Goal: Task Accomplishment & Management: Manage account settings

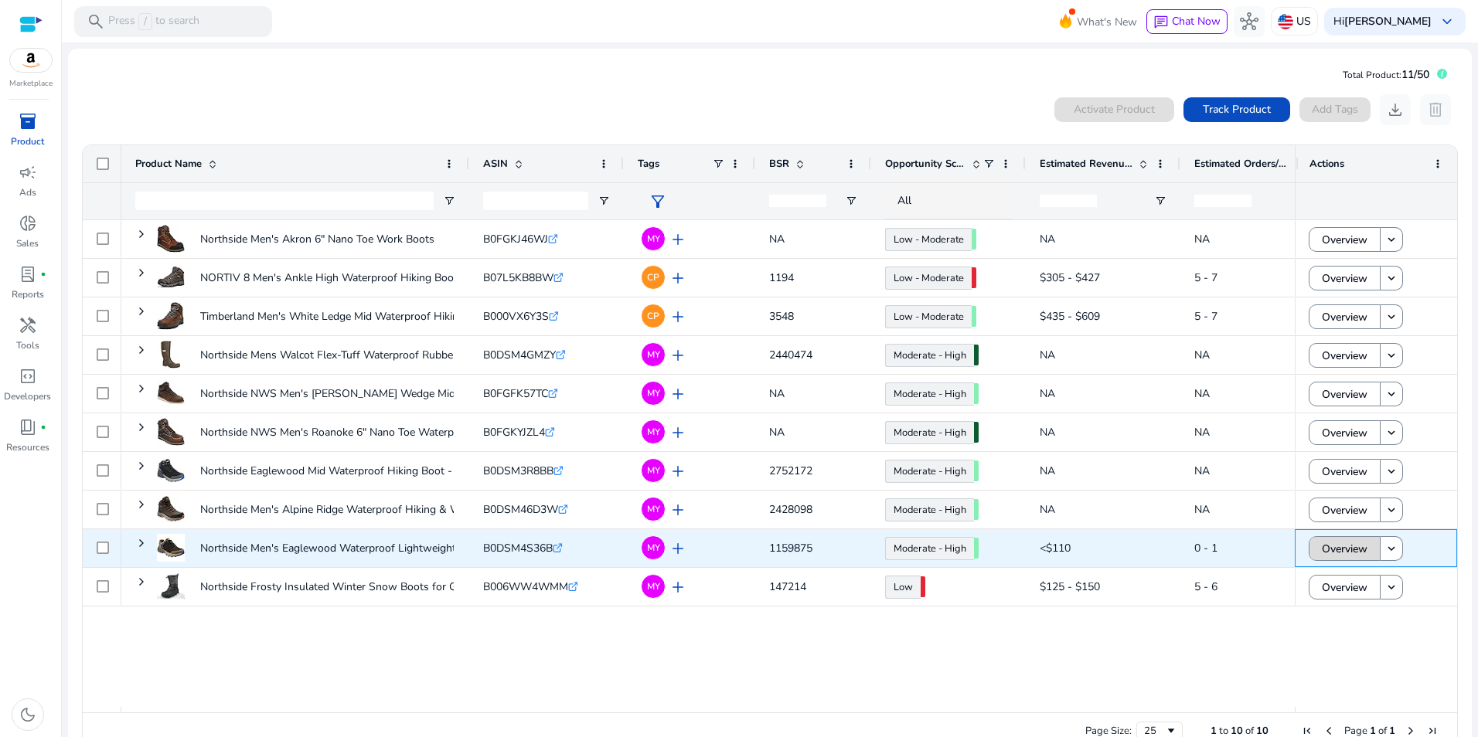
click at [1334, 549] on span "Overview" at bounding box center [1345, 549] width 46 height 32
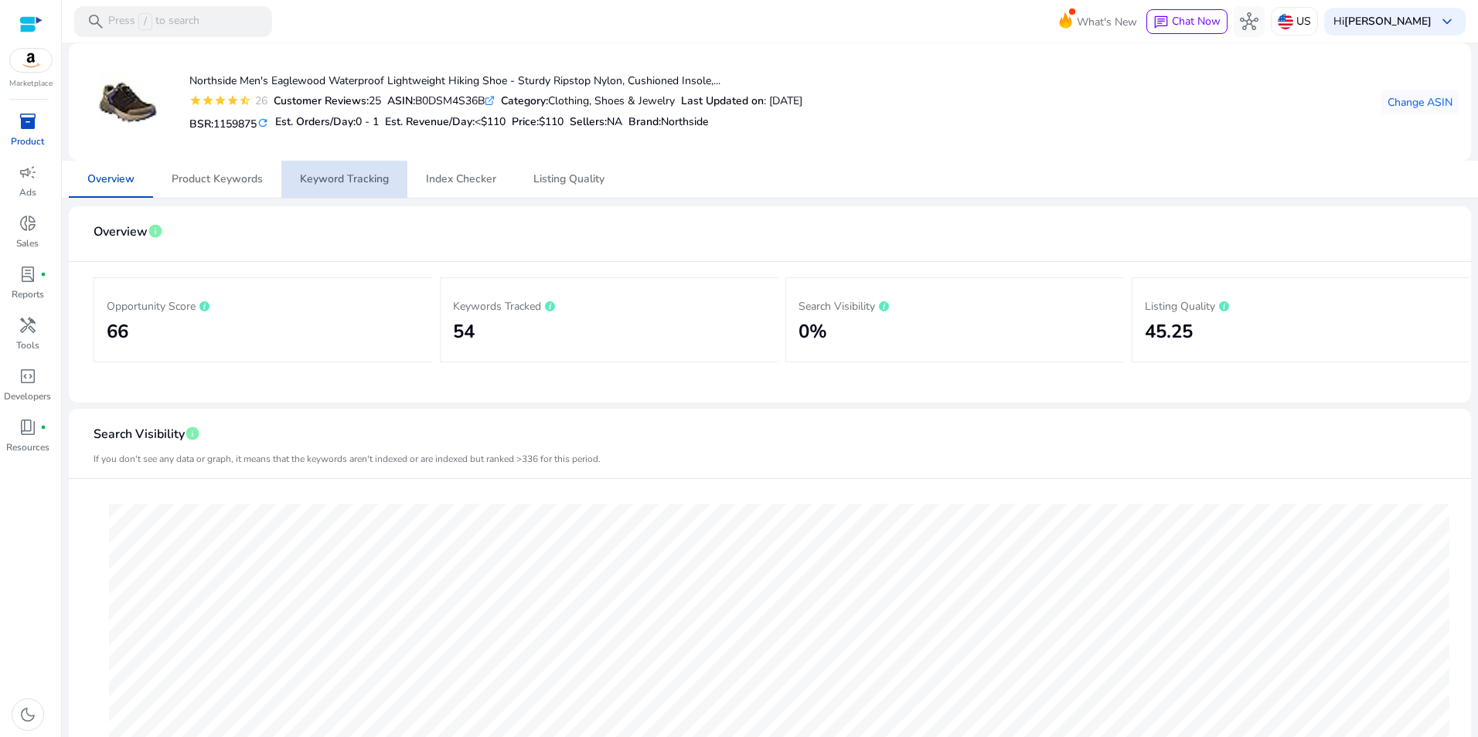
click at [327, 183] on span "Keyword Tracking" at bounding box center [344, 179] width 89 height 11
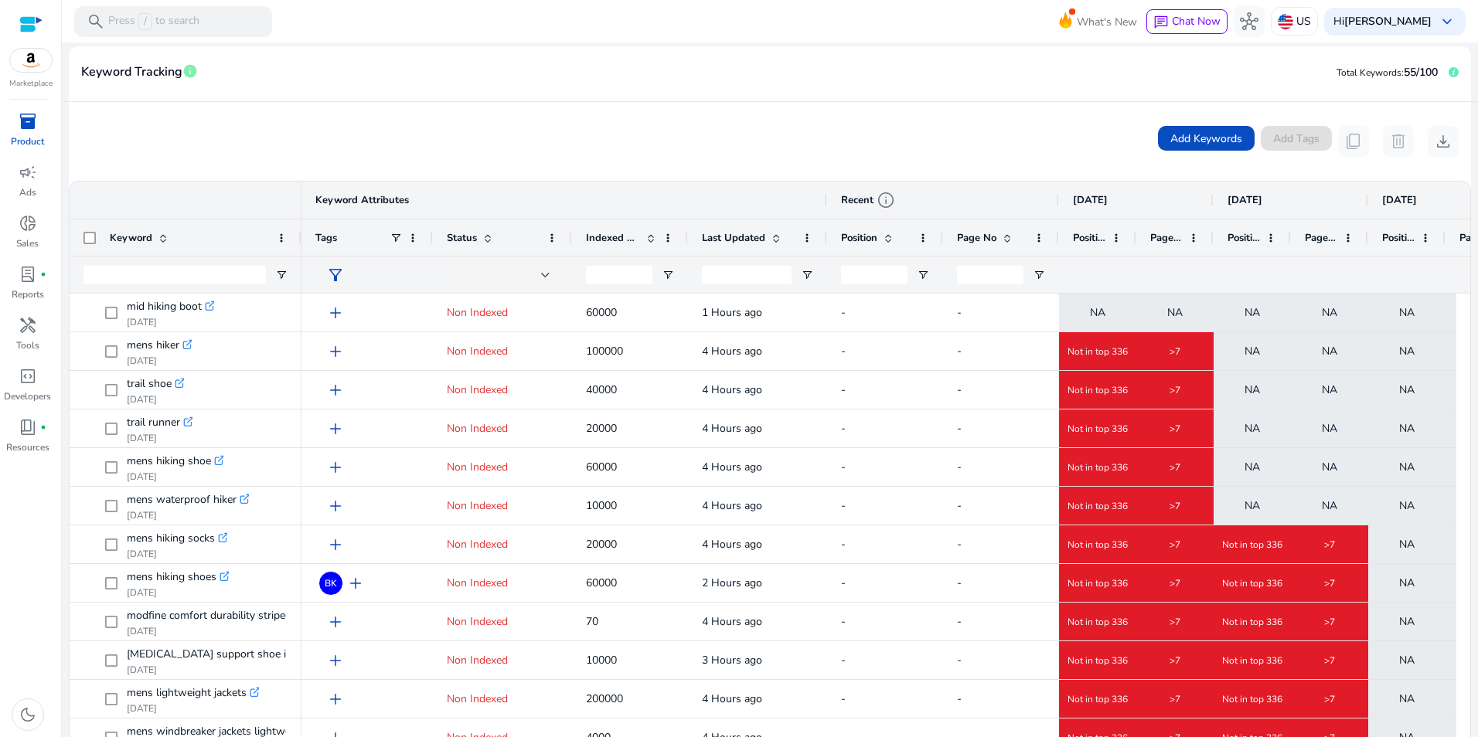
scroll to position [291, 0]
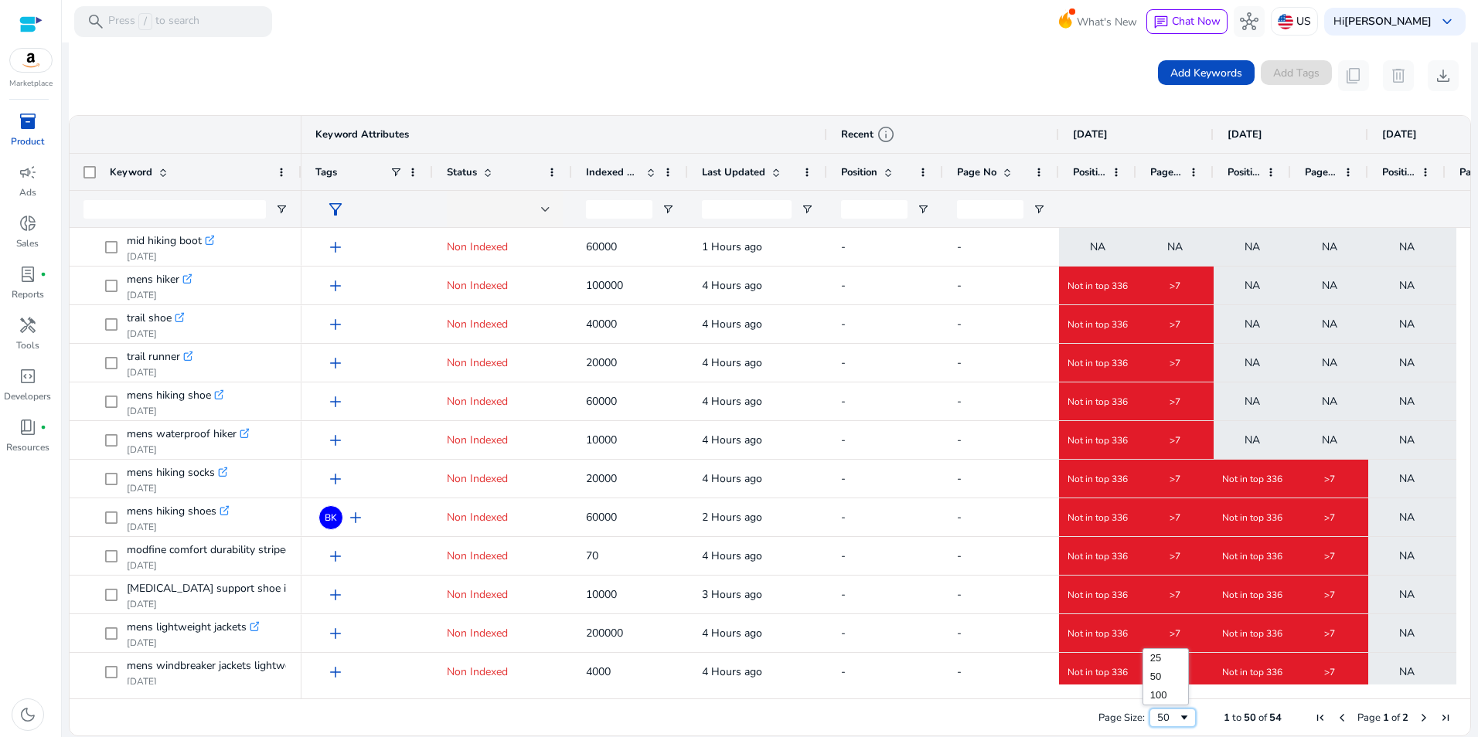
click at [1182, 722] on span "Page Size" at bounding box center [1184, 718] width 12 height 12
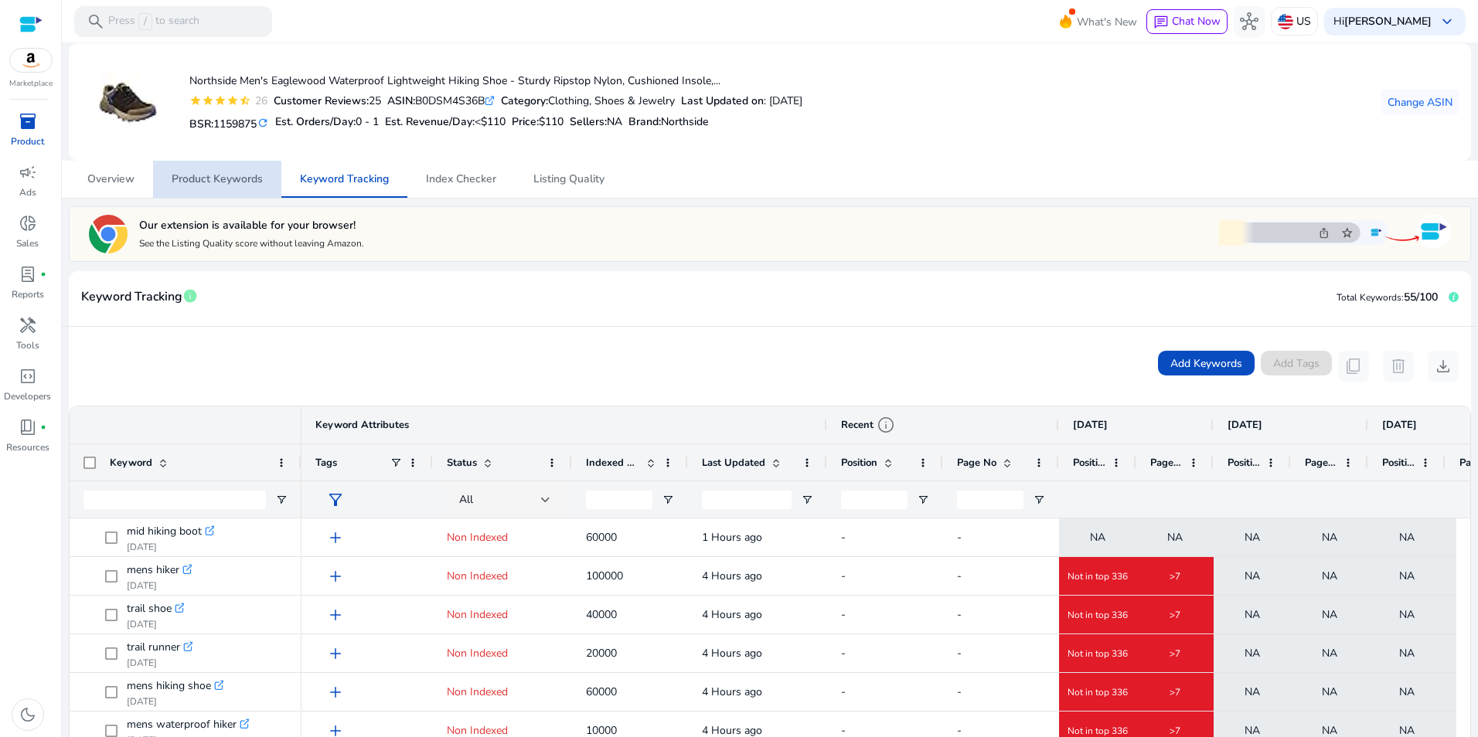
click at [199, 179] on span "Product Keywords" at bounding box center [217, 179] width 91 height 11
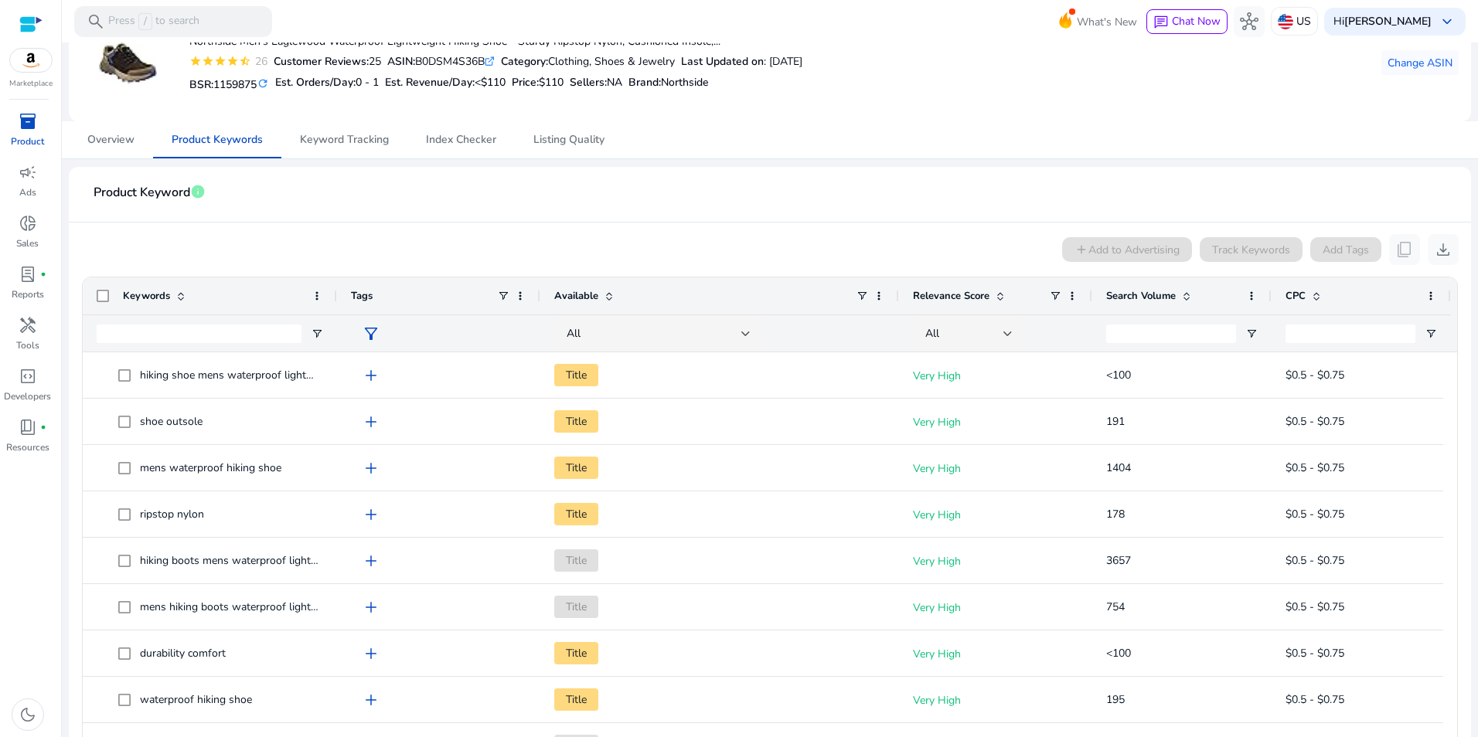
scroll to position [60, 0]
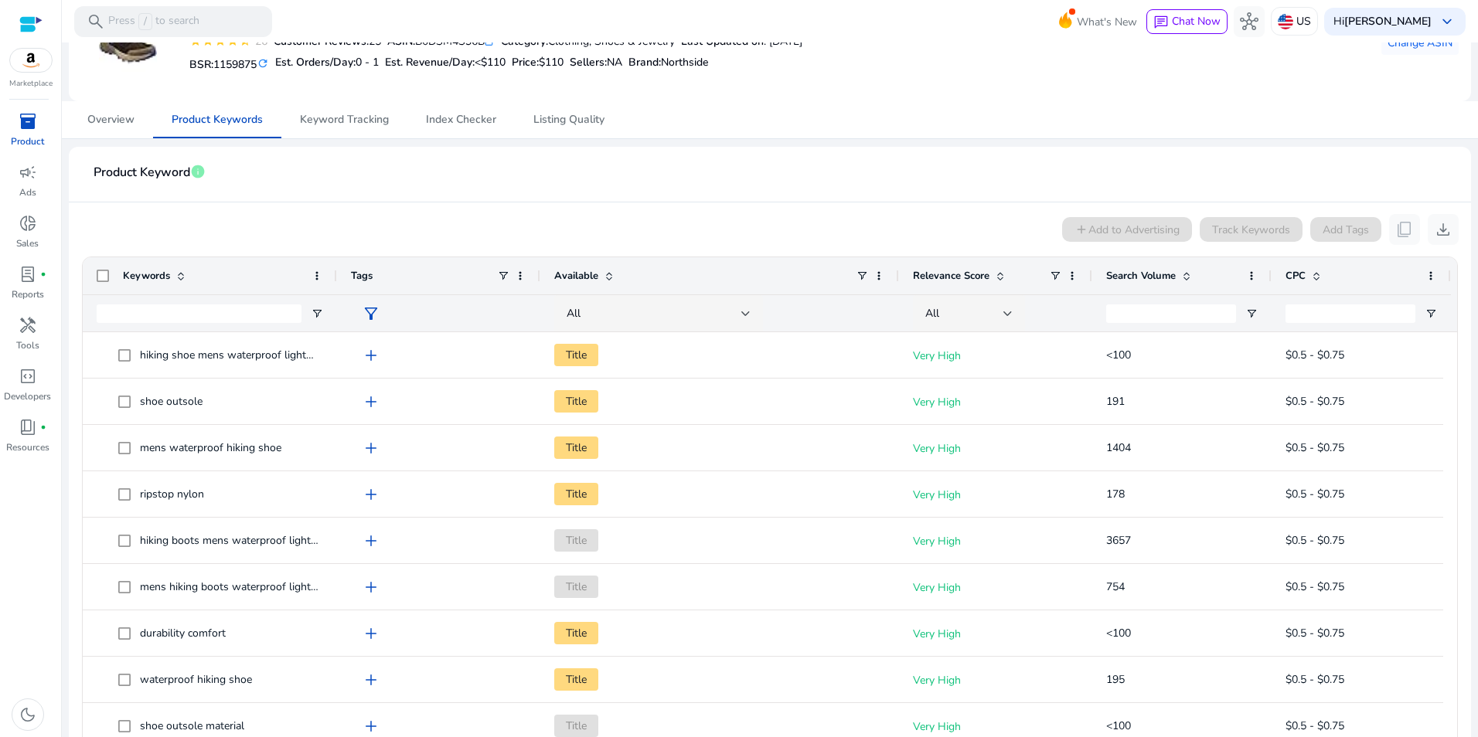
click at [1185, 272] on span at bounding box center [1186, 276] width 12 height 12
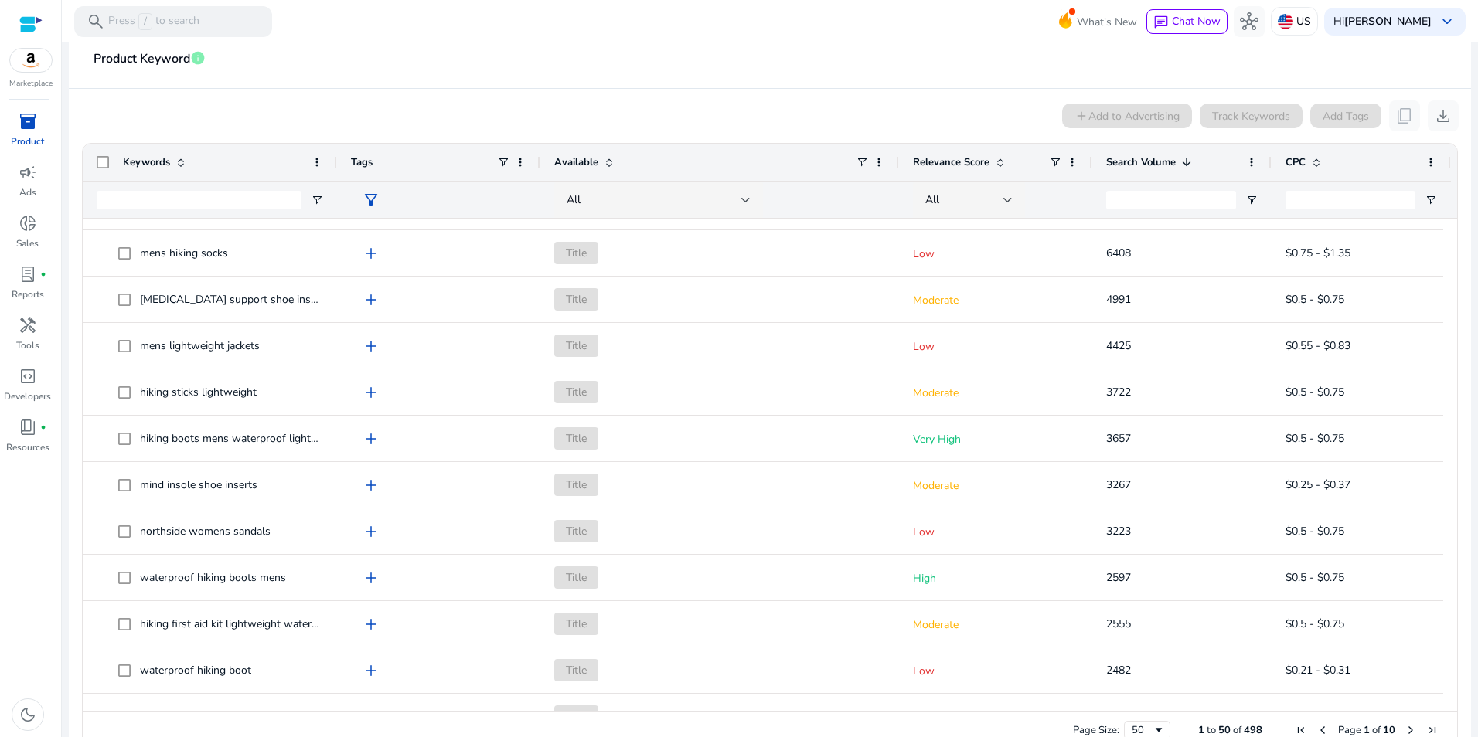
scroll to position [0, 0]
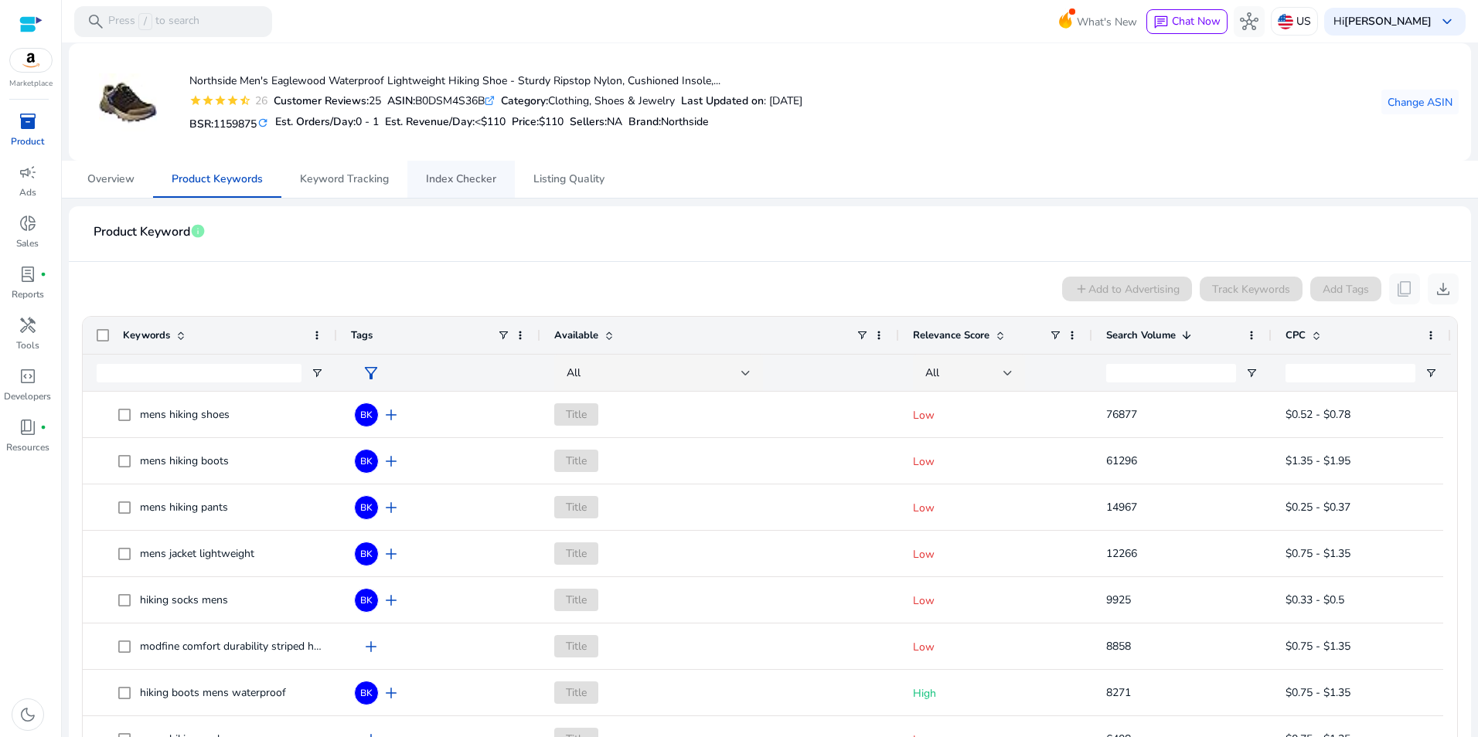
click at [478, 176] on span "Index Checker" at bounding box center [461, 179] width 70 height 11
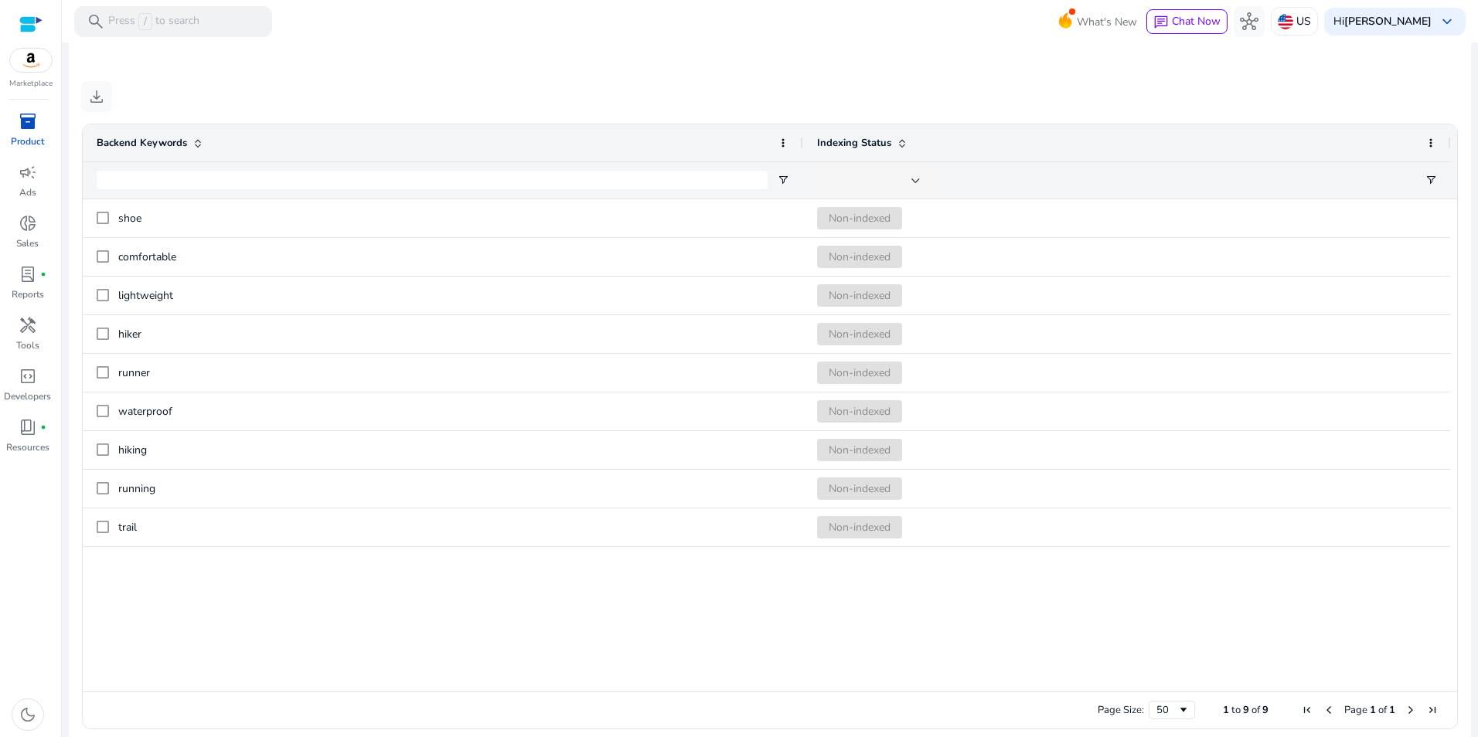
click at [33, 119] on span "inventory_2" at bounding box center [28, 121] width 19 height 19
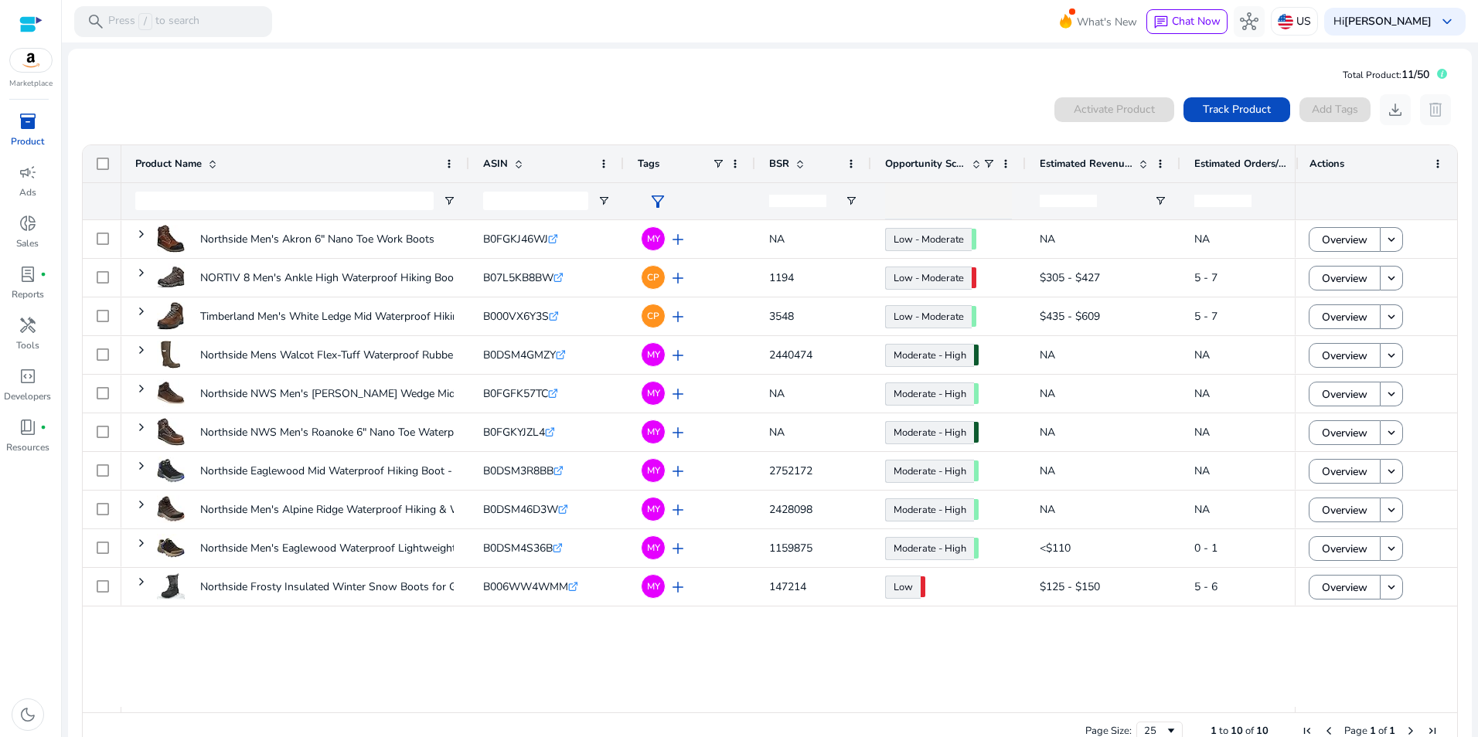
click at [451, 79] on mat-card "Total Product: 11/50 0 products selected Activate Product Track Product Add Tag…" at bounding box center [770, 410] width 1404 height 723
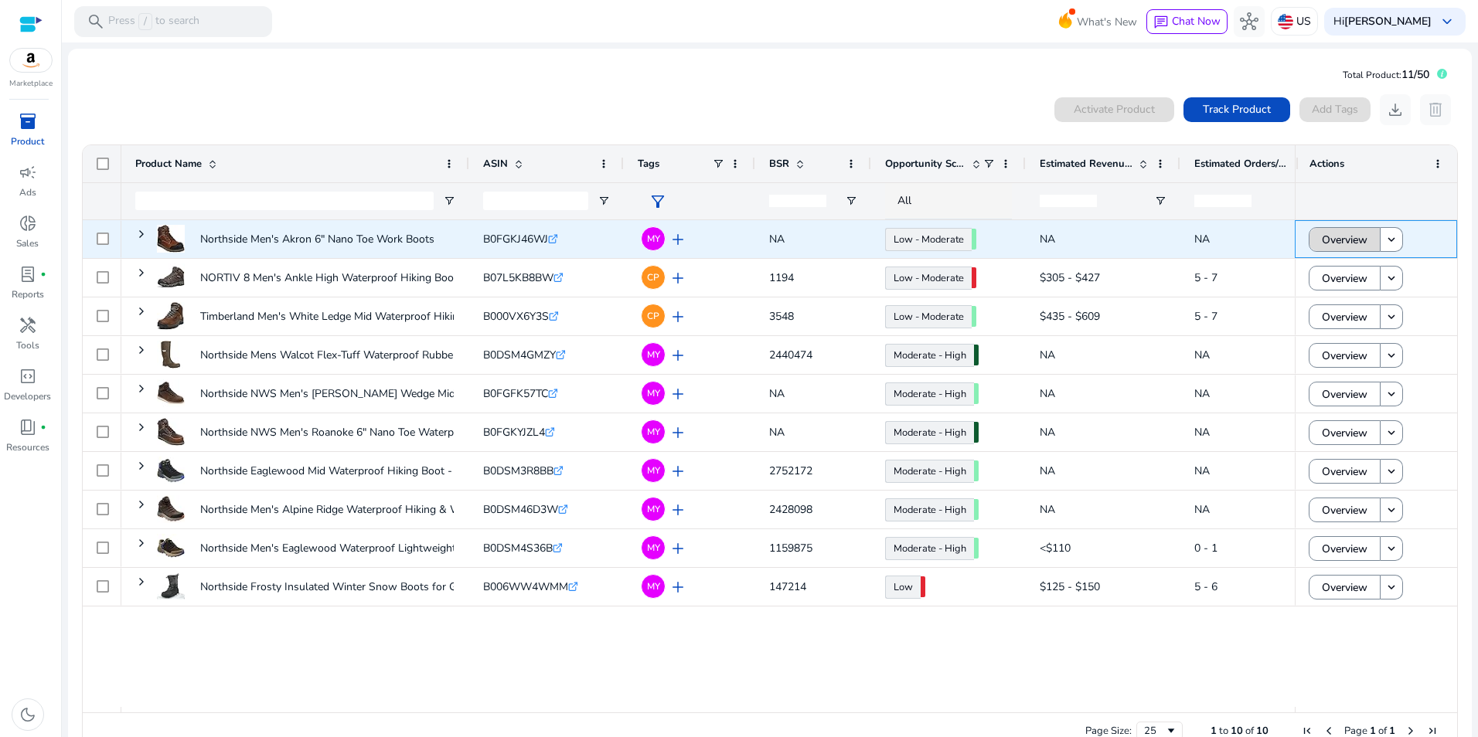
click at [1349, 232] on span "Overview" at bounding box center [1345, 240] width 46 height 32
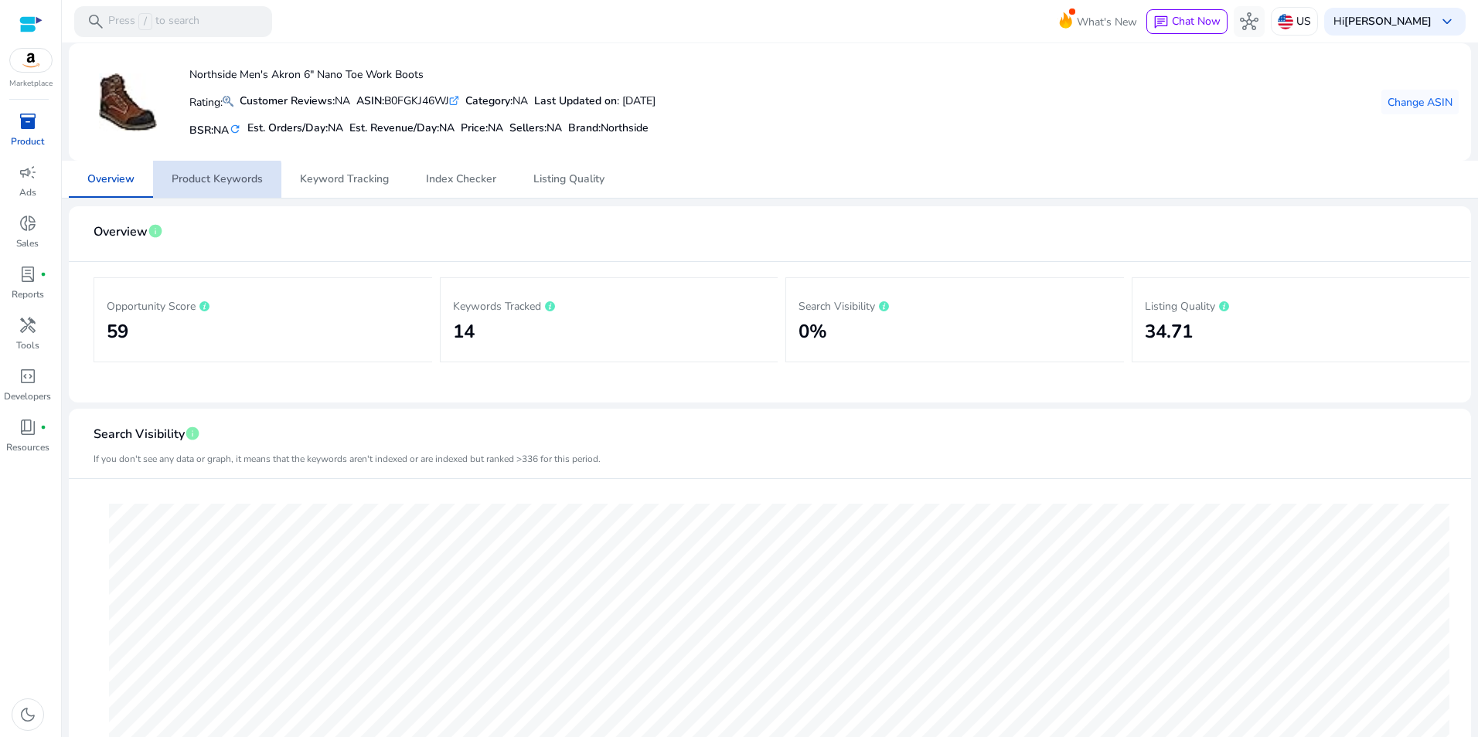
click at [216, 184] on span "Product Keywords" at bounding box center [217, 179] width 91 height 11
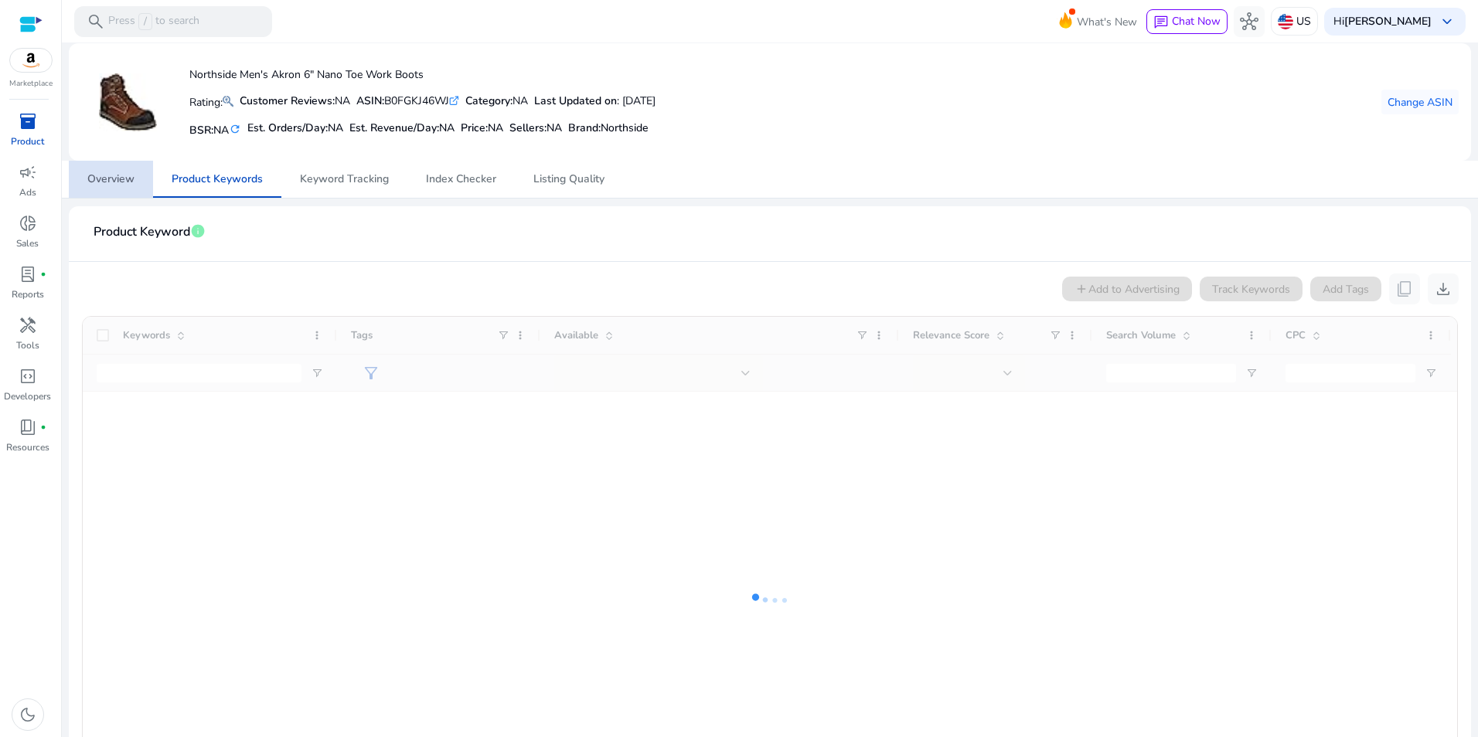
click at [136, 179] on link "Overview" at bounding box center [111, 179] width 84 height 37
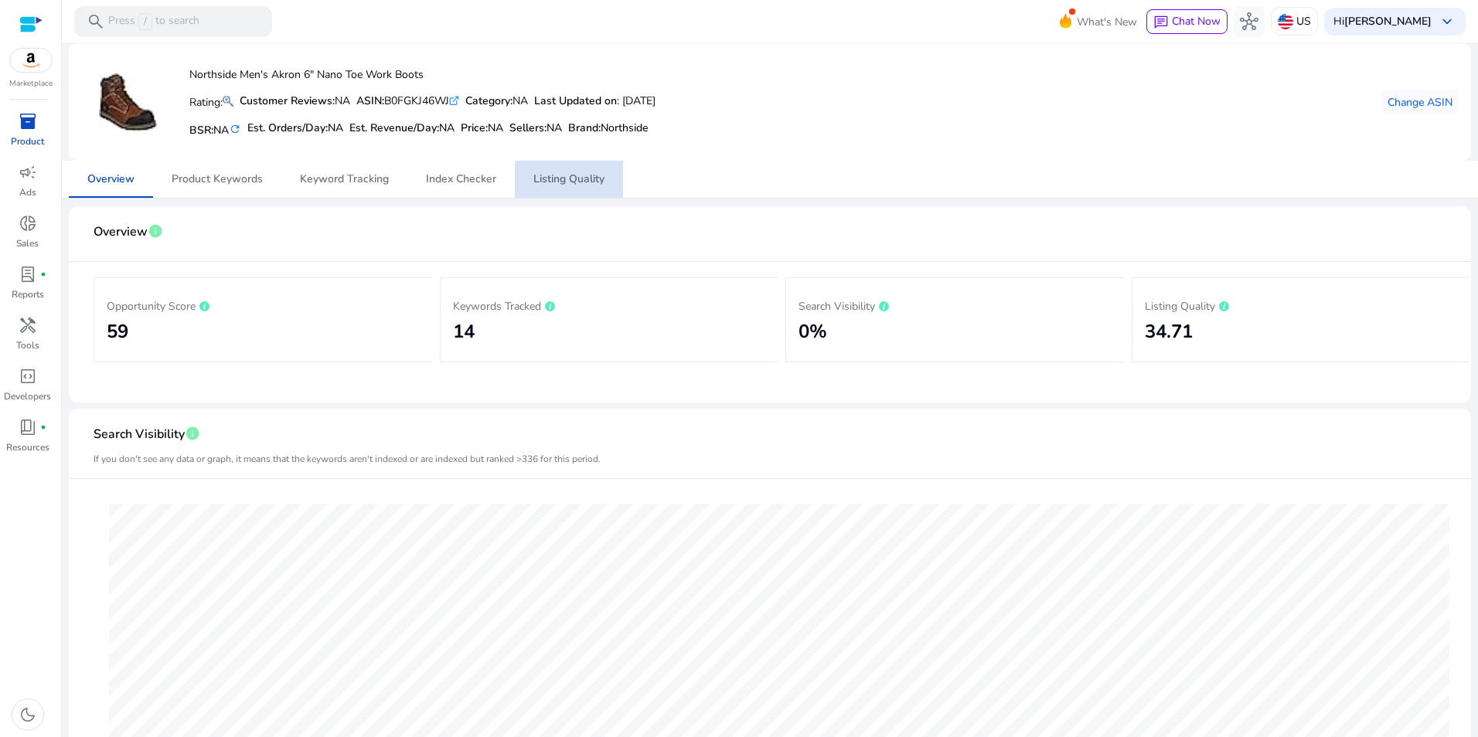
click at [570, 181] on span "Listing Quality" at bounding box center [568, 179] width 71 height 11
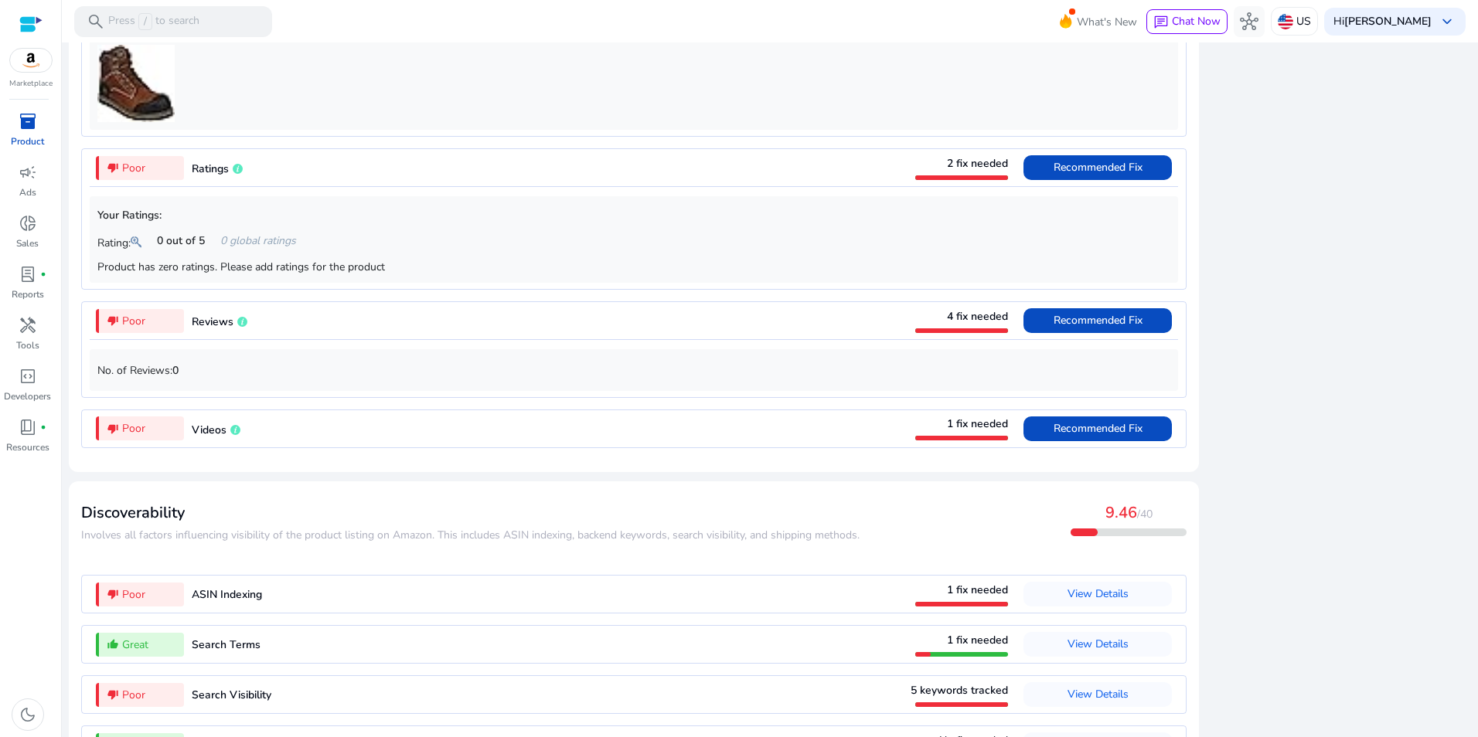
scroll to position [1259, 0]
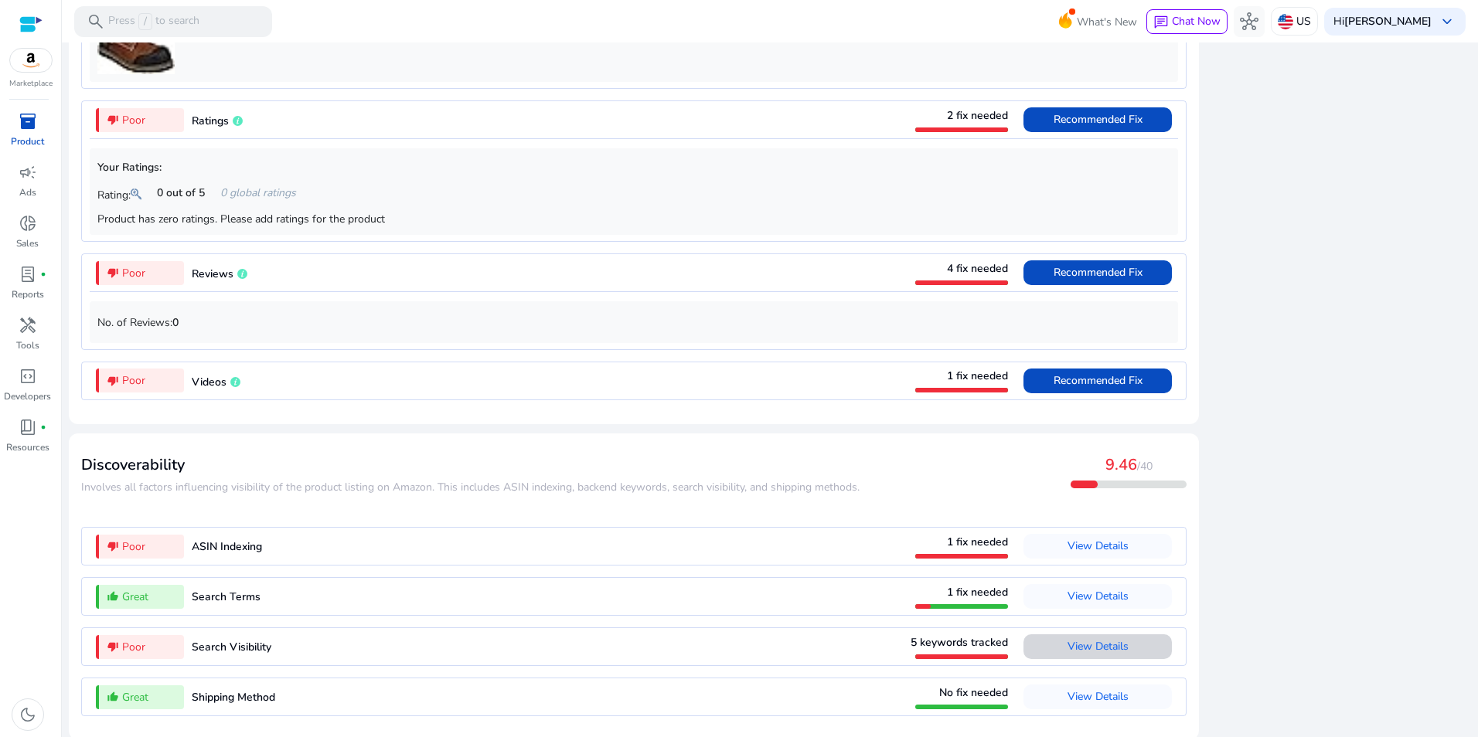
click at [1105, 639] on span "View Details" at bounding box center [1097, 646] width 61 height 15
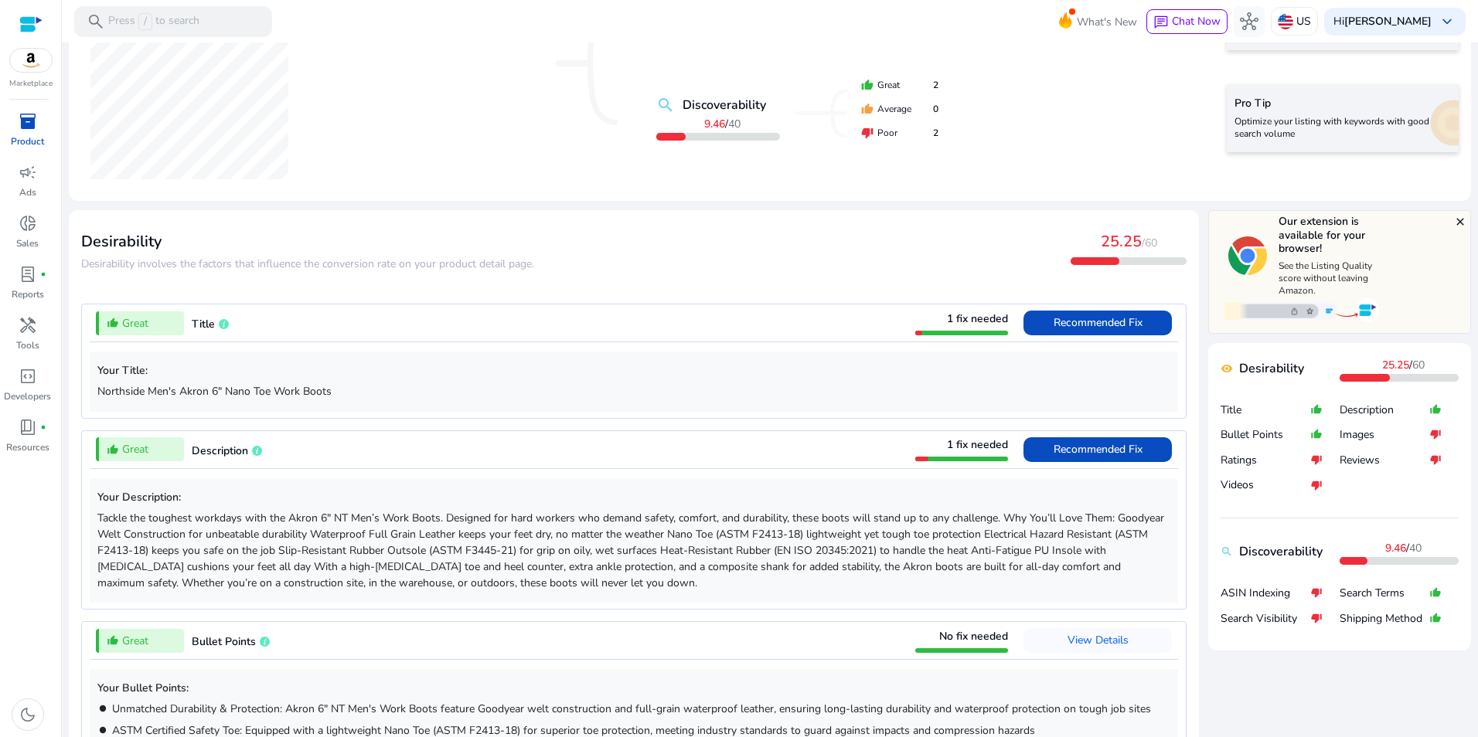
scroll to position [0, 0]
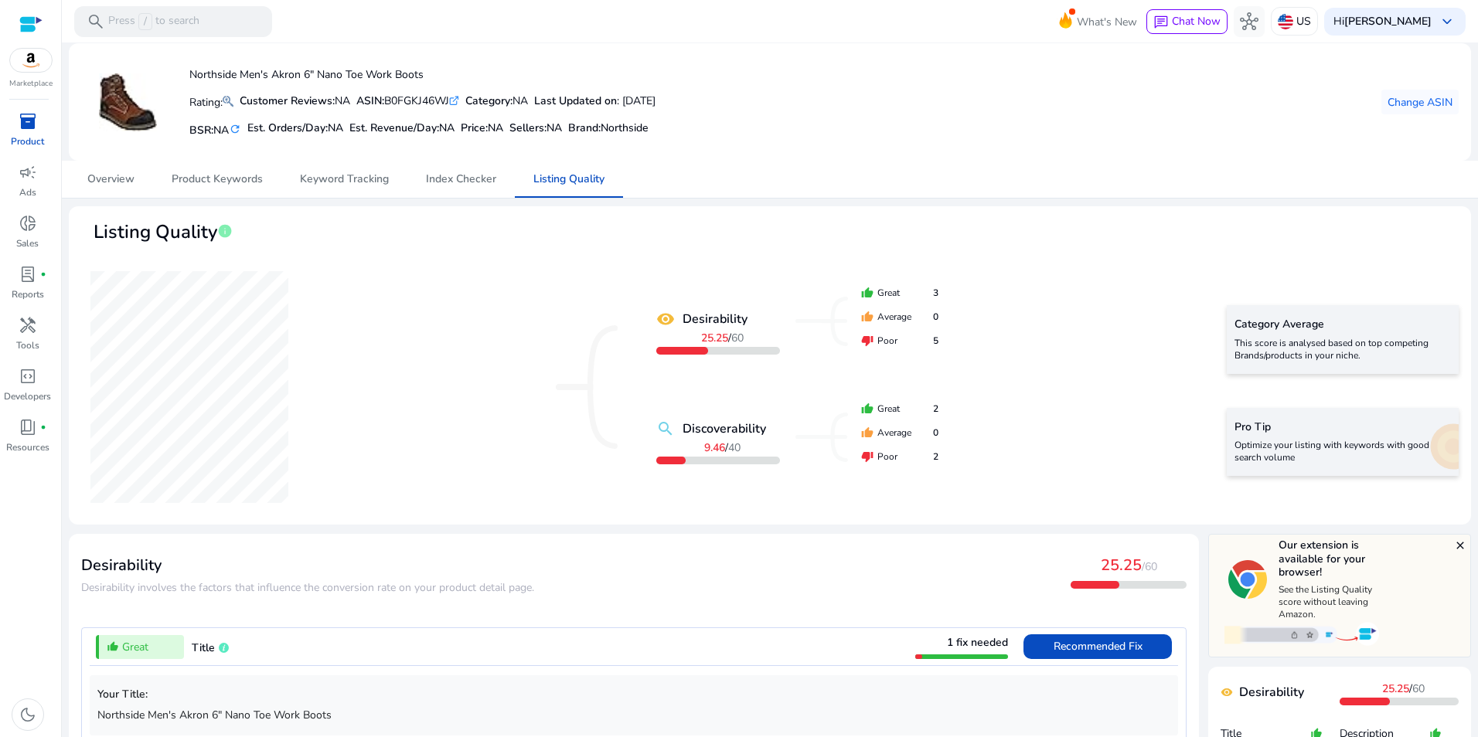
click at [22, 132] on div "inventory_2" at bounding box center [27, 121] width 43 height 25
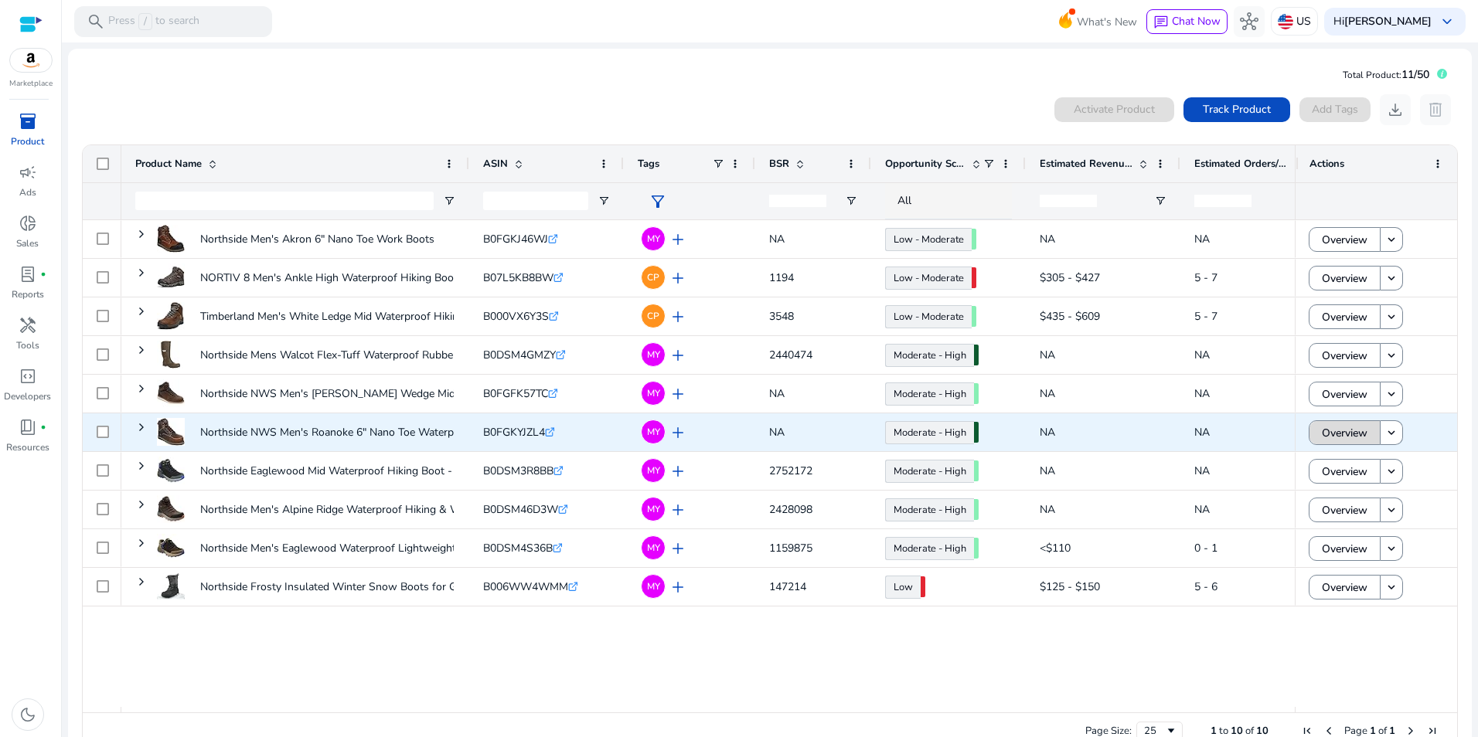
click at [1363, 431] on span at bounding box center [1344, 432] width 70 height 37
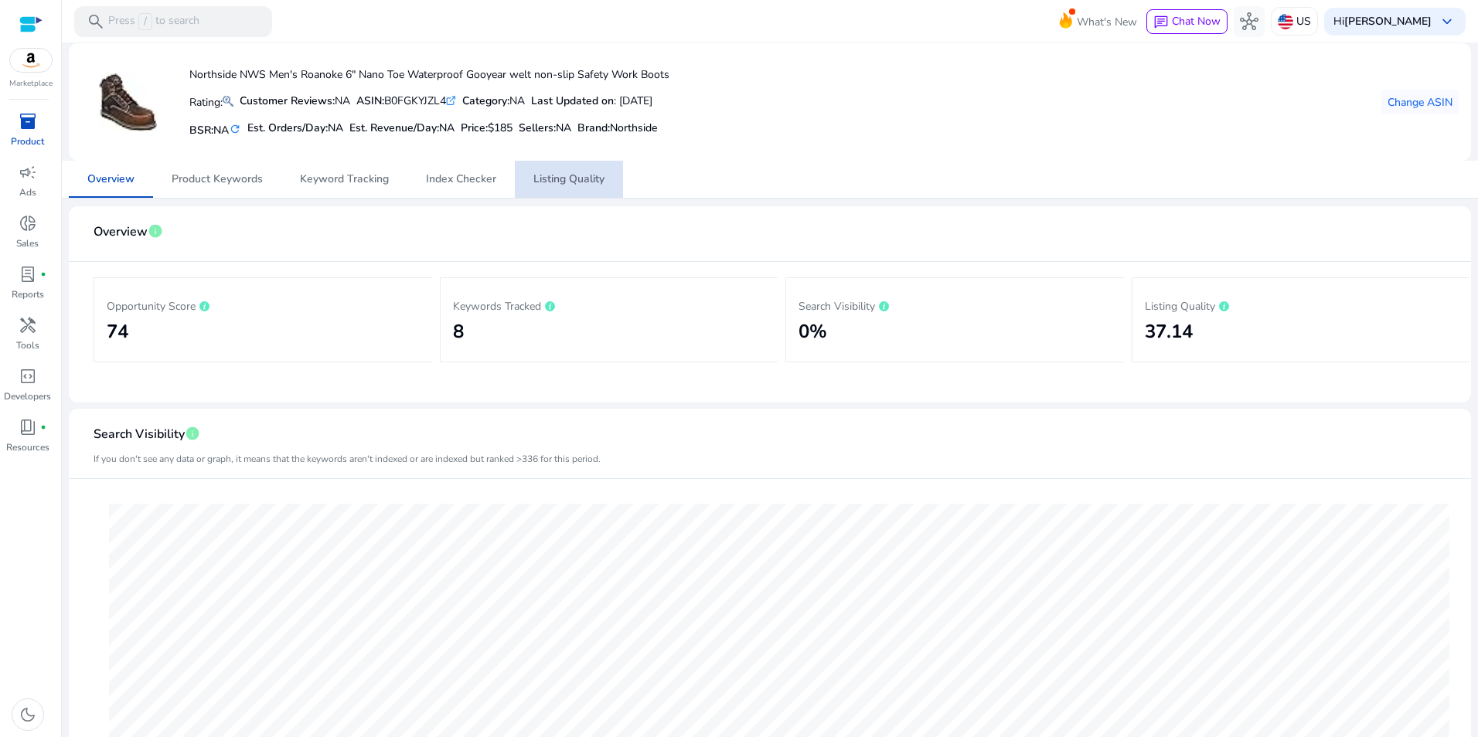
click at [567, 174] on span "Listing Quality" at bounding box center [568, 179] width 71 height 11
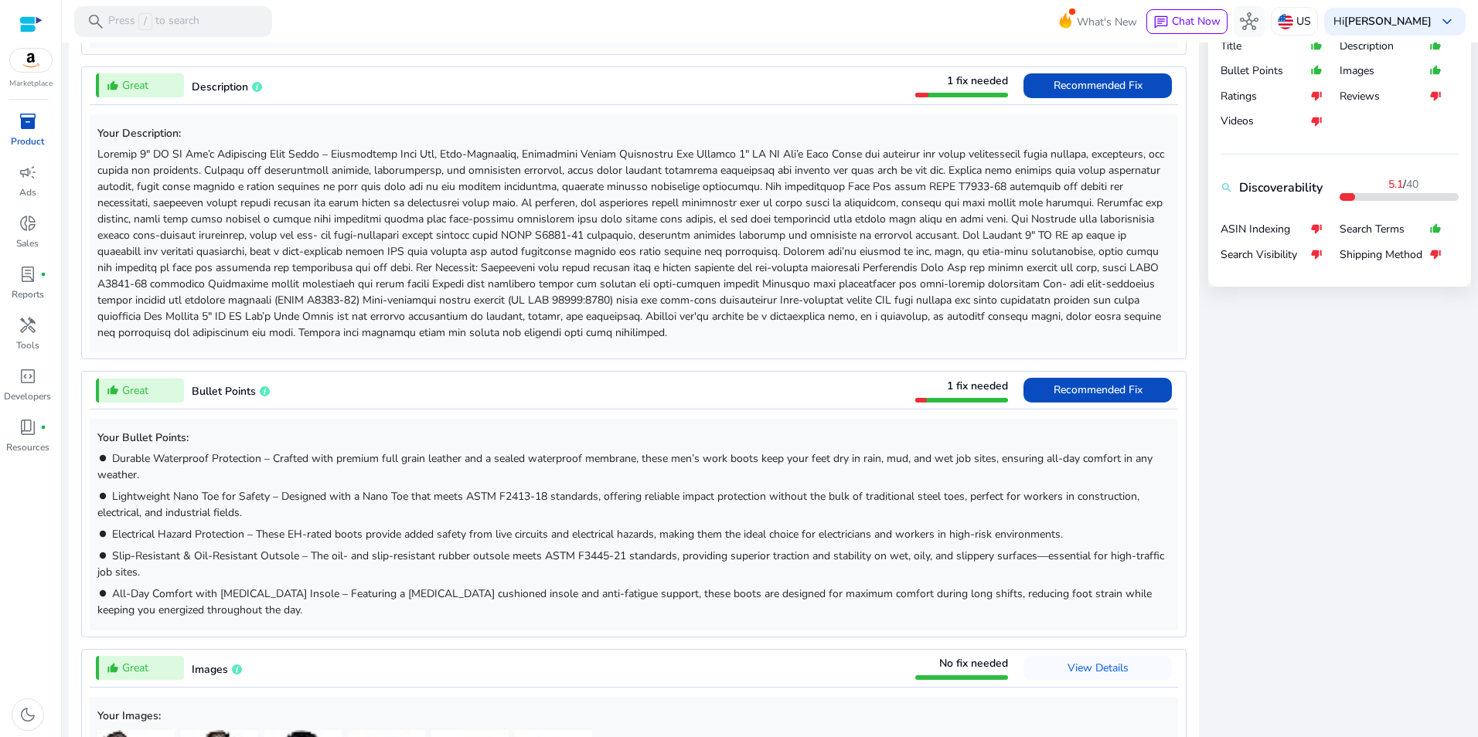
scroll to position [718, 0]
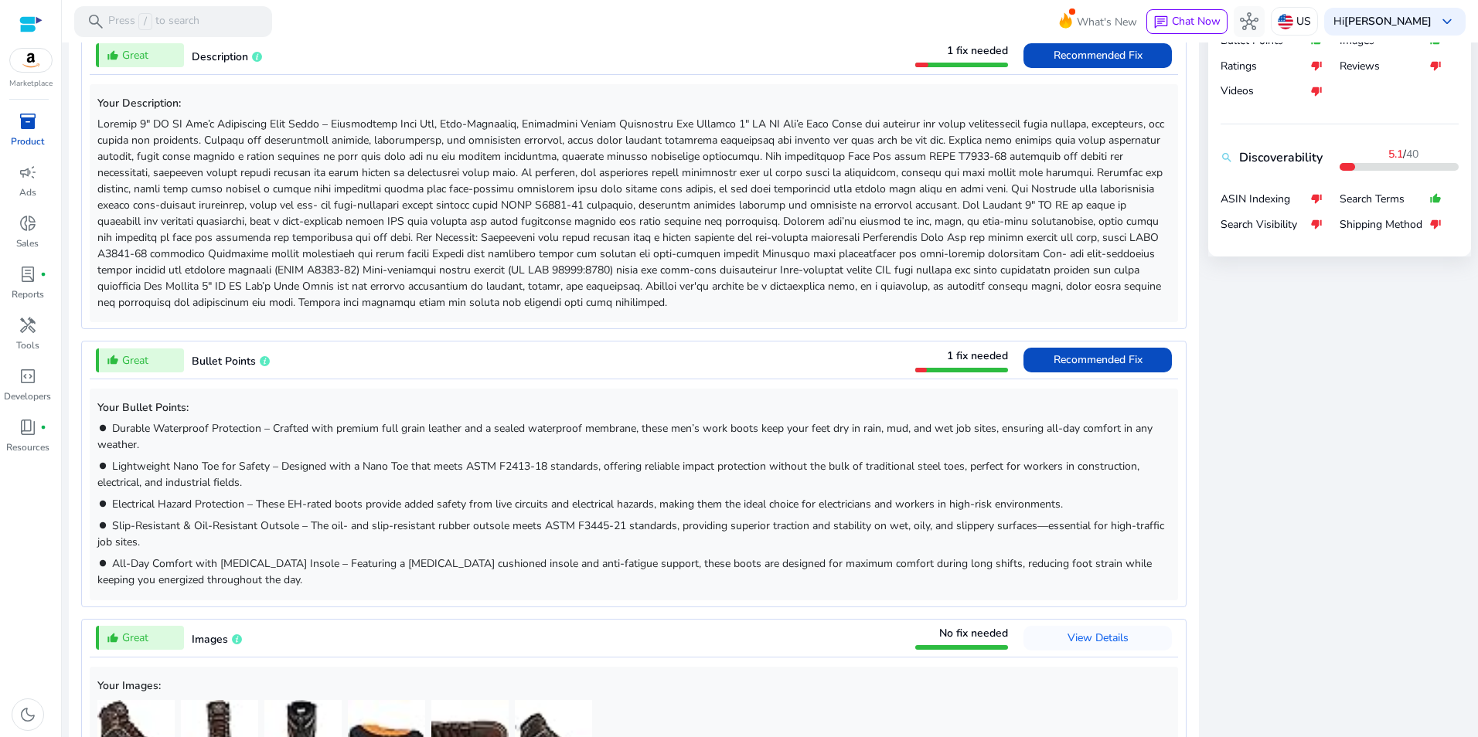
click at [30, 134] on p "Product" at bounding box center [27, 141] width 33 height 14
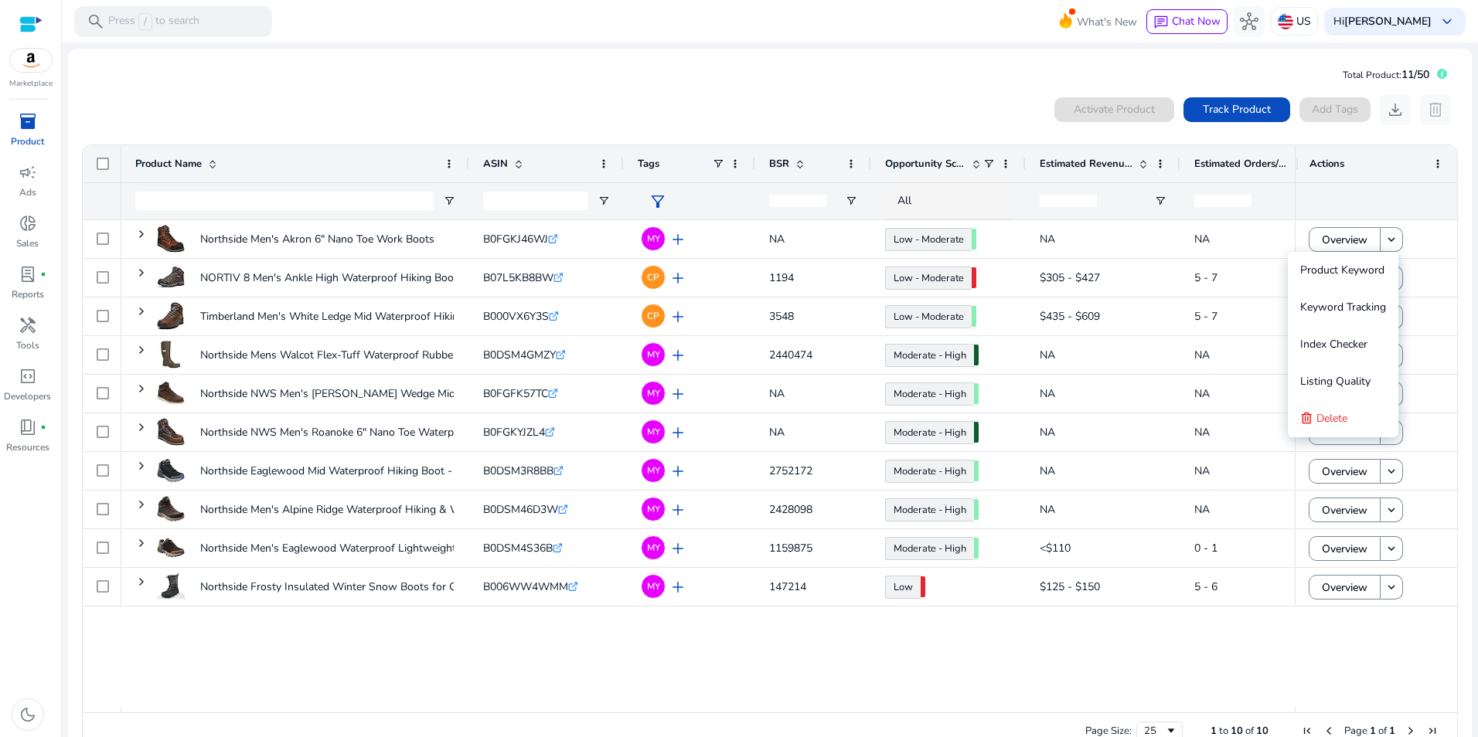
drag, startPoint x: 1269, startPoint y: 657, endPoint x: 1329, endPoint y: 622, distance: 68.9
click at [1269, 656] on div "Northside Men's Akron 6" Nano Toe Work Boots B0FGKJ46WJ .st0{fill:#2c8af8} MY a…" at bounding box center [707, 463] width 1173 height 487
click at [712, 68] on mat-card "Total Product: 11/50 0 products selected Activate Product Track Product Add Tag…" at bounding box center [770, 410] width 1404 height 723
click at [351, 92] on div "0 products selected Activate Product Track Product Add Tags download delete 1 t…" at bounding box center [769, 423] width 1379 height 672
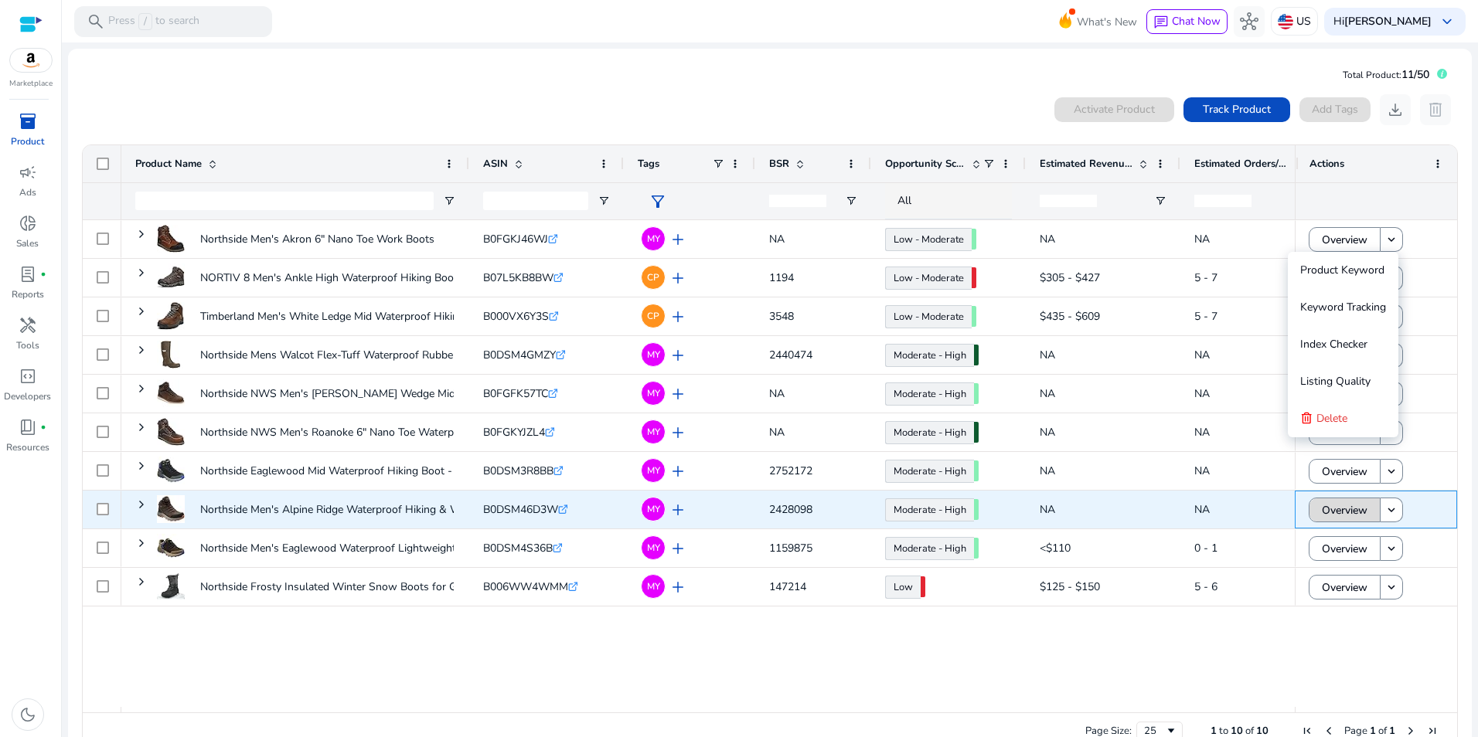
click at [1343, 513] on span "Overview" at bounding box center [1345, 511] width 46 height 32
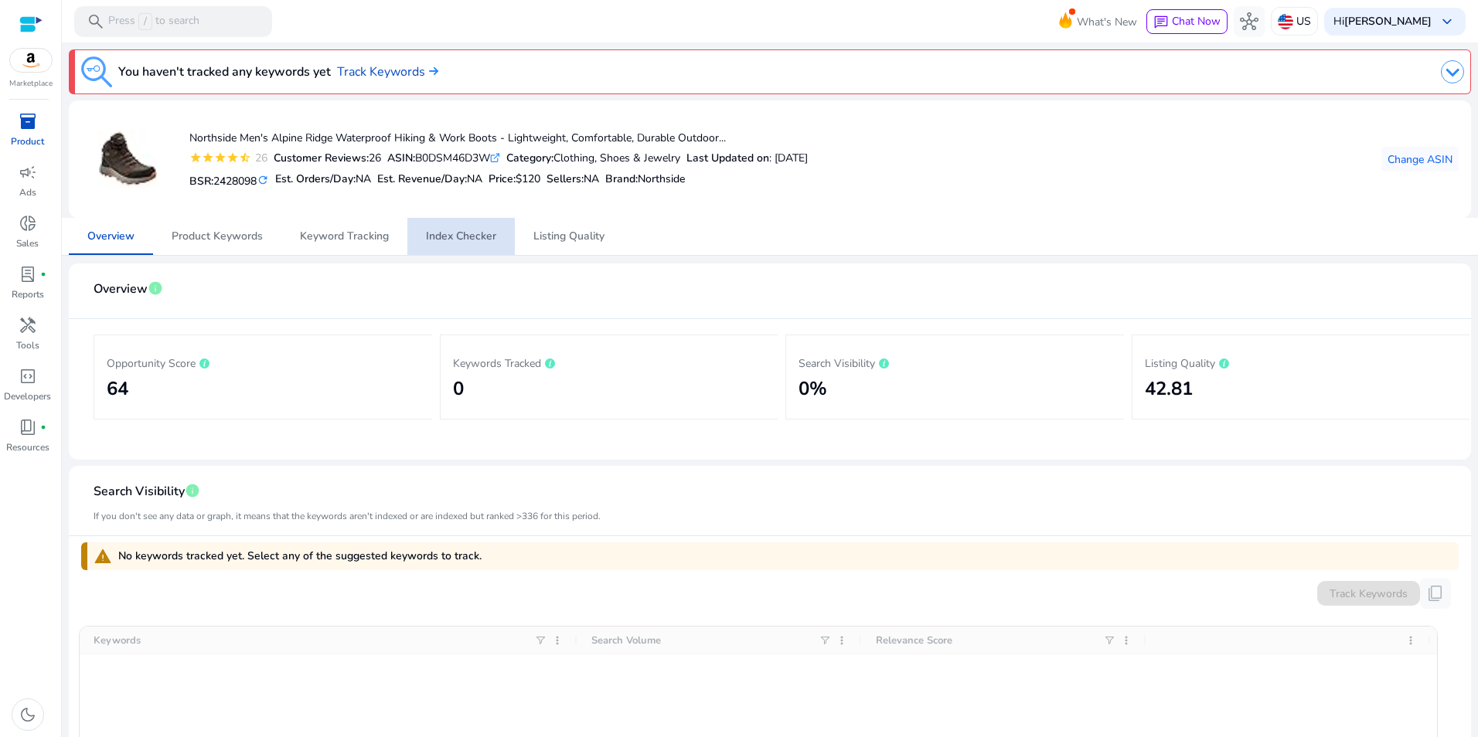
click at [465, 231] on span "Index Checker" at bounding box center [461, 236] width 70 height 11
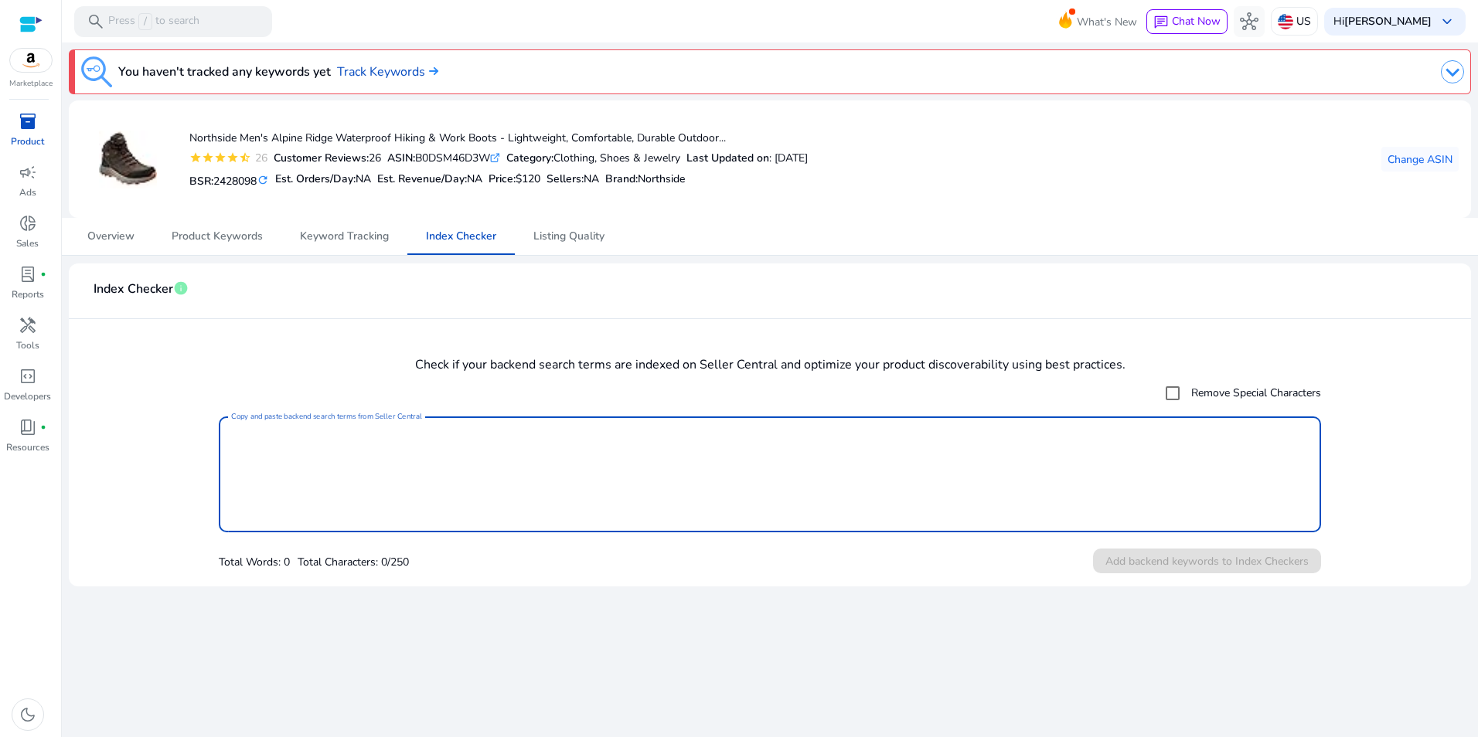
click at [346, 435] on textarea "Copy and paste backend search terms from Seller Central" at bounding box center [770, 474] width 1078 height 100
type textarea "*****"
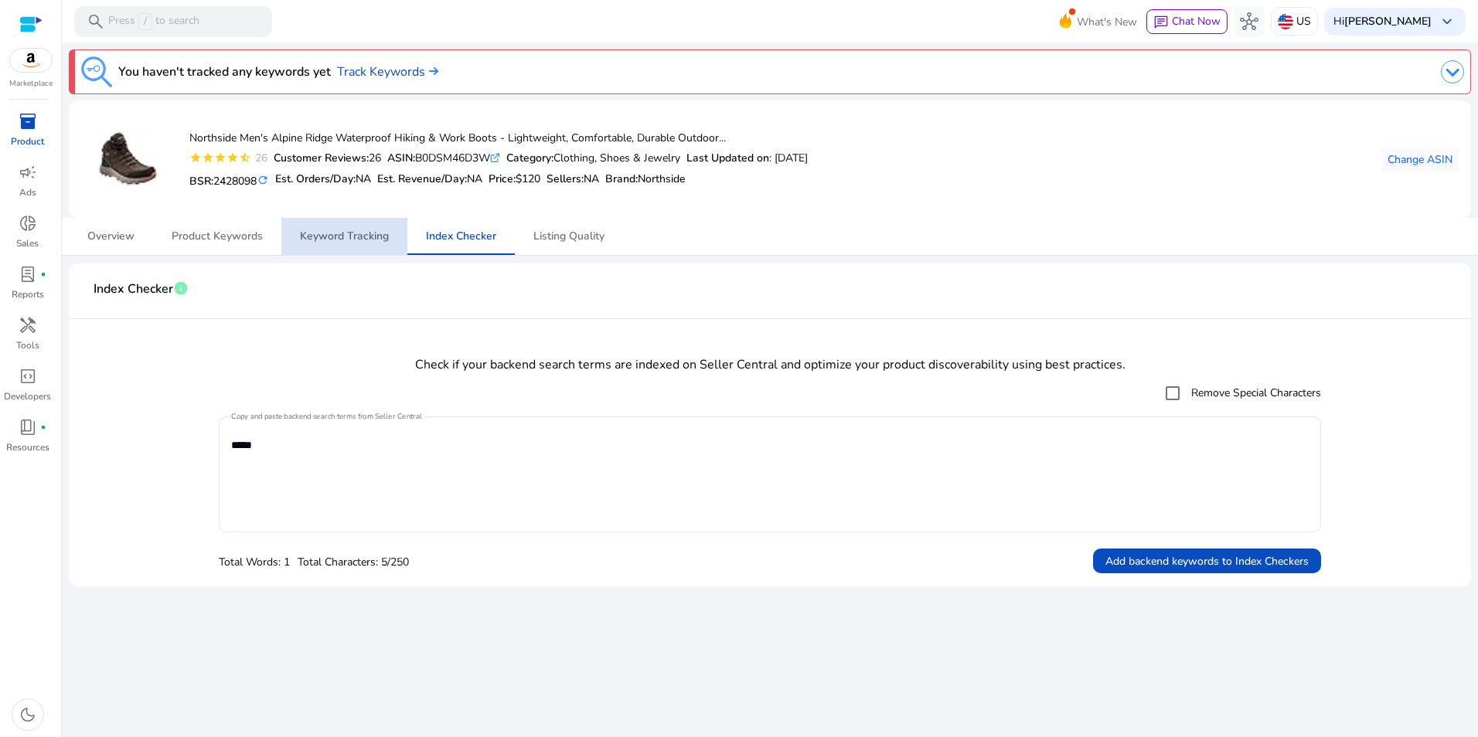
click at [364, 240] on span "Keyword Tracking" at bounding box center [344, 236] width 89 height 11
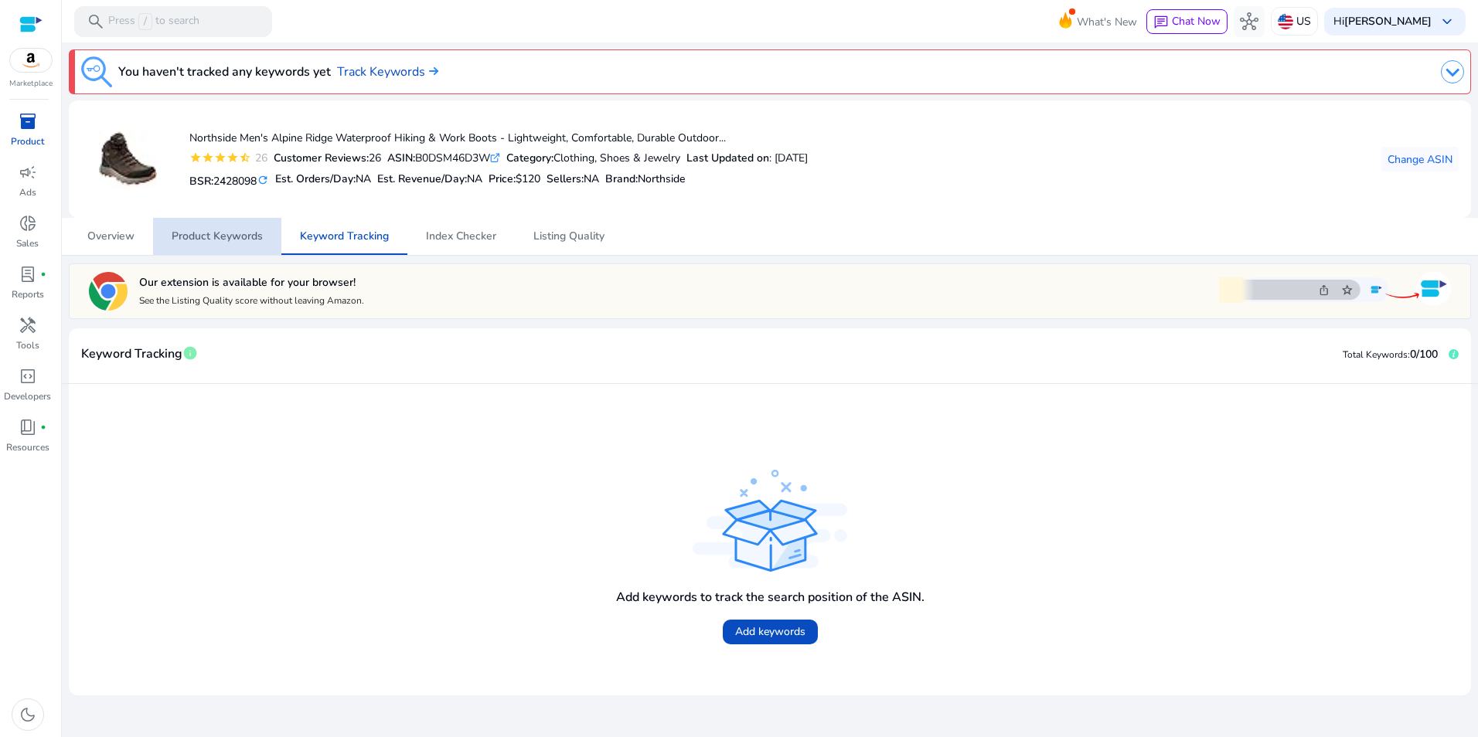
click at [213, 233] on span "Product Keywords" at bounding box center [217, 236] width 91 height 11
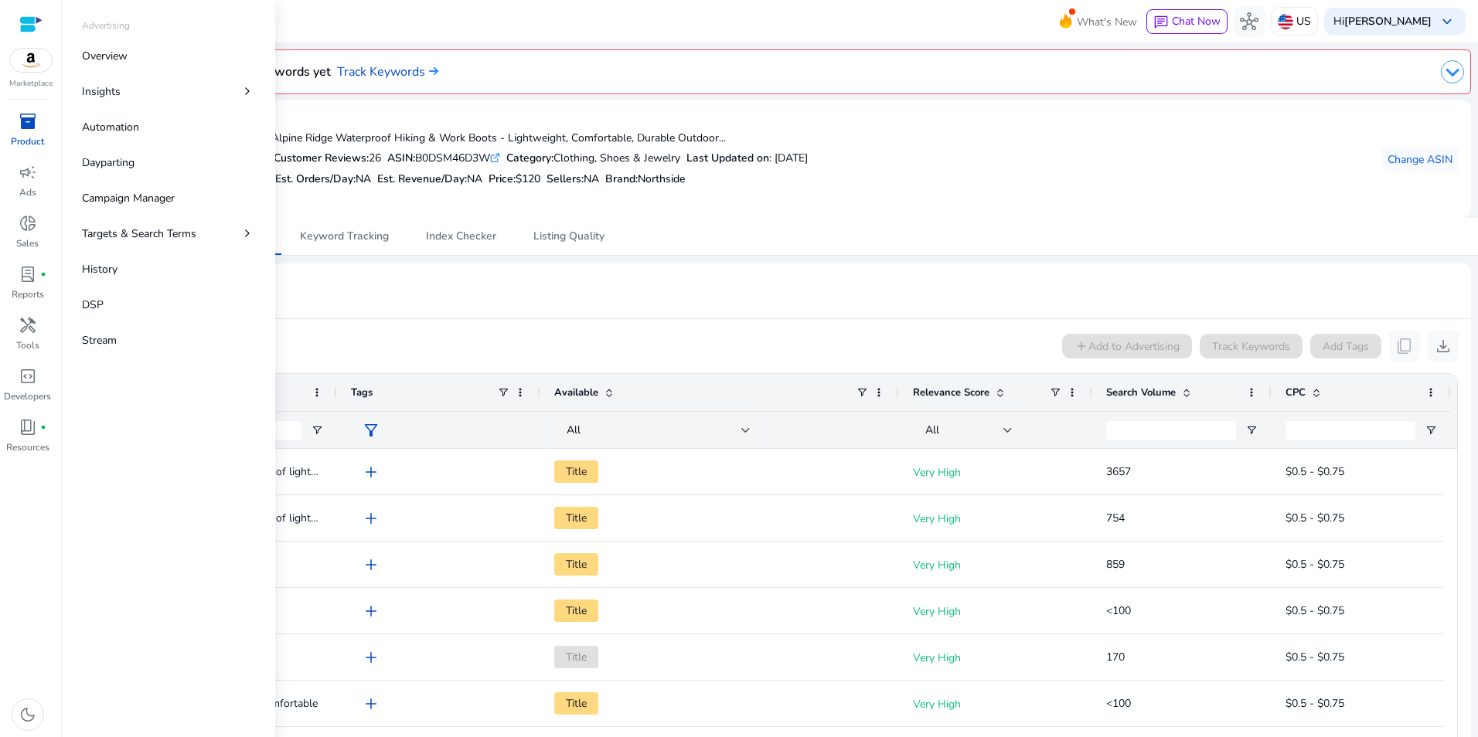
click at [29, 132] on div "inventory_2" at bounding box center [27, 121] width 43 height 25
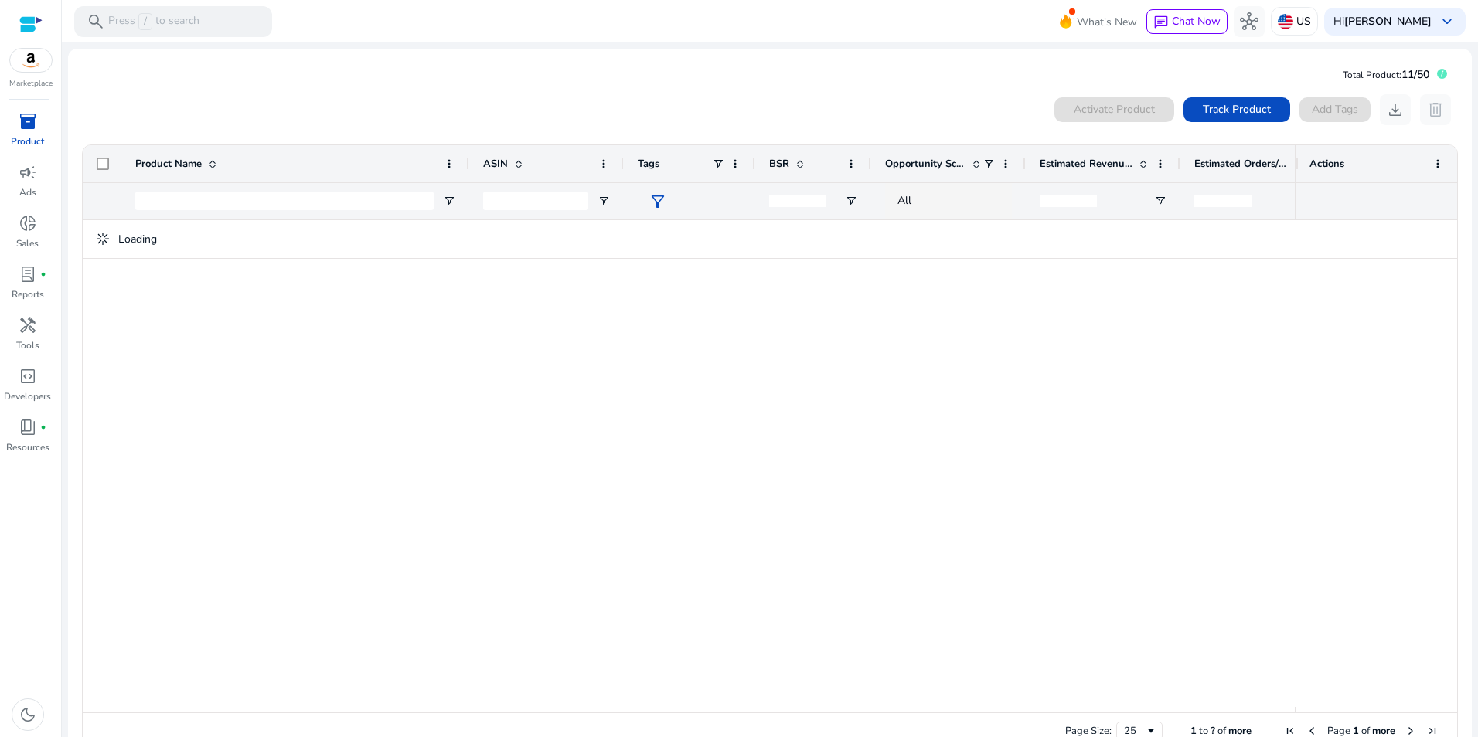
click at [537, 83] on mat-card "Total Product: 11/50 Activate Product Track Product Add Tags download delete 1 …" at bounding box center [770, 410] width 1404 height 723
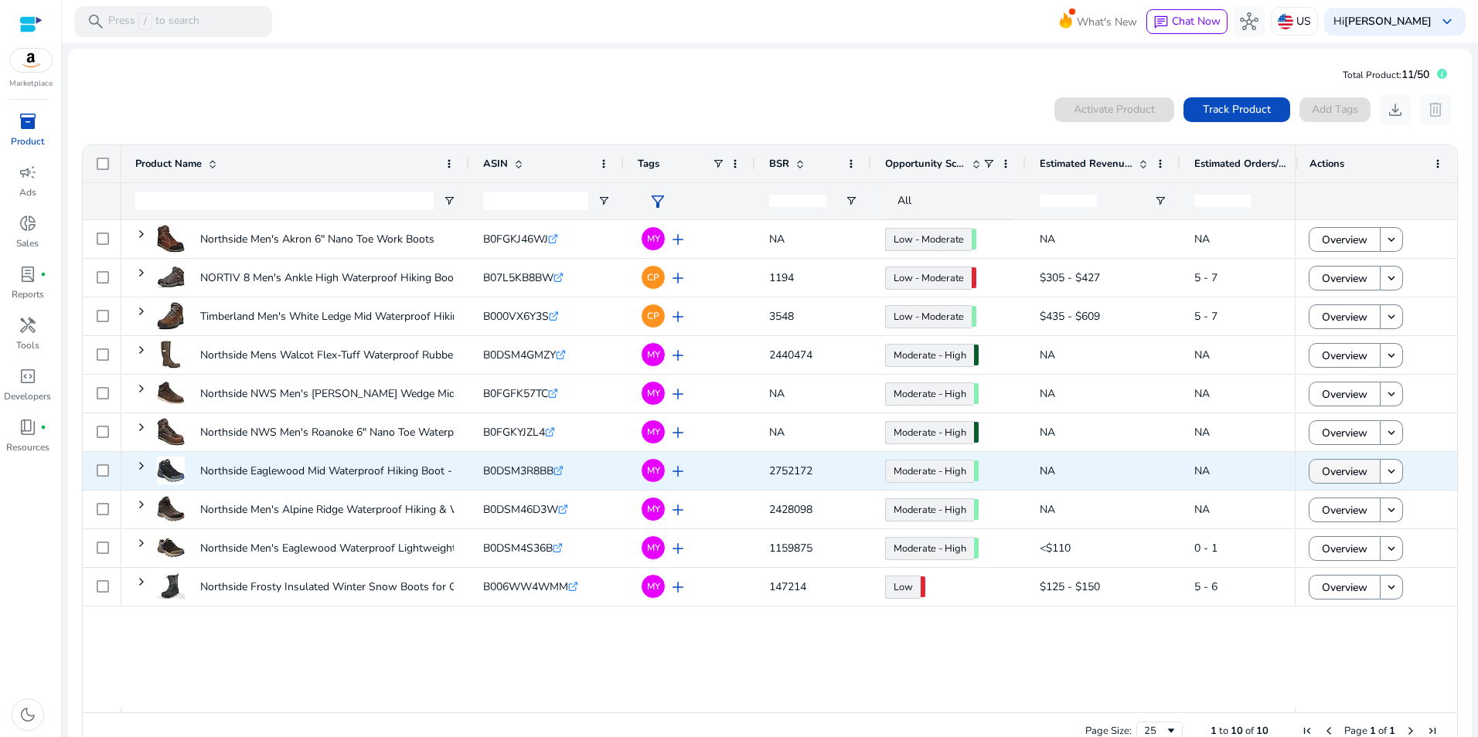
click at [1336, 475] on span "Overview" at bounding box center [1345, 472] width 46 height 32
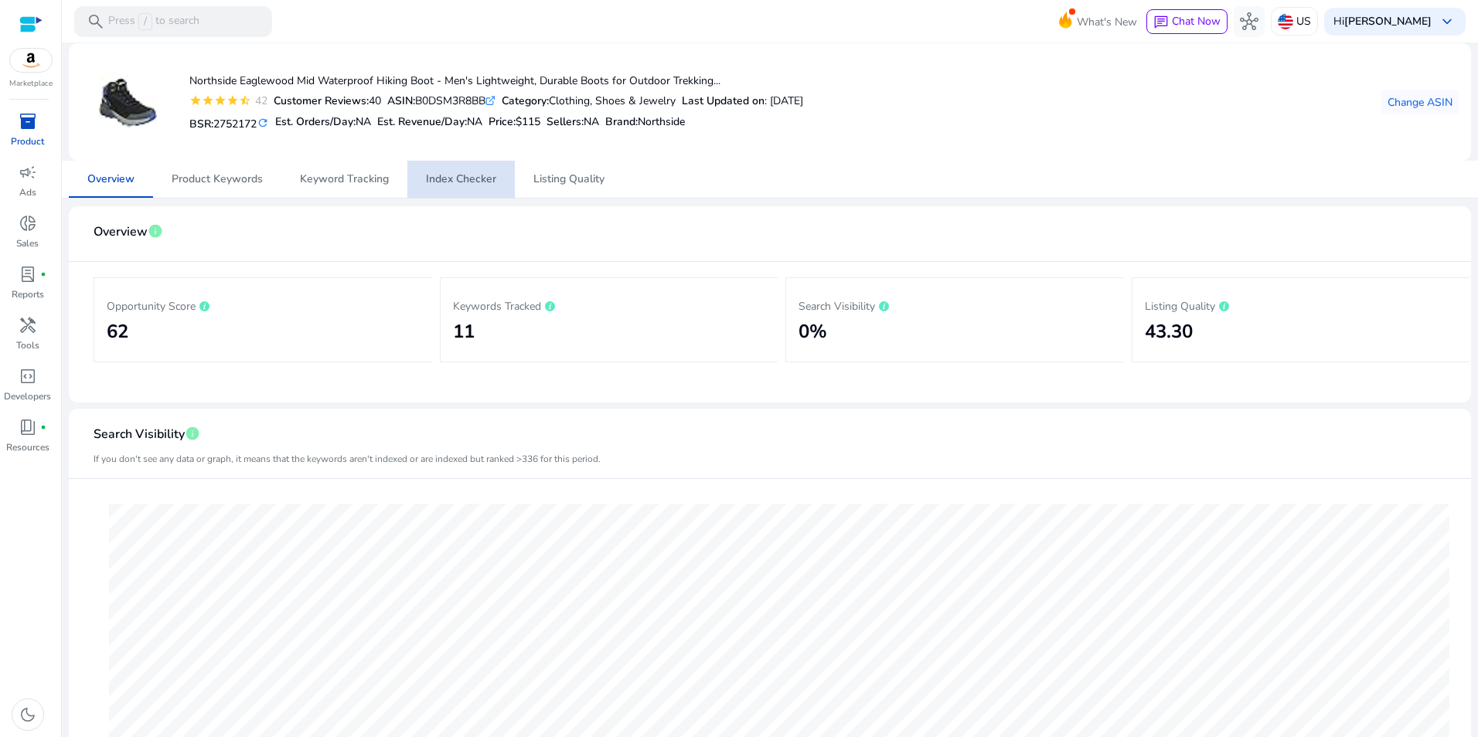
click at [468, 181] on span "Index Checker" at bounding box center [461, 179] width 70 height 11
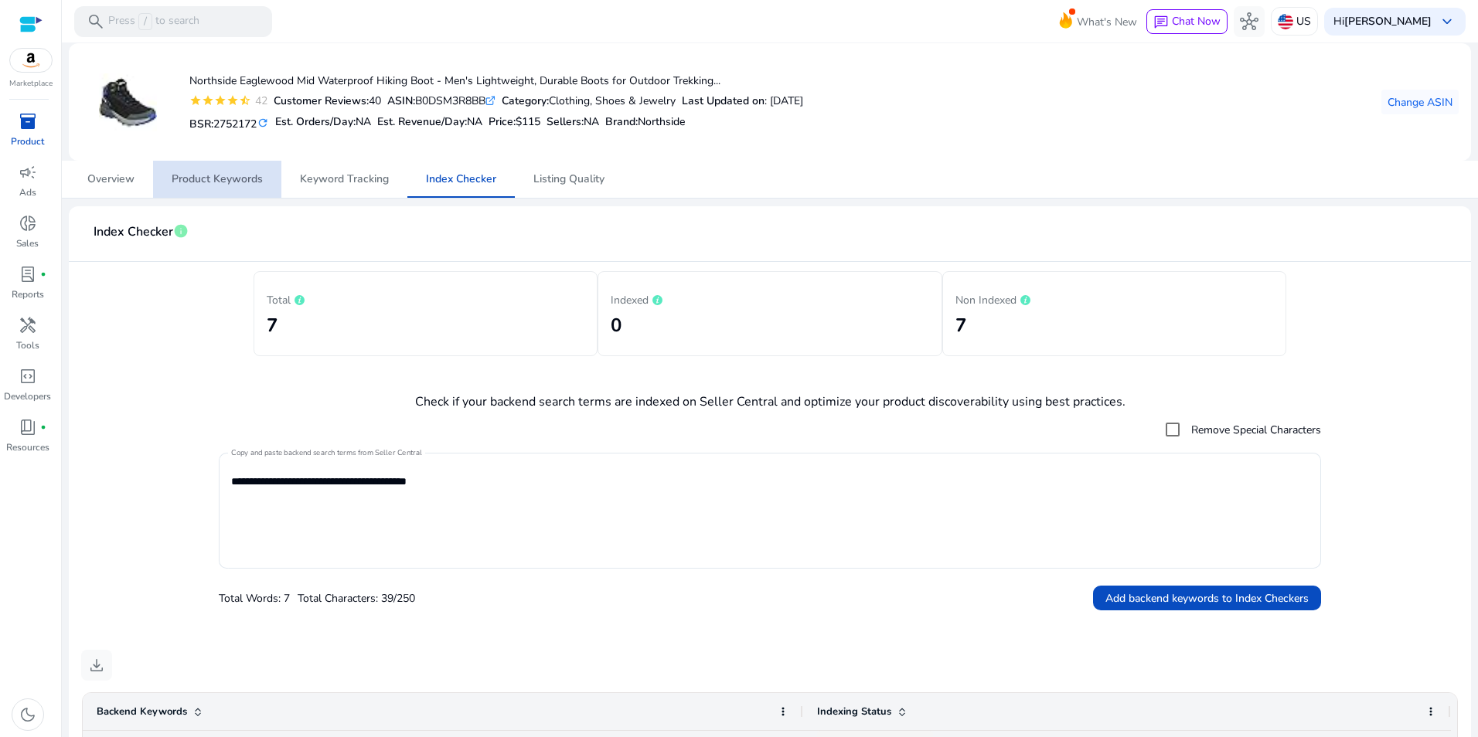
click at [229, 185] on span "Product Keywords" at bounding box center [217, 179] width 91 height 11
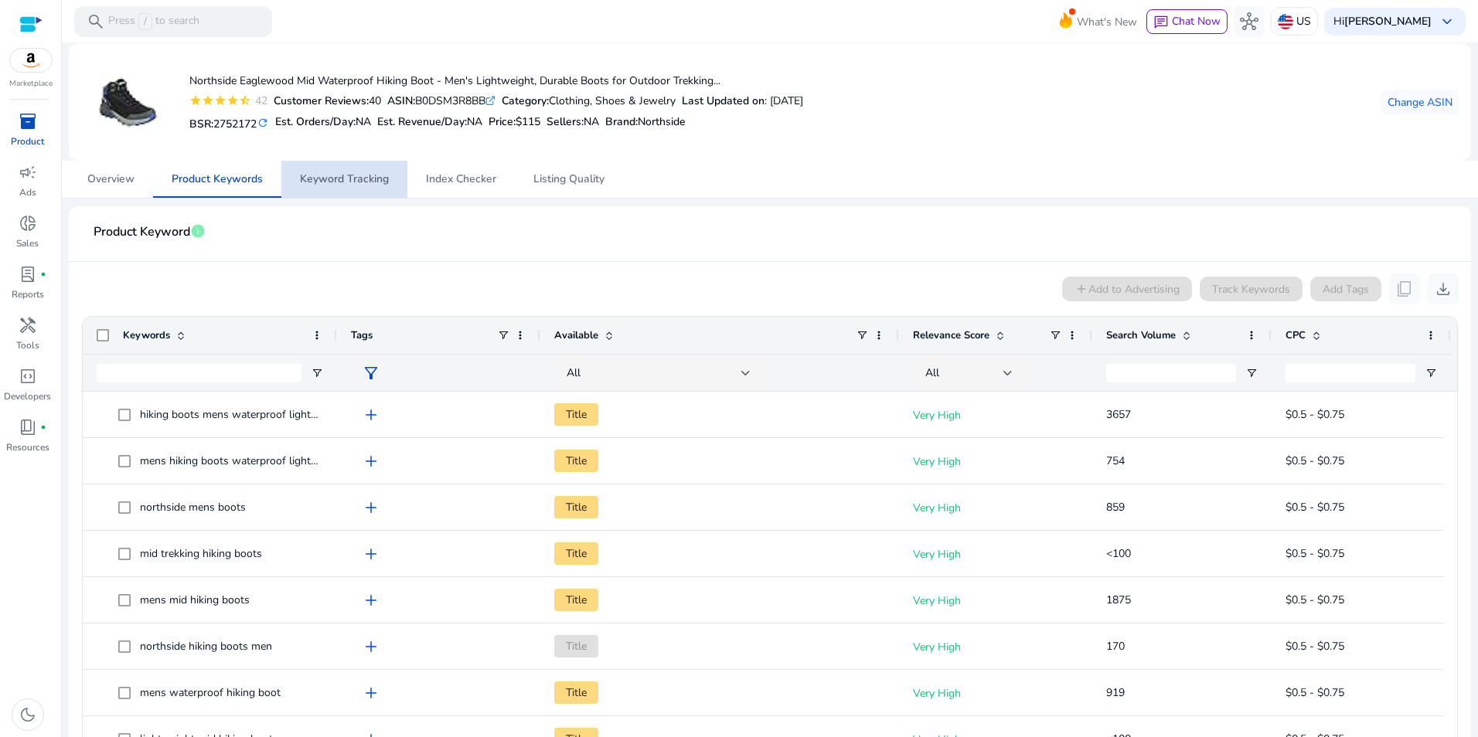
click at [331, 177] on span "Keyword Tracking" at bounding box center [344, 179] width 89 height 11
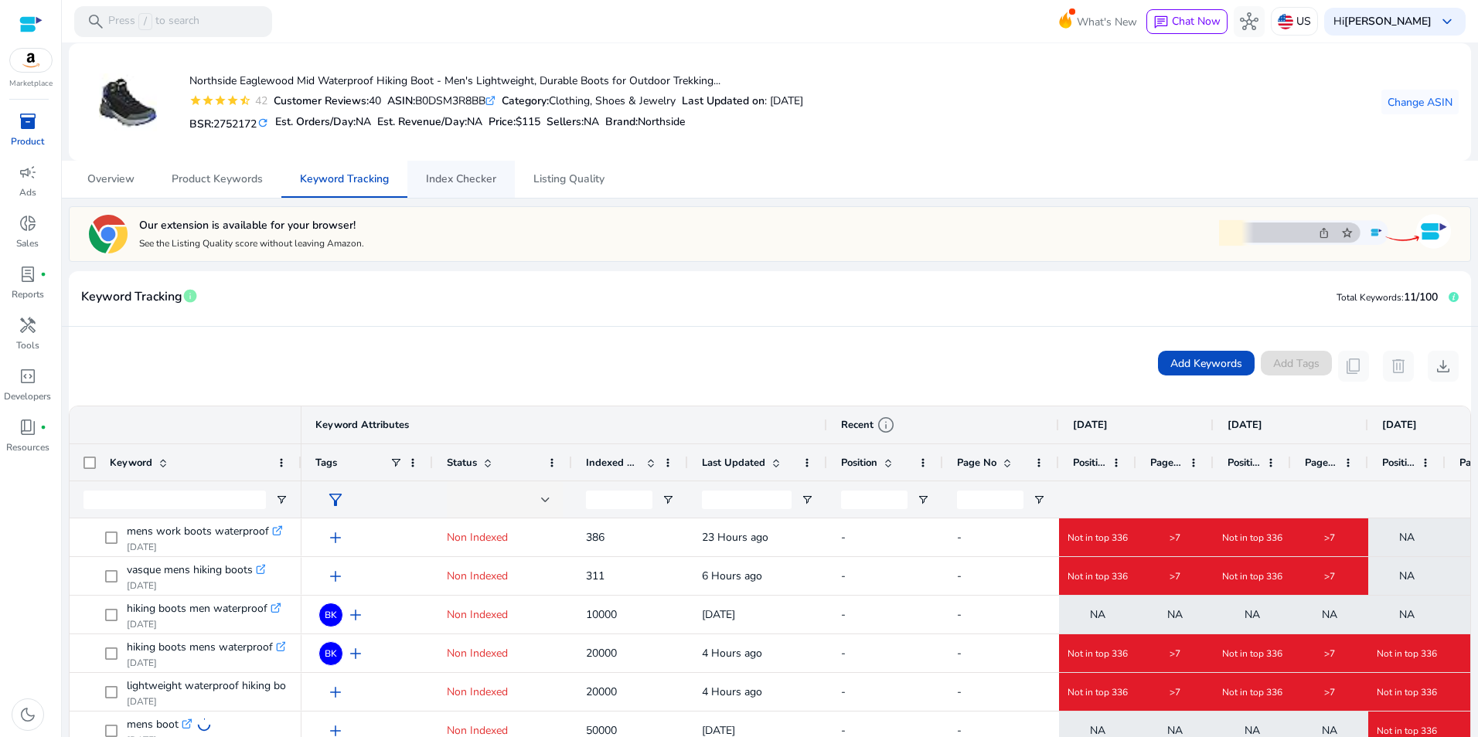
click at [428, 174] on span "Index Checker" at bounding box center [461, 179] width 70 height 11
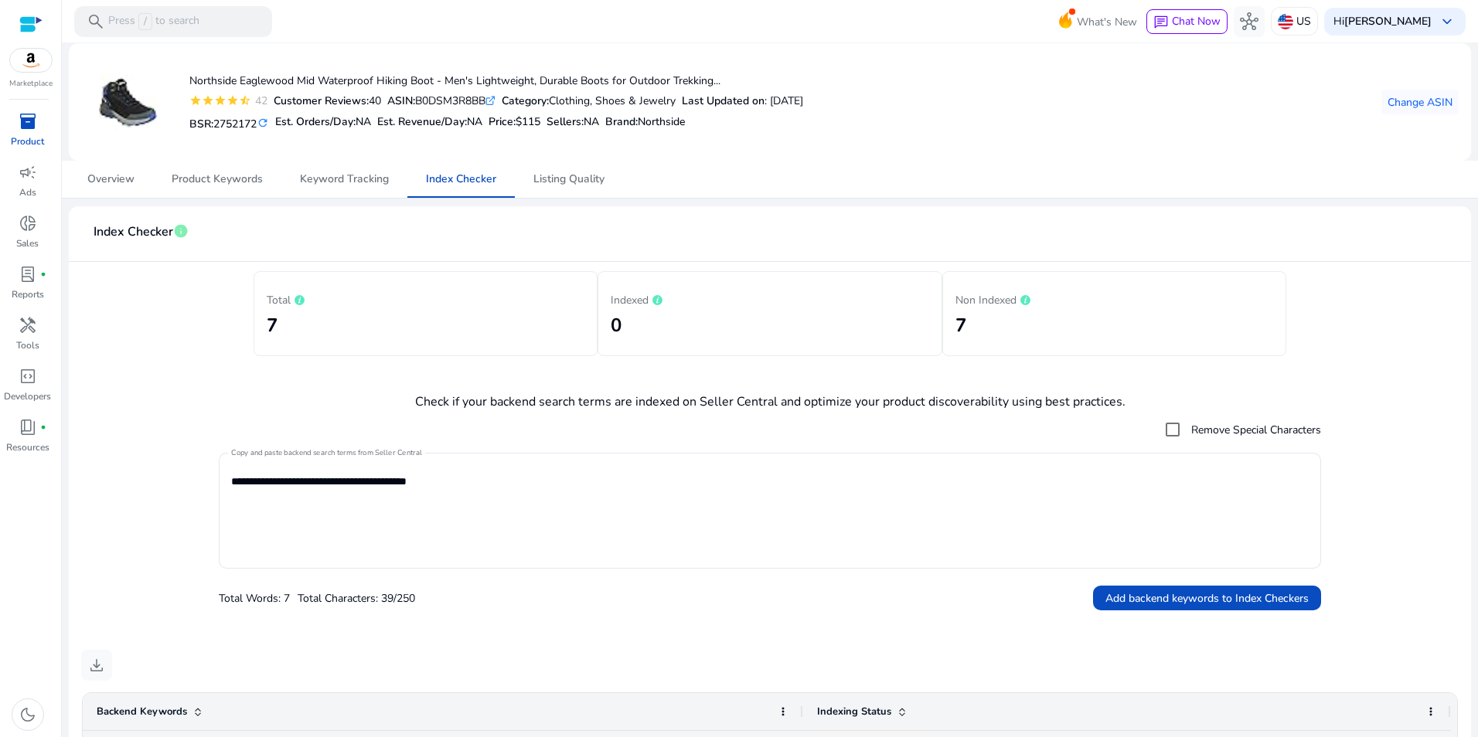
scroll to position [569, 0]
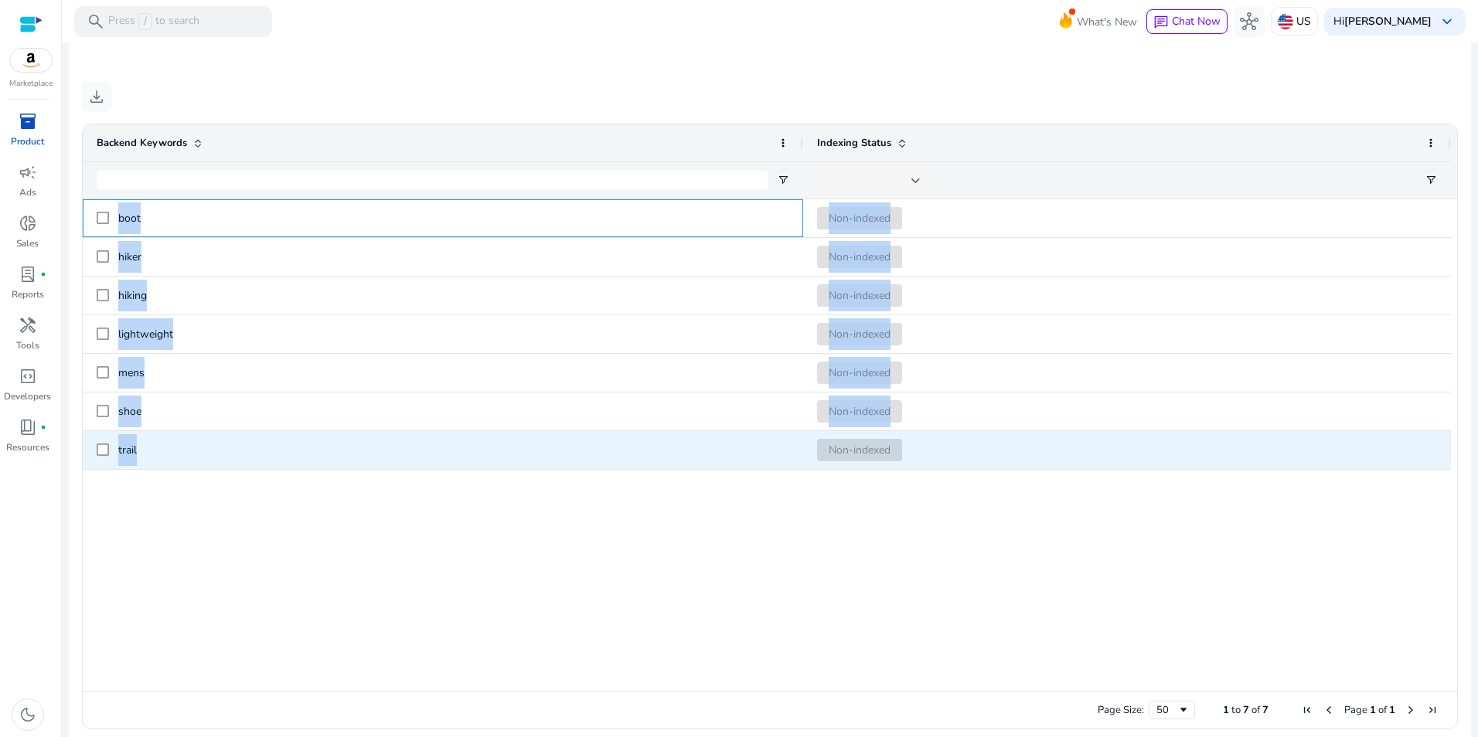
drag, startPoint x: 88, startPoint y: 220, endPoint x: 151, endPoint y: 455, distance: 243.2
click at [151, 455] on div "boot Non-indexed hiker Non-indexed hiking Non-indexed lightweight Non-indexed m…" at bounding box center [767, 334] width 1368 height 271
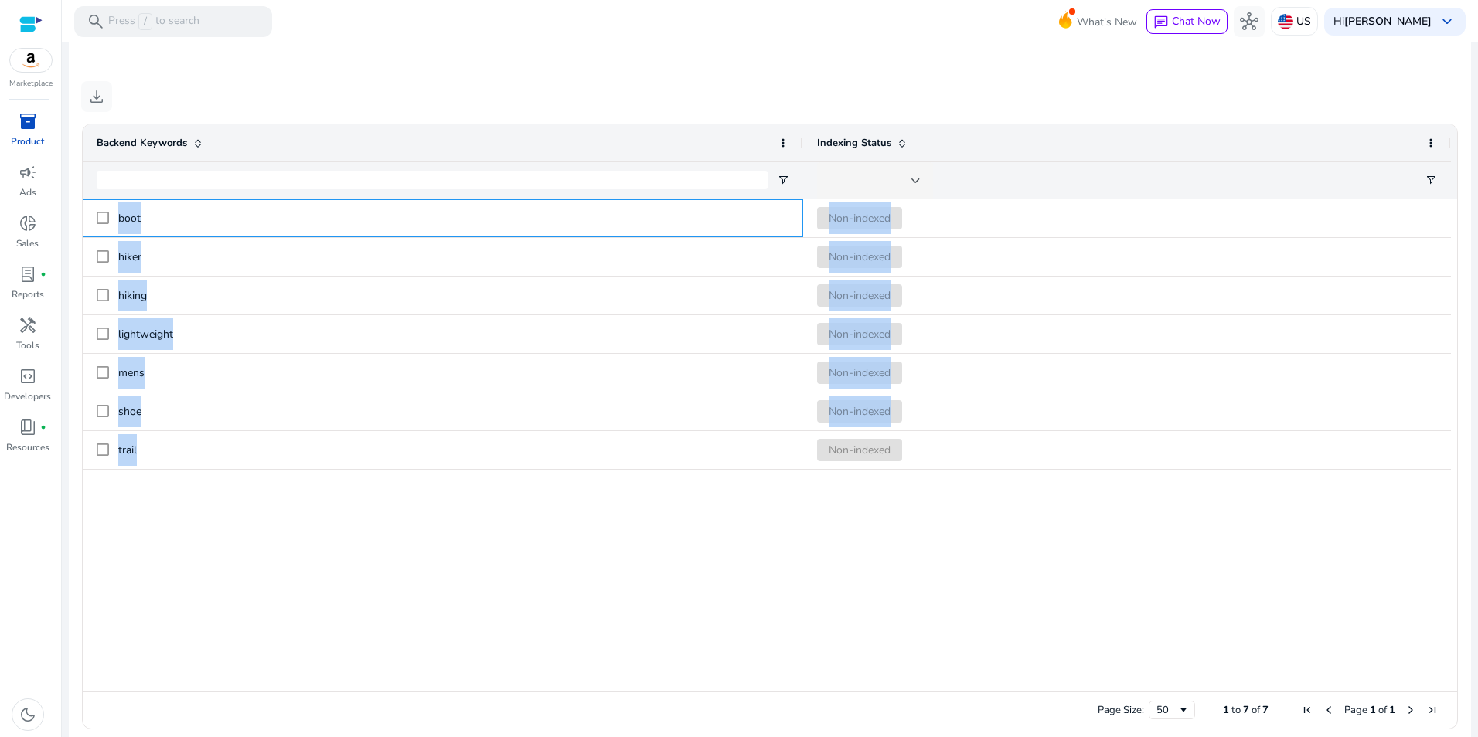
copy div "boot Non-indexed hiker Non-indexed hiking Non-indexed lightweight Non-indexed m…"
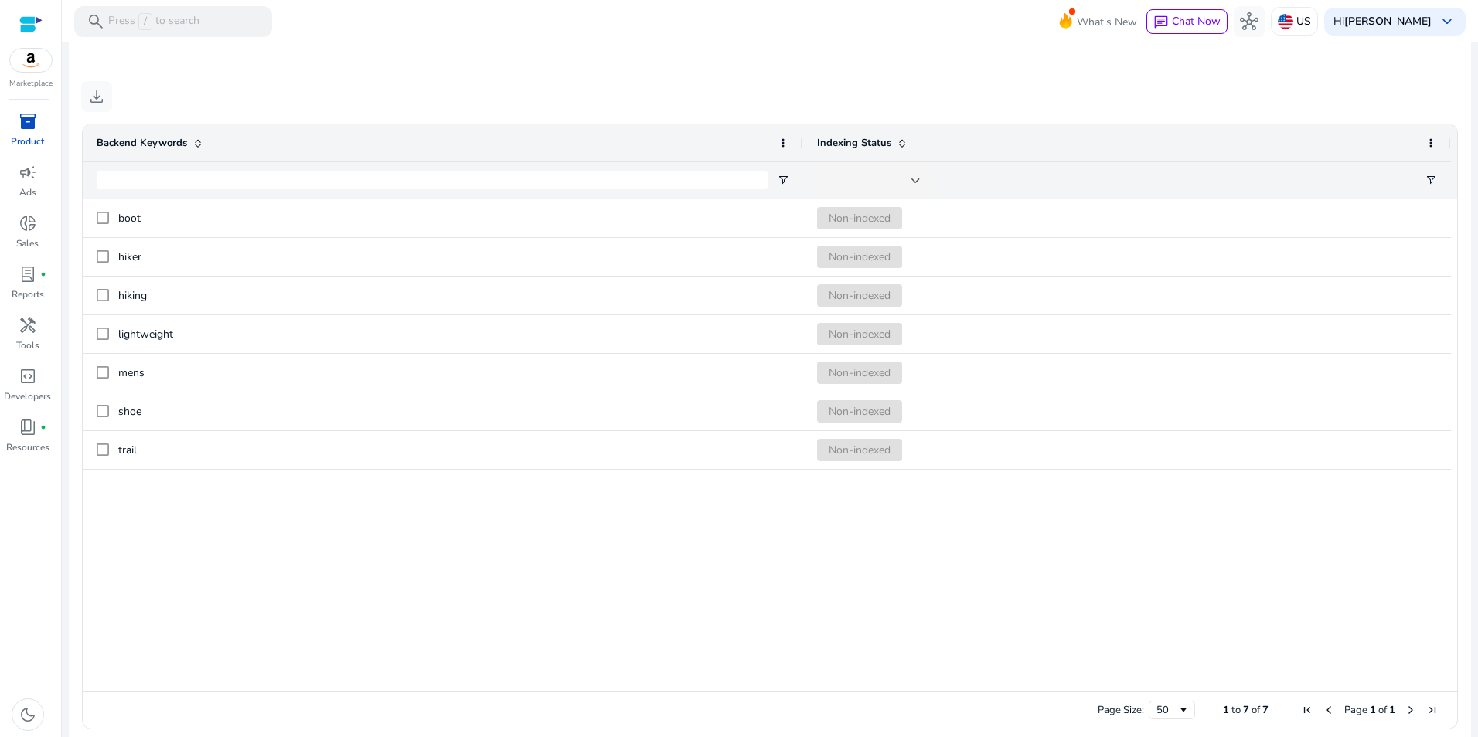
click at [301, 681] on div "boot Non-indexed hiker Non-indexed hiking Non-indexed lightweight Non-indexed m…" at bounding box center [770, 445] width 1374 height 492
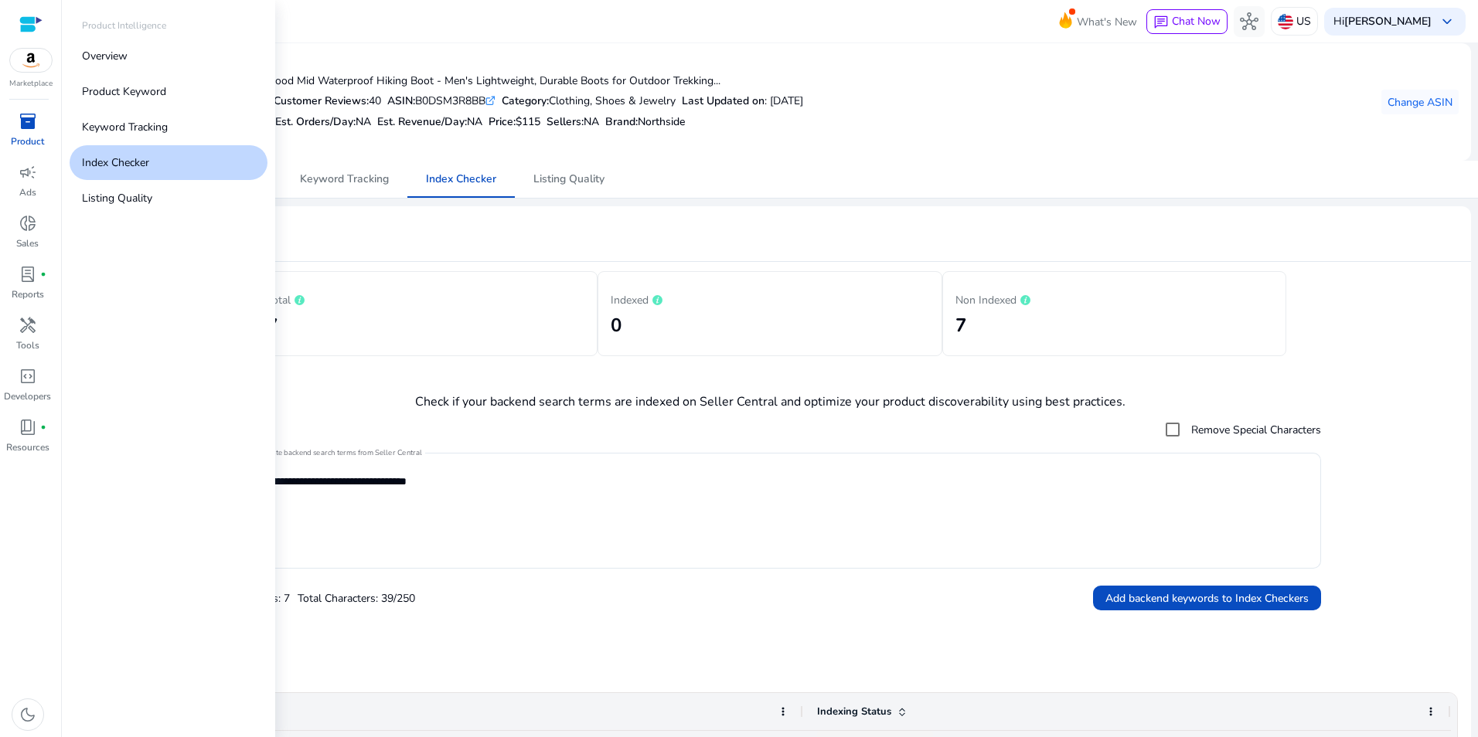
click at [23, 121] on span "inventory_2" at bounding box center [28, 121] width 19 height 19
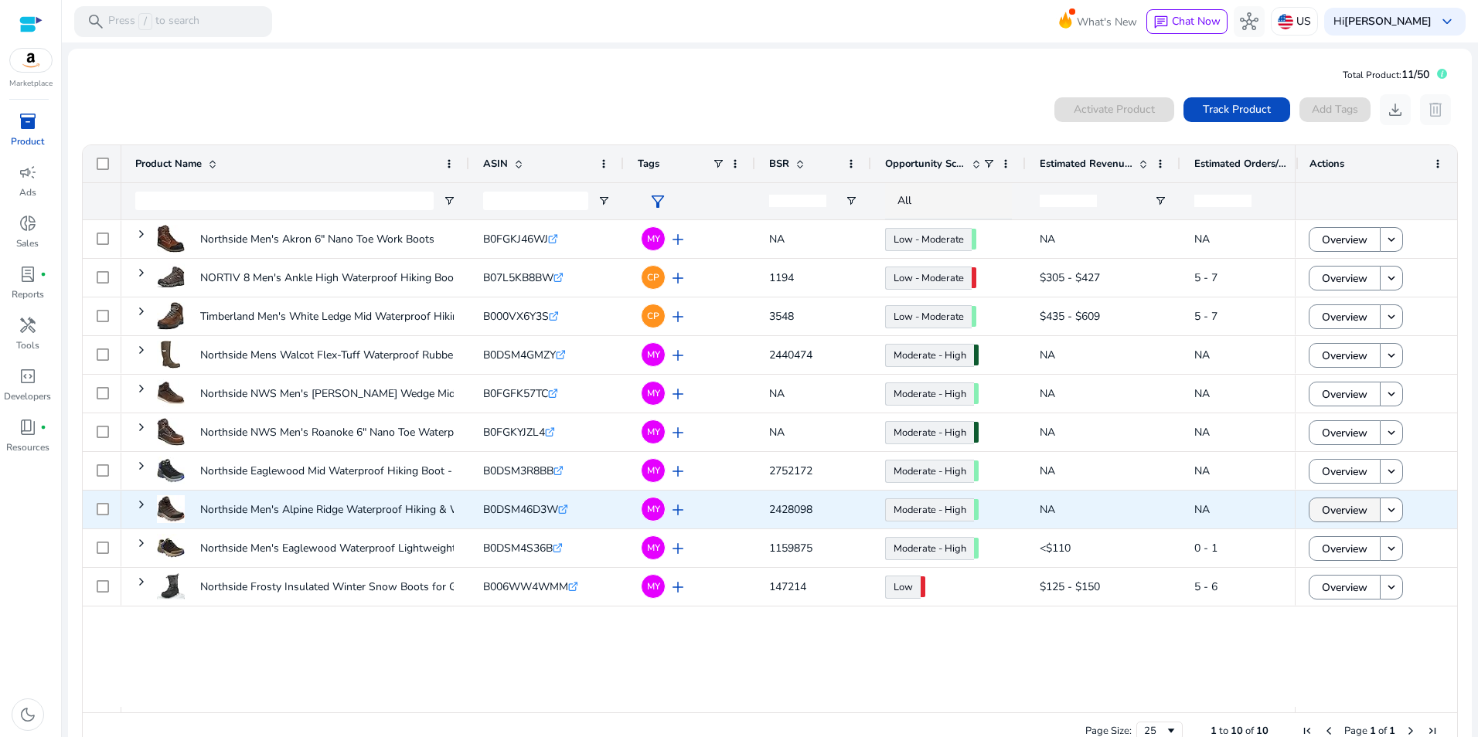
click at [1342, 504] on span "Overview" at bounding box center [1345, 511] width 46 height 32
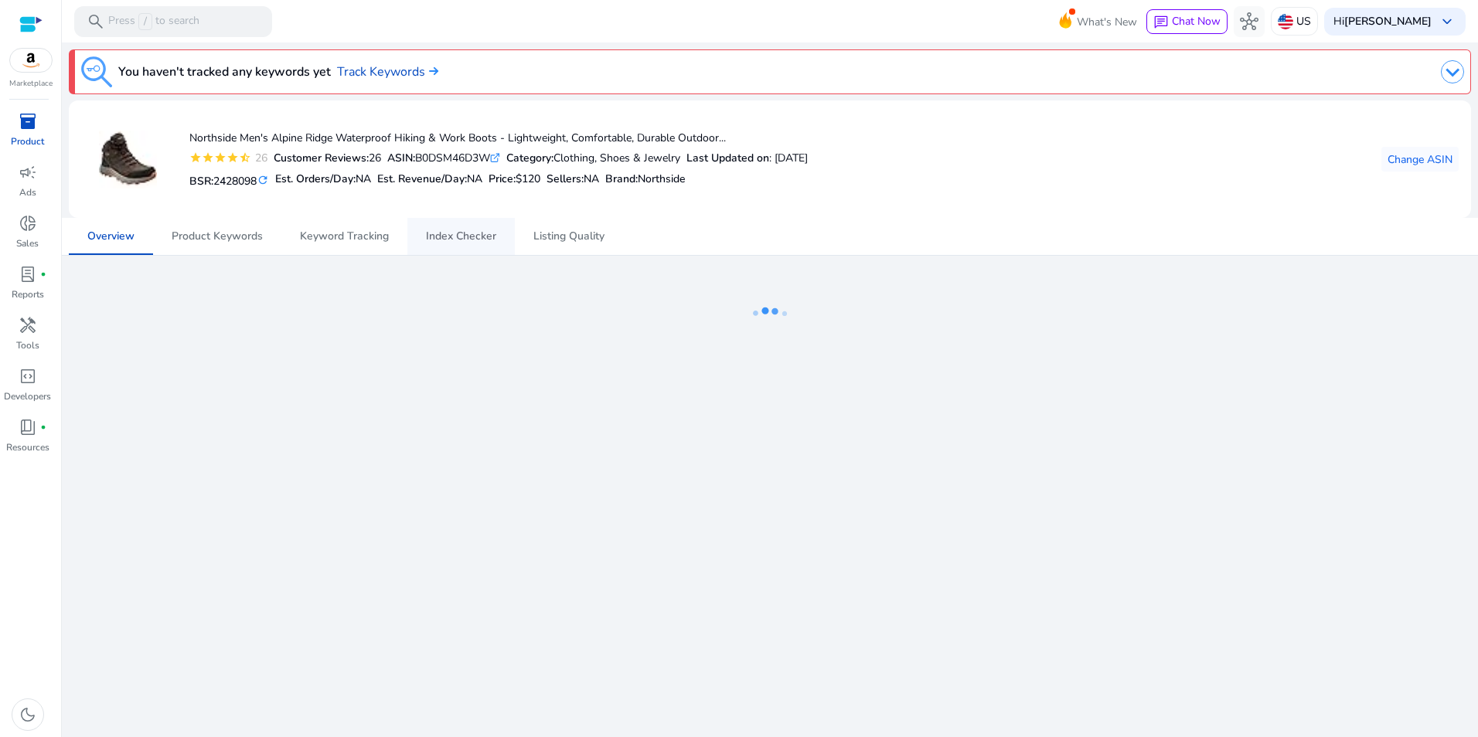
click at [465, 242] on span "Index Checker" at bounding box center [461, 236] width 70 height 11
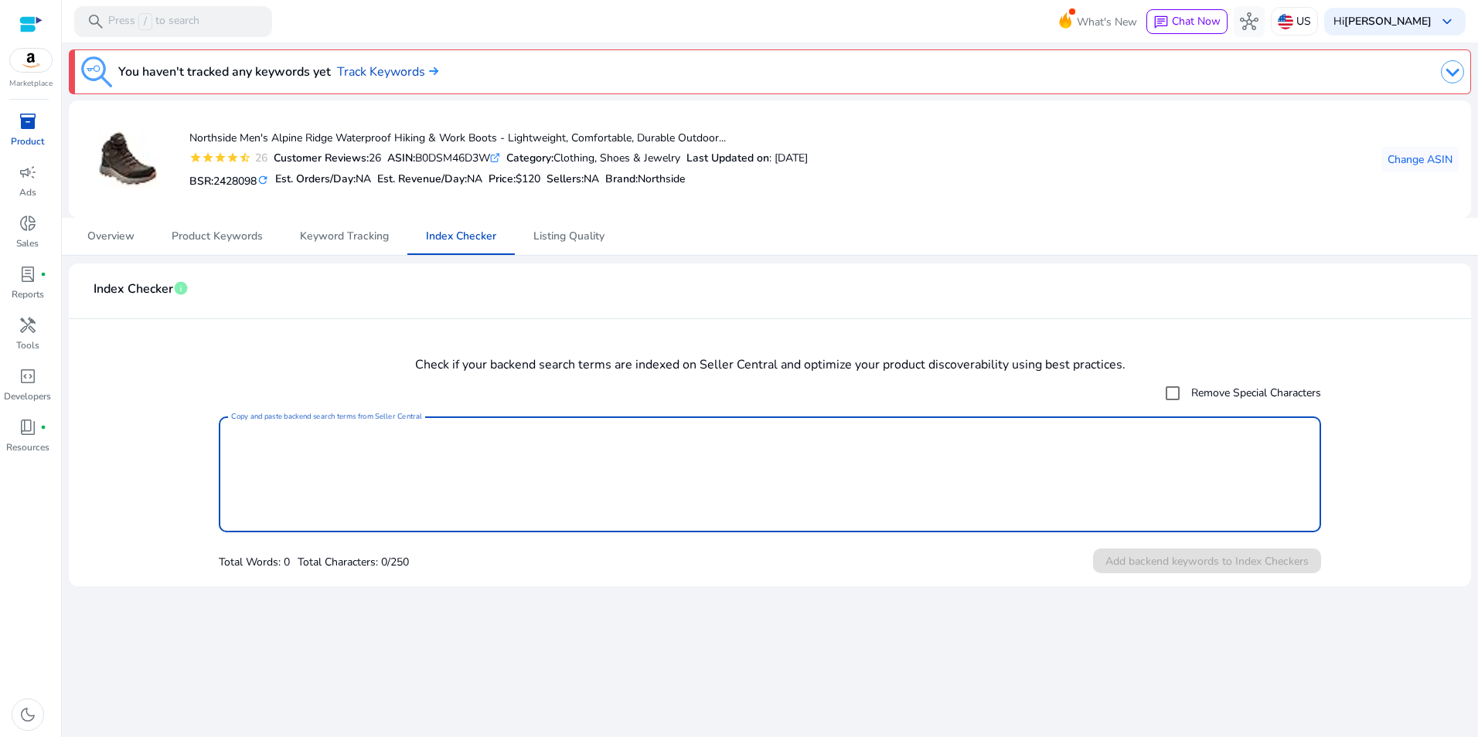
click at [1019, 469] on textarea "Copy and paste backend search terms from Seller Central" at bounding box center [770, 474] width 1078 height 100
paste textarea "**********"
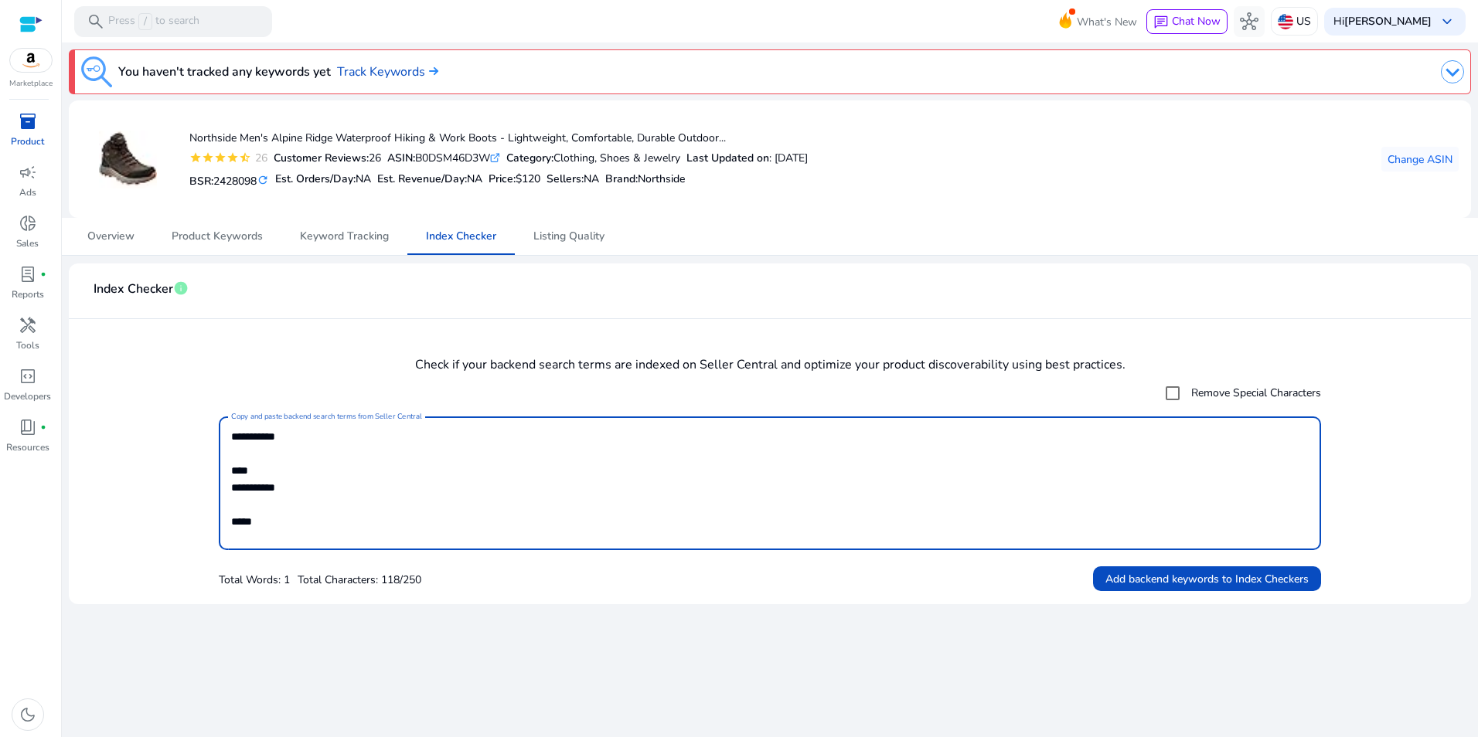
click at [302, 462] on textarea "**********" at bounding box center [770, 483] width 1078 height 118
drag, startPoint x: 256, startPoint y: 509, endPoint x: 226, endPoint y: 490, distance: 35.8
click at [226, 490] on div "**********" at bounding box center [770, 484] width 1102 height 134
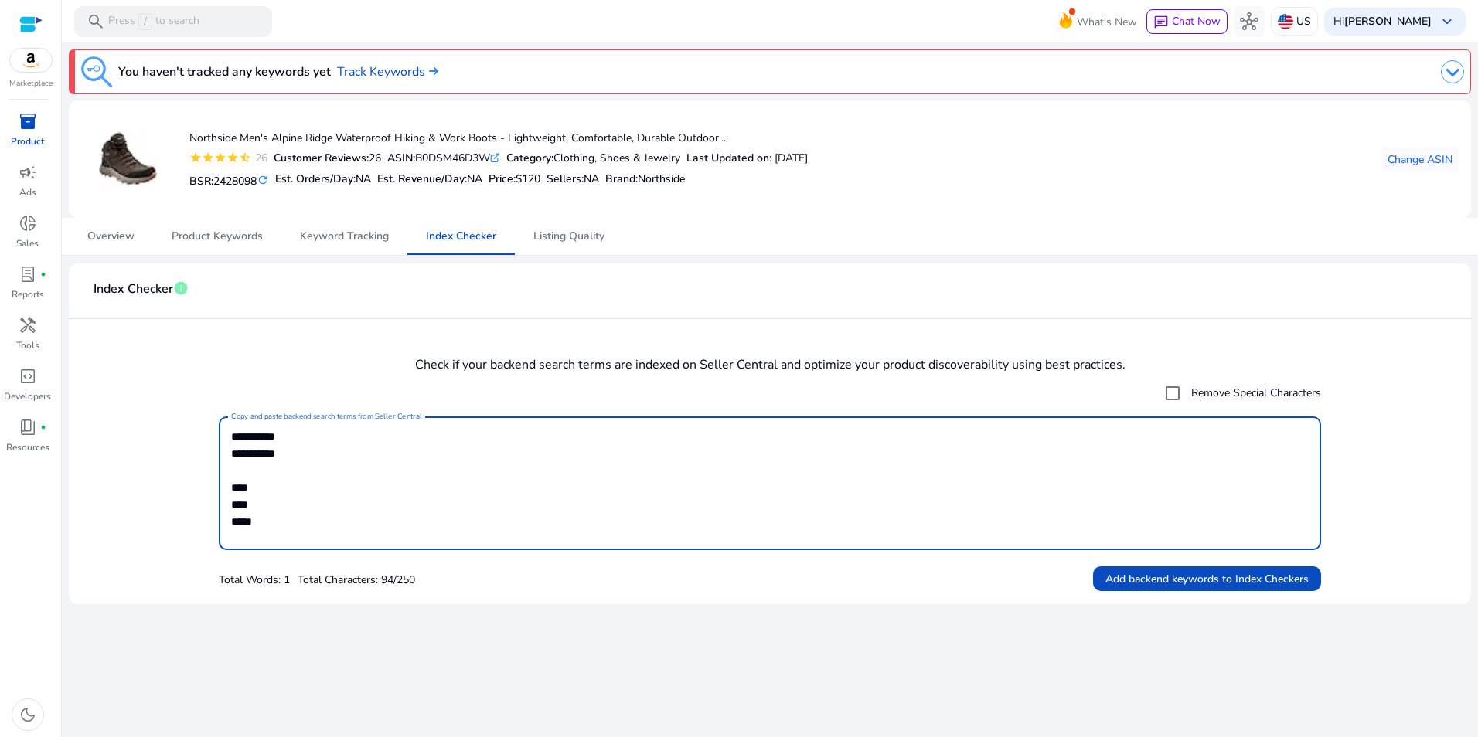
drag, startPoint x: 240, startPoint y: 479, endPoint x: 226, endPoint y: 448, distance: 33.9
click at [216, 451] on form "**********" at bounding box center [769, 485] width 1377 height 215
click at [226, 448] on div "**********" at bounding box center [770, 484] width 1102 height 134
click at [230, 453] on div "**********" at bounding box center [770, 484] width 1102 height 134
drag, startPoint x: 264, startPoint y: 459, endPoint x: 328, endPoint y: 459, distance: 64.2
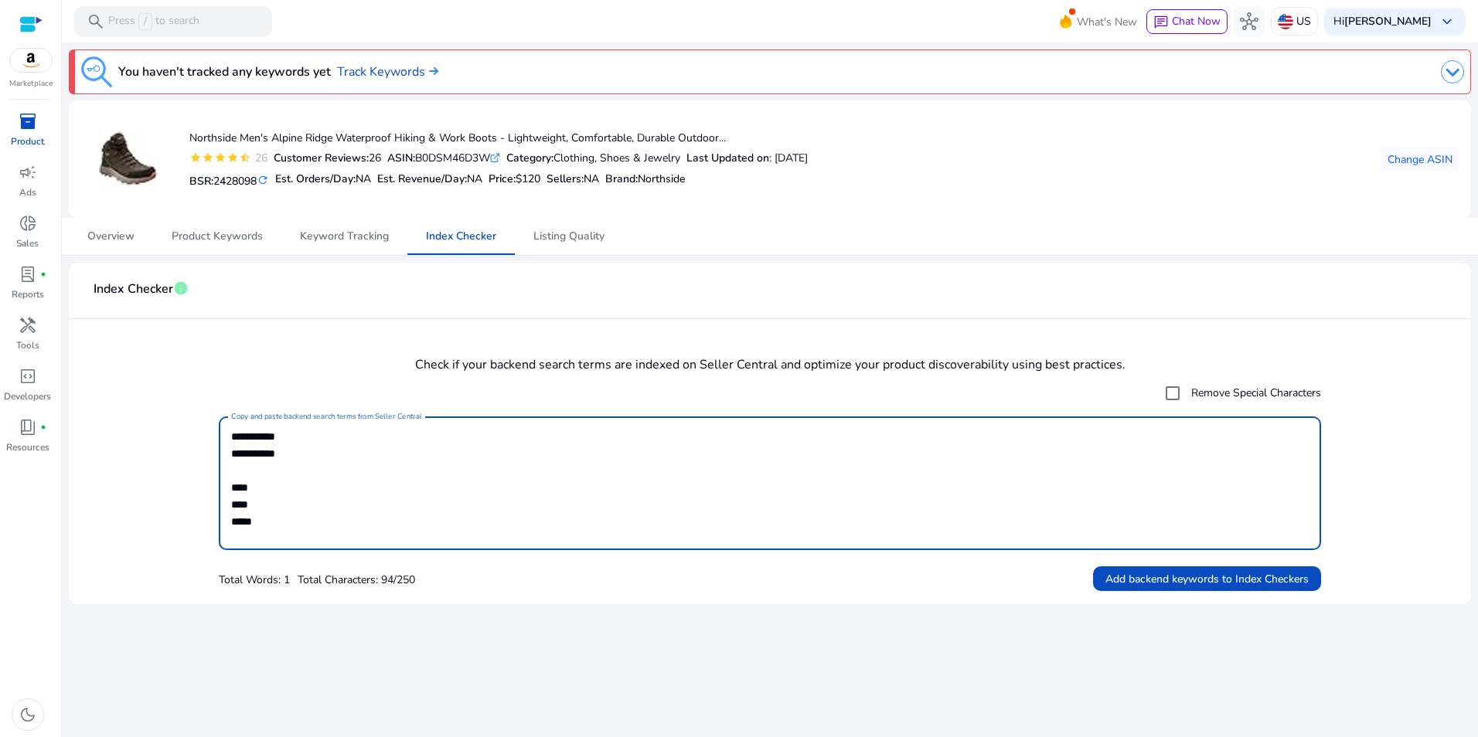
click at [264, 459] on textarea "**********" at bounding box center [770, 483] width 1078 height 118
click at [329, 454] on textarea "**********" at bounding box center [770, 483] width 1078 height 118
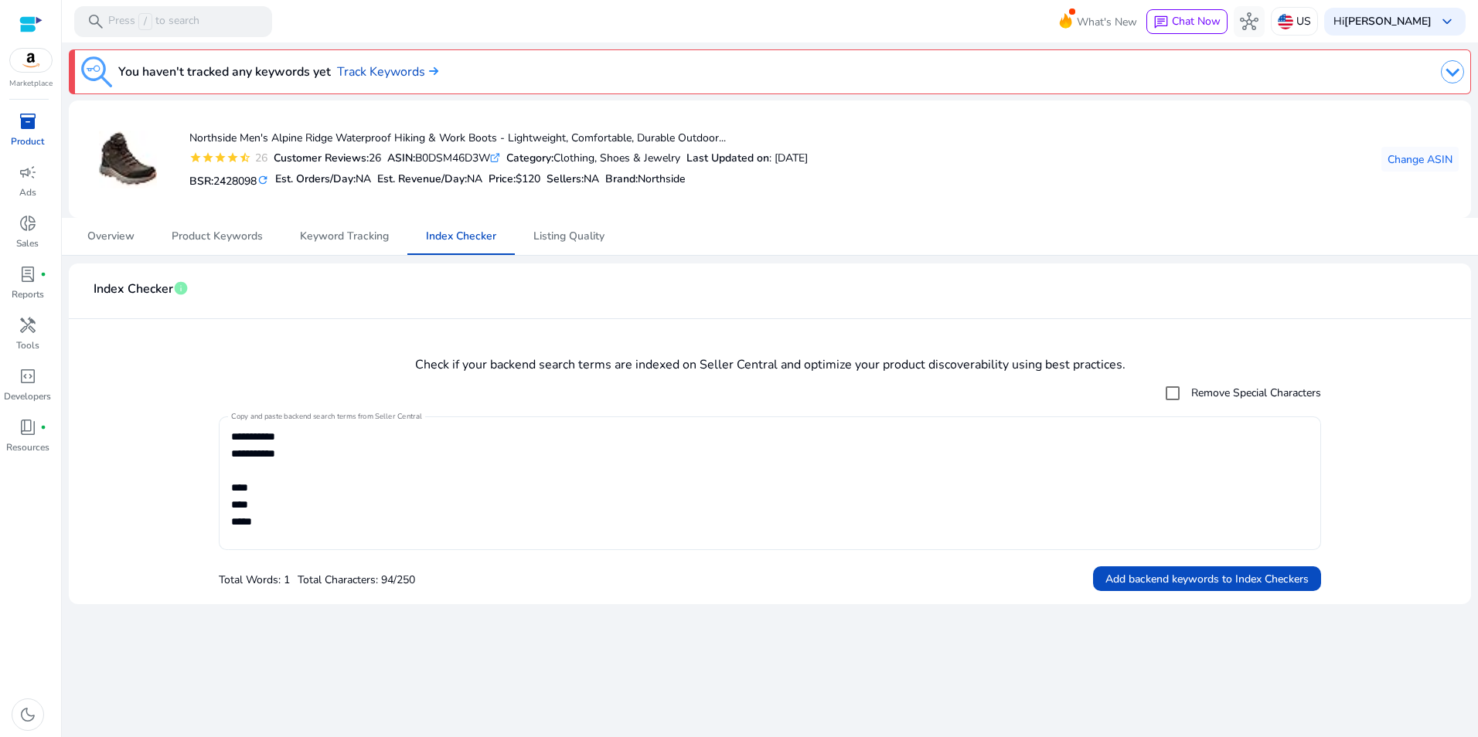
drag, startPoint x: 230, startPoint y: 453, endPoint x: 273, endPoint y: 469, distance: 46.2
click at [273, 469] on div "**********" at bounding box center [770, 484] width 1102 height 134
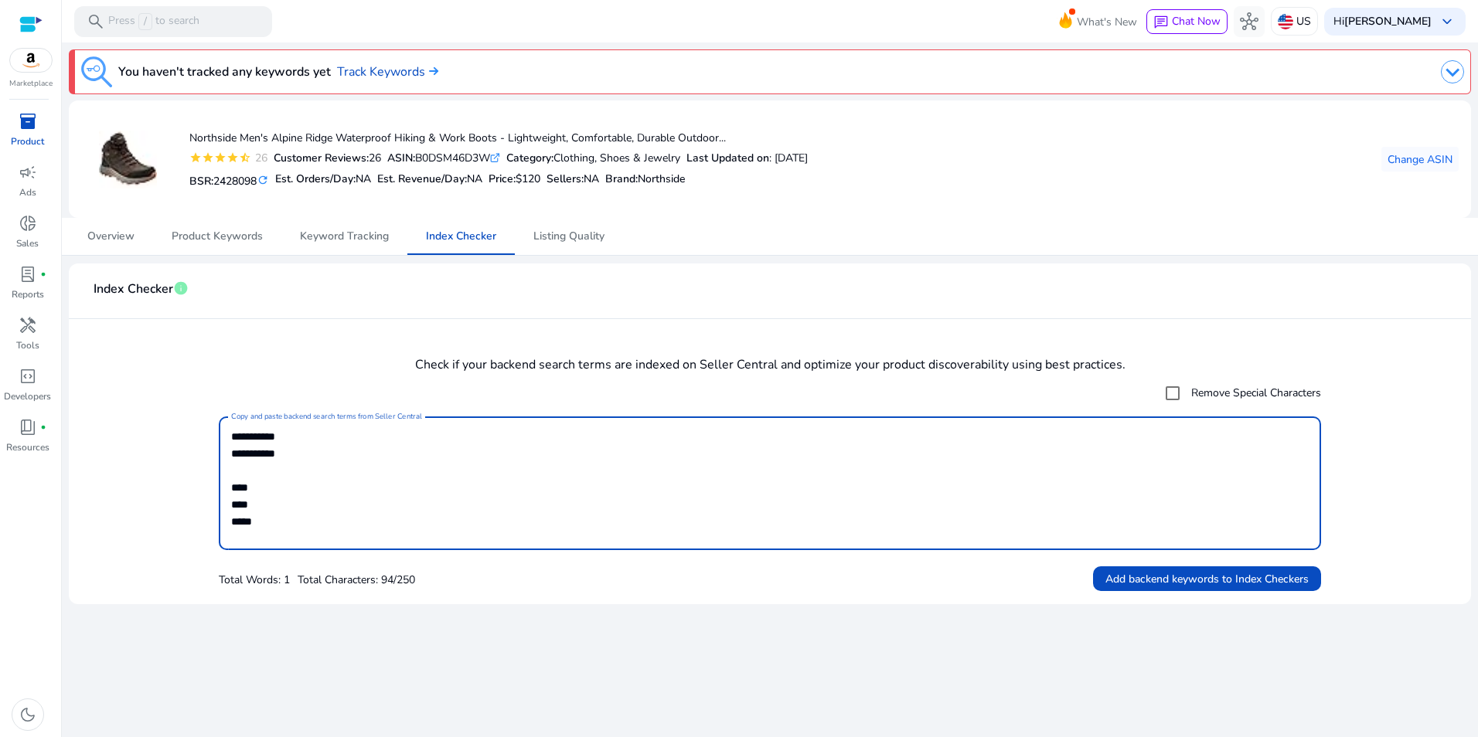
drag, startPoint x: 303, startPoint y: 451, endPoint x: 226, endPoint y: 461, distance: 77.9
click at [226, 461] on div "**********" at bounding box center [770, 484] width 1102 height 134
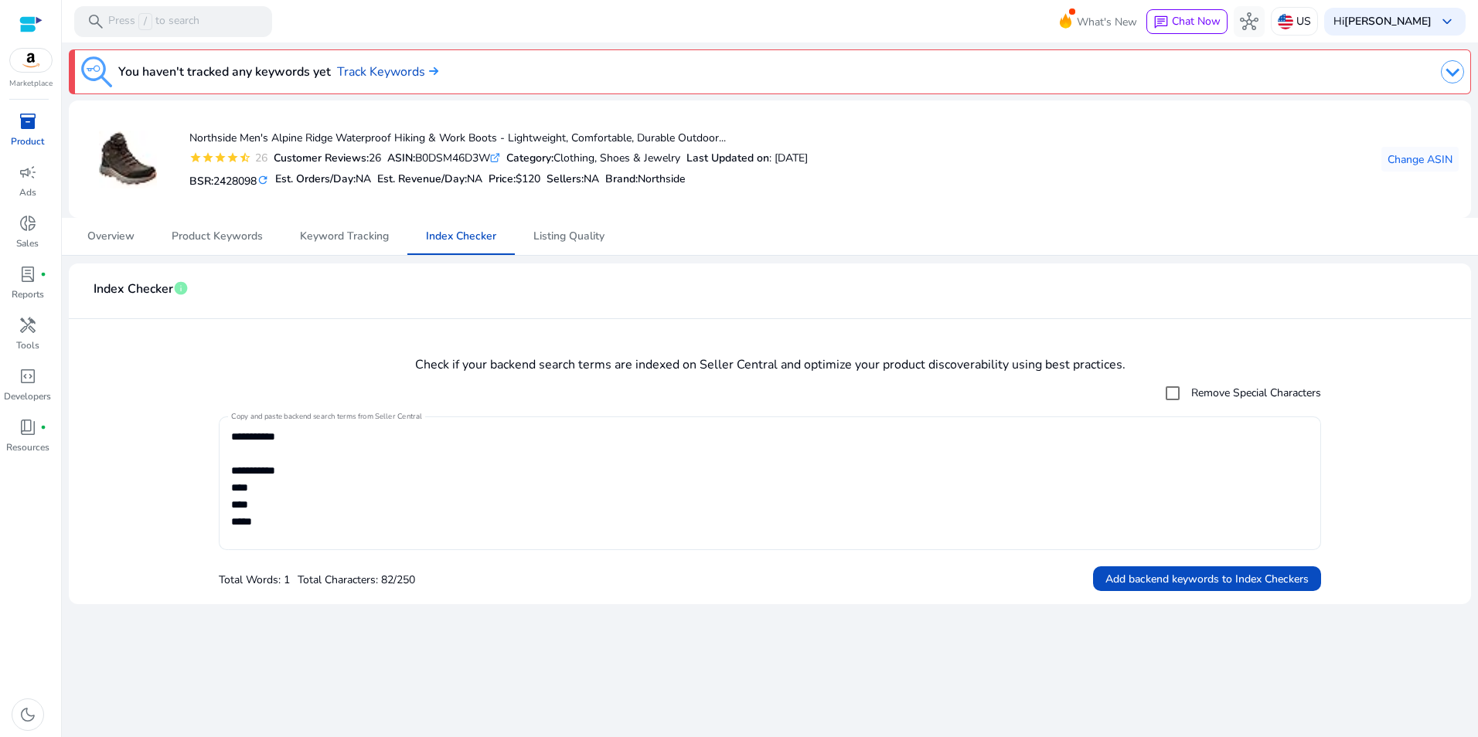
click at [229, 435] on div "**********" at bounding box center [770, 484] width 1102 height 134
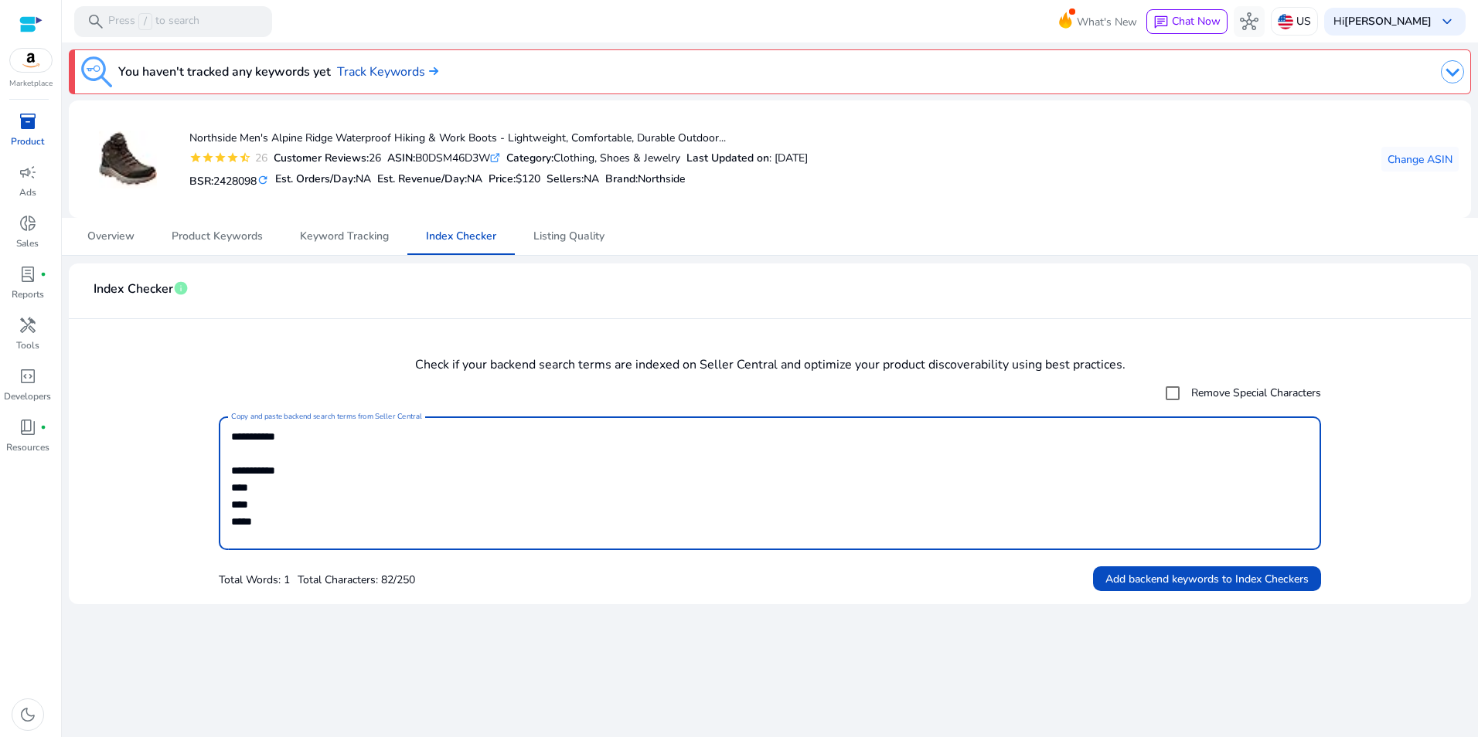
drag, startPoint x: 234, startPoint y: 438, endPoint x: 333, endPoint y: 489, distance: 111.0
click at [332, 491] on textarea "**********" at bounding box center [770, 483] width 1078 height 118
click at [288, 447] on textarea "**********" at bounding box center [770, 483] width 1078 height 118
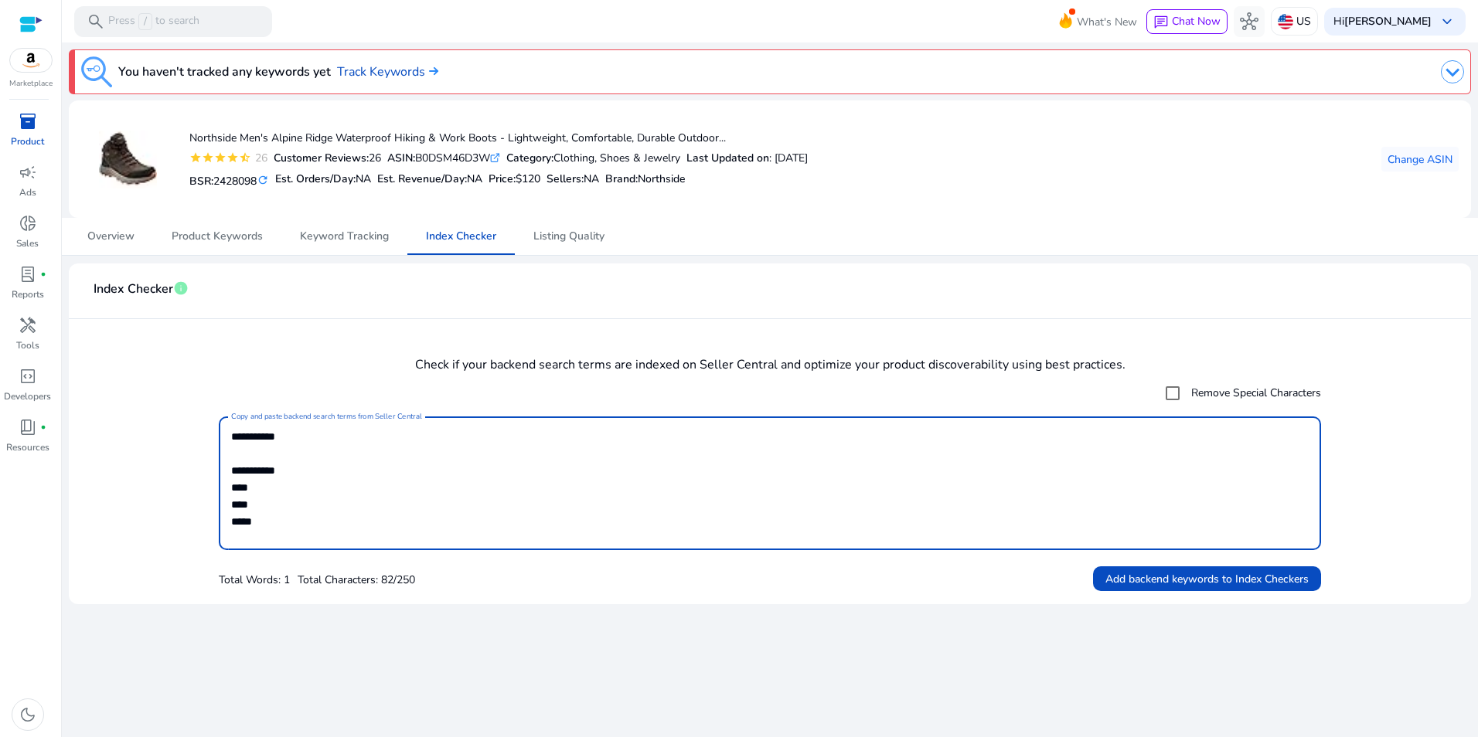
click at [281, 439] on textarea "**********" at bounding box center [770, 483] width 1078 height 118
click at [271, 436] on textarea "**********" at bounding box center [770, 483] width 1078 height 118
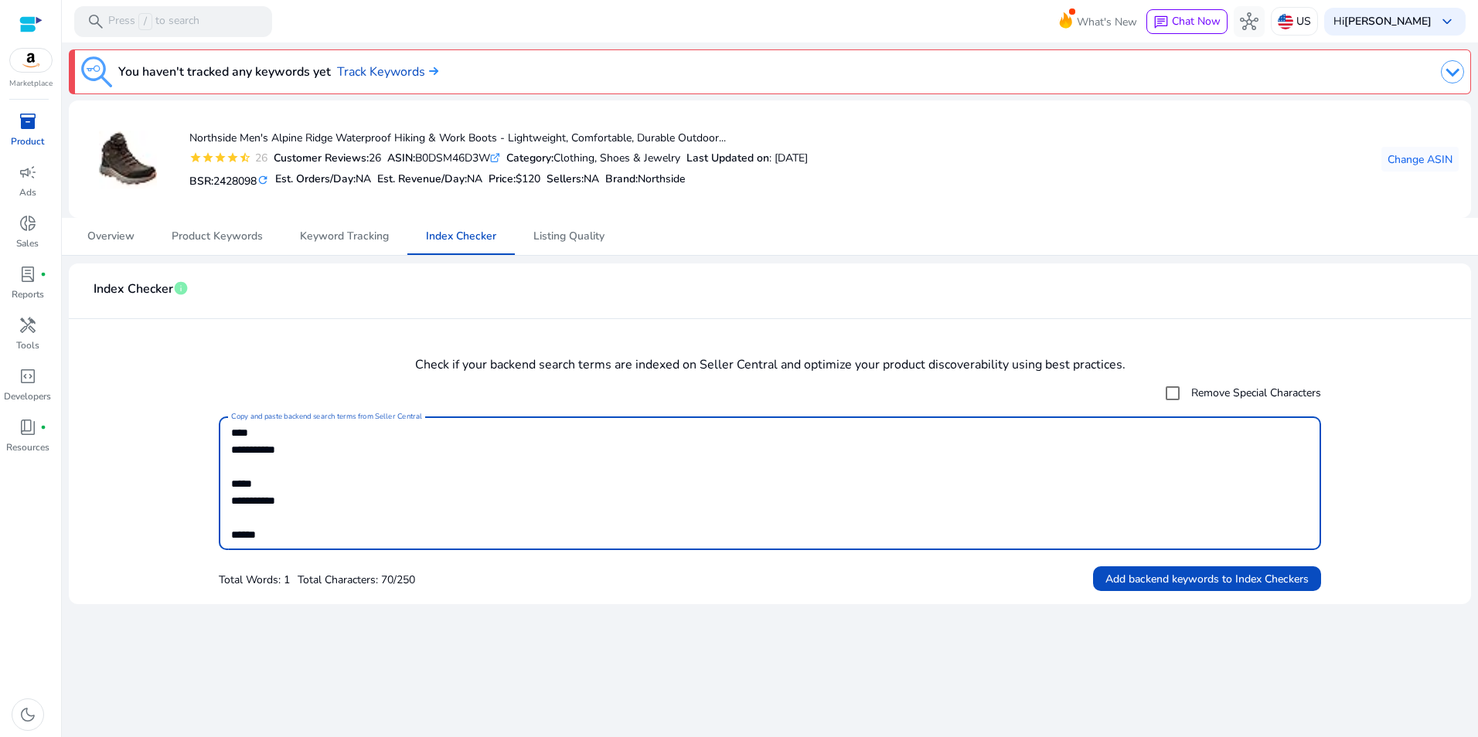
scroll to position [0, 0]
click at [234, 461] on textarea "**********" at bounding box center [770, 483] width 1078 height 118
click at [236, 477] on textarea "**********" at bounding box center [770, 483] width 1078 height 118
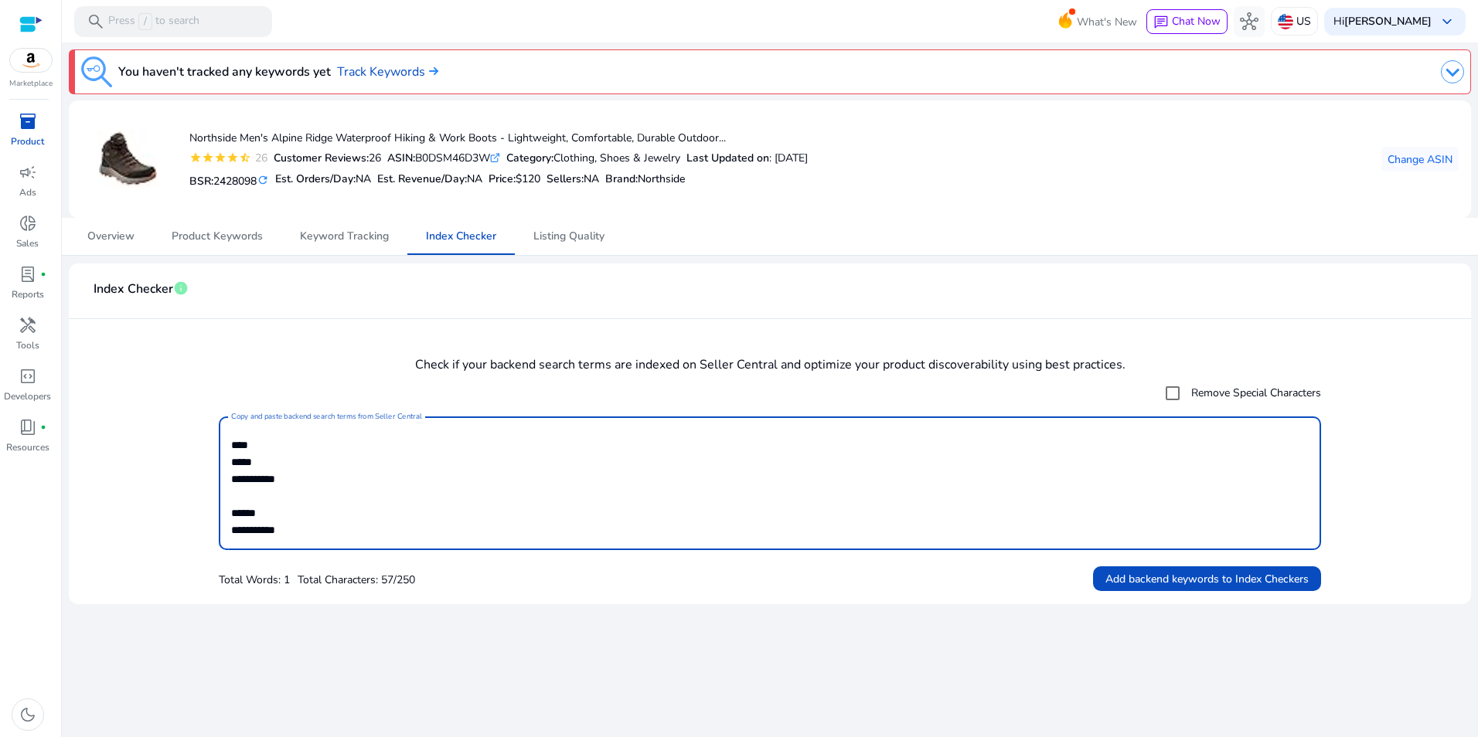
click at [236, 477] on textarea "**********" at bounding box center [770, 483] width 1078 height 118
click at [231, 442] on textarea "**********" at bounding box center [770, 483] width 1078 height 118
click at [310, 434] on textarea "**********" at bounding box center [770, 483] width 1078 height 118
type textarea "**********"
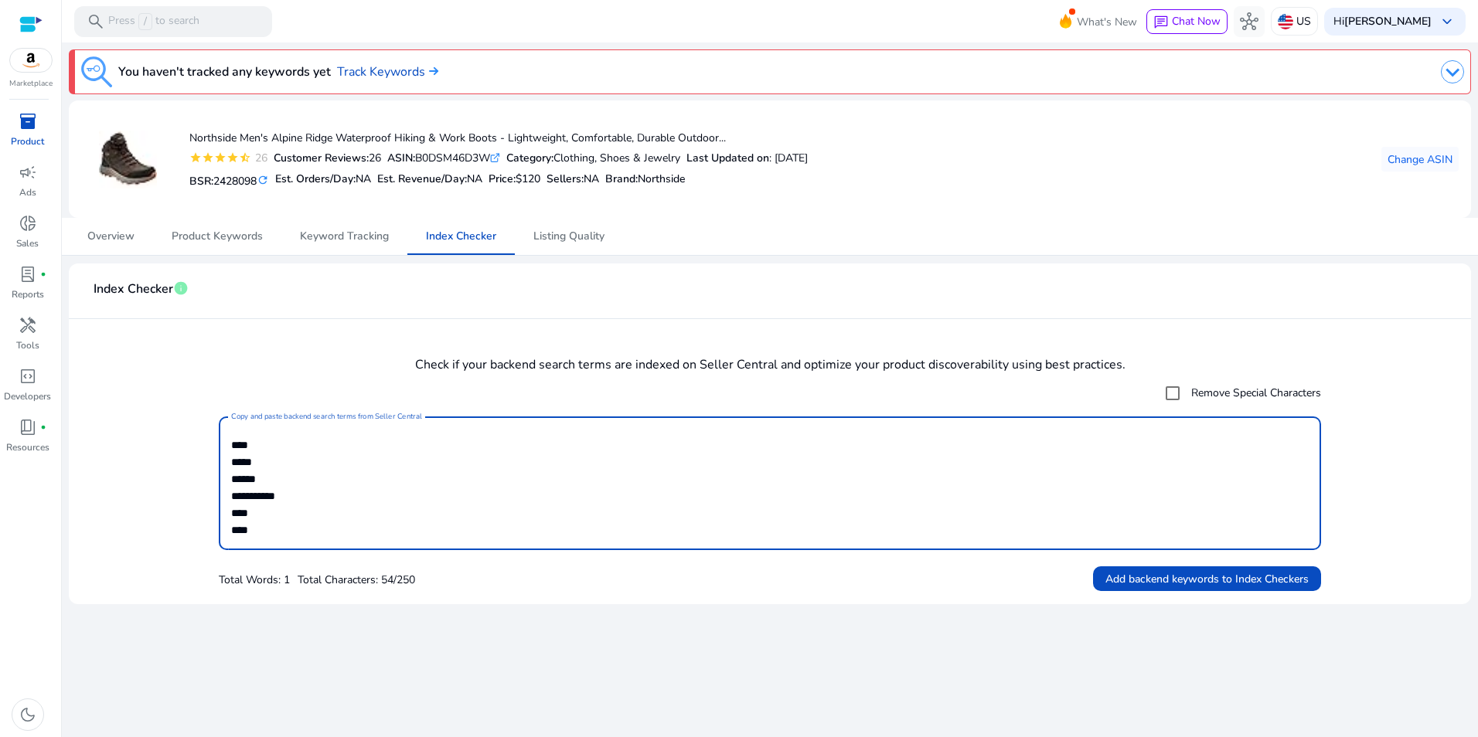
click at [308, 415] on mat-label "Copy and paste backend search terms from Seller Central" at bounding box center [326, 416] width 191 height 11
click at [308, 424] on textarea "**********" at bounding box center [770, 483] width 1078 height 118
drag, startPoint x: 1164, startPoint y: 587, endPoint x: 1165, endPoint y: 577, distance: 9.3
click at [1164, 586] on span "Add backend keywords to Index Checkers" at bounding box center [1206, 579] width 203 height 16
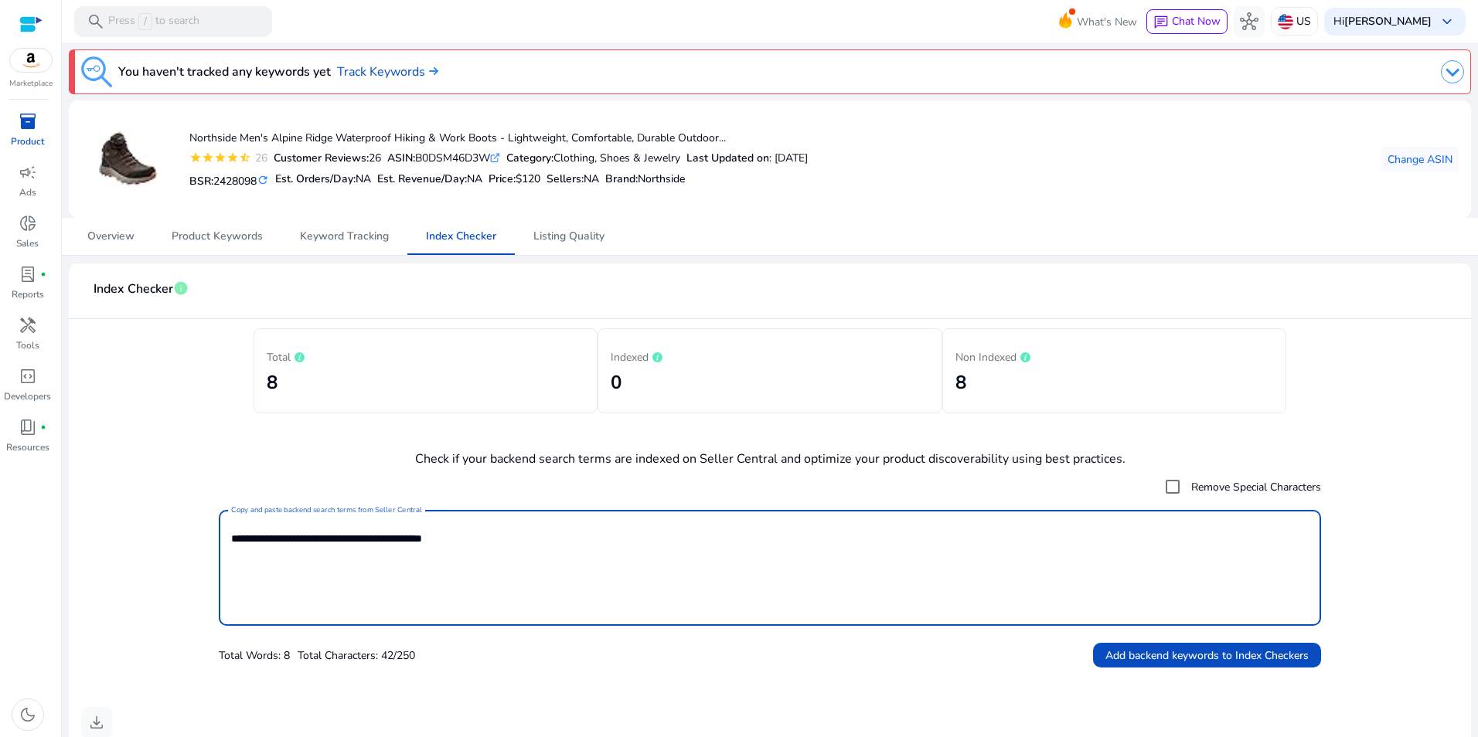
click at [544, 567] on textarea "**********" at bounding box center [770, 568] width 1078 height 100
type textarea "**********"
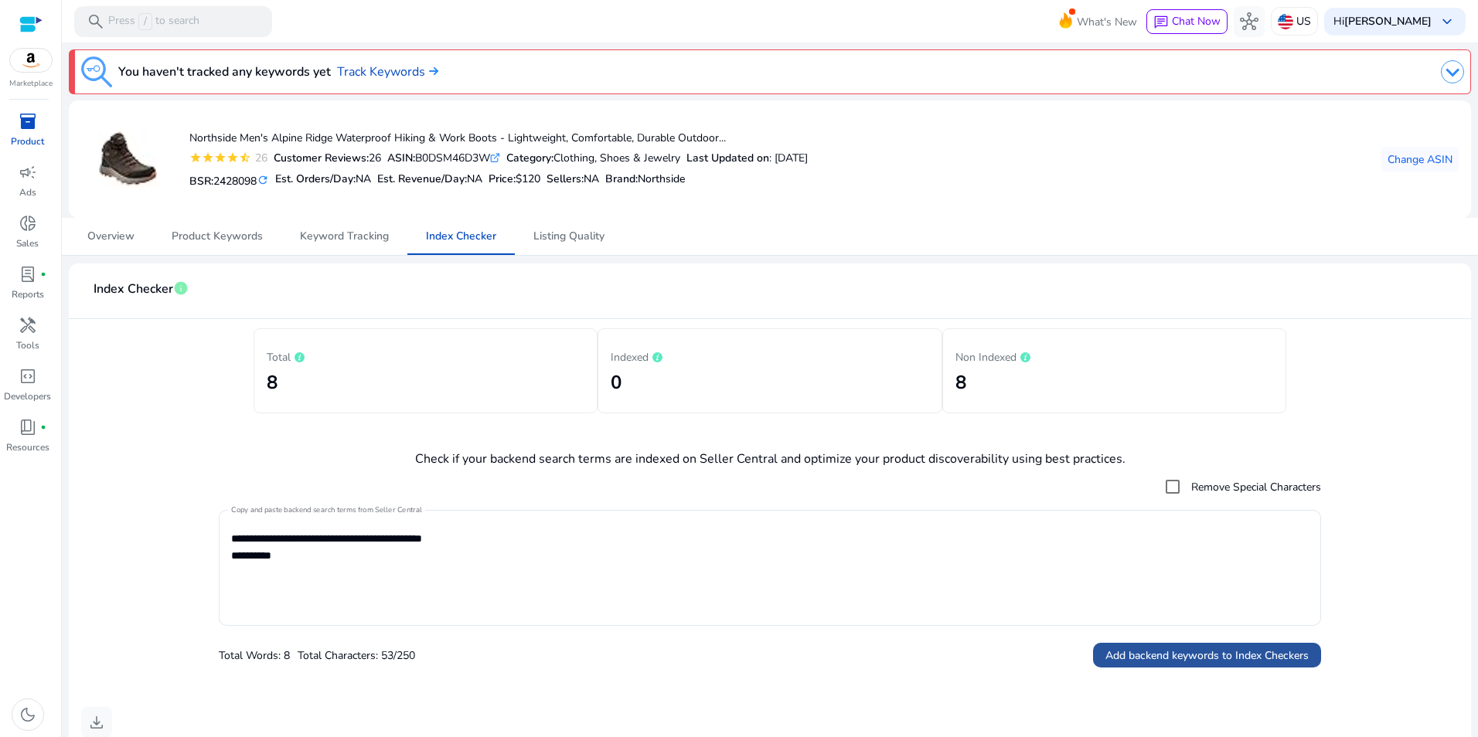
click at [1137, 662] on span "Add backend keywords to Index Checkers" at bounding box center [1206, 656] width 203 height 16
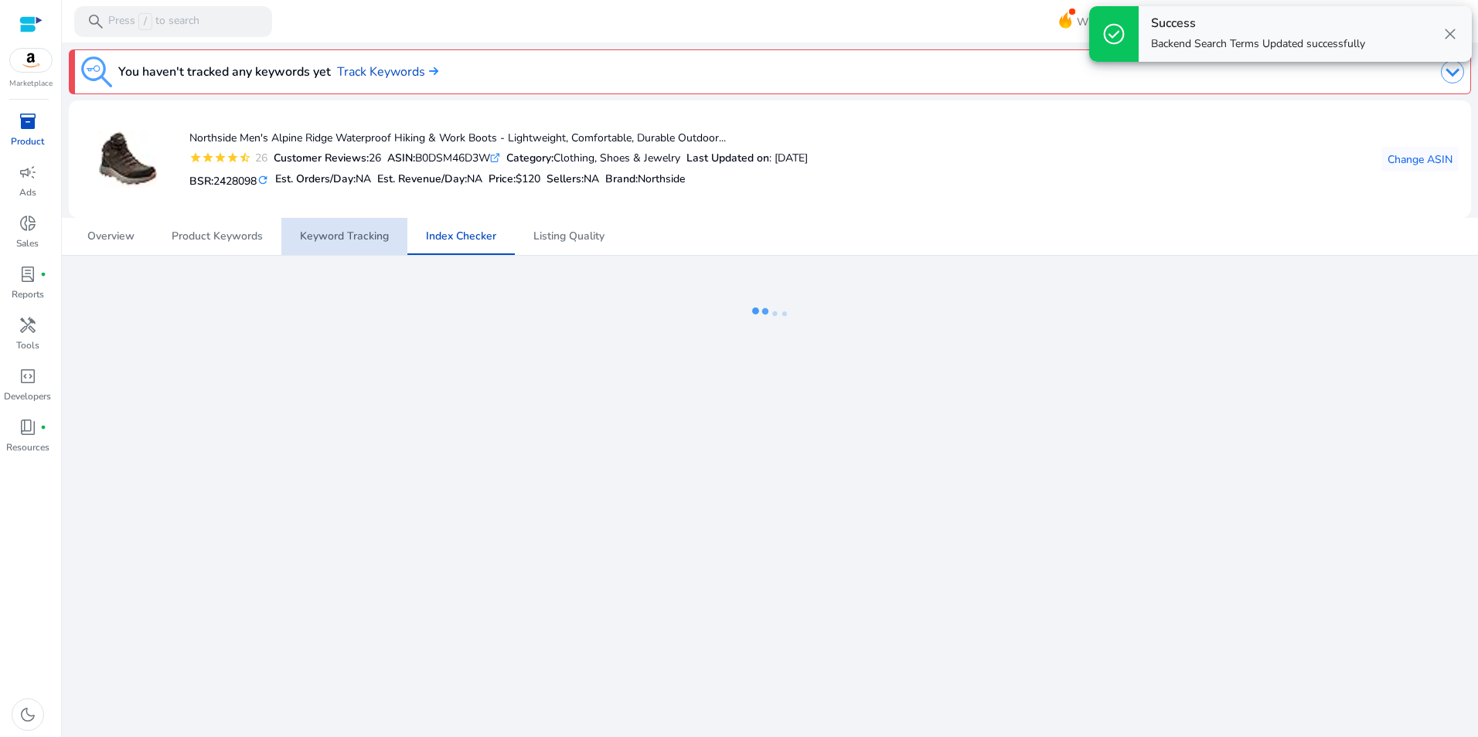
click at [325, 233] on span "Keyword Tracking" at bounding box center [344, 236] width 89 height 11
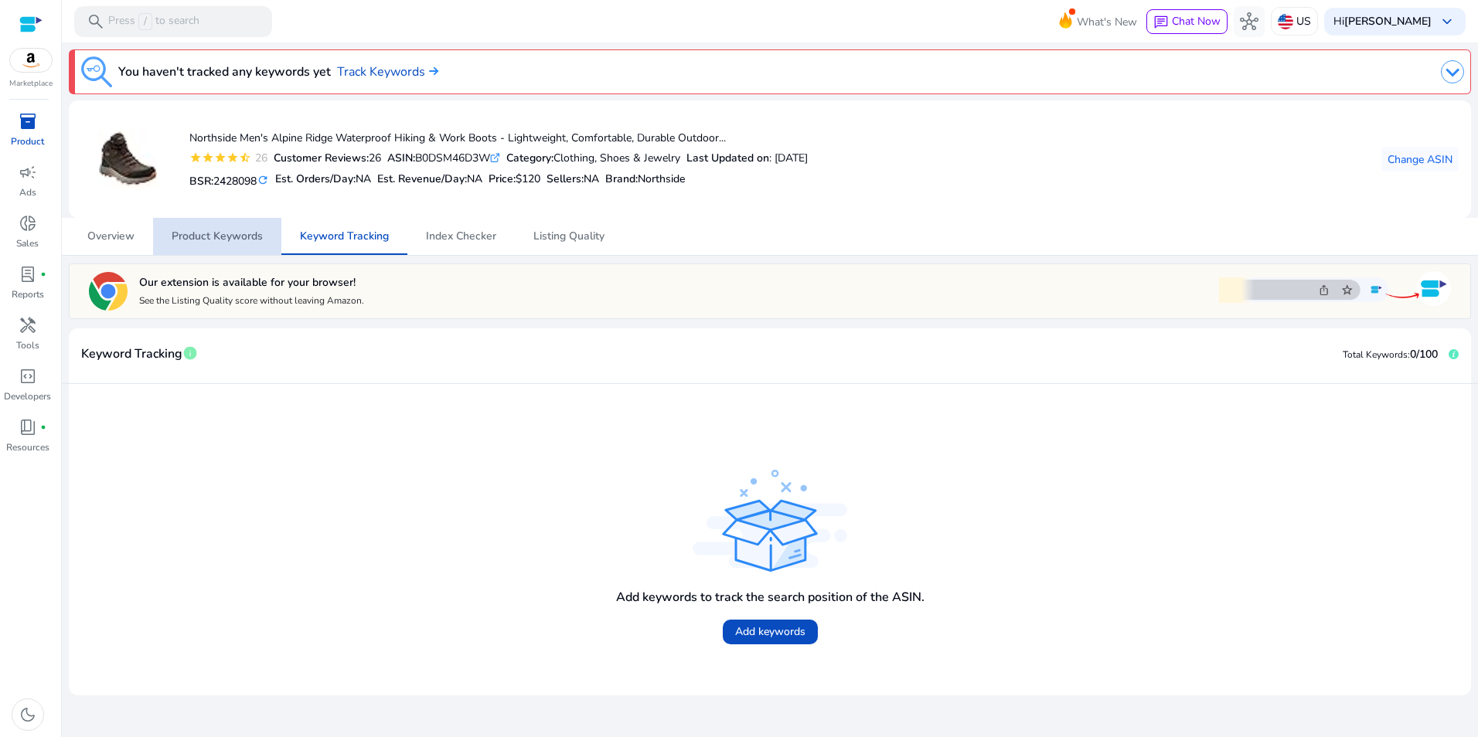
click at [233, 240] on span "Product Keywords" at bounding box center [217, 236] width 91 height 11
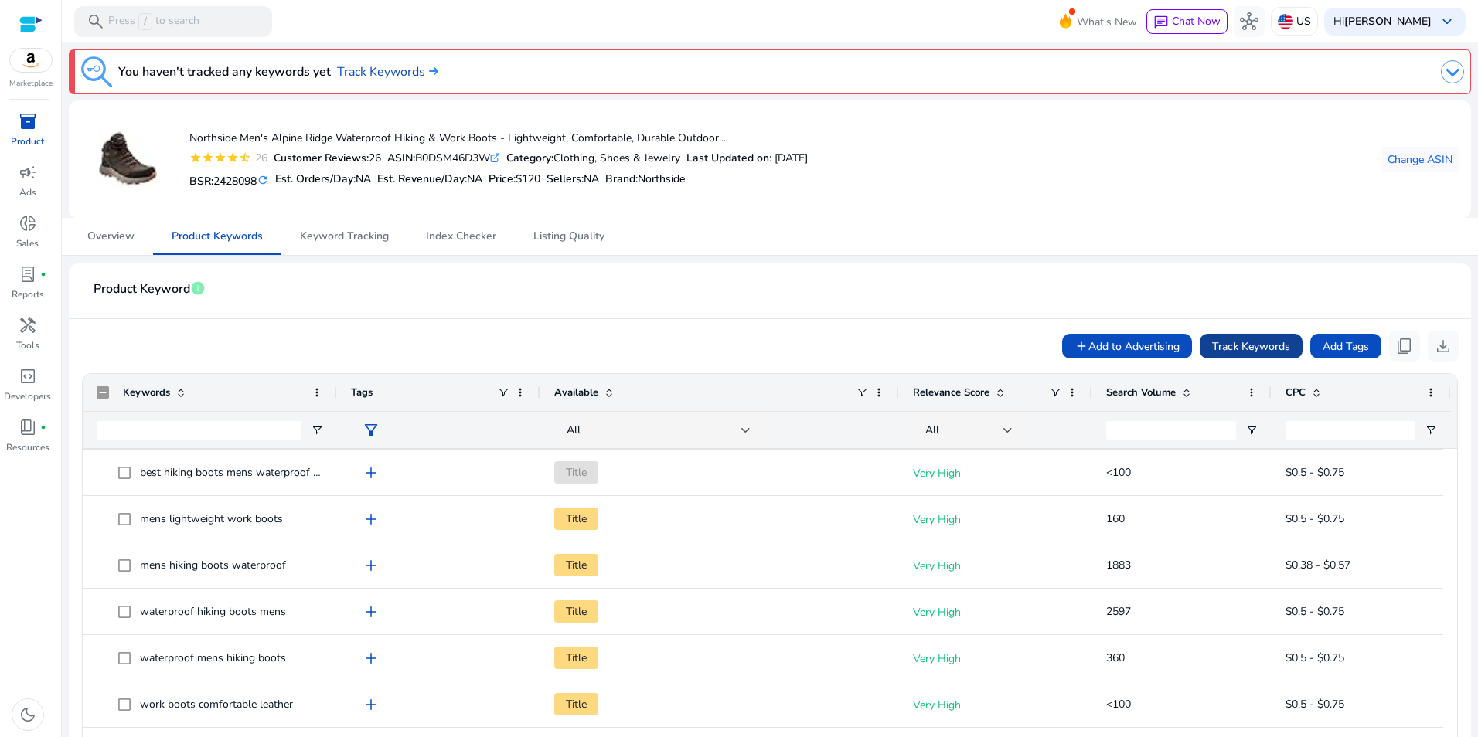
click at [1251, 339] on span "Track Keywords" at bounding box center [1251, 347] width 78 height 16
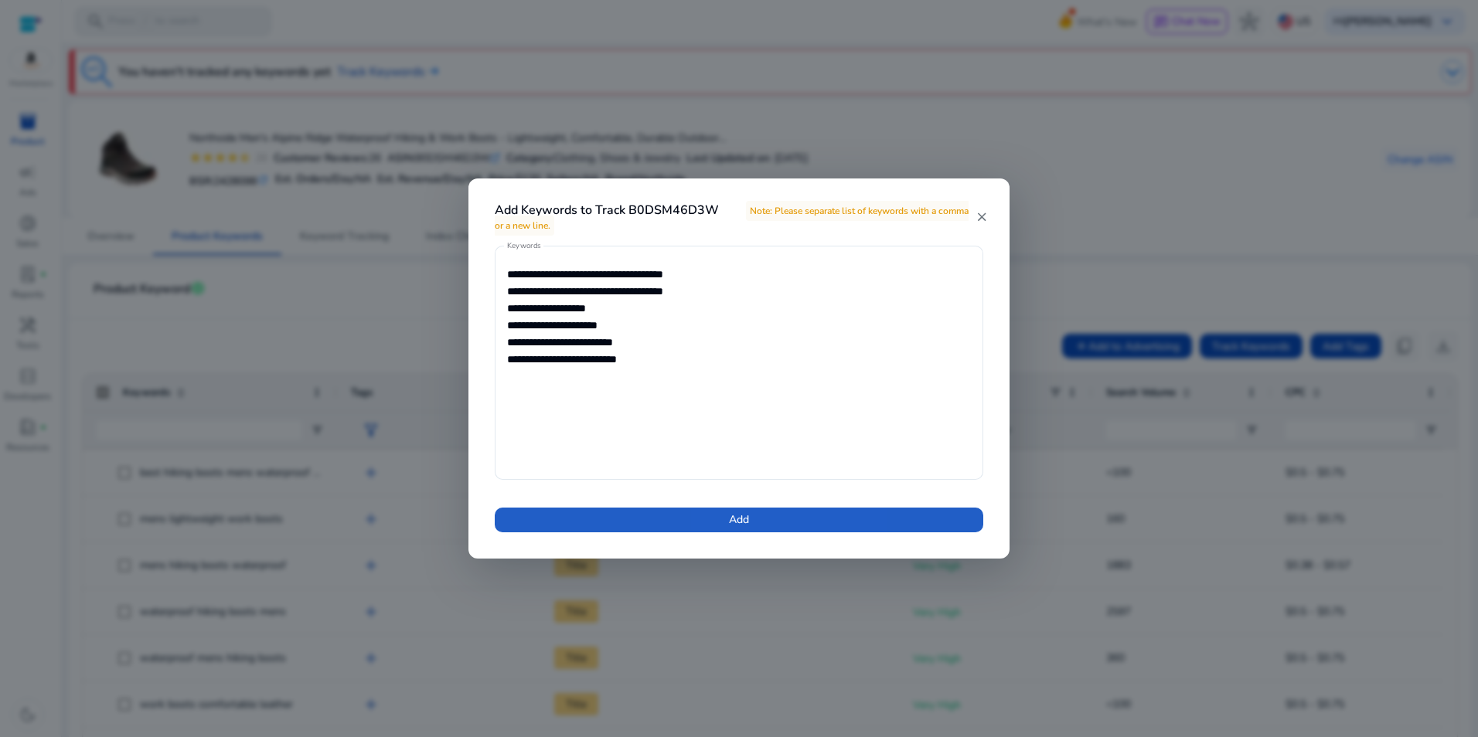
click at [769, 528] on span at bounding box center [739, 520] width 489 height 37
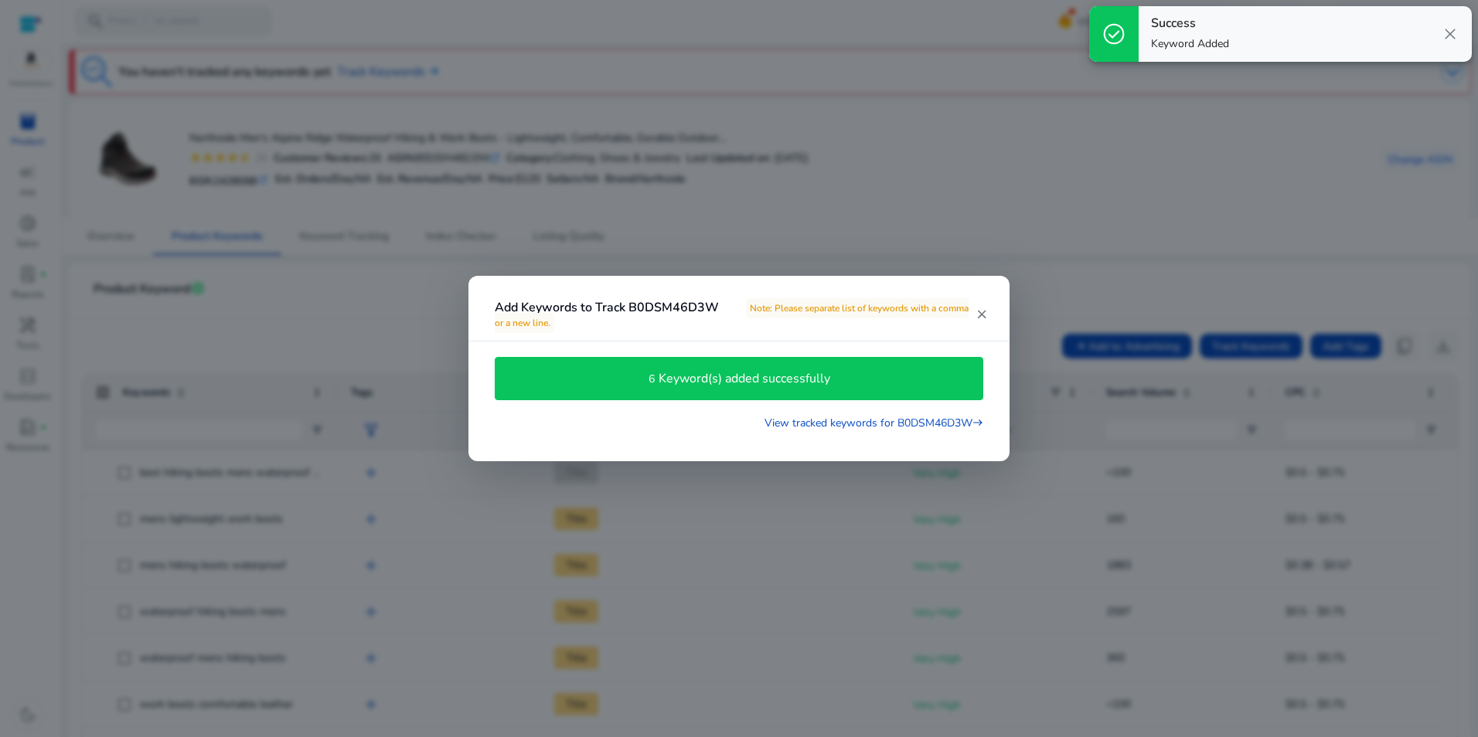
click at [788, 555] on div at bounding box center [739, 368] width 1478 height 737
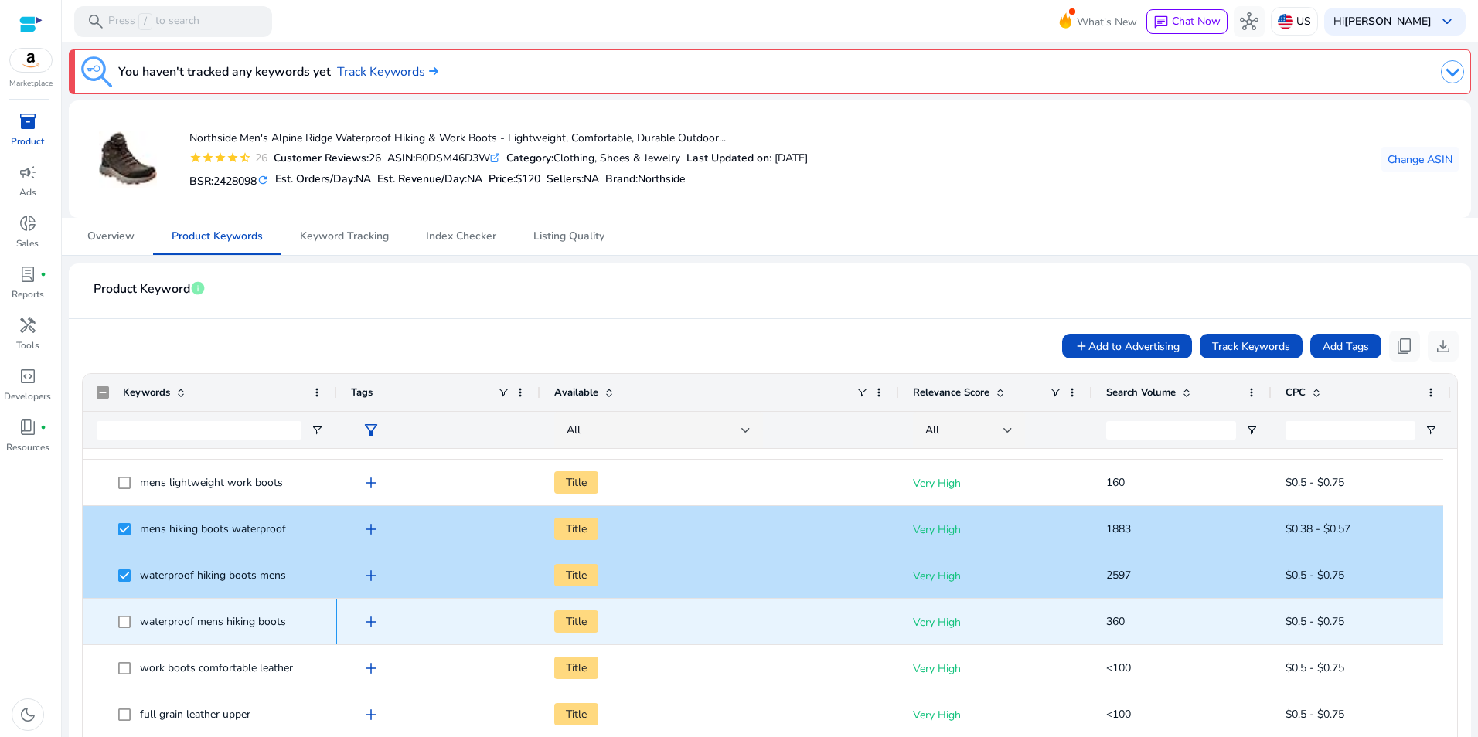
click at [120, 615] on span at bounding box center [129, 622] width 22 height 32
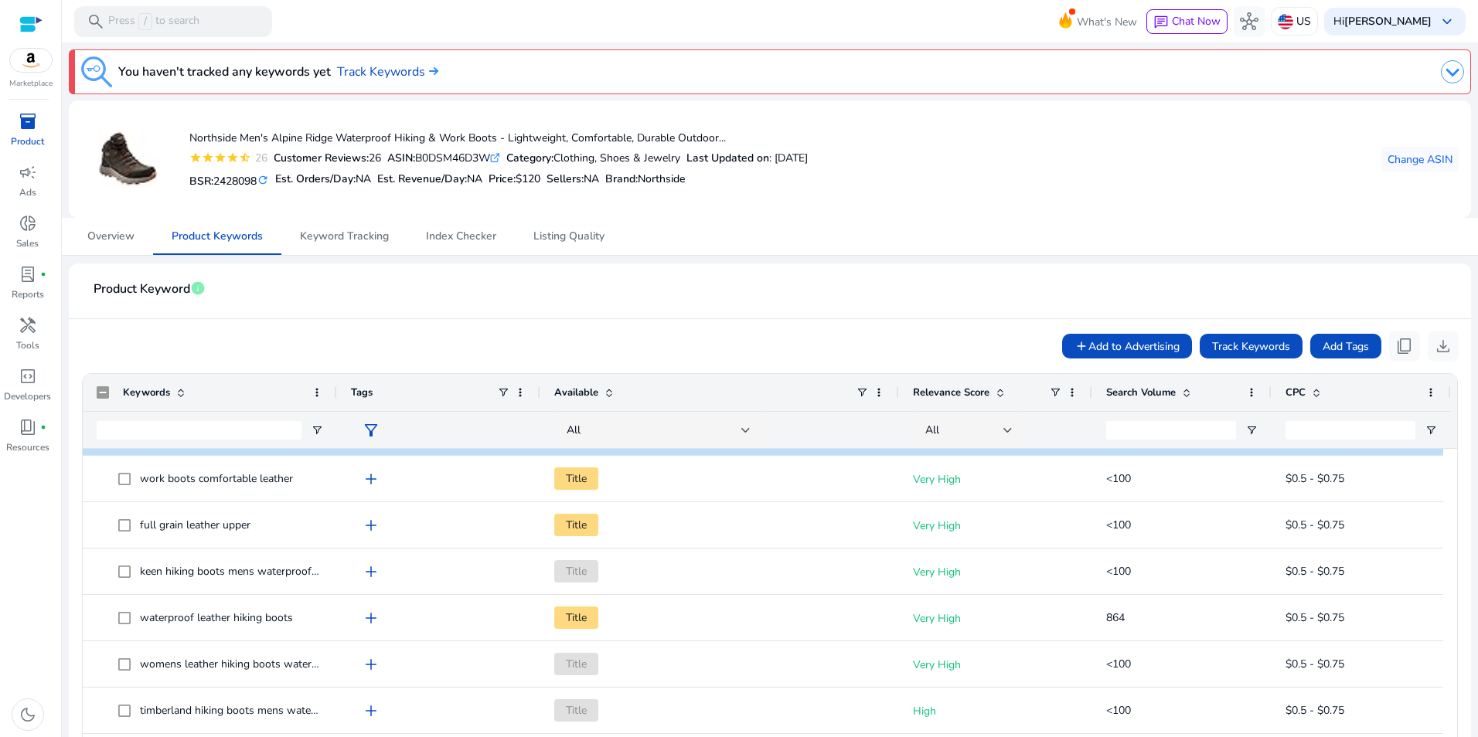
scroll to position [924, 0]
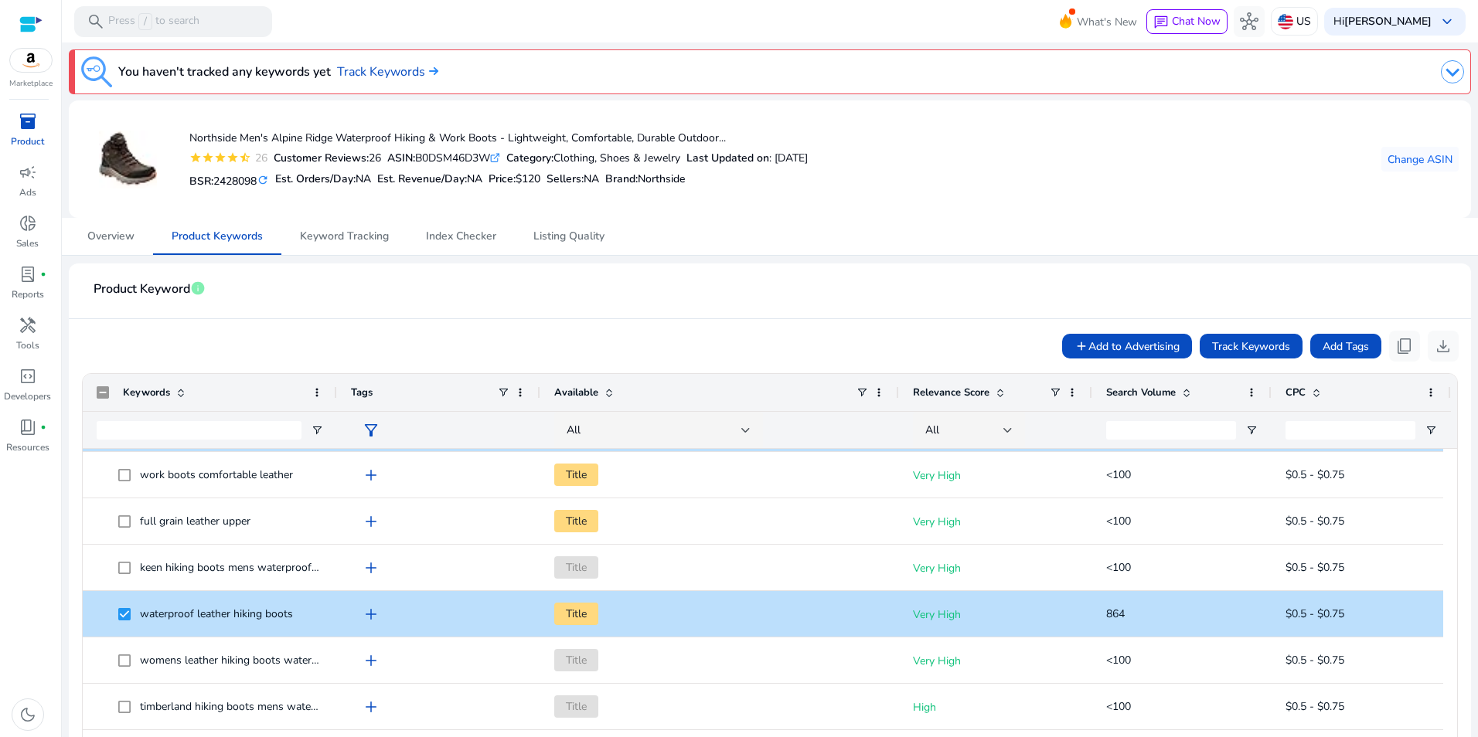
click at [1180, 394] on span at bounding box center [1186, 392] width 12 height 12
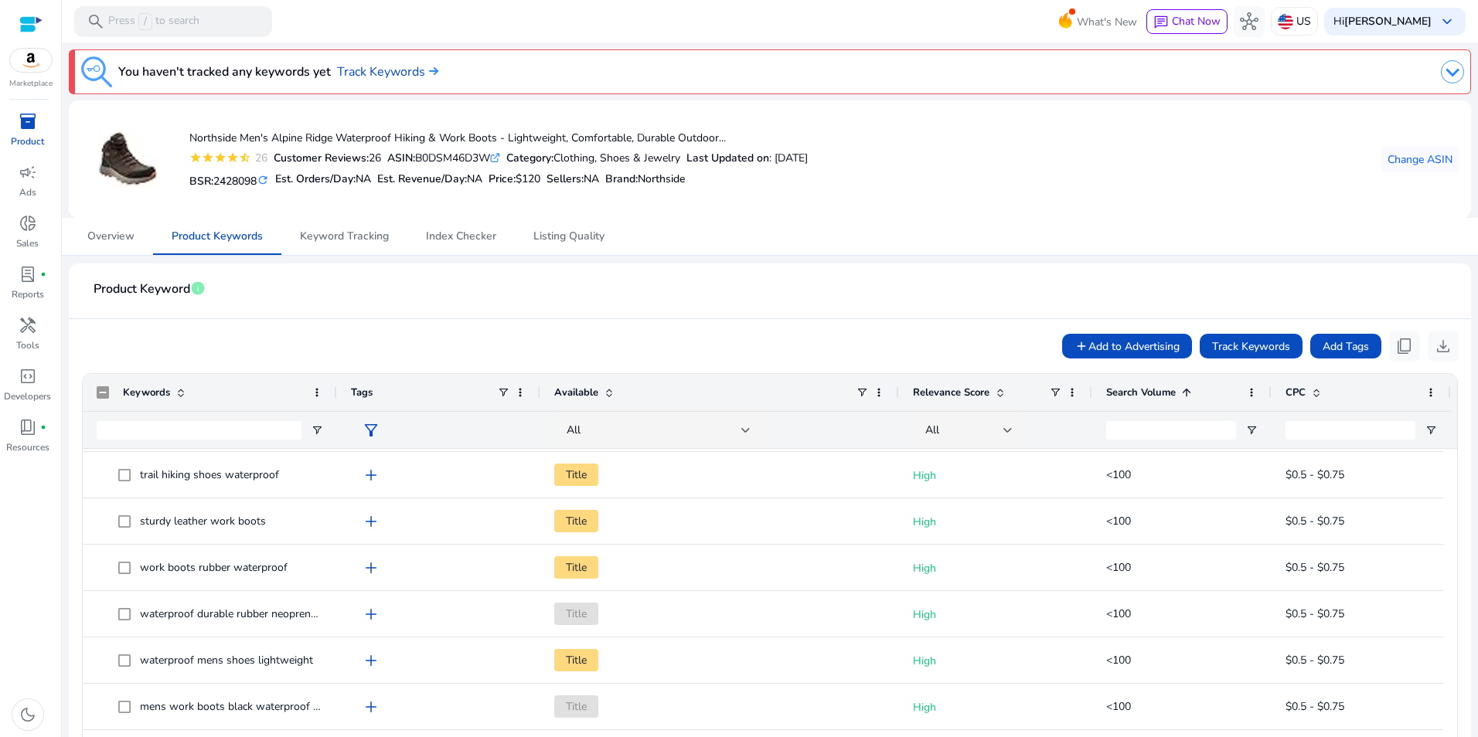
click at [1186, 393] on span at bounding box center [1186, 392] width 12 height 12
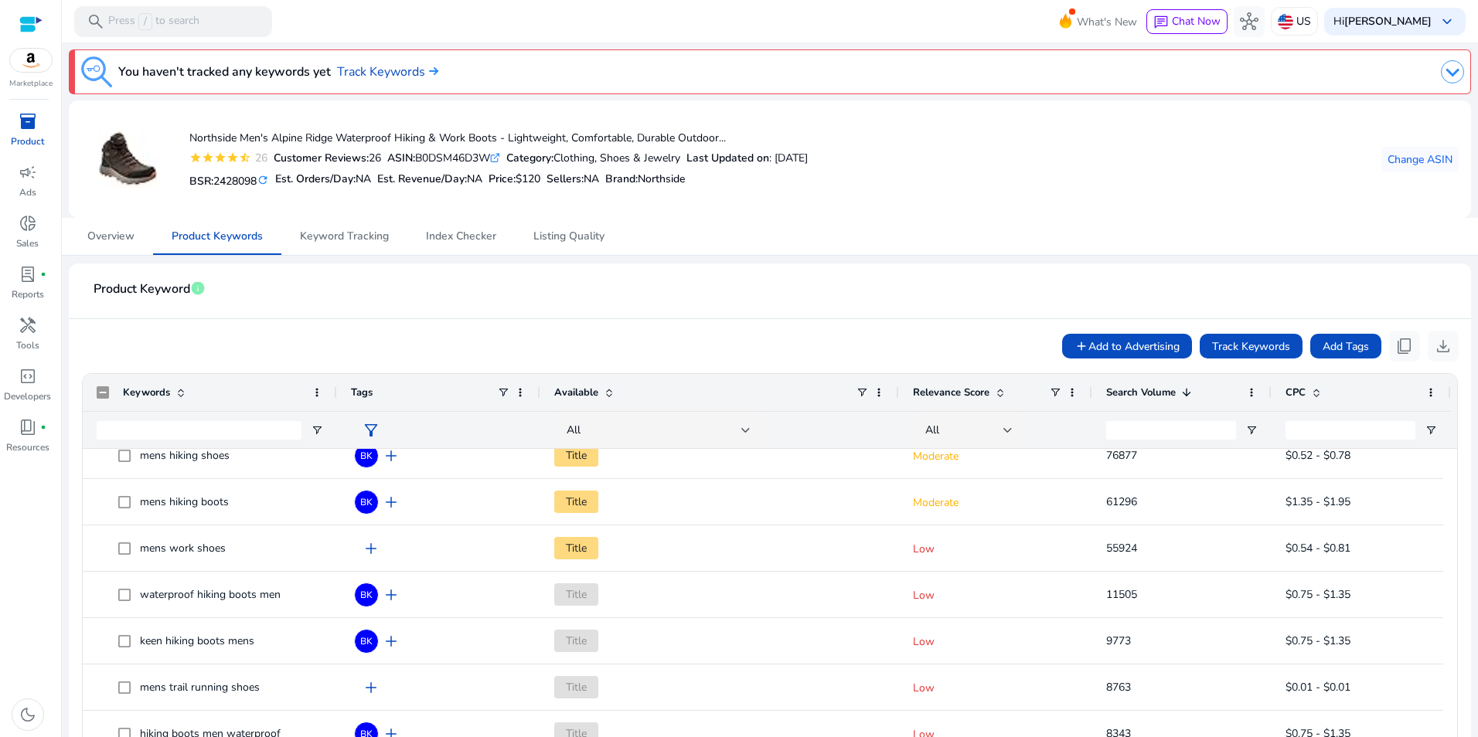
scroll to position [0, 0]
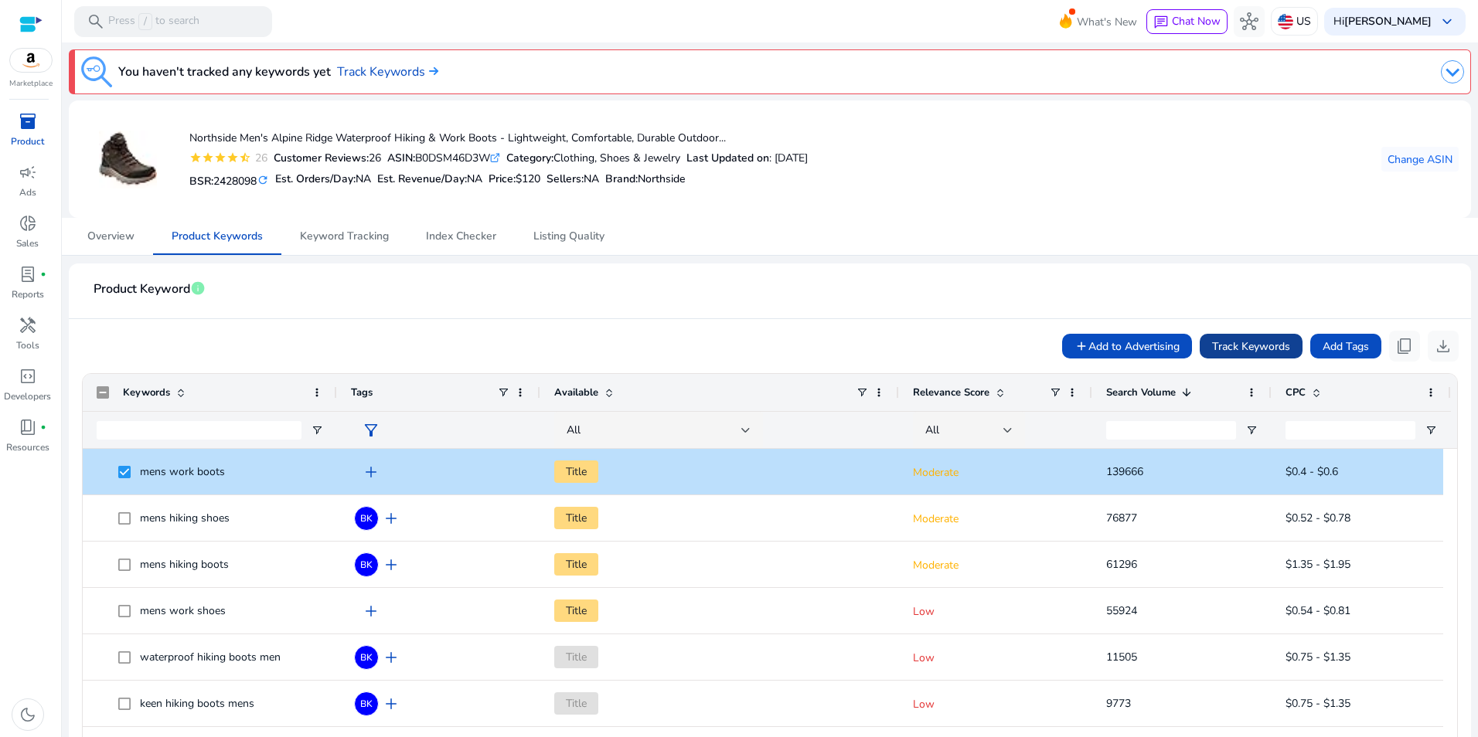
click at [1259, 334] on span at bounding box center [1251, 346] width 103 height 37
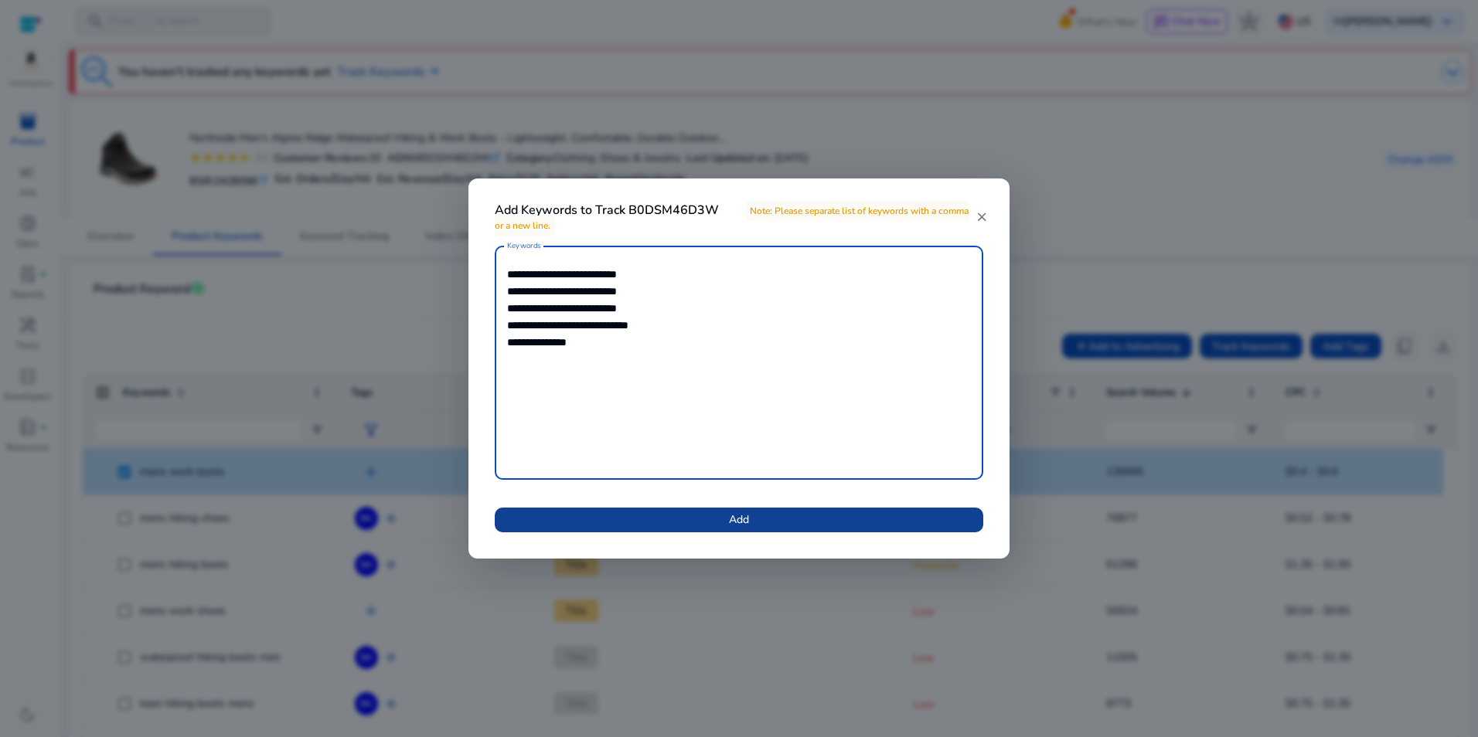
click at [804, 526] on span at bounding box center [739, 520] width 489 height 37
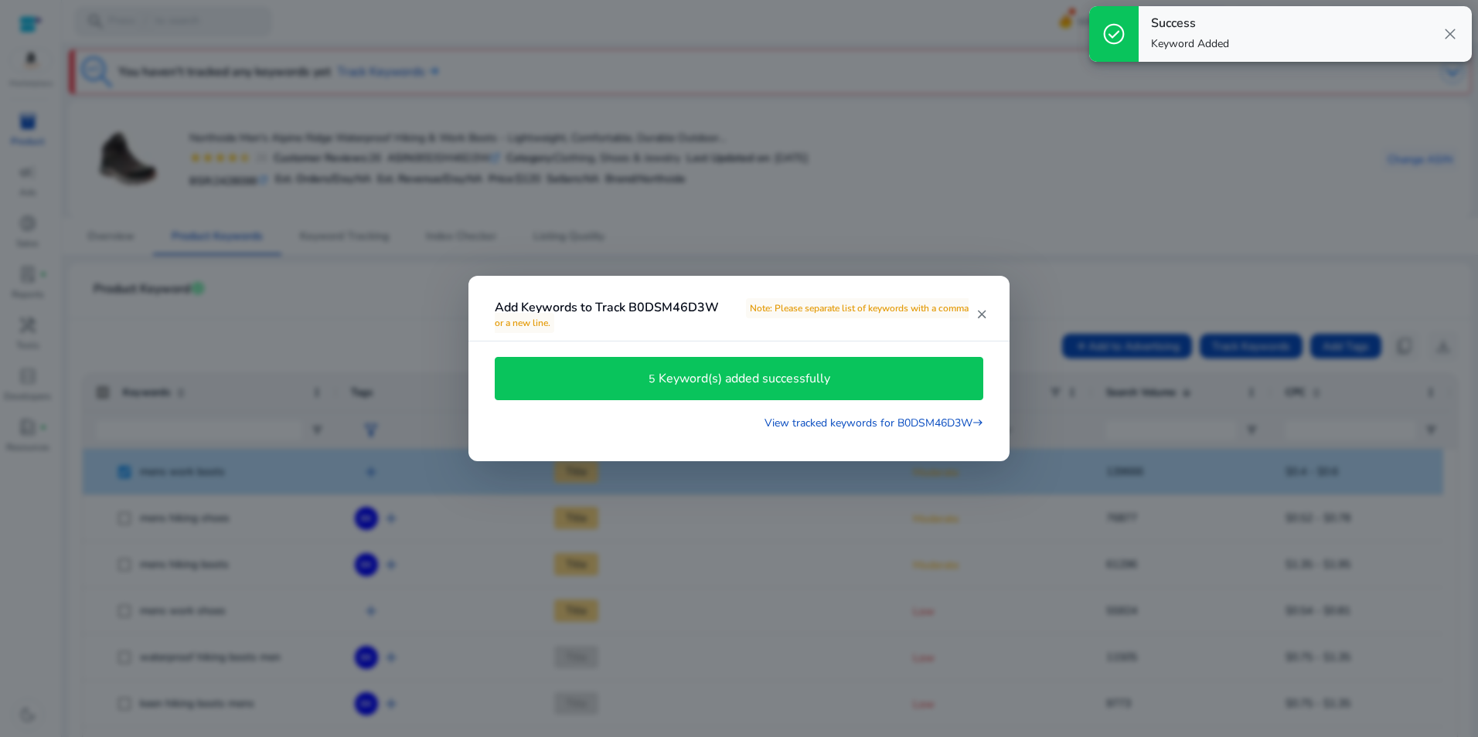
click at [1050, 237] on div at bounding box center [739, 368] width 1478 height 737
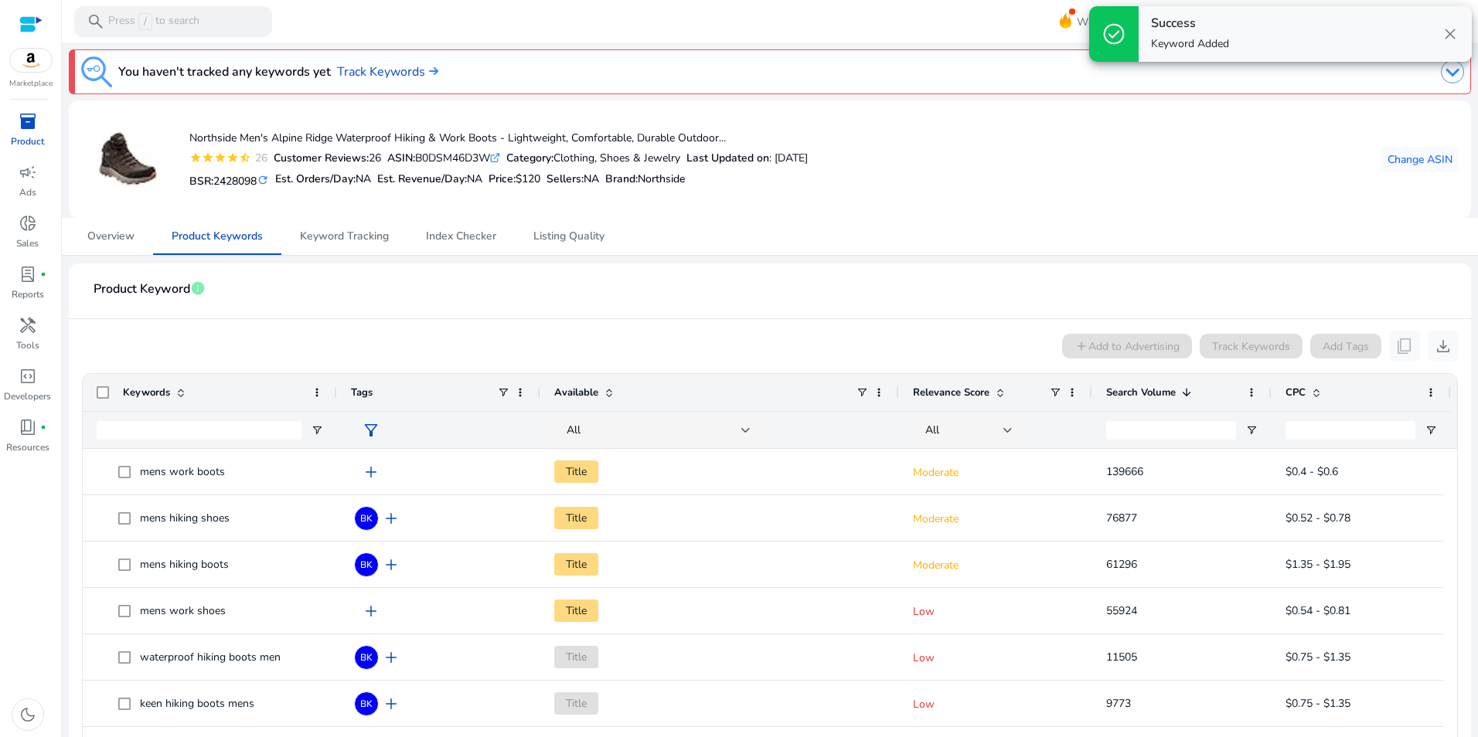
click at [1193, 397] on span at bounding box center [1186, 392] width 12 height 12
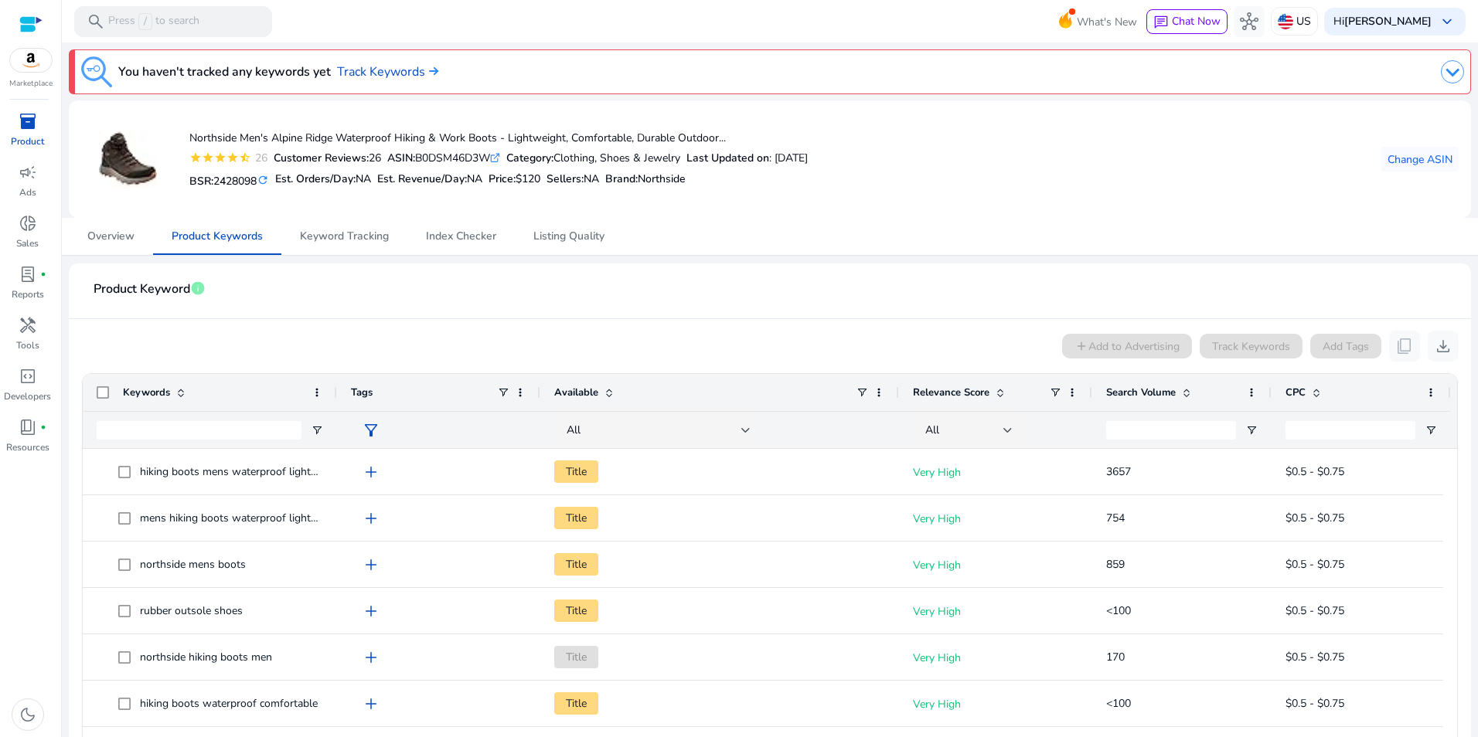
click at [1190, 392] on span at bounding box center [1186, 392] width 12 height 12
click at [1188, 389] on span at bounding box center [1186, 392] width 12 height 12
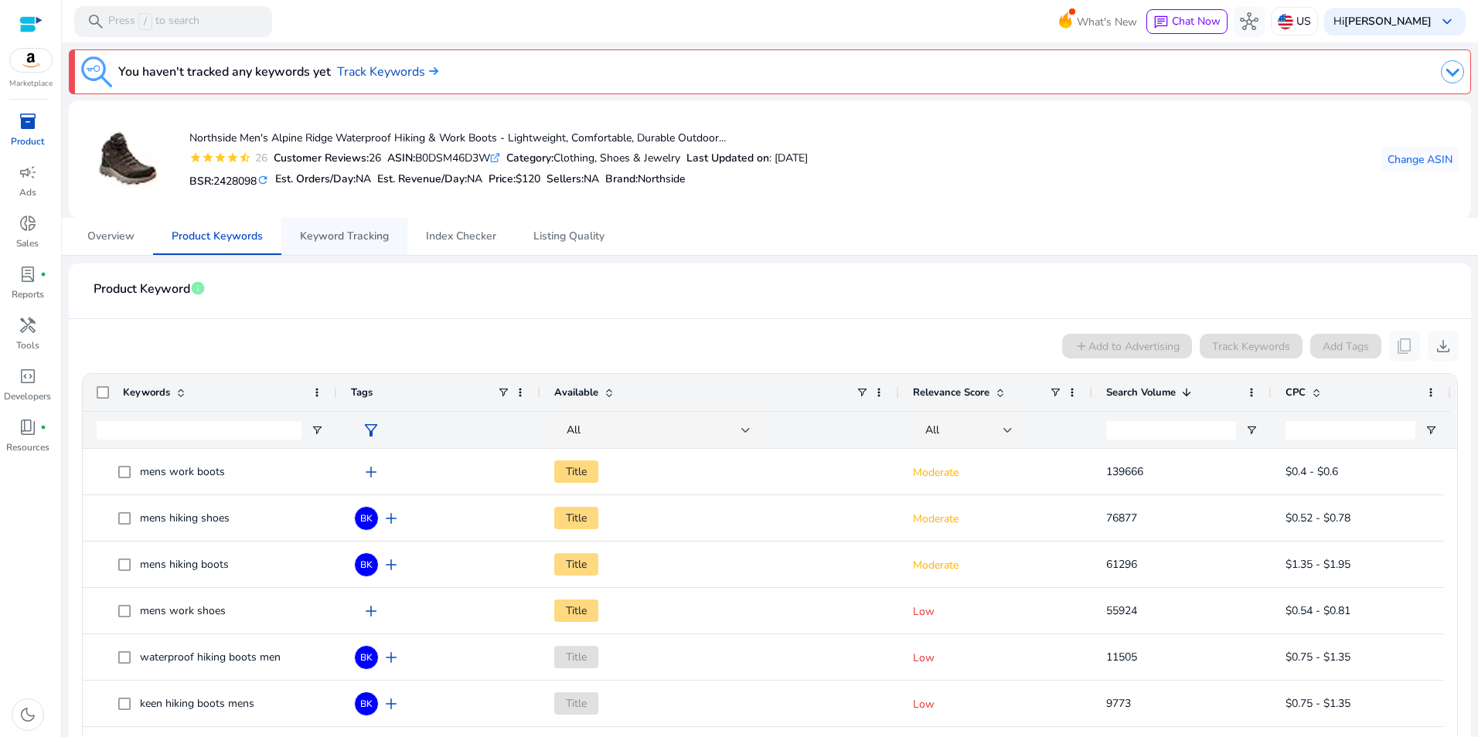
click at [364, 240] on span "Keyword Tracking" at bounding box center [344, 236] width 89 height 11
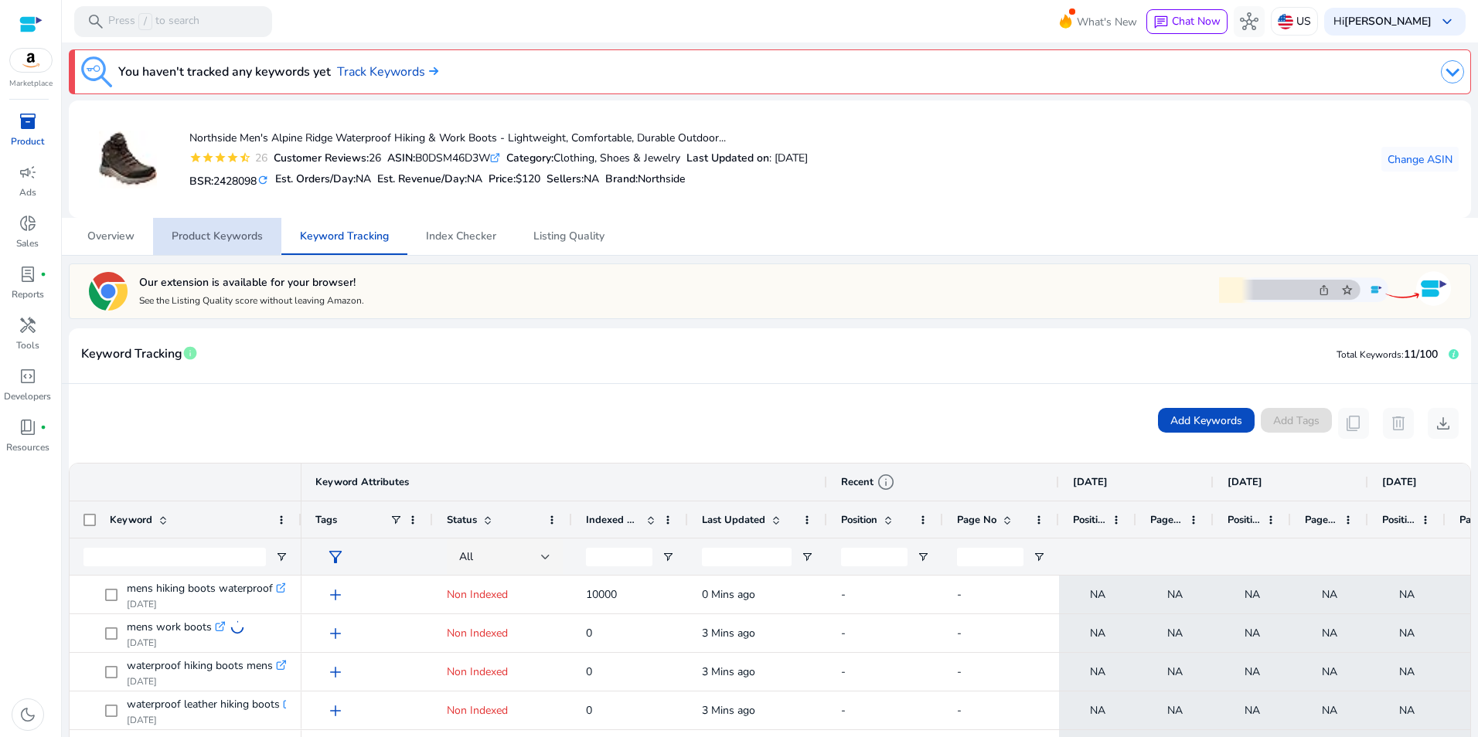
click at [203, 233] on span "Product Keywords" at bounding box center [217, 236] width 91 height 11
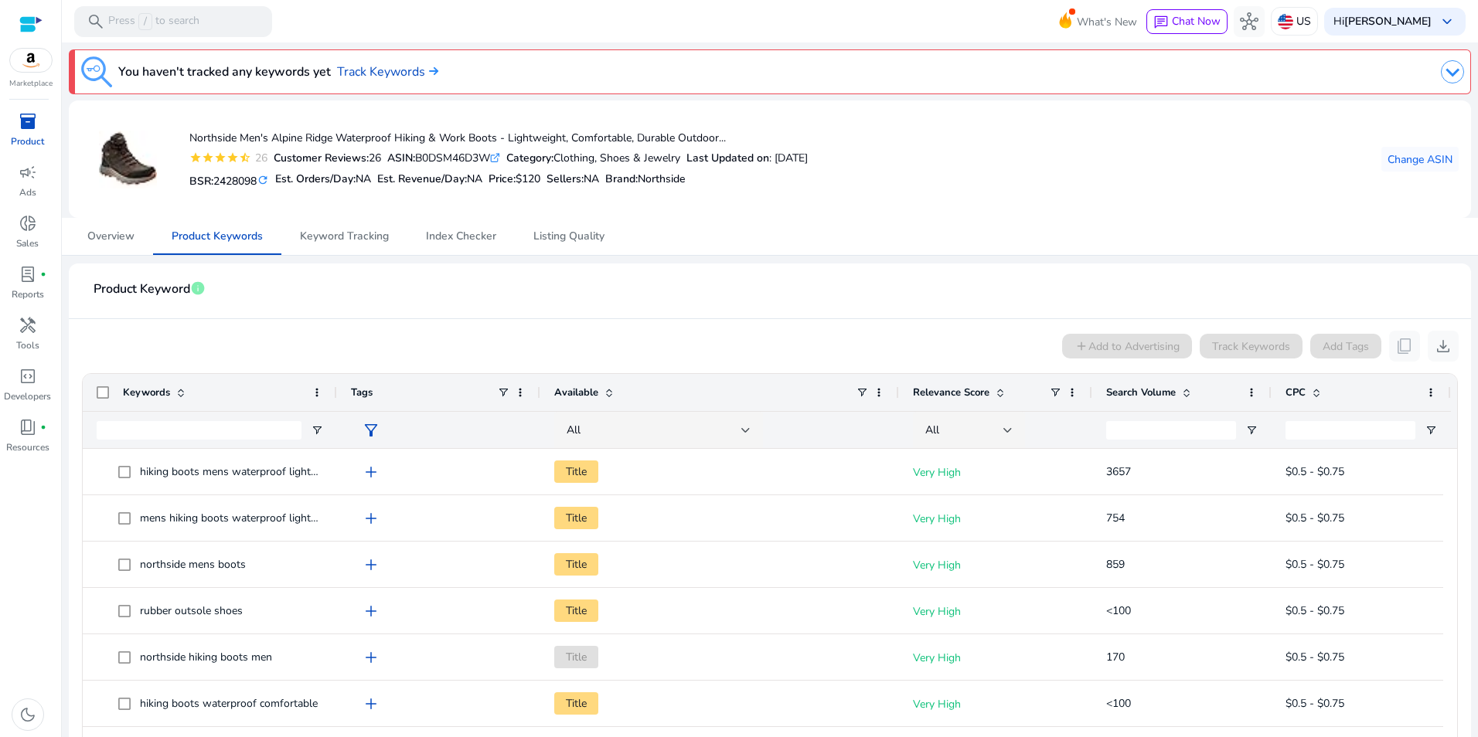
click at [1200, 387] on div "Search Volume" at bounding box center [1173, 392] width 134 height 29
click at [1200, 387] on div "Search Volume 1" at bounding box center [1173, 392] width 134 height 29
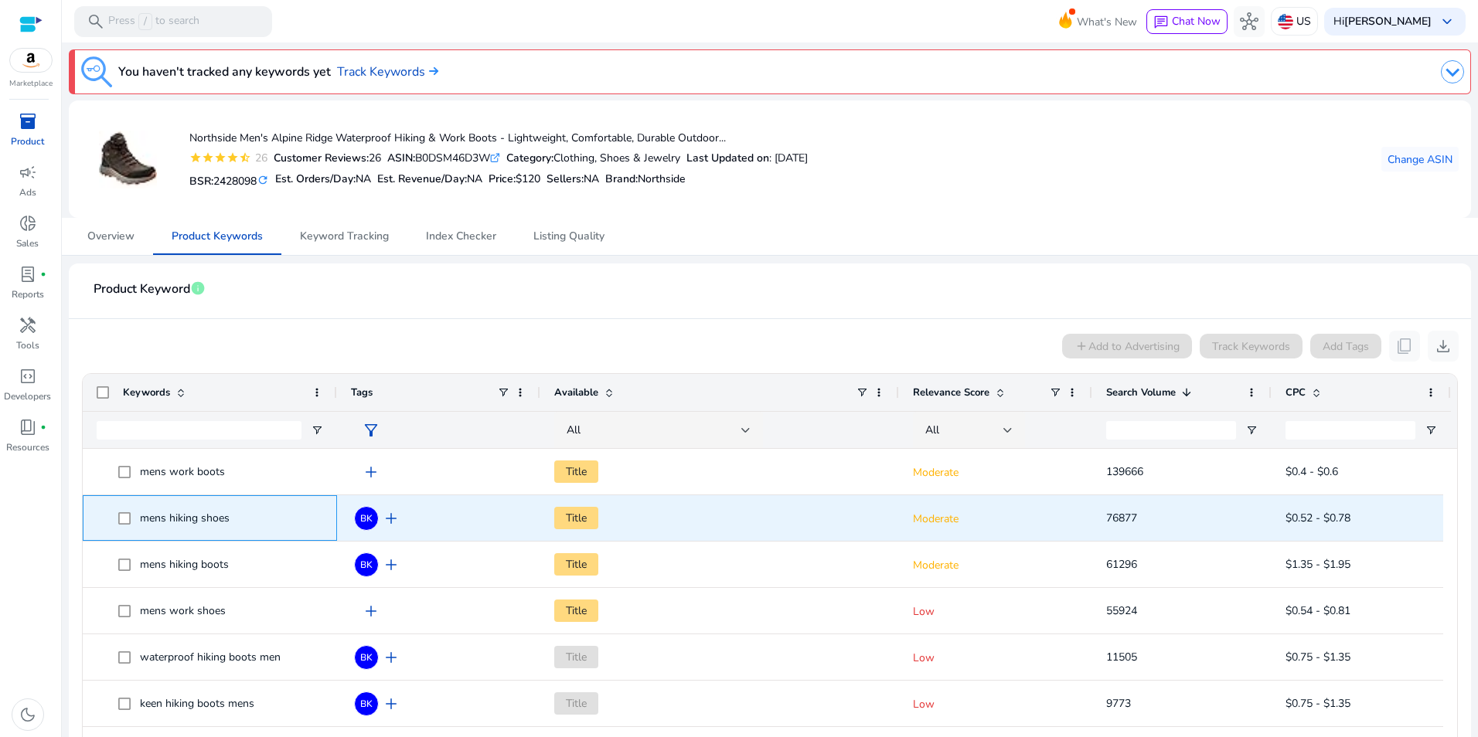
click at [131, 519] on span at bounding box center [129, 518] width 22 height 32
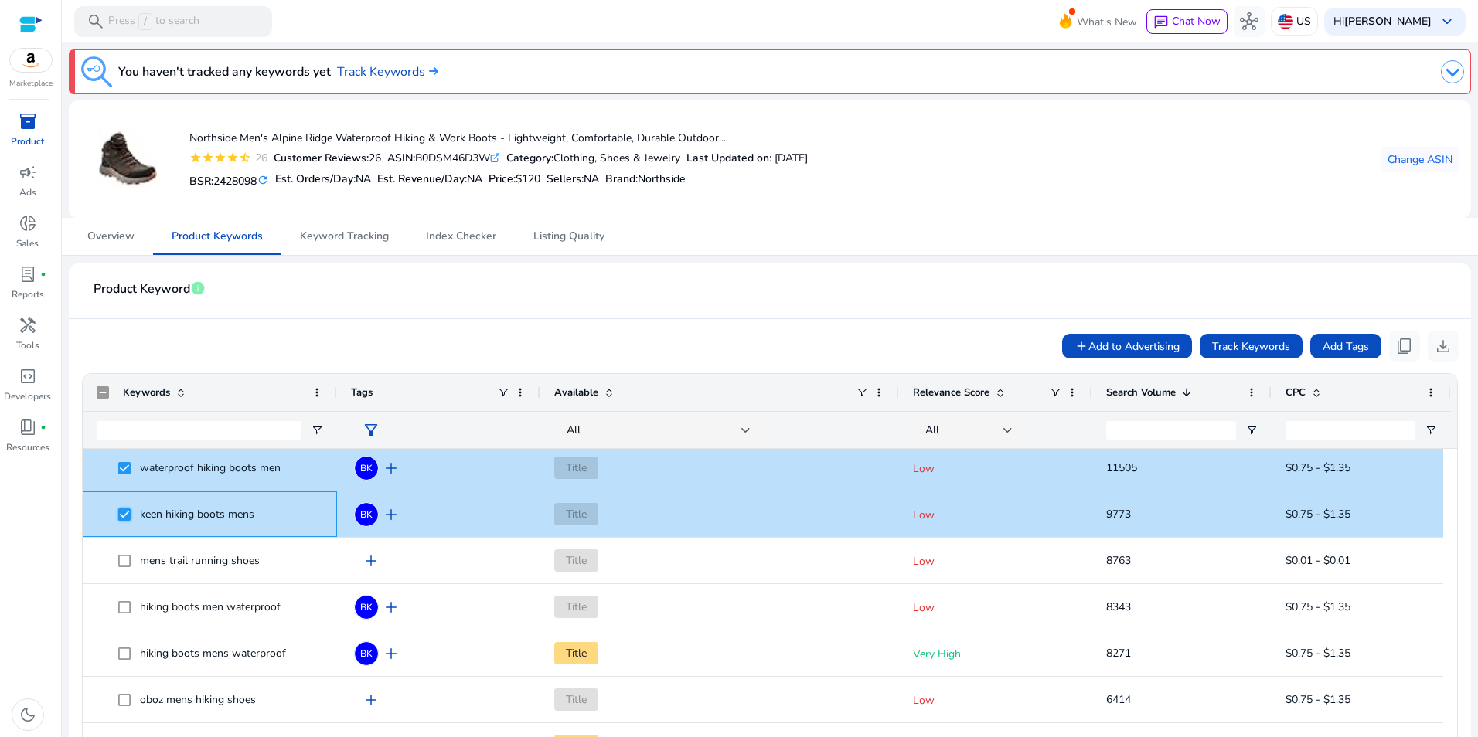
scroll to position [186, 0]
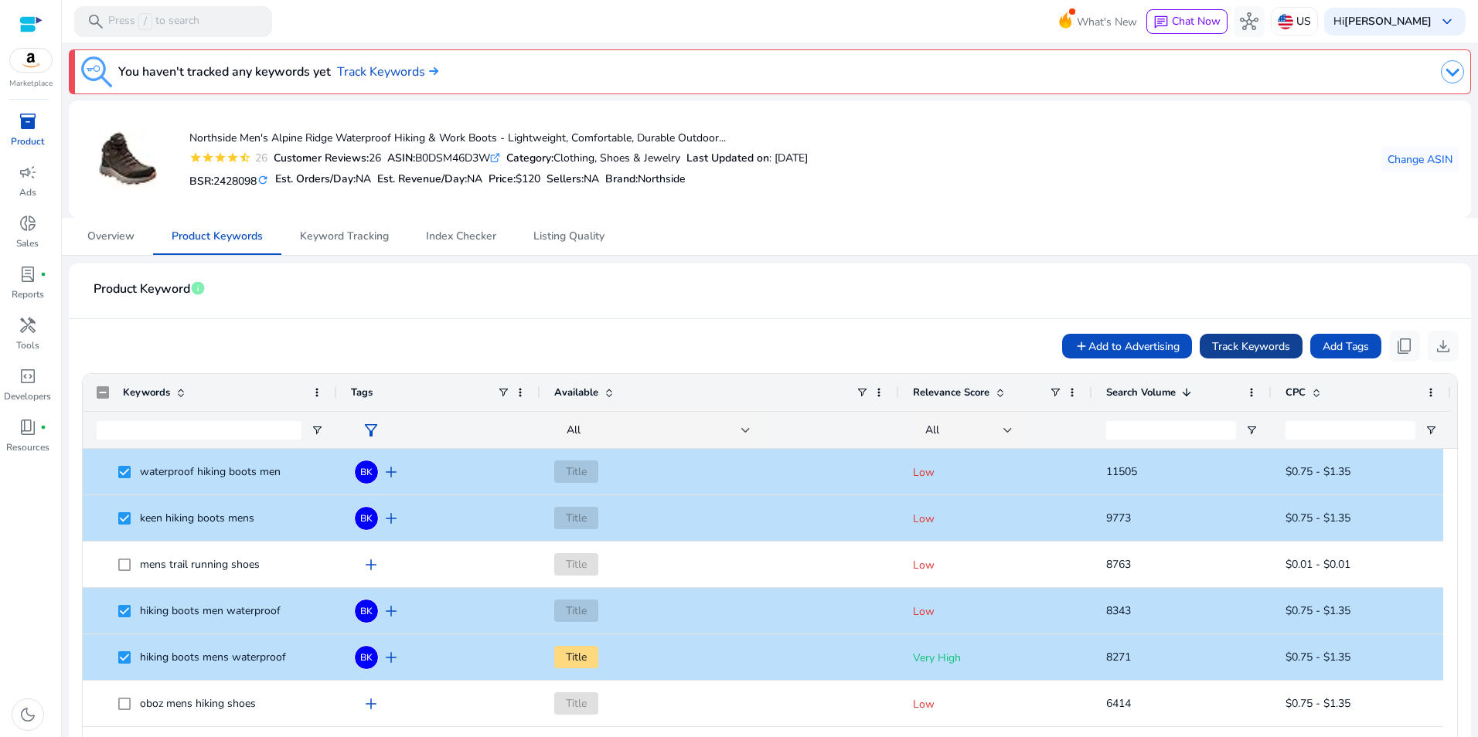
click at [1282, 349] on span "Track Keywords" at bounding box center [1251, 347] width 78 height 16
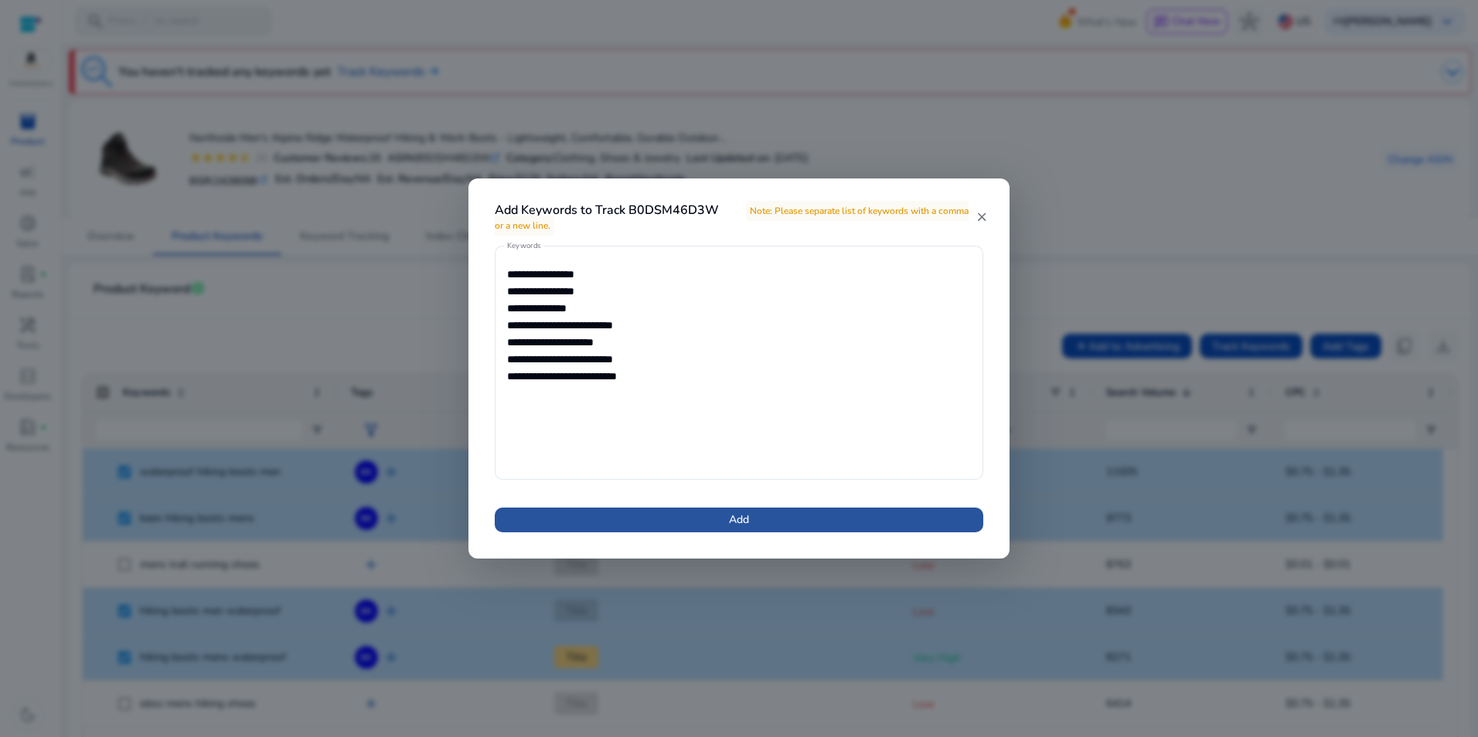
click at [781, 512] on span at bounding box center [739, 520] width 489 height 37
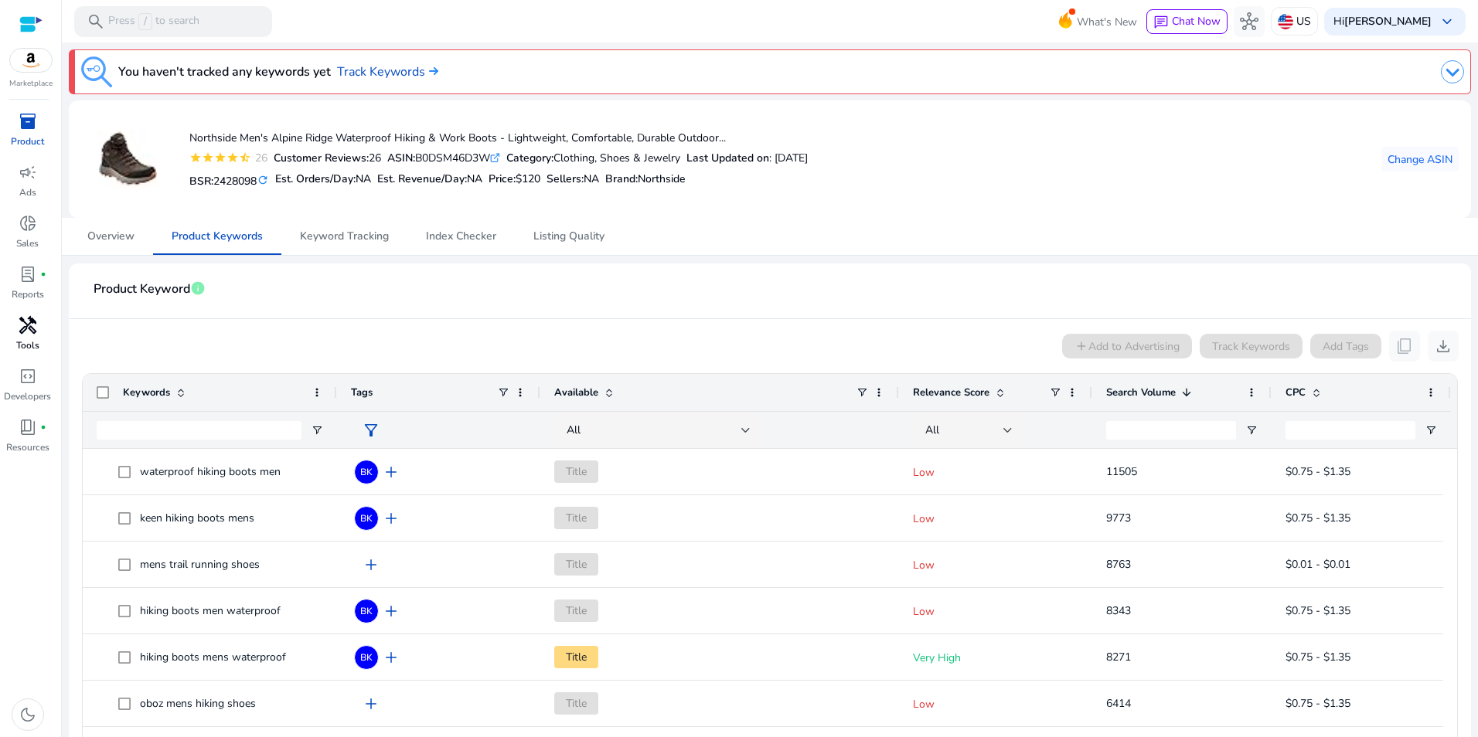
scroll to position [0, 0]
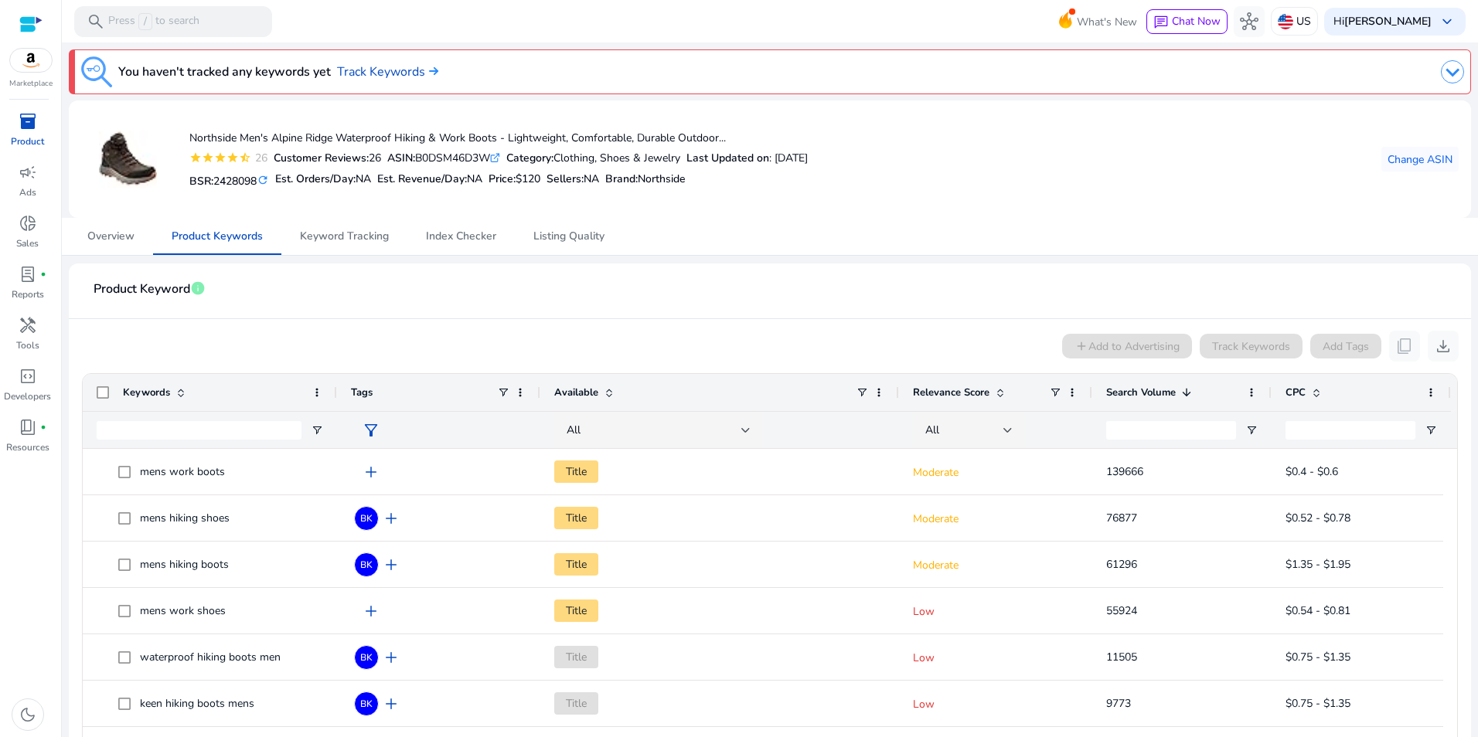
click at [19, 128] on span "inventory_2" at bounding box center [28, 121] width 19 height 19
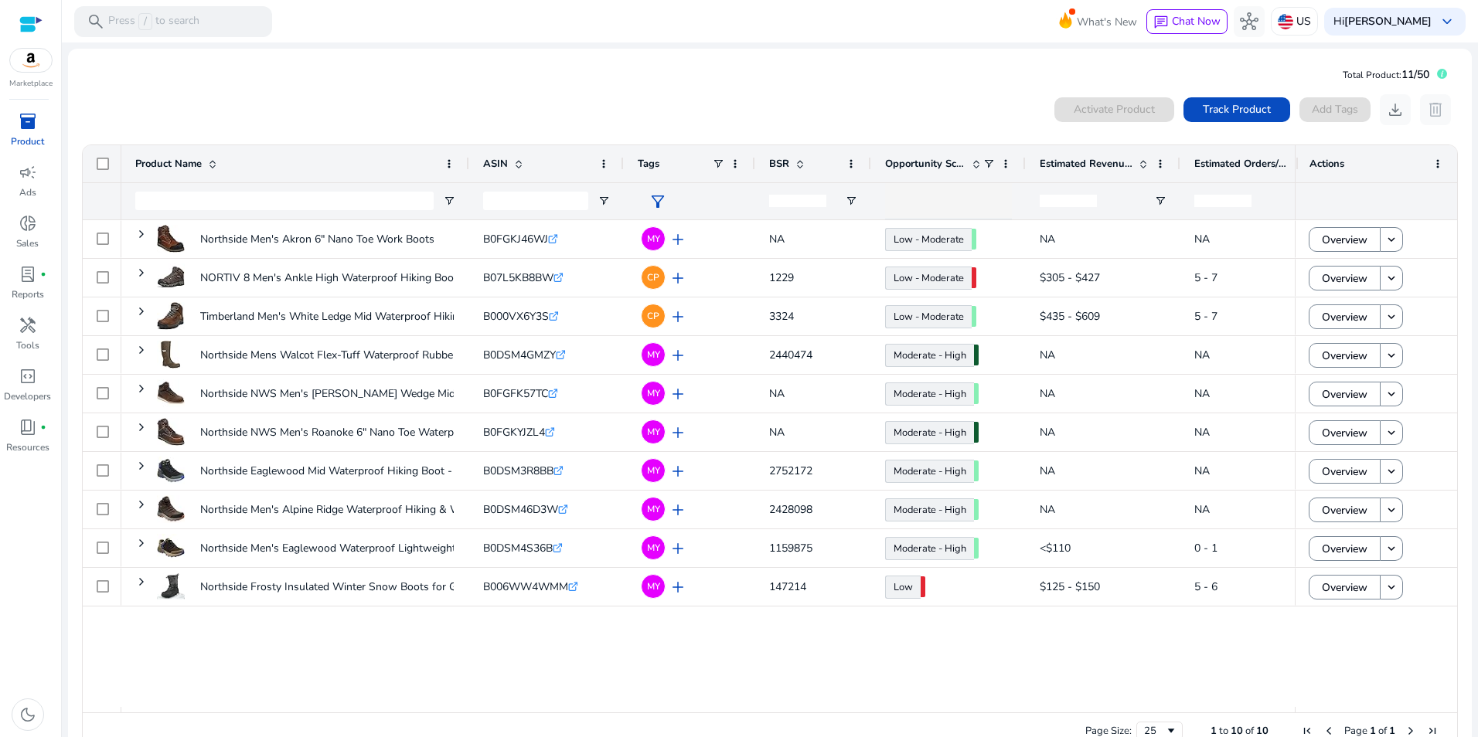
click at [679, 95] on div "0 products selected Activate Product Track Product Add Tags download delete" at bounding box center [769, 109] width 1377 height 31
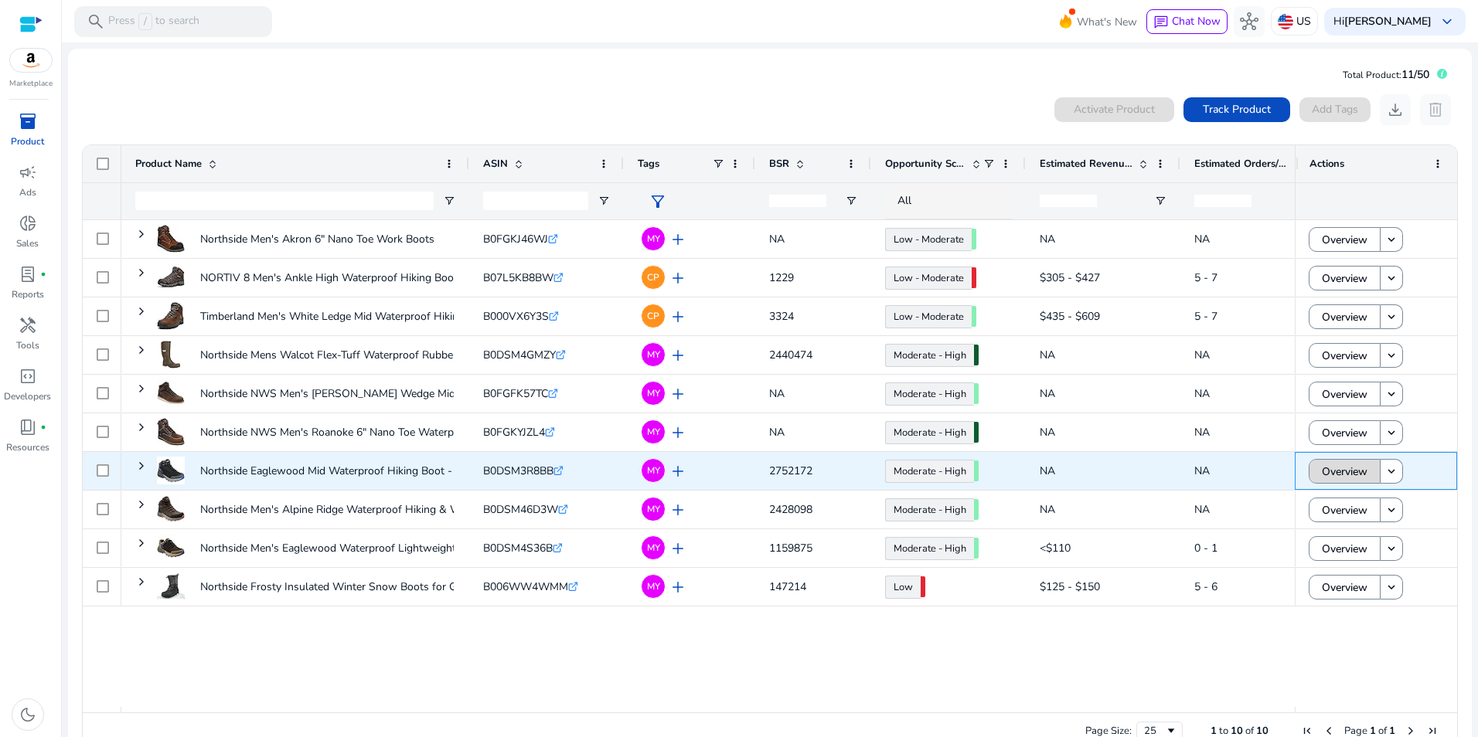
click at [1336, 475] on span "Overview" at bounding box center [1345, 472] width 46 height 32
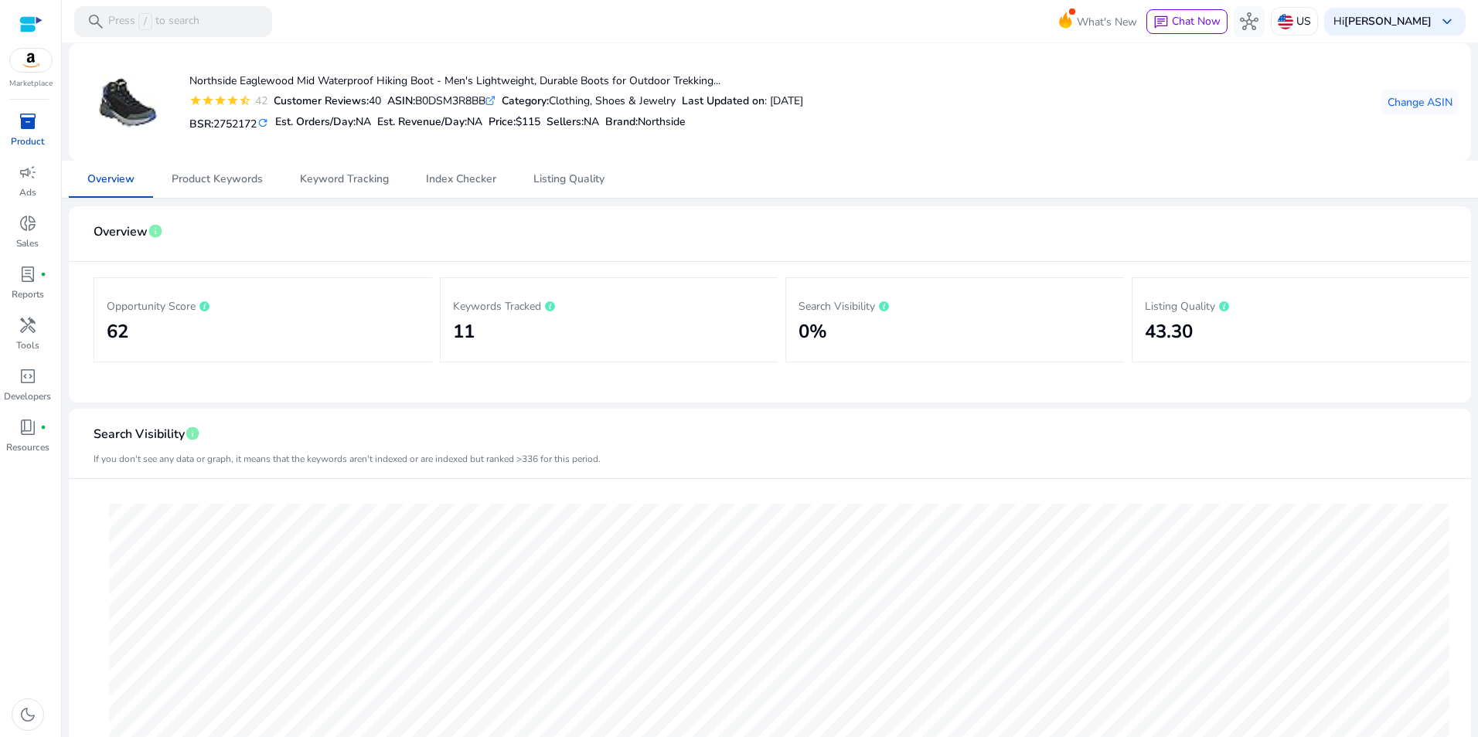
click at [28, 121] on span "inventory_2" at bounding box center [28, 121] width 19 height 19
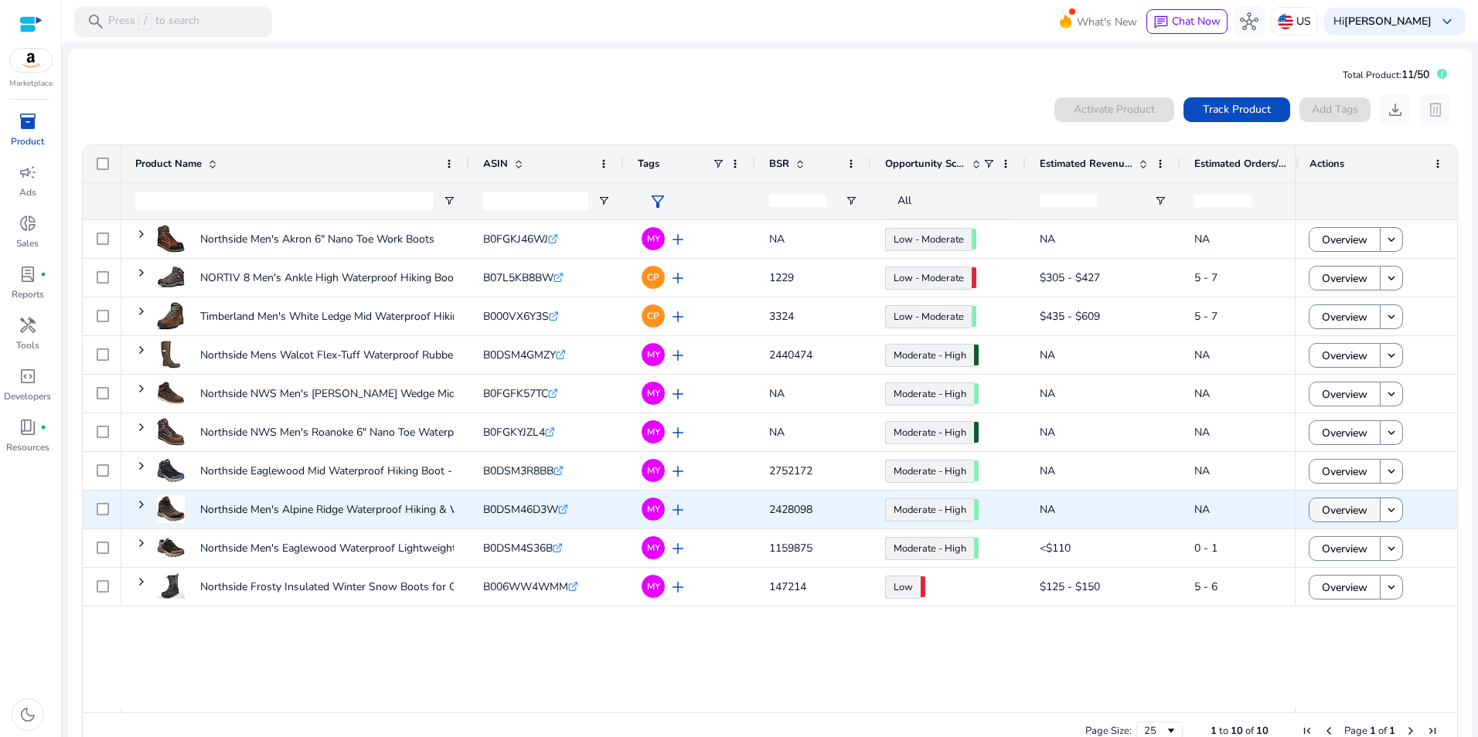
click at [1370, 509] on span at bounding box center [1344, 510] width 70 height 37
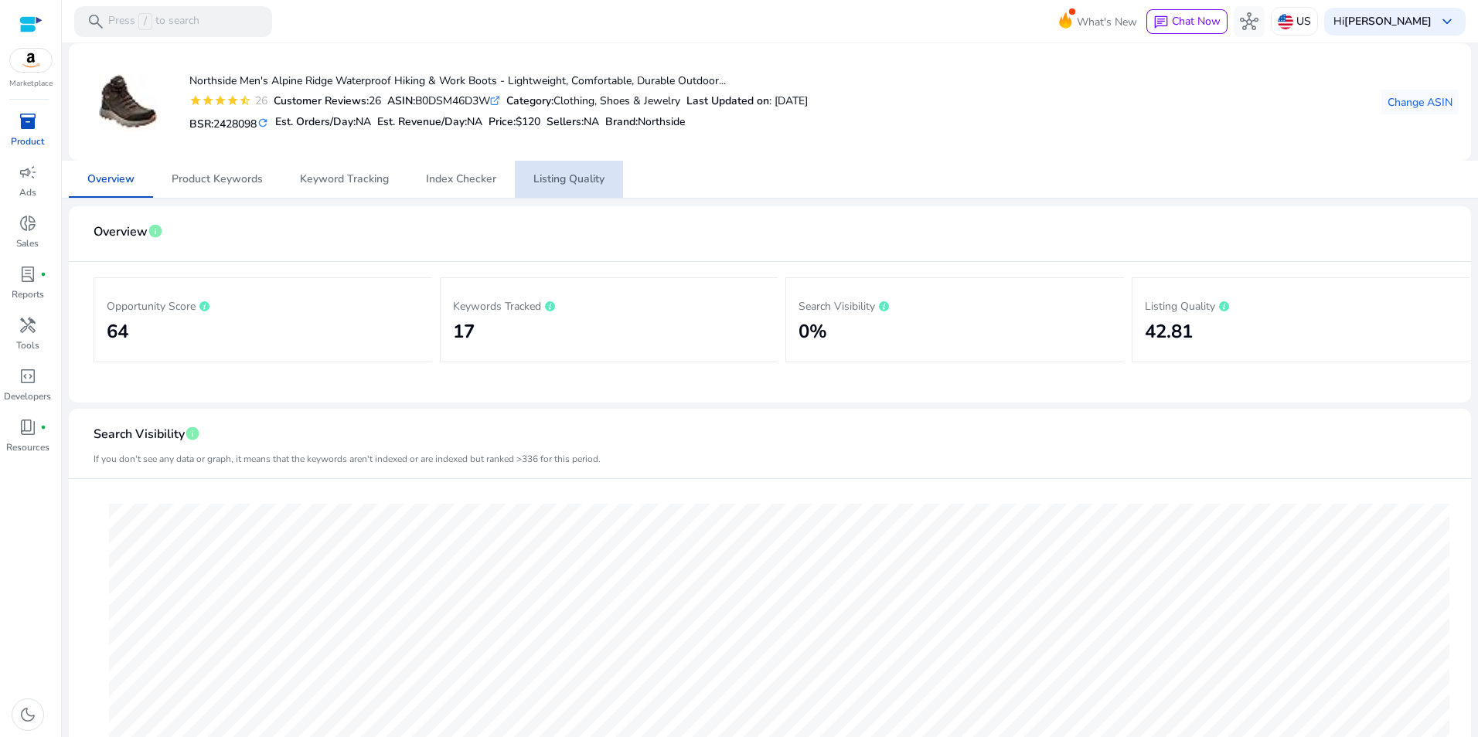
click at [596, 177] on span "Listing Quality" at bounding box center [568, 179] width 71 height 11
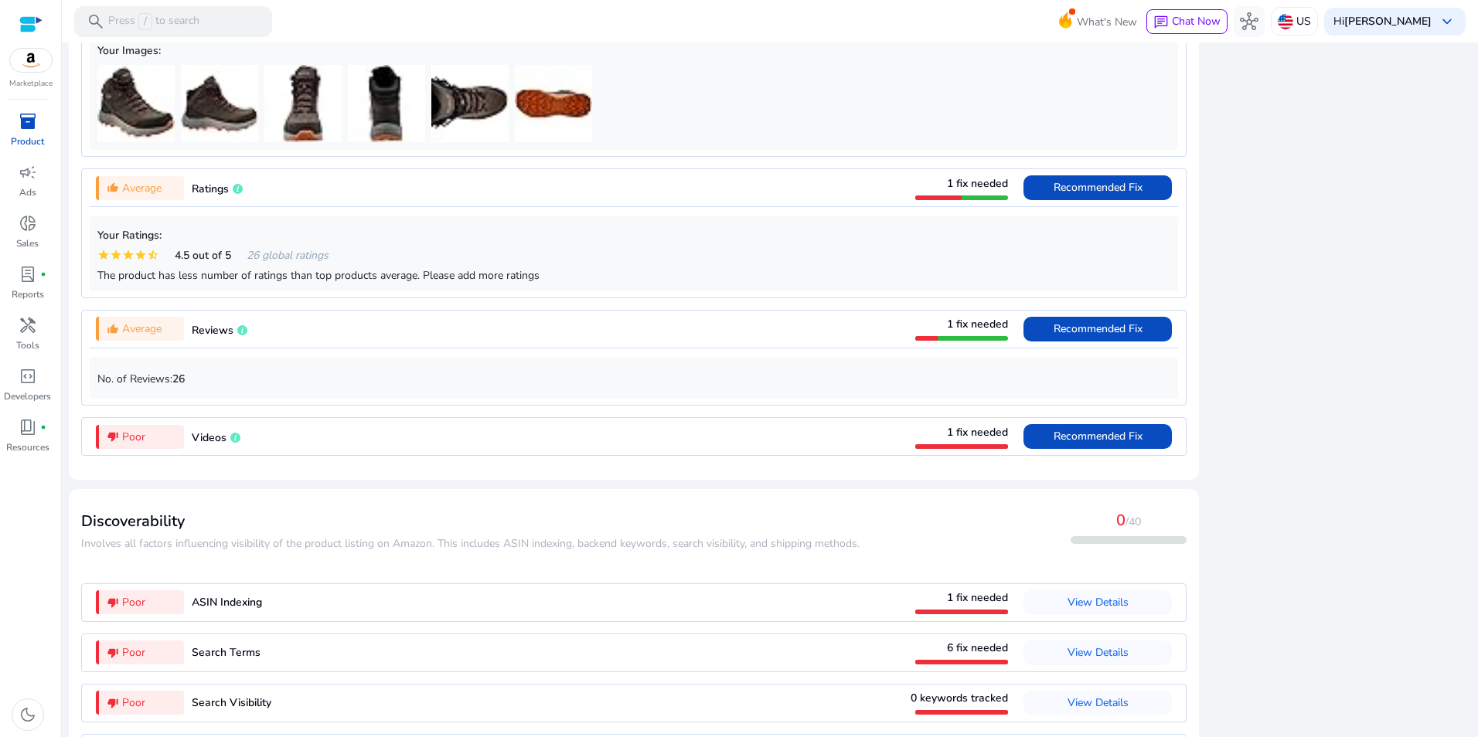
scroll to position [1183, 0]
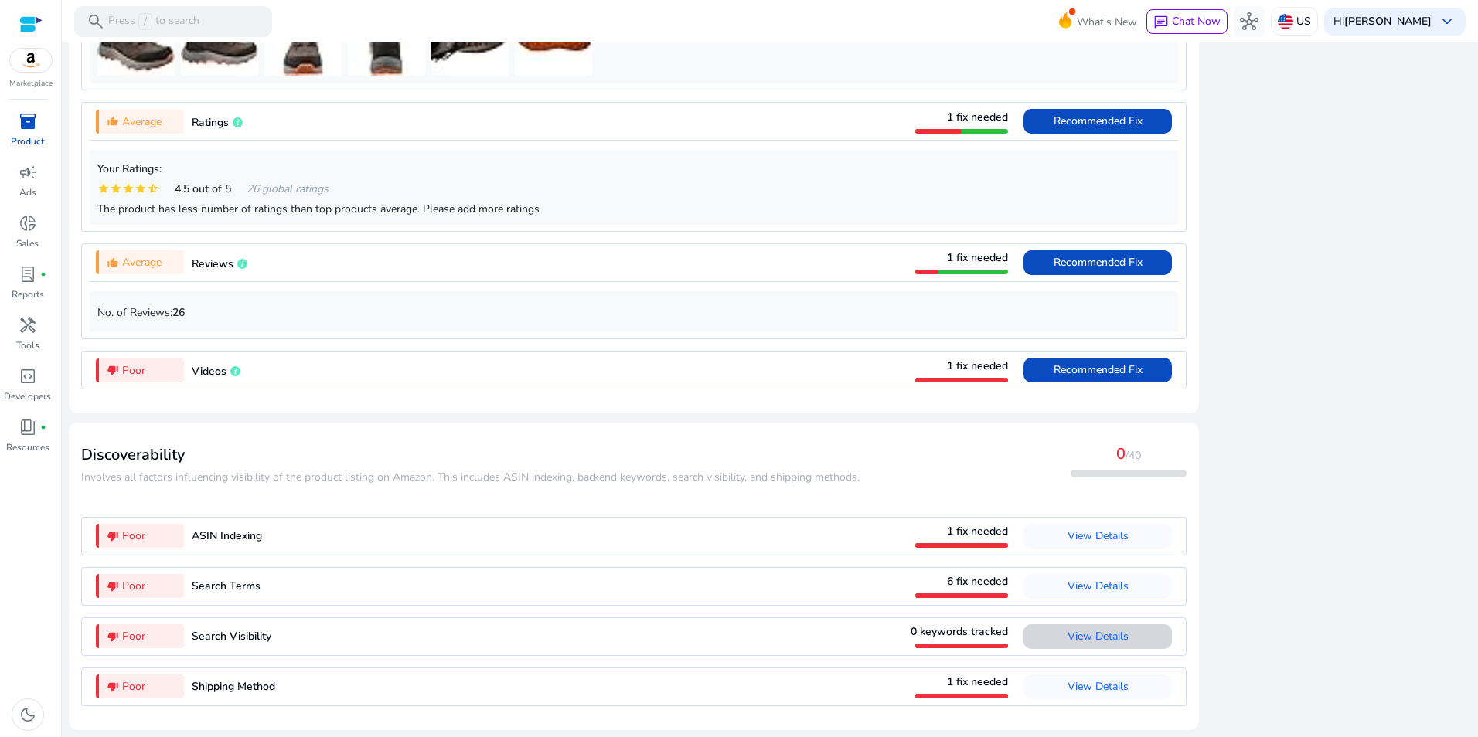
click at [1096, 645] on span "View Details" at bounding box center [1097, 637] width 61 height 25
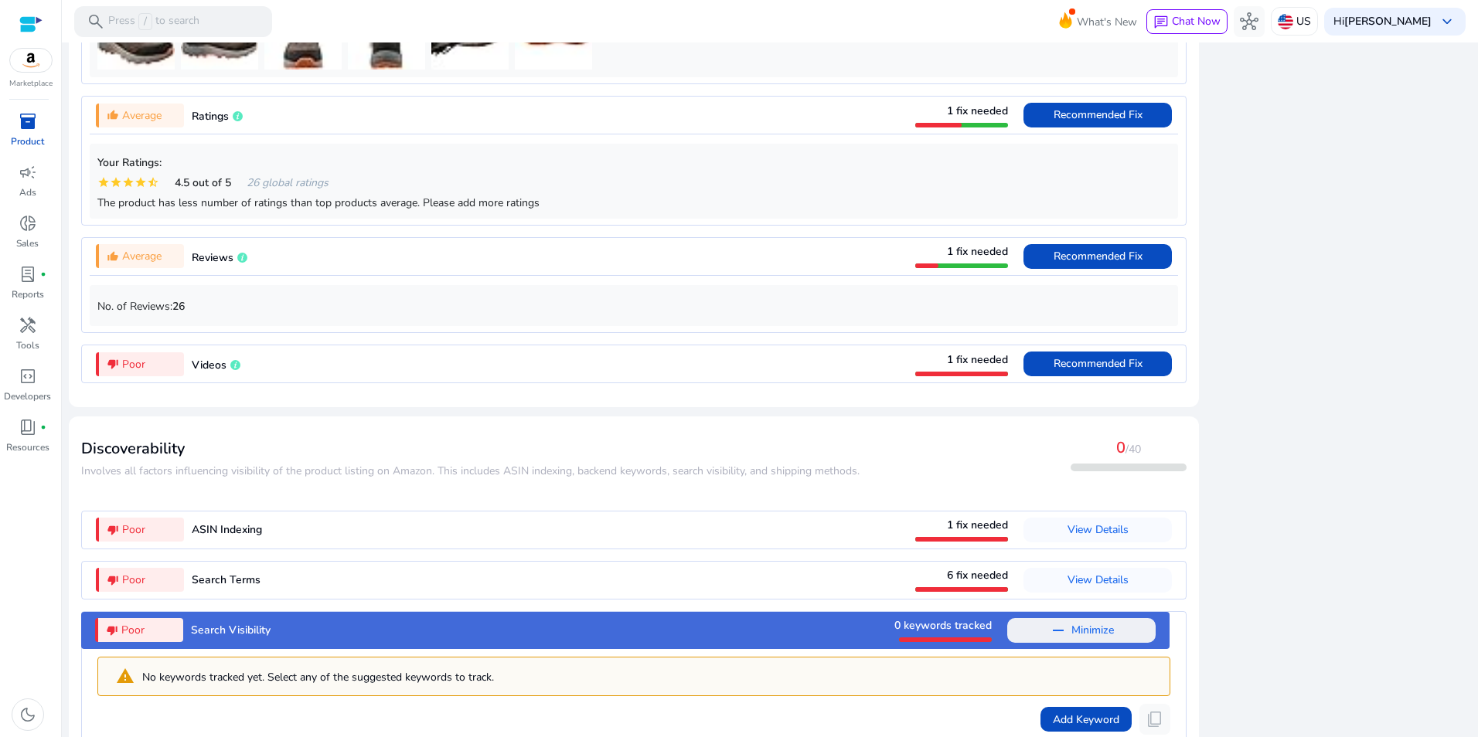
scroll to position [1585, 0]
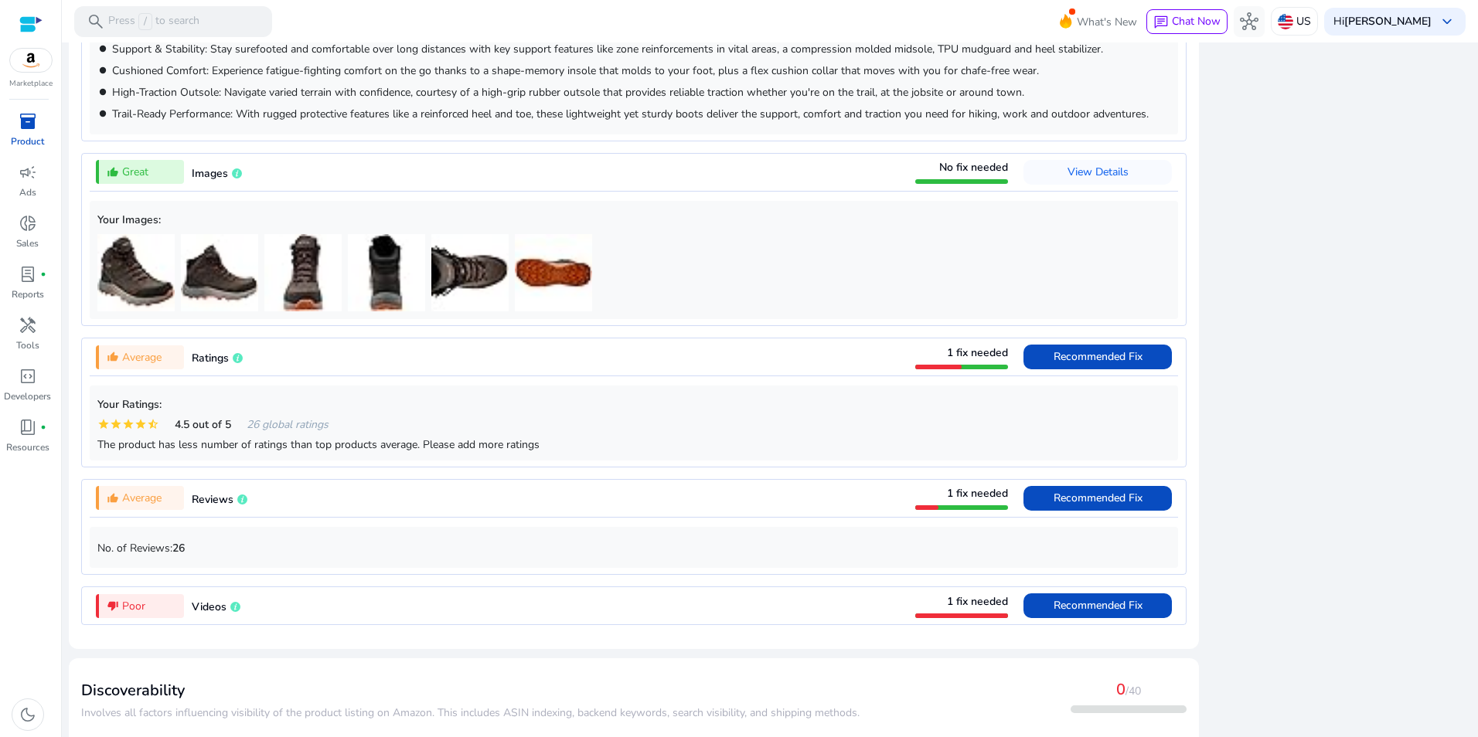
scroll to position [0, 0]
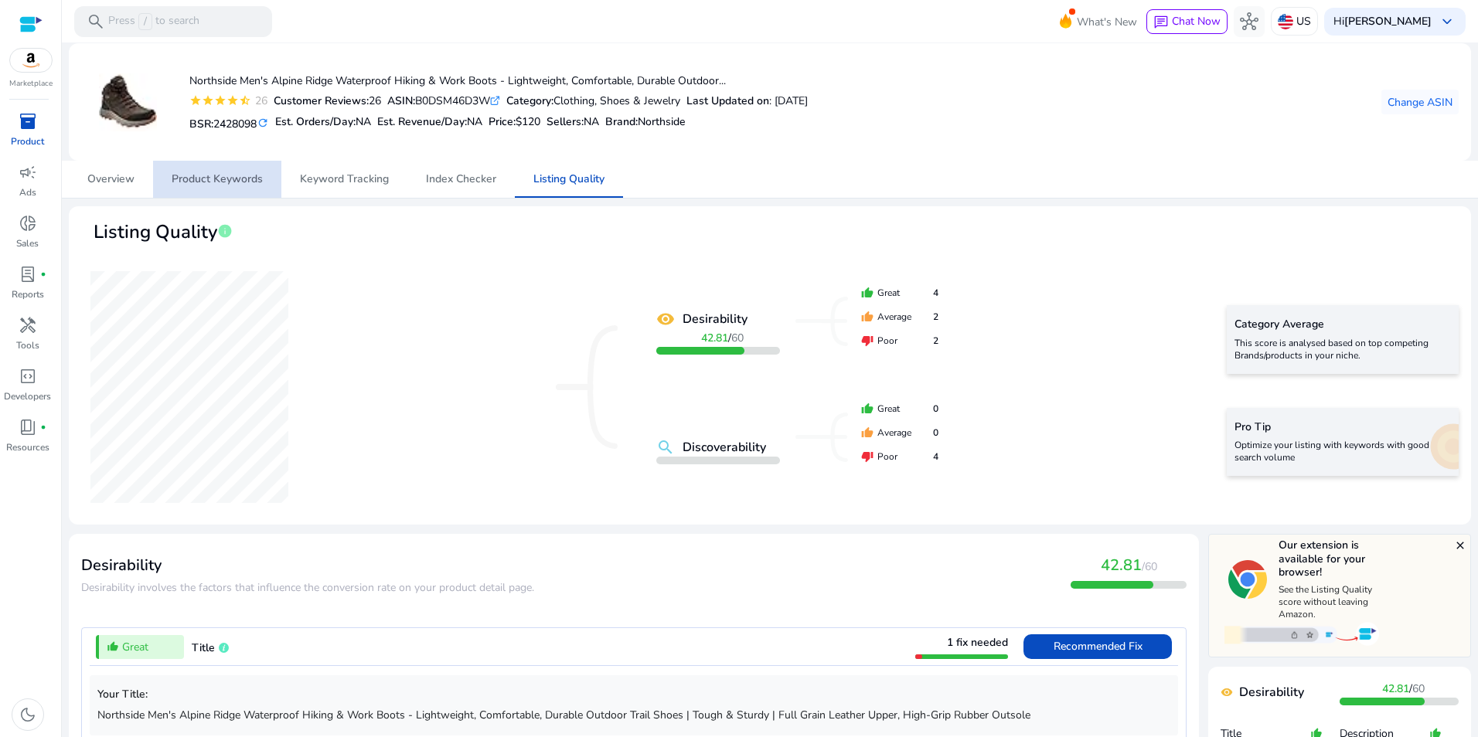
click at [230, 167] on span "Product Keywords" at bounding box center [217, 179] width 91 height 37
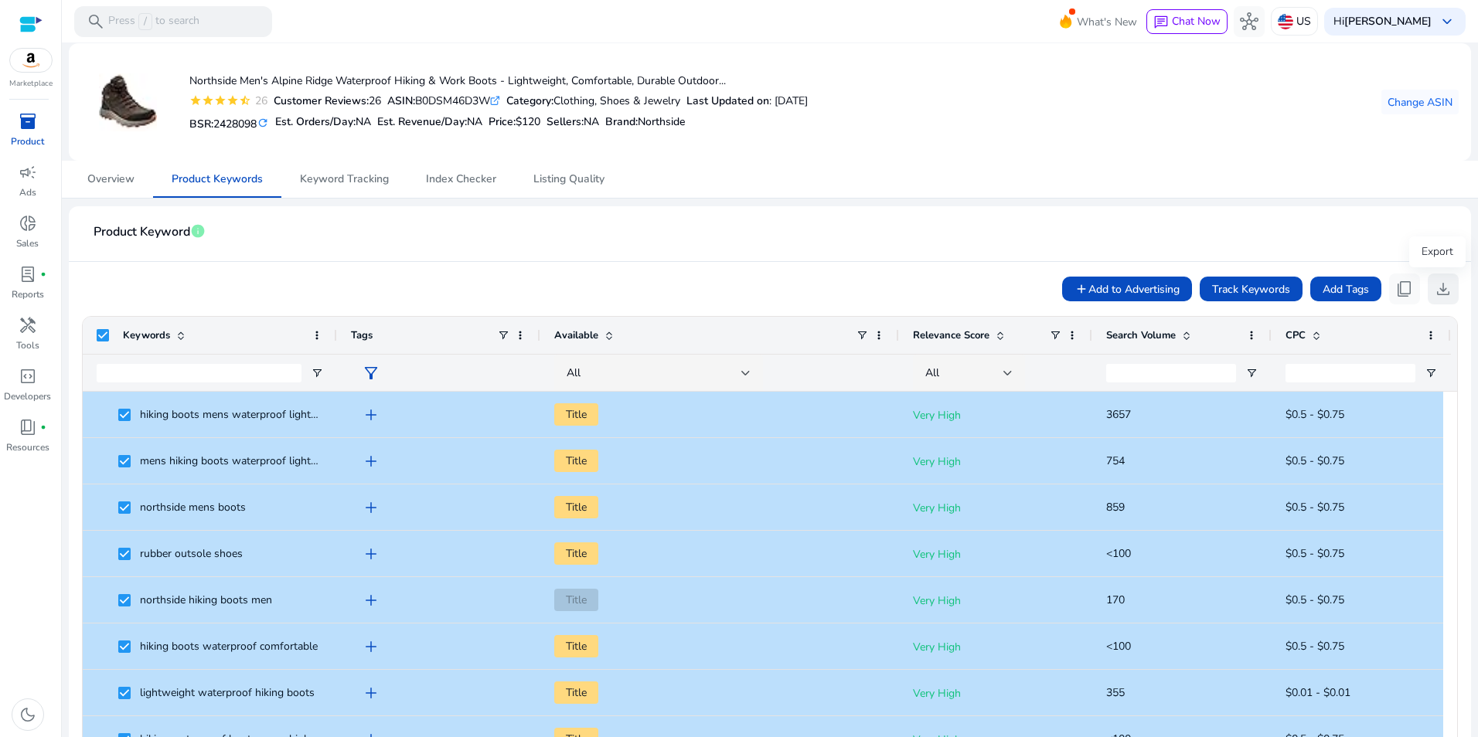
click at [1438, 288] on span "download" at bounding box center [1443, 289] width 19 height 19
click at [573, 189] on span "Listing Quality" at bounding box center [568, 179] width 71 height 37
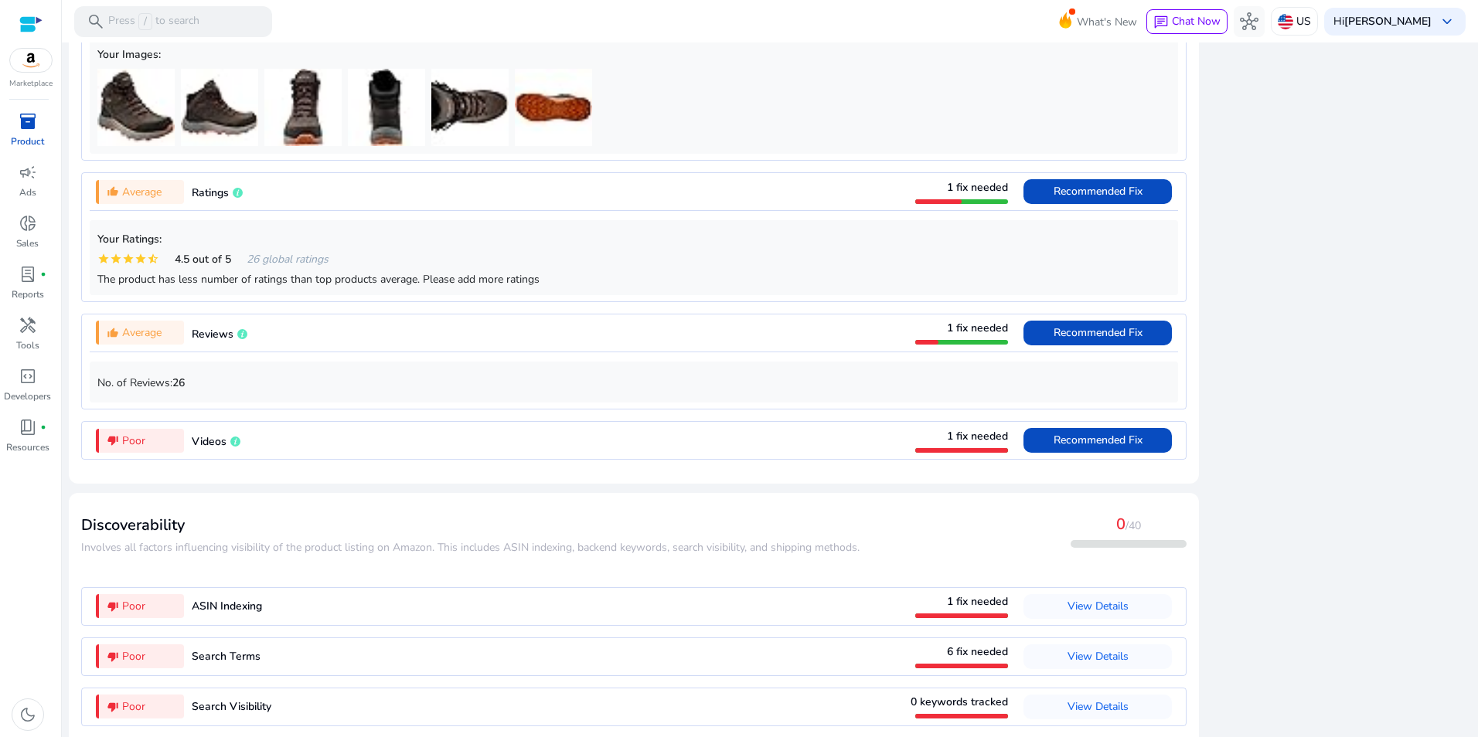
scroll to position [1183, 0]
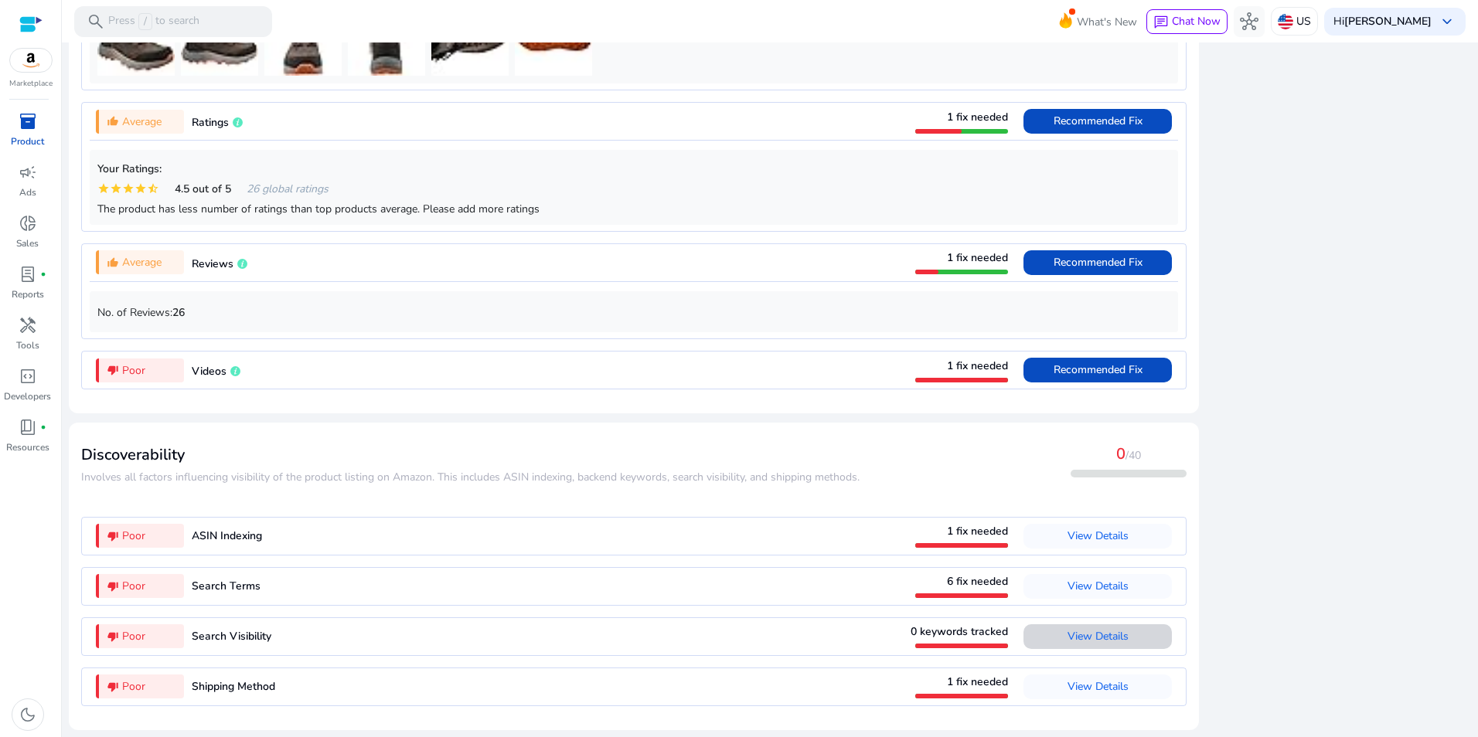
click at [1112, 625] on span "View Details" at bounding box center [1097, 637] width 61 height 25
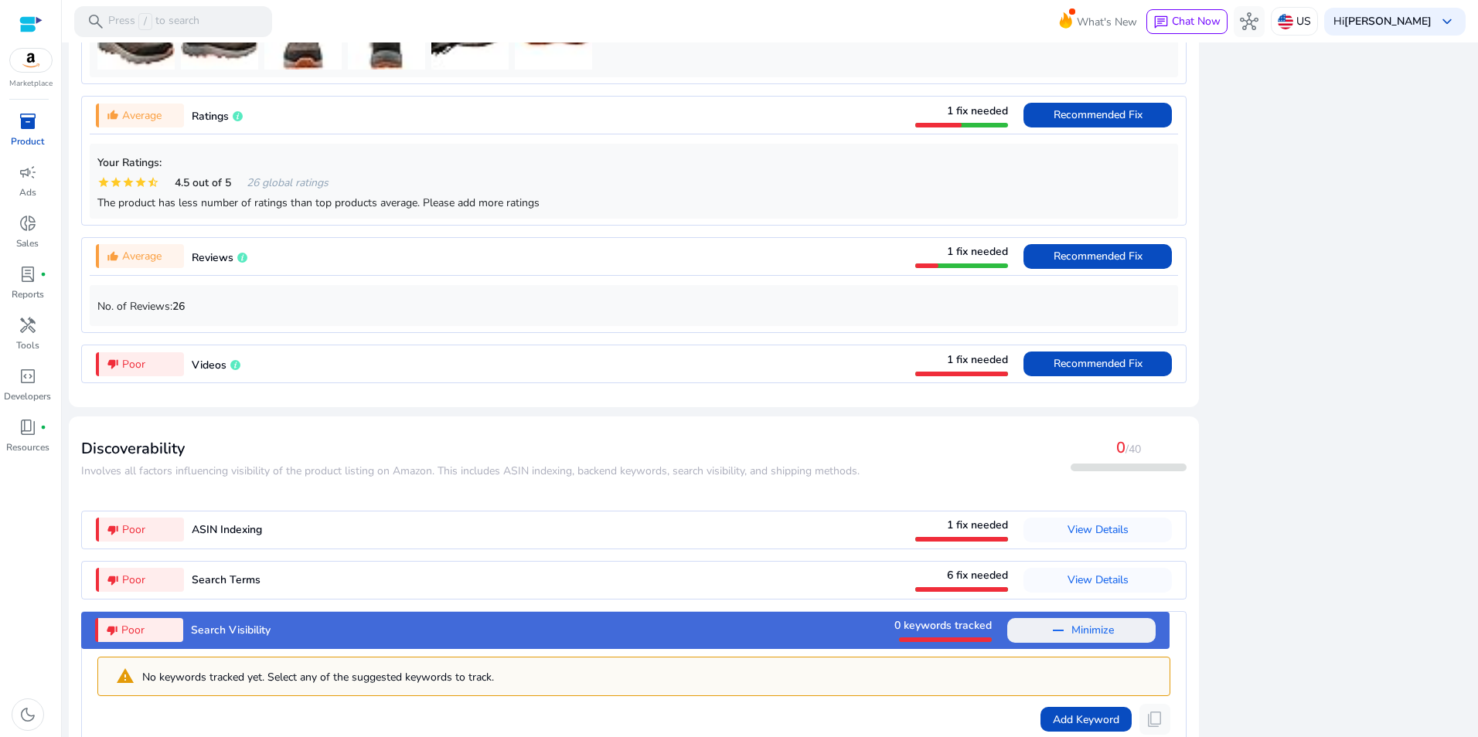
scroll to position [1585, 0]
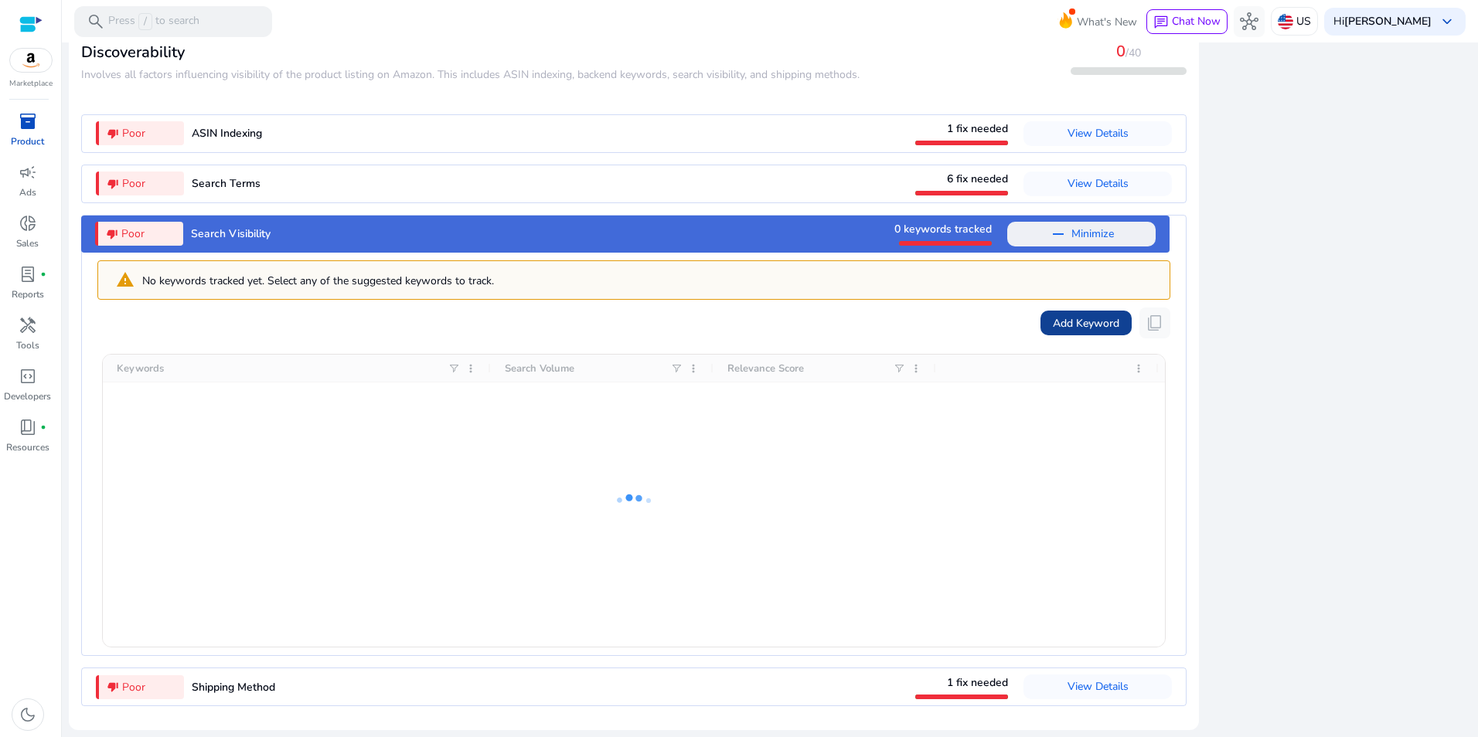
click at [1095, 321] on span "Add Keyword" at bounding box center [1086, 323] width 66 height 16
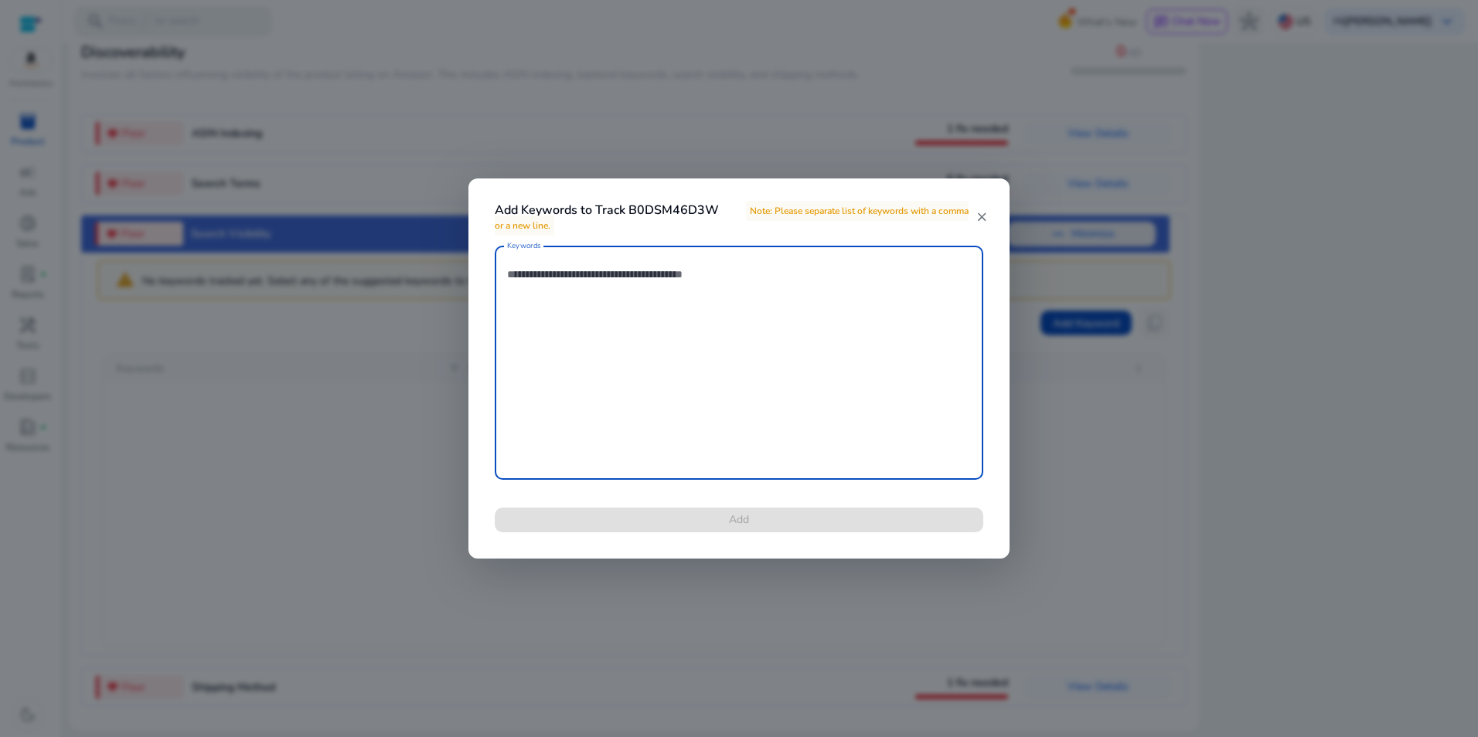
paste textarea "**********"
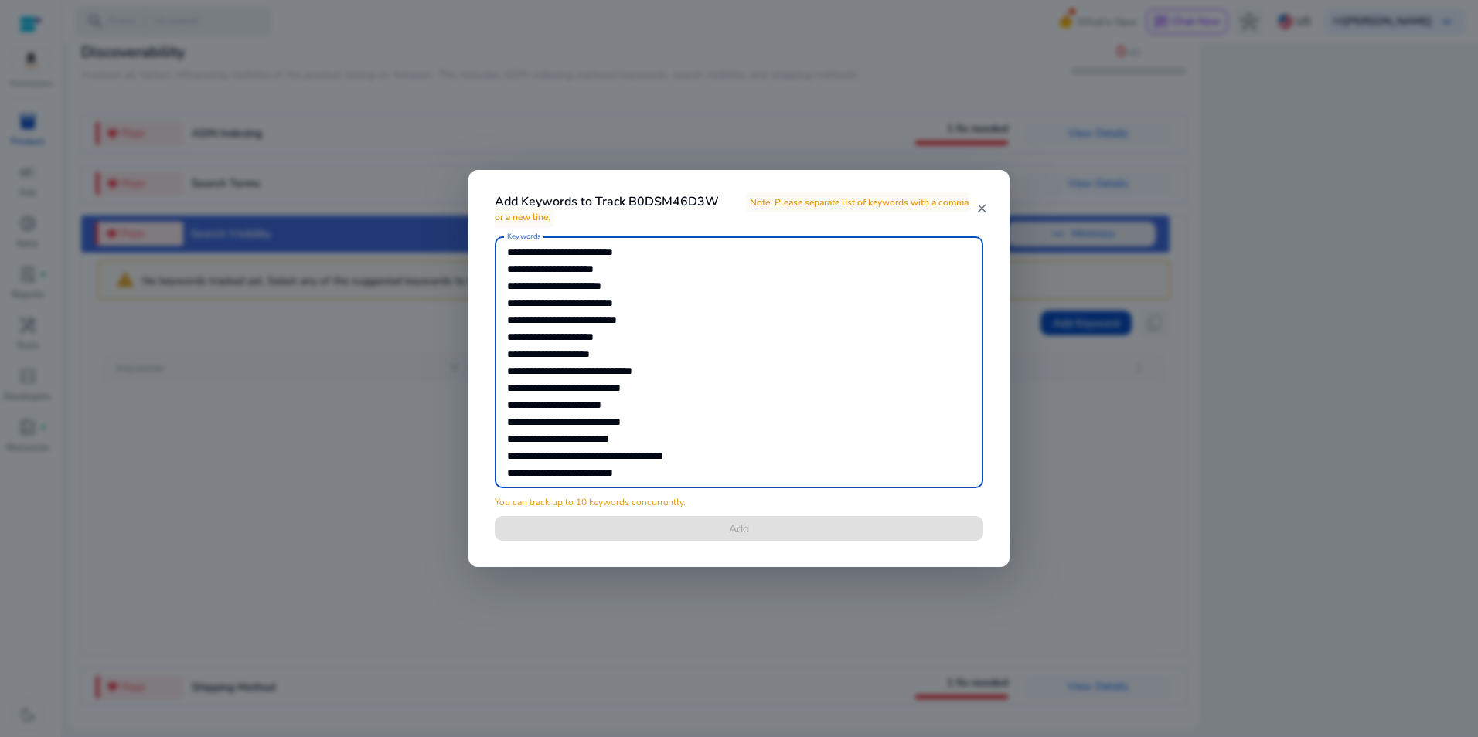
scroll to position [13, 0]
drag, startPoint x: 652, startPoint y: 400, endPoint x: 502, endPoint y: 404, distance: 150.0
click at [502, 404] on div "**********" at bounding box center [739, 363] width 489 height 252
drag, startPoint x: 635, startPoint y: 339, endPoint x: 450, endPoint y: 339, distance: 185.5
click at [450, 339] on div "**********" at bounding box center [739, 368] width 1478 height 737
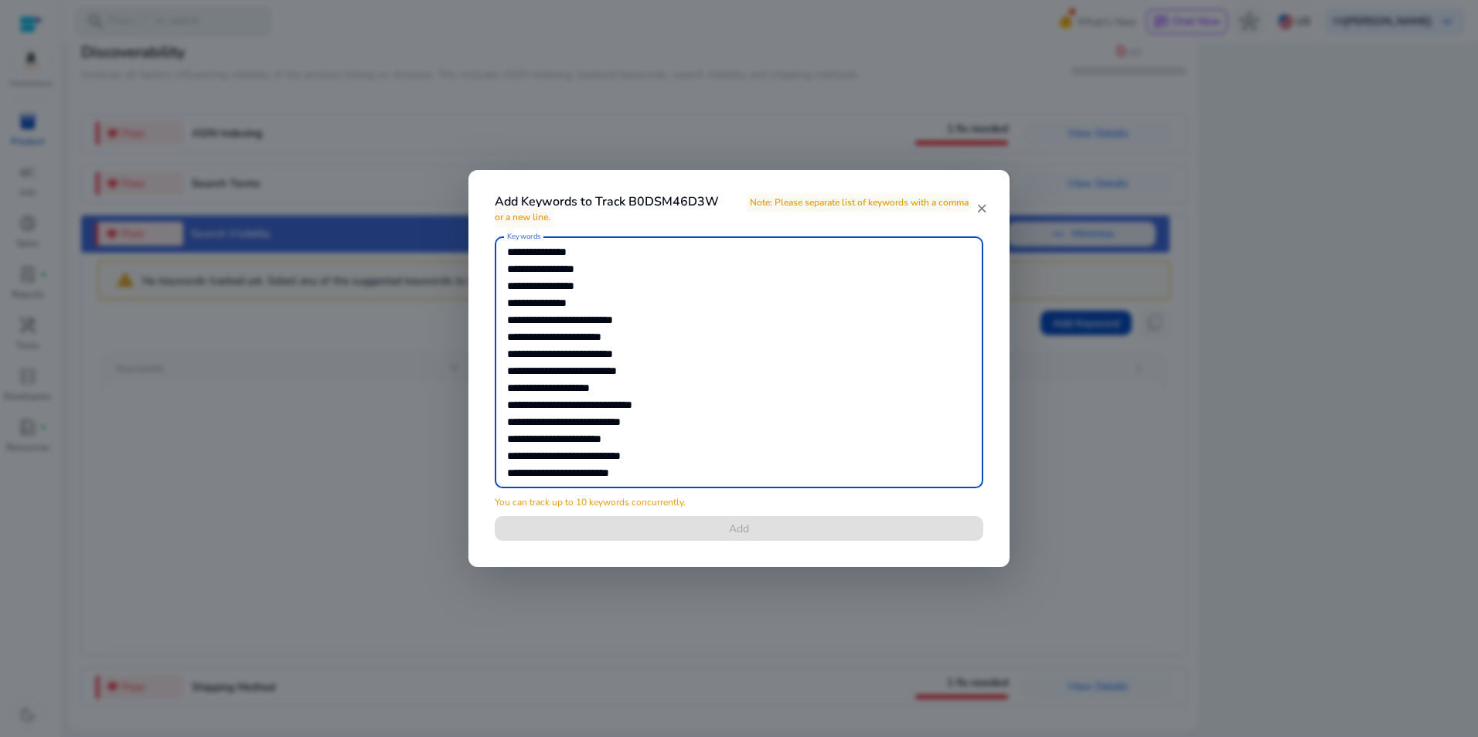
drag, startPoint x: 671, startPoint y: 457, endPoint x: 465, endPoint y: 413, distance: 210.3
click at [465, 413] on div "**********" at bounding box center [739, 368] width 1478 height 737
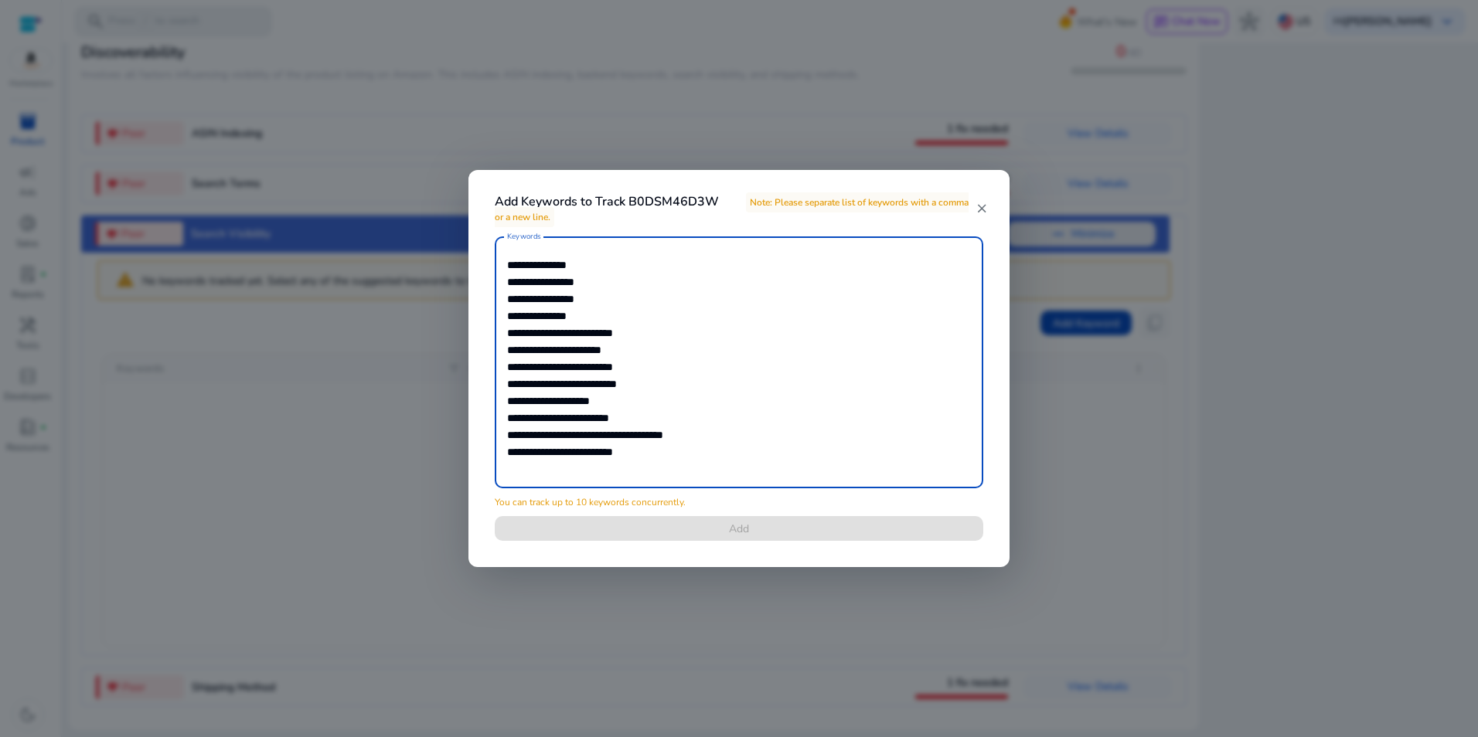
scroll to position [0, 0]
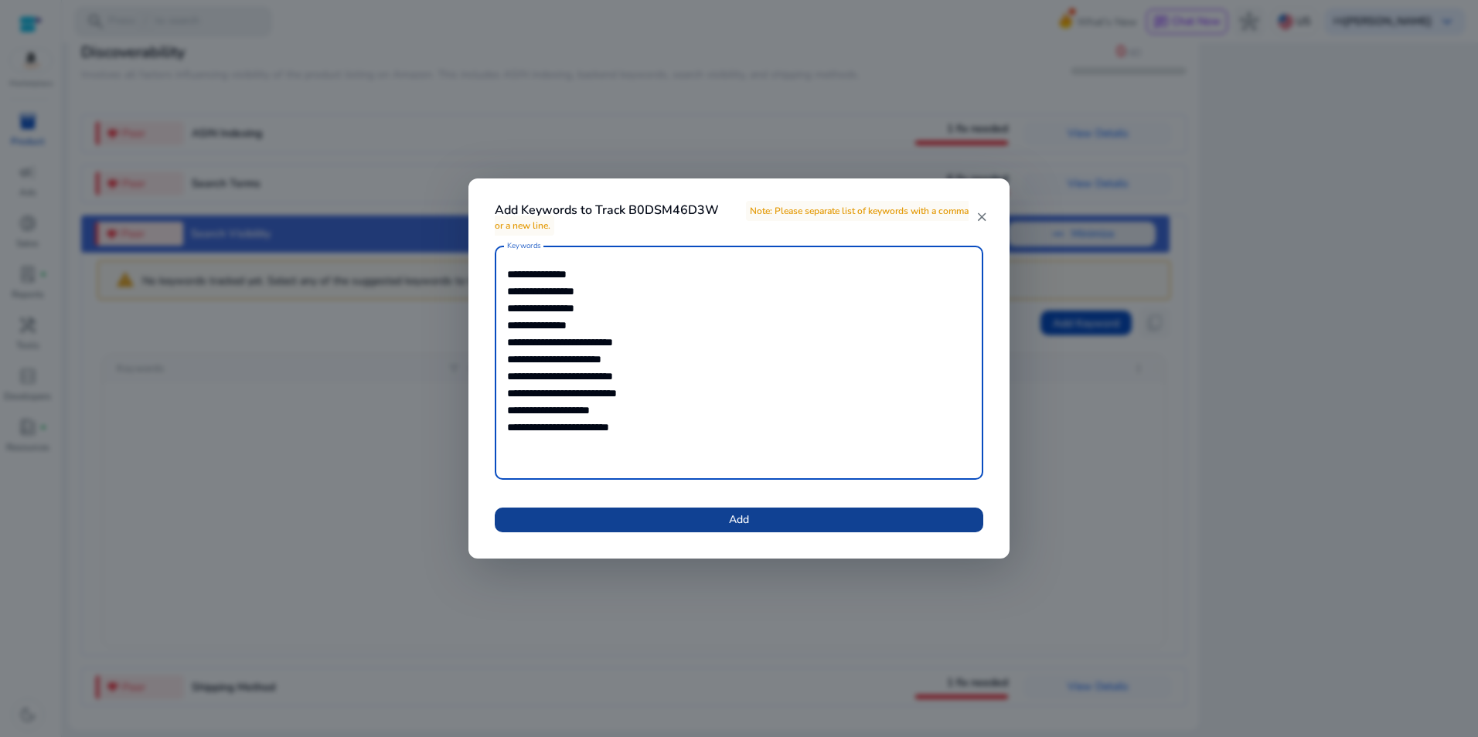
type textarea "**********"
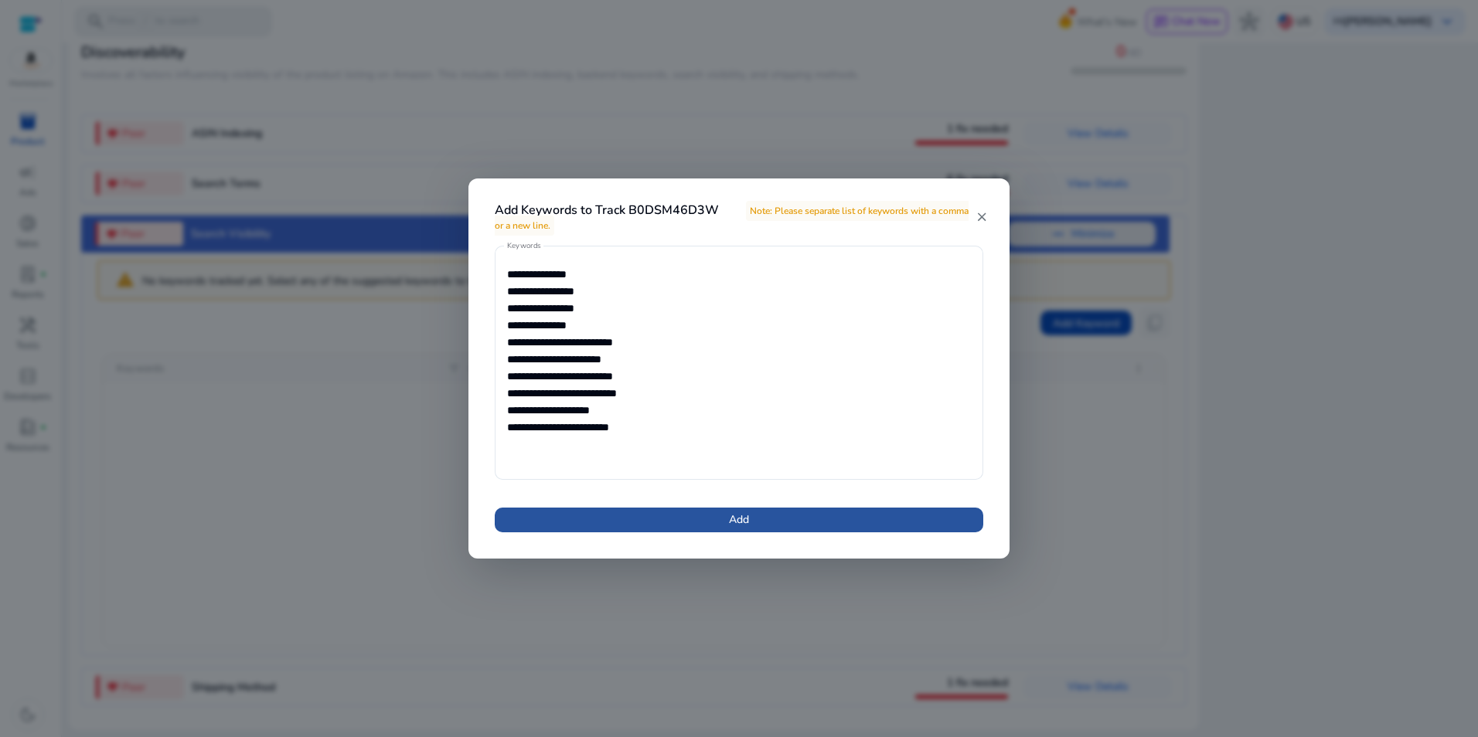
click at [828, 516] on span at bounding box center [739, 520] width 489 height 37
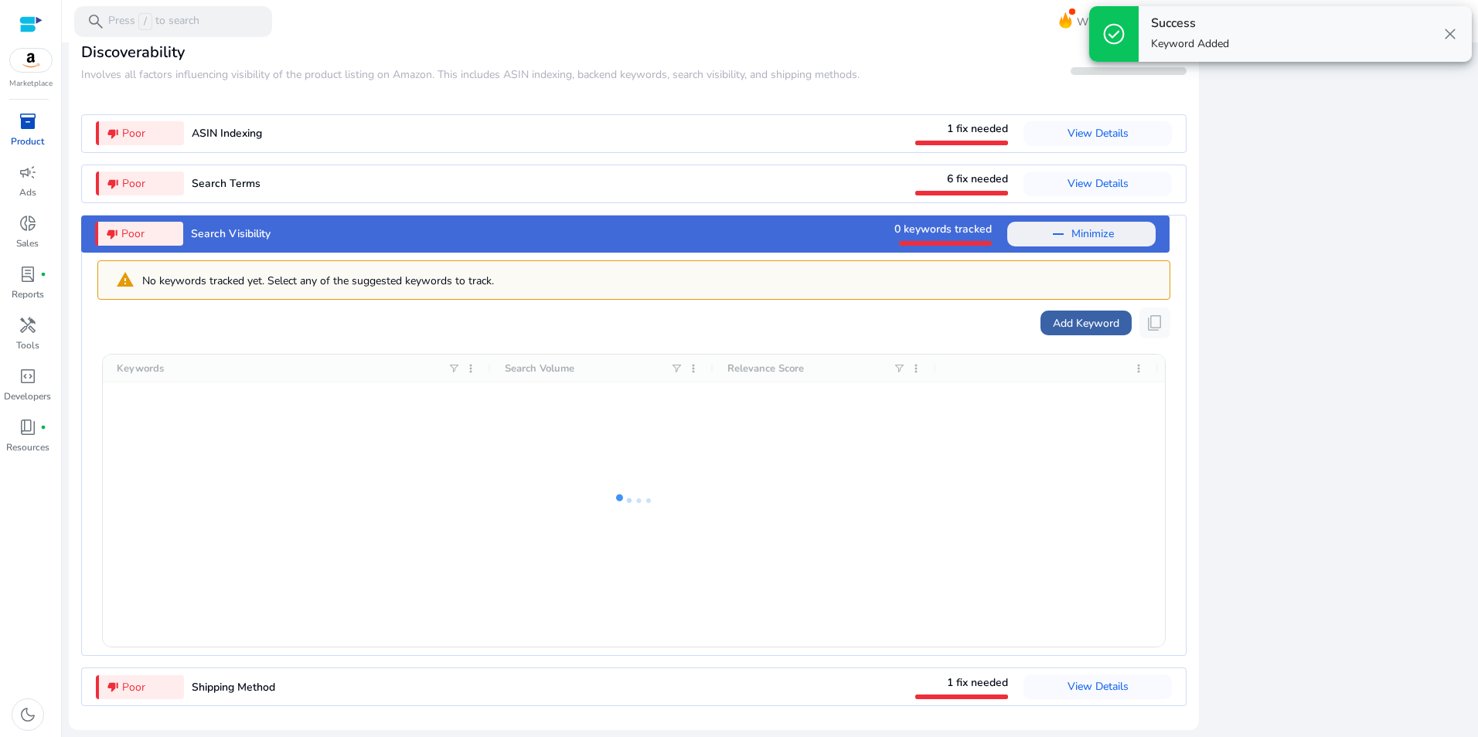
click at [1084, 325] on span "Add Keyword" at bounding box center [1086, 323] width 66 height 16
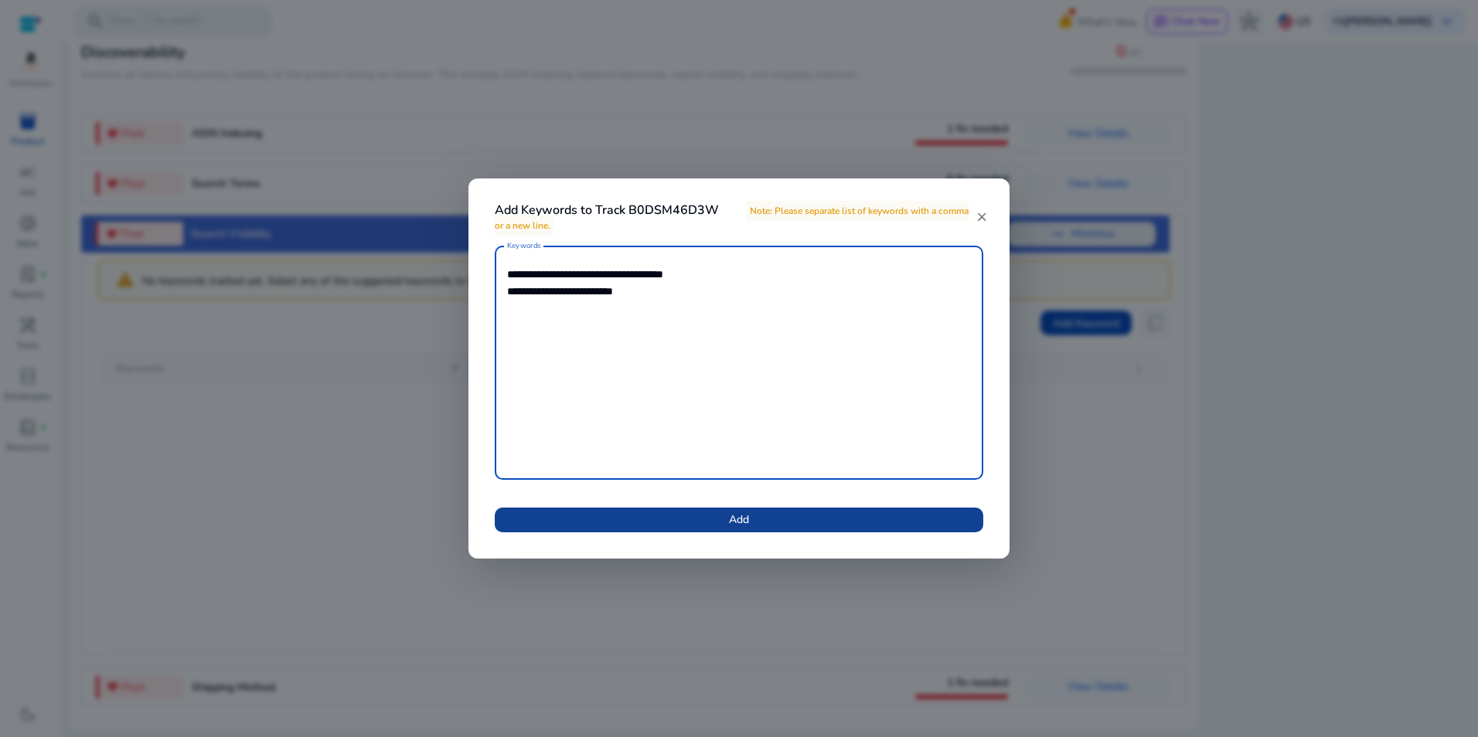
type textarea "**********"
click at [729, 513] on span "Add" at bounding box center [739, 520] width 20 height 16
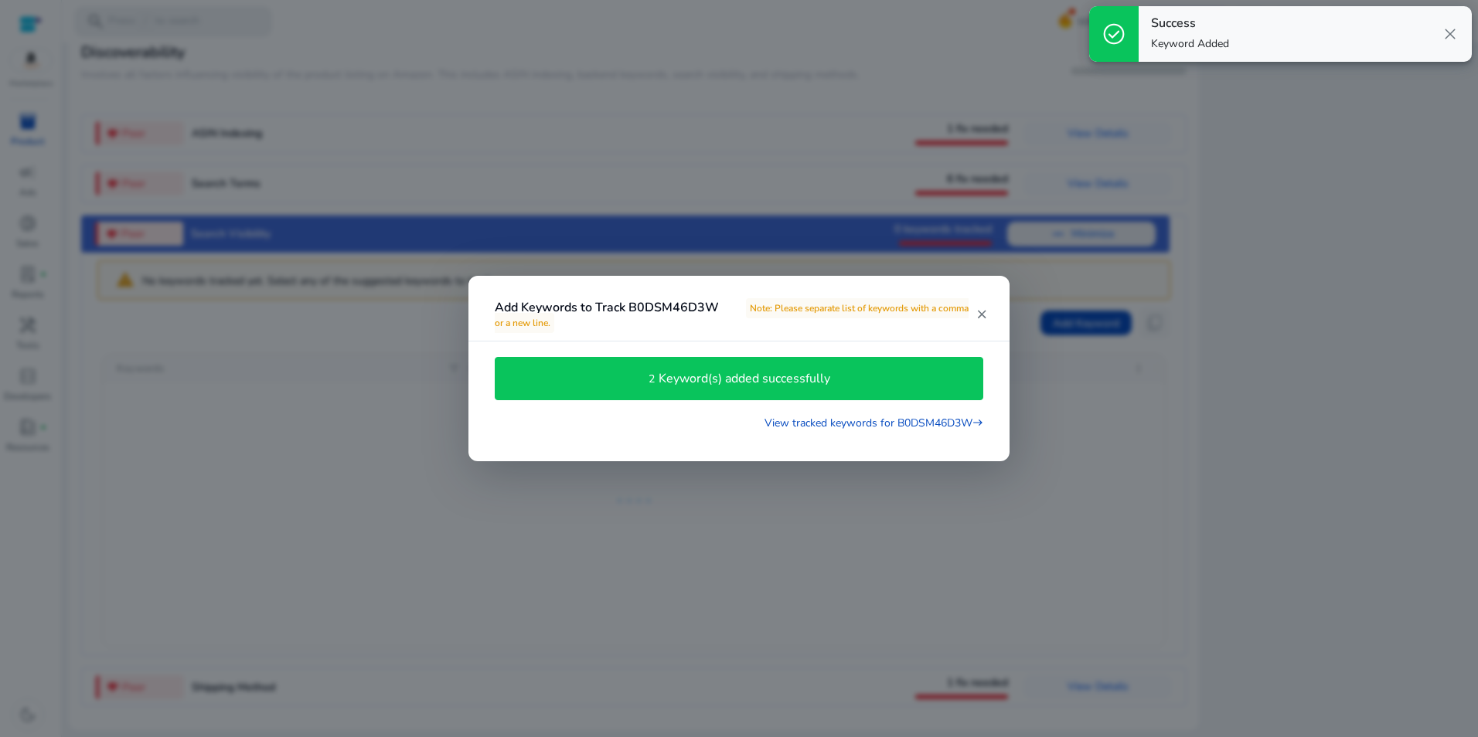
drag, startPoint x: 1449, startPoint y: 417, endPoint x: 1413, endPoint y: 396, distance: 41.2
click at [1448, 416] on div at bounding box center [739, 368] width 1478 height 737
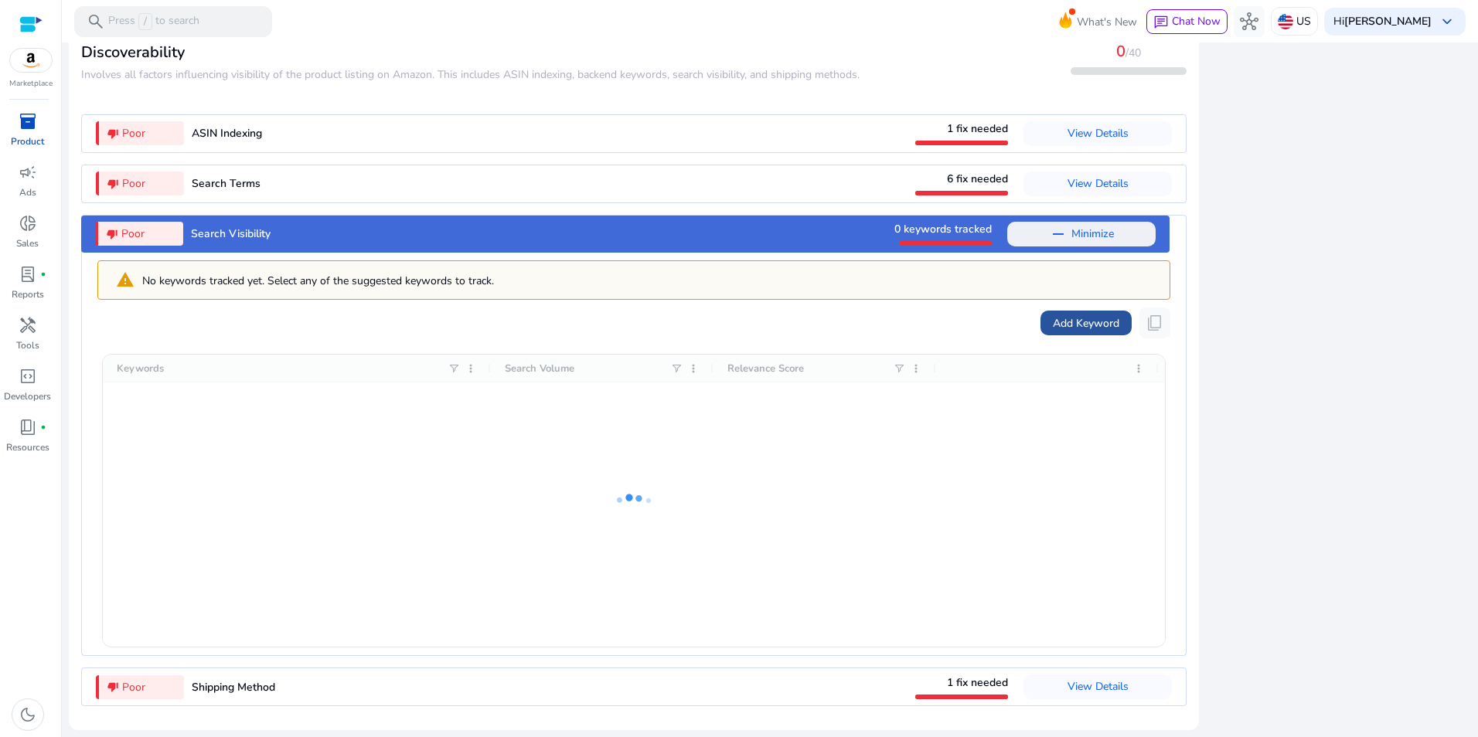
click at [1061, 318] on span "Add Keyword" at bounding box center [1086, 323] width 66 height 16
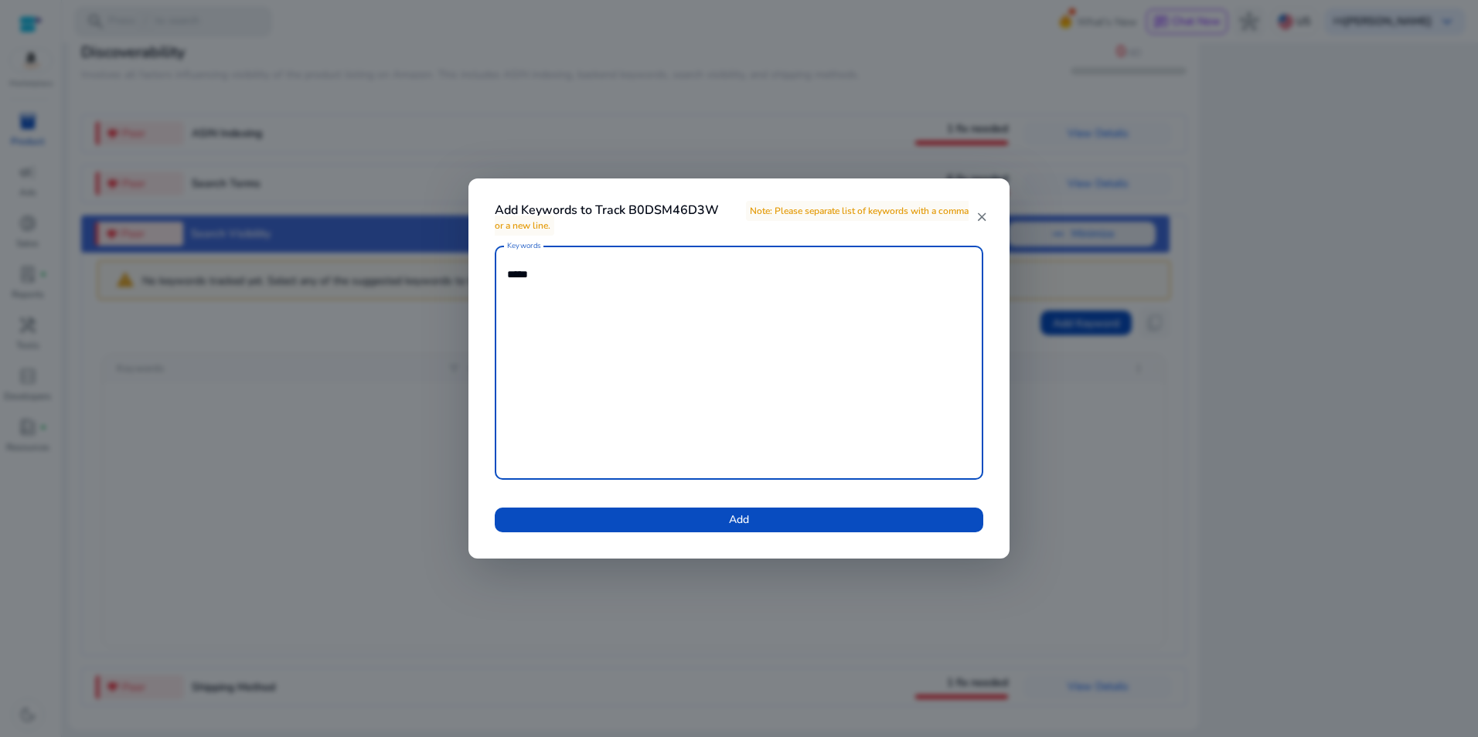
type textarea "*****"
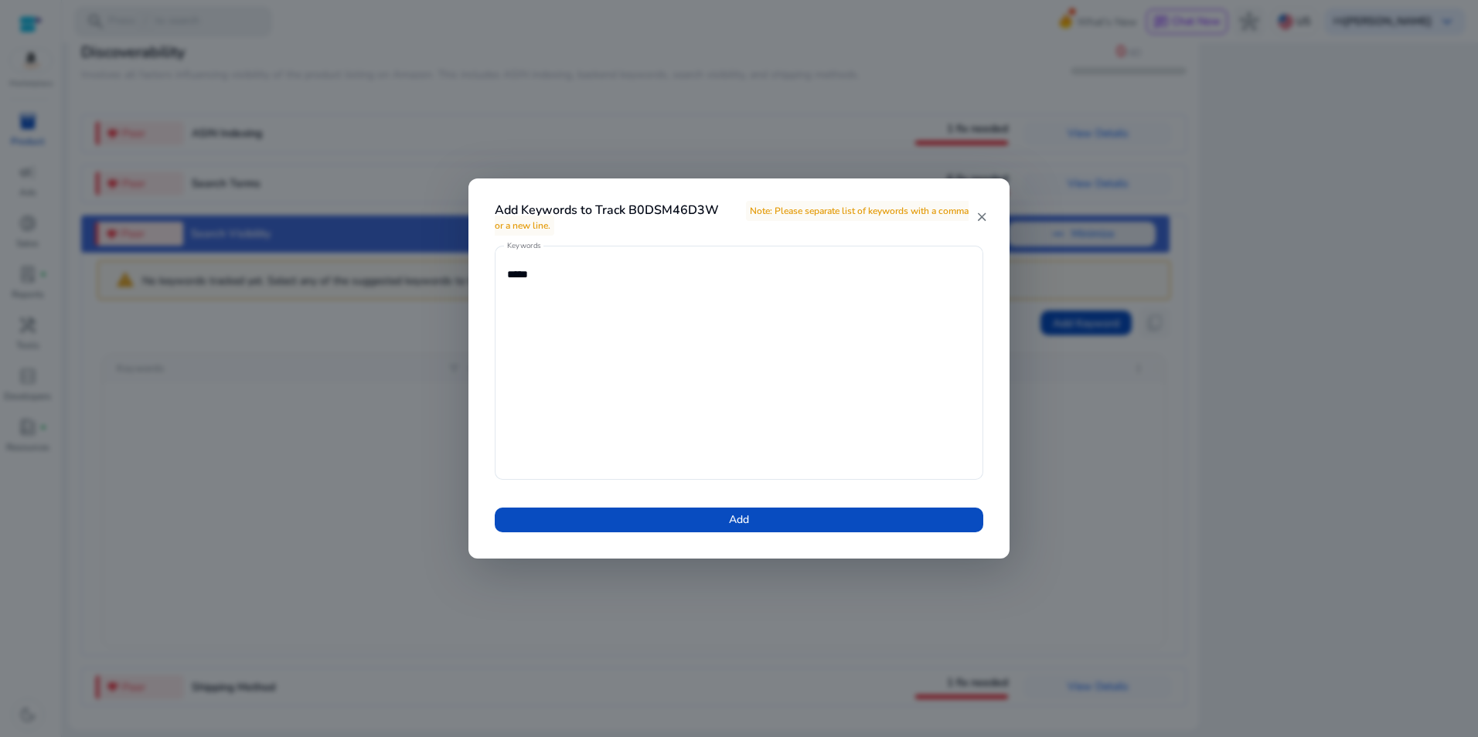
click at [979, 213] on mat-icon "close" at bounding box center [981, 217] width 12 height 14
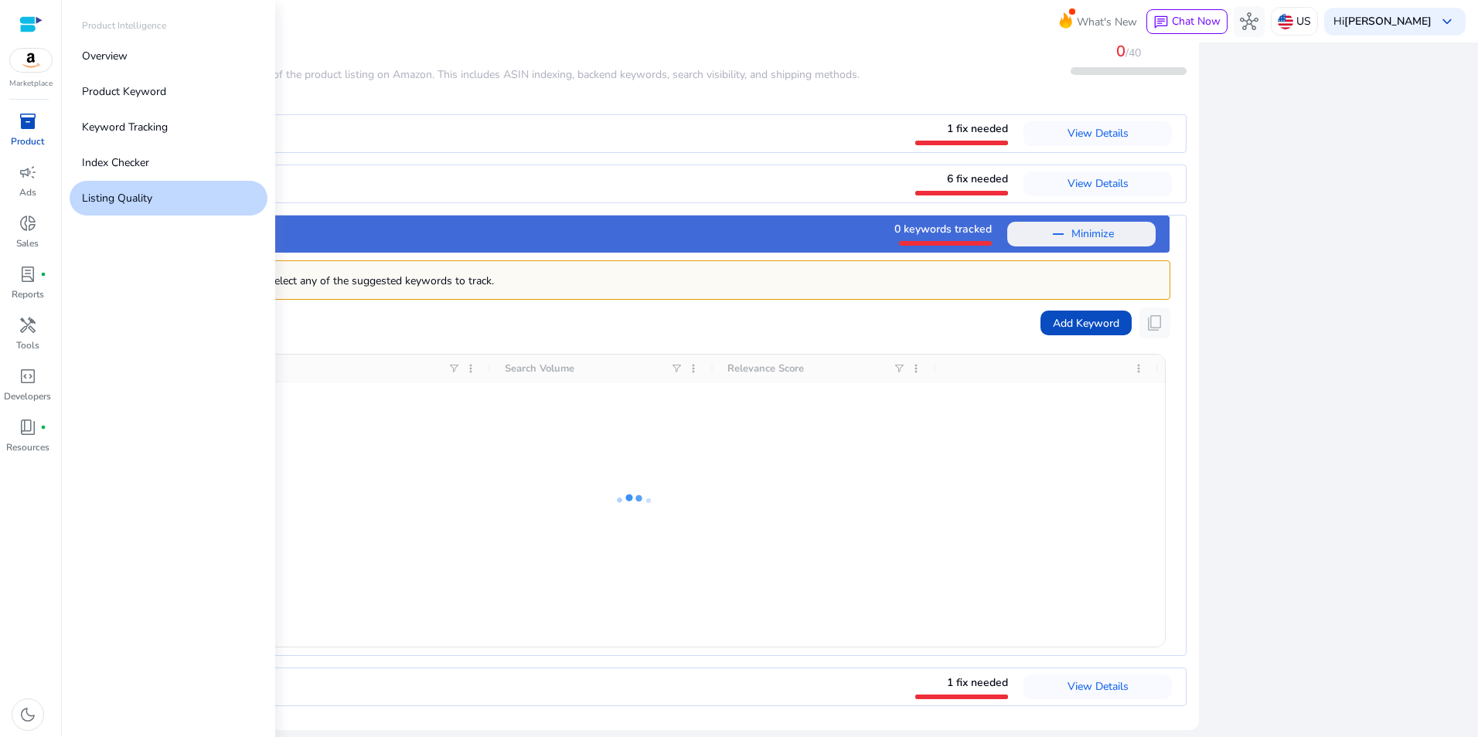
click at [31, 124] on span "inventory_2" at bounding box center [28, 121] width 19 height 19
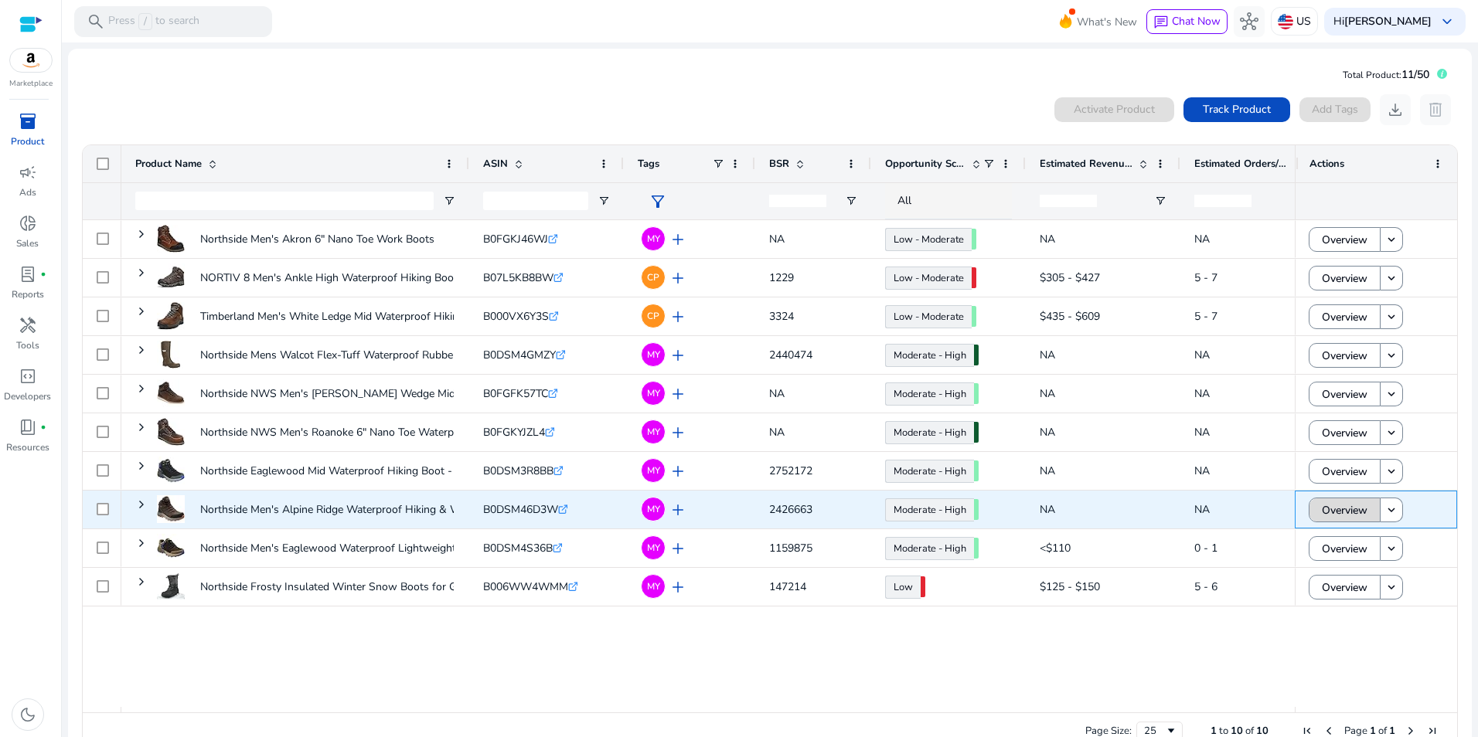
click at [1347, 511] on span "Overview" at bounding box center [1345, 511] width 46 height 32
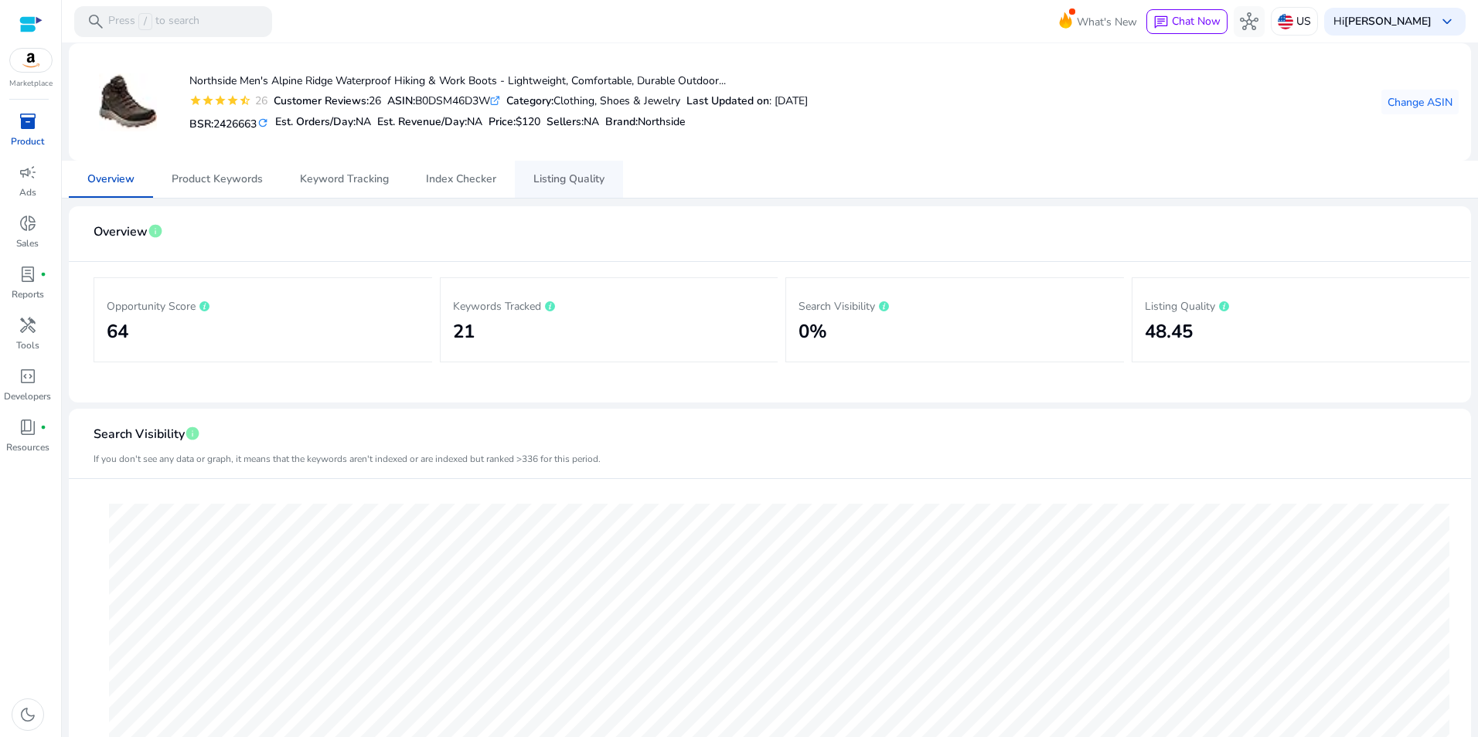
click at [539, 175] on span "Listing Quality" at bounding box center [568, 179] width 71 height 11
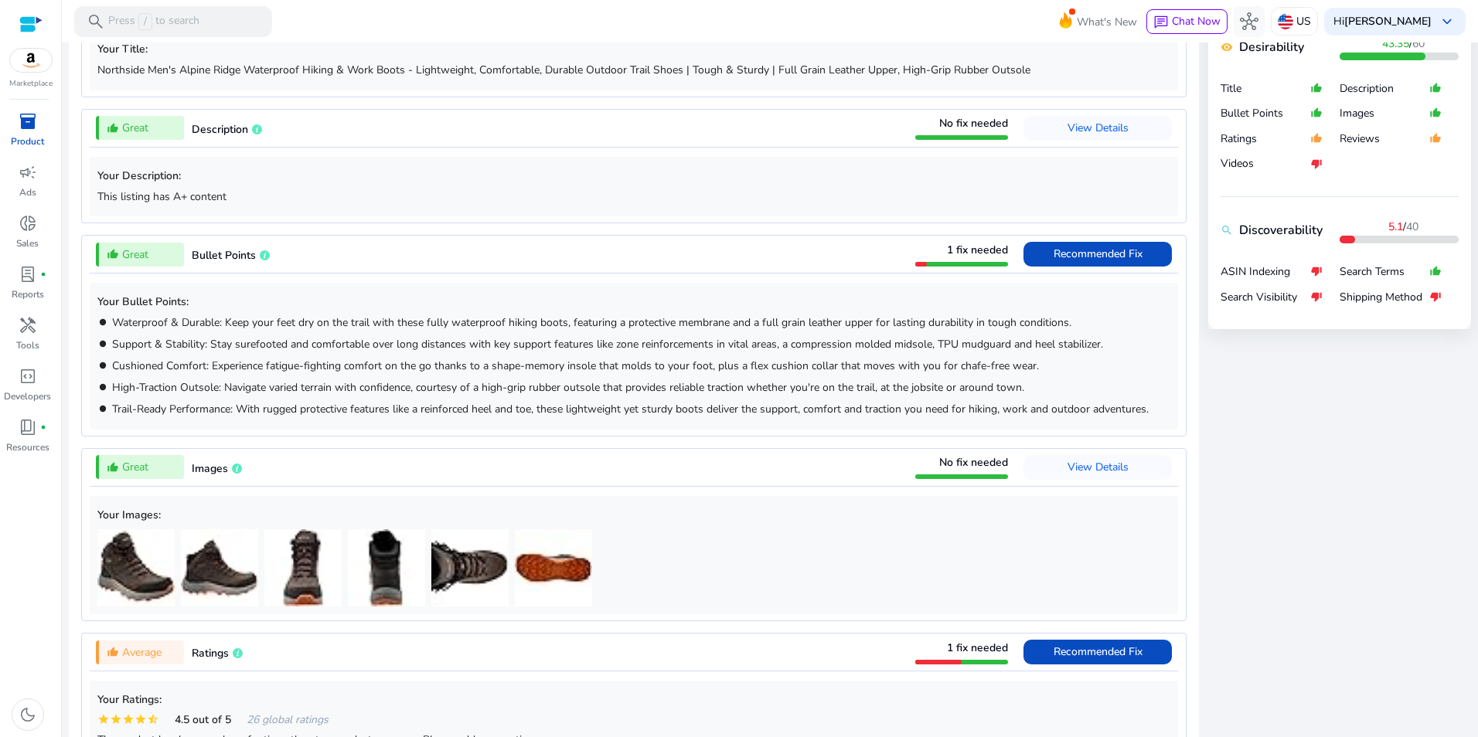
scroll to position [1183, 0]
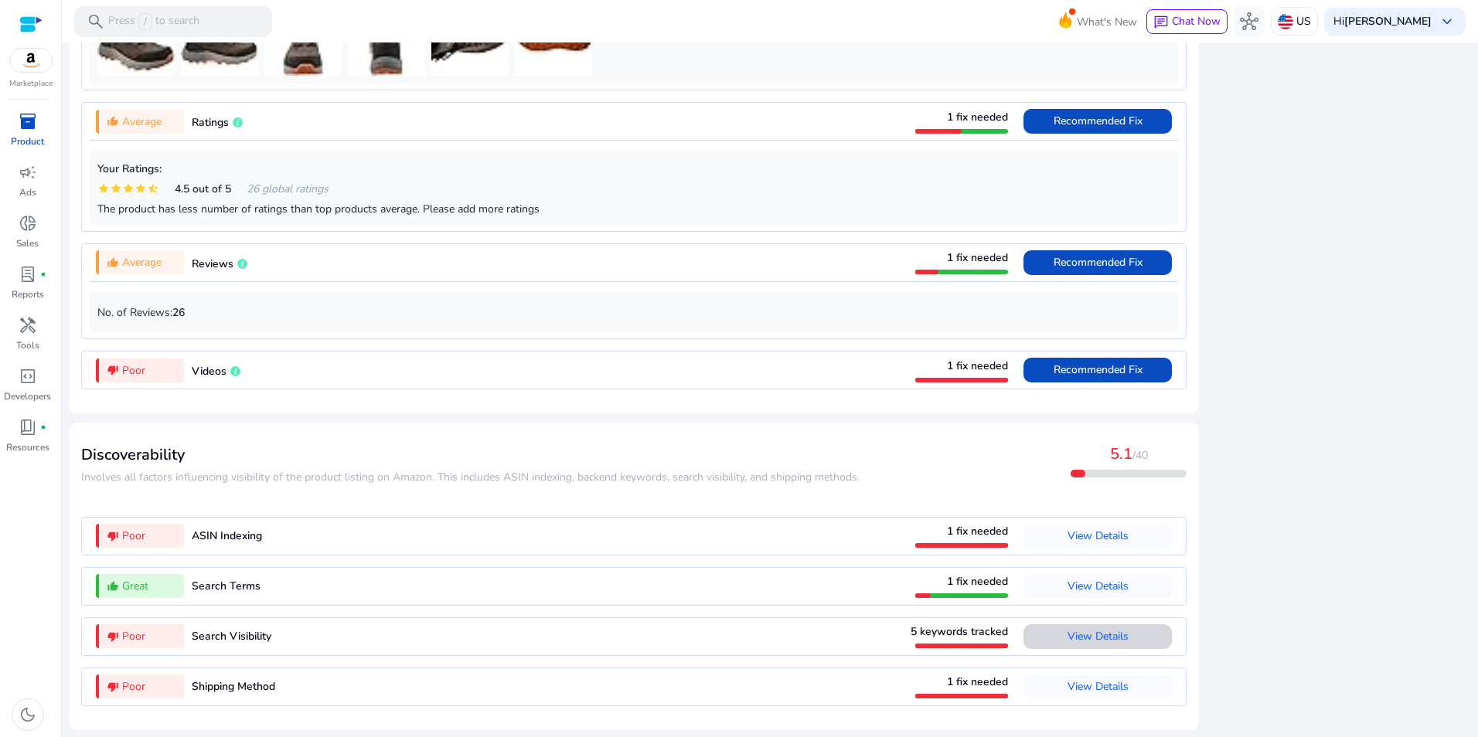
click at [1090, 636] on span "View Details" at bounding box center [1097, 636] width 61 height 15
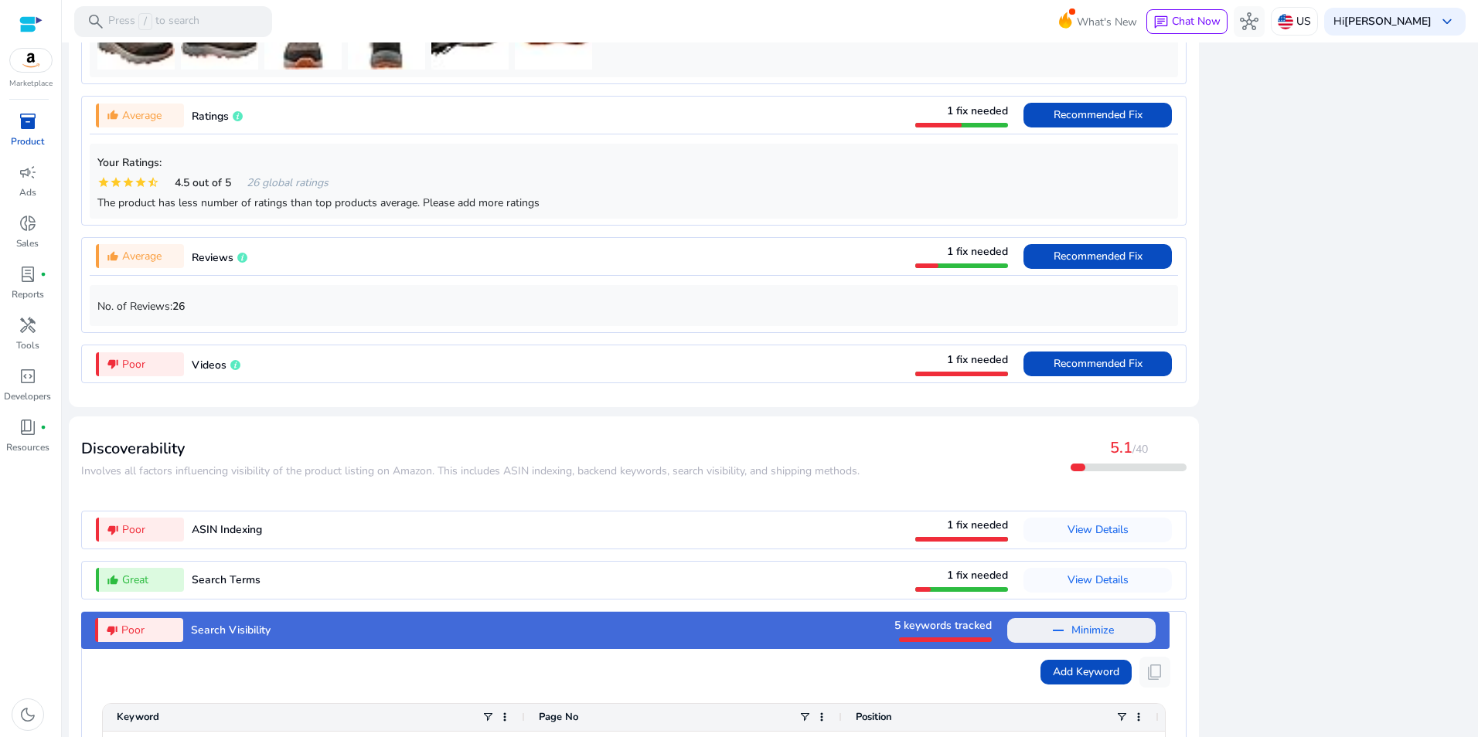
scroll to position [1538, 0]
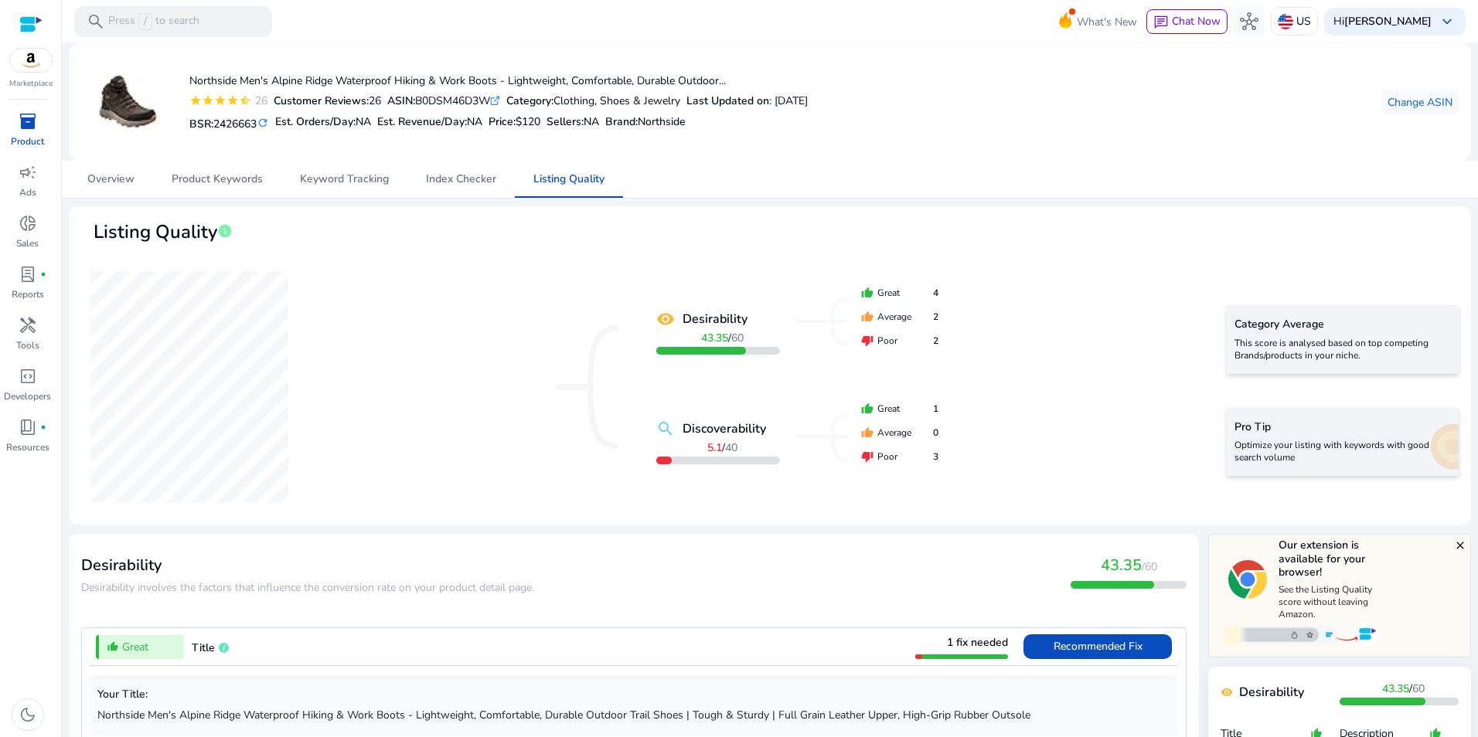
scroll to position [1538, 0]
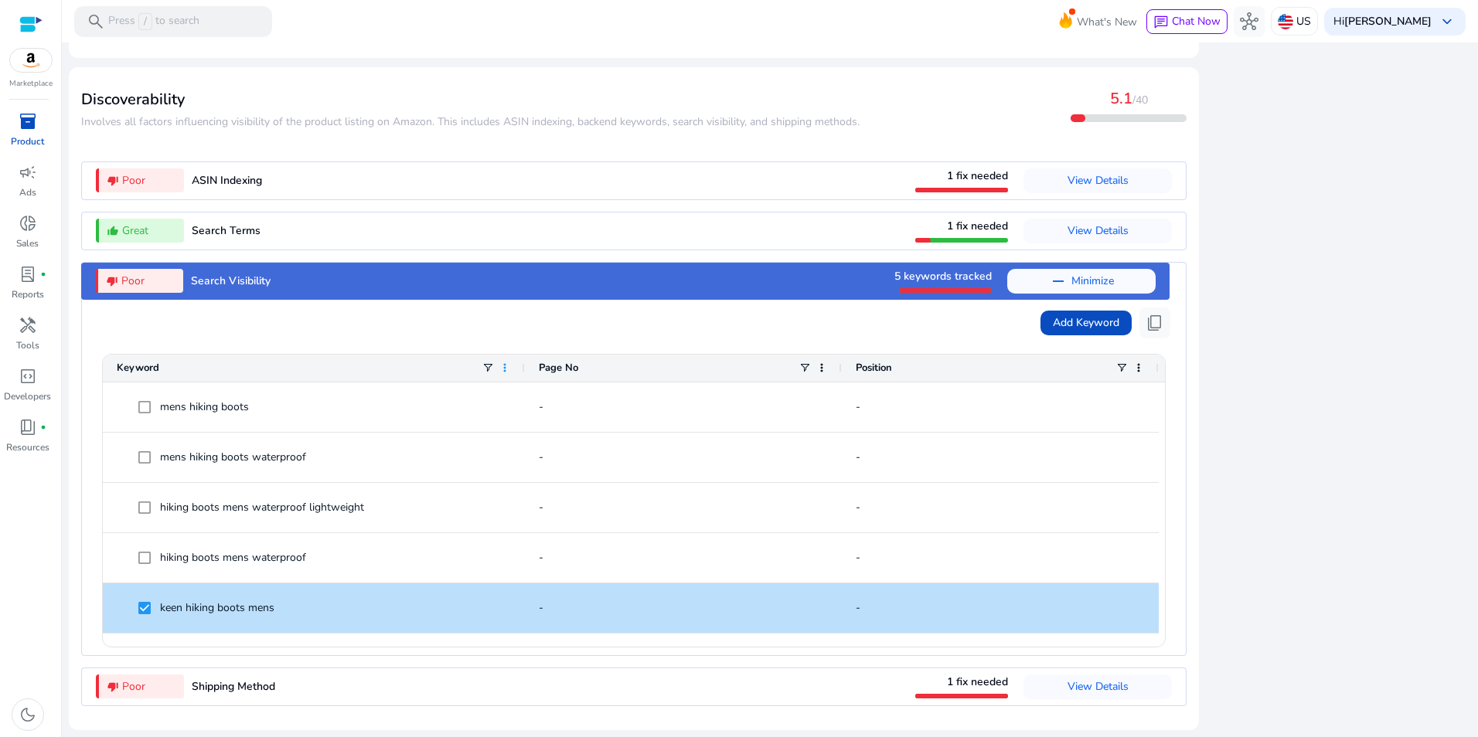
click at [500, 372] on span at bounding box center [505, 368] width 12 height 12
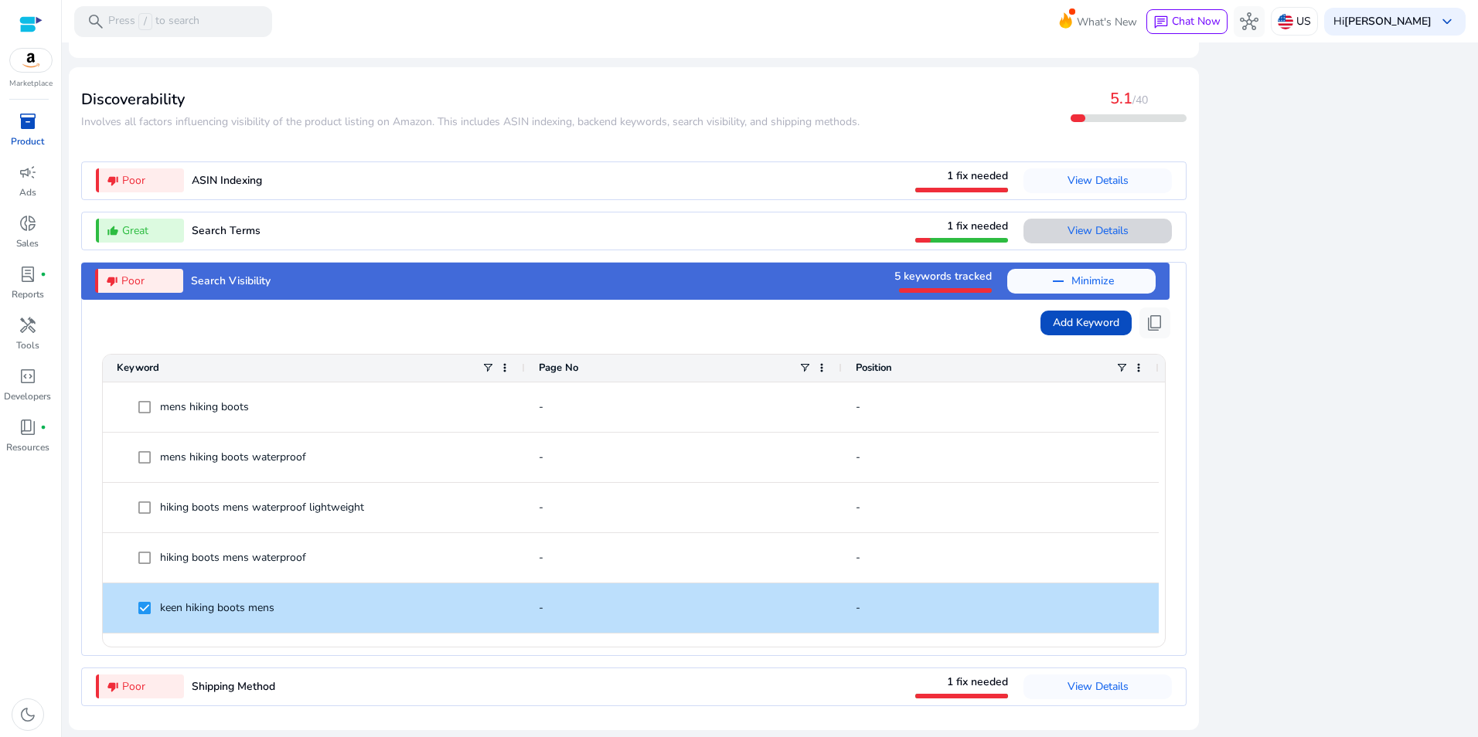
click at [1096, 230] on span "View Details" at bounding box center [1097, 230] width 61 height 15
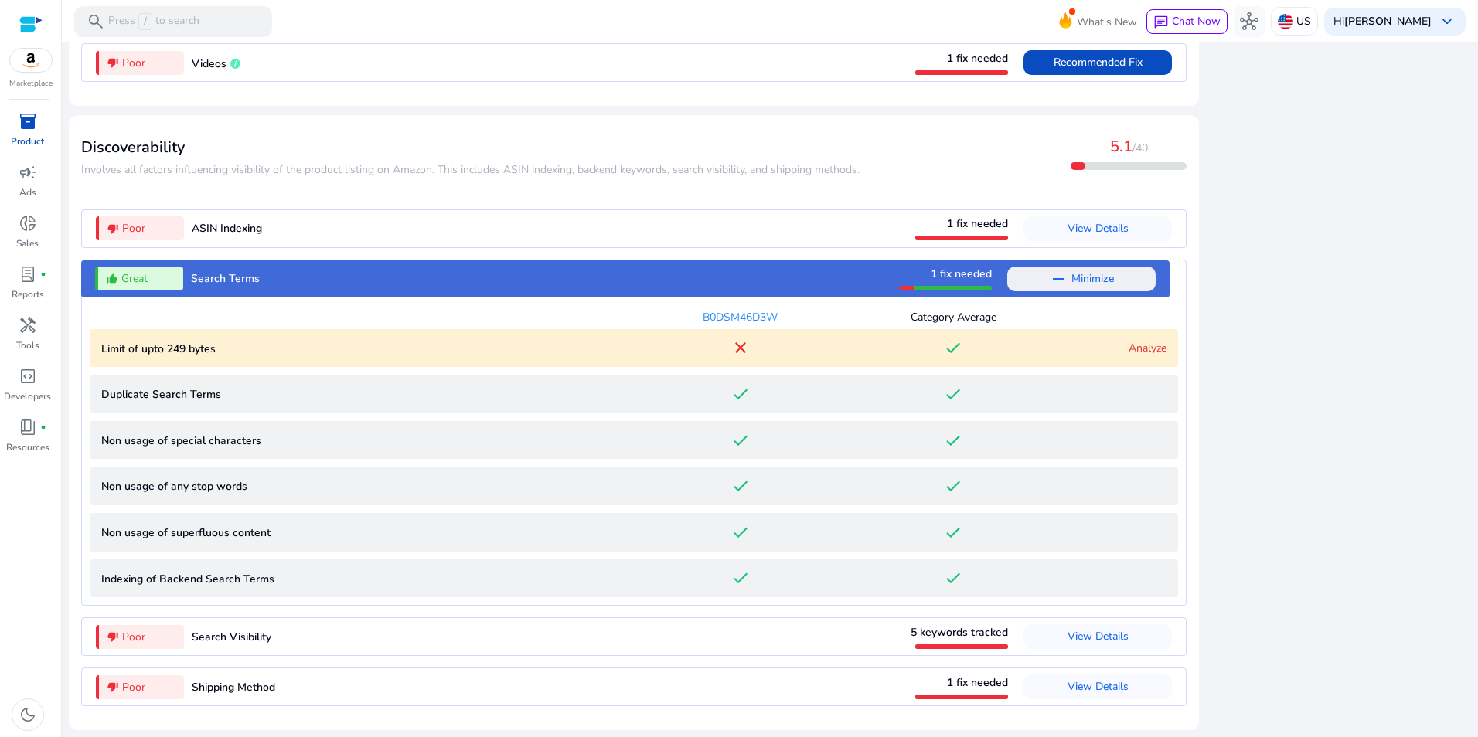
scroll to position [1490, 0]
click at [1138, 345] on link "Analyze" at bounding box center [1148, 348] width 38 height 15
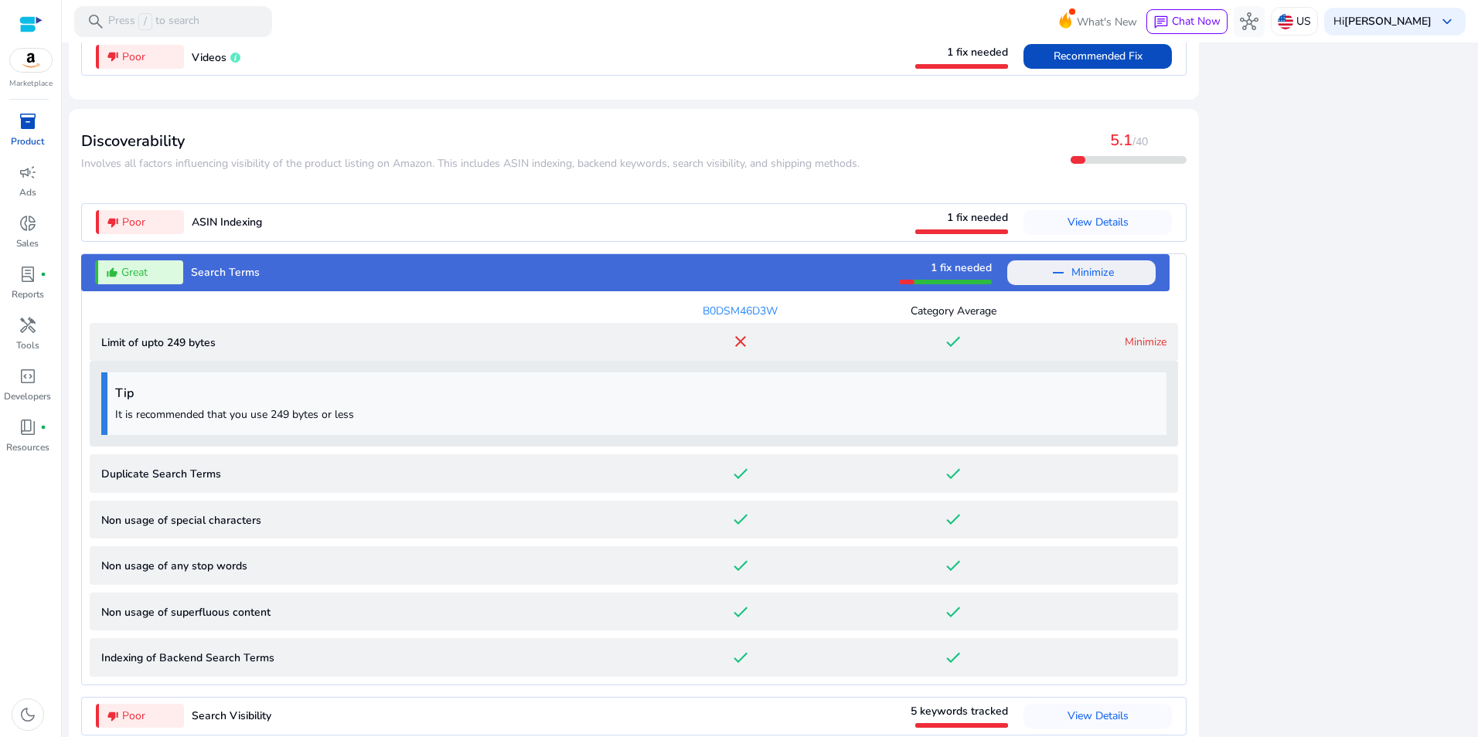
scroll to position [1576, 0]
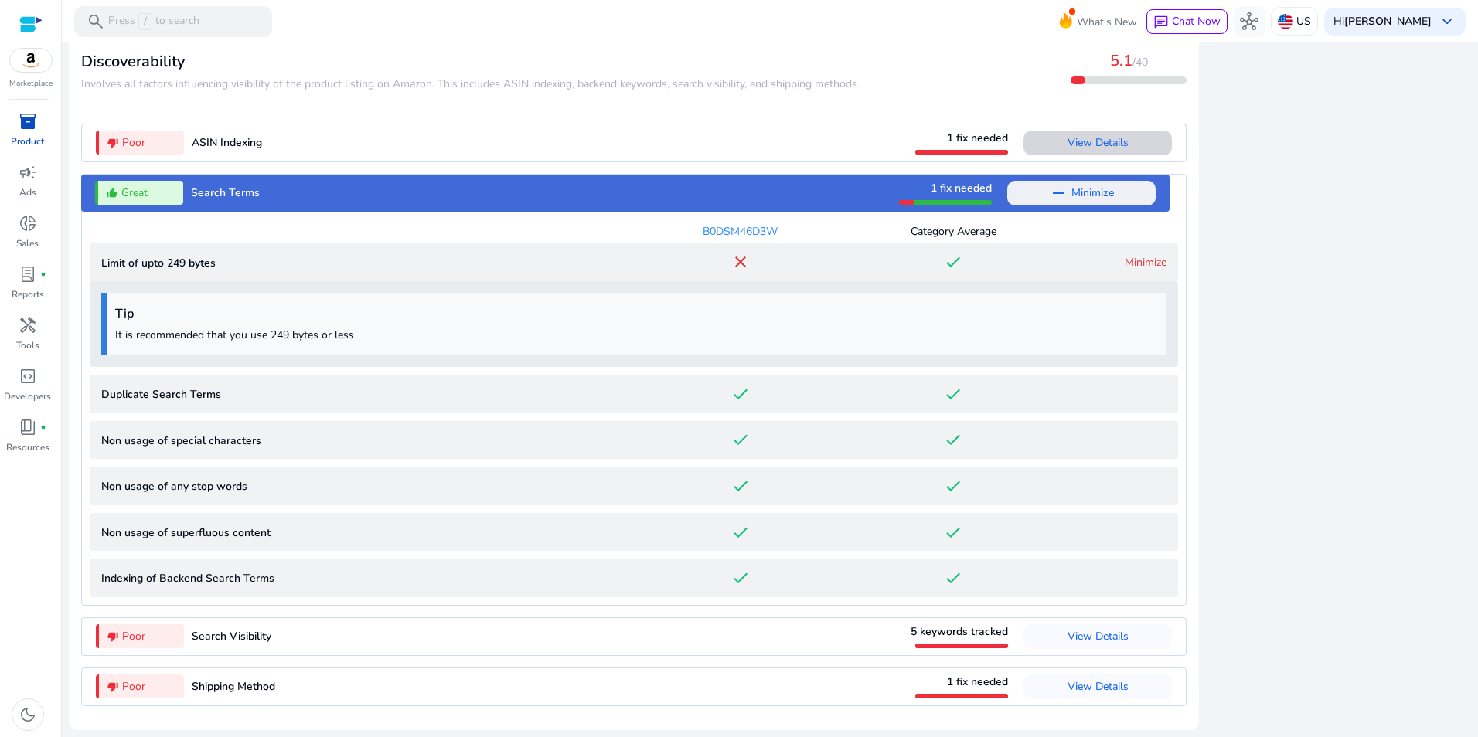
click at [1098, 151] on span "View Details" at bounding box center [1097, 143] width 61 height 25
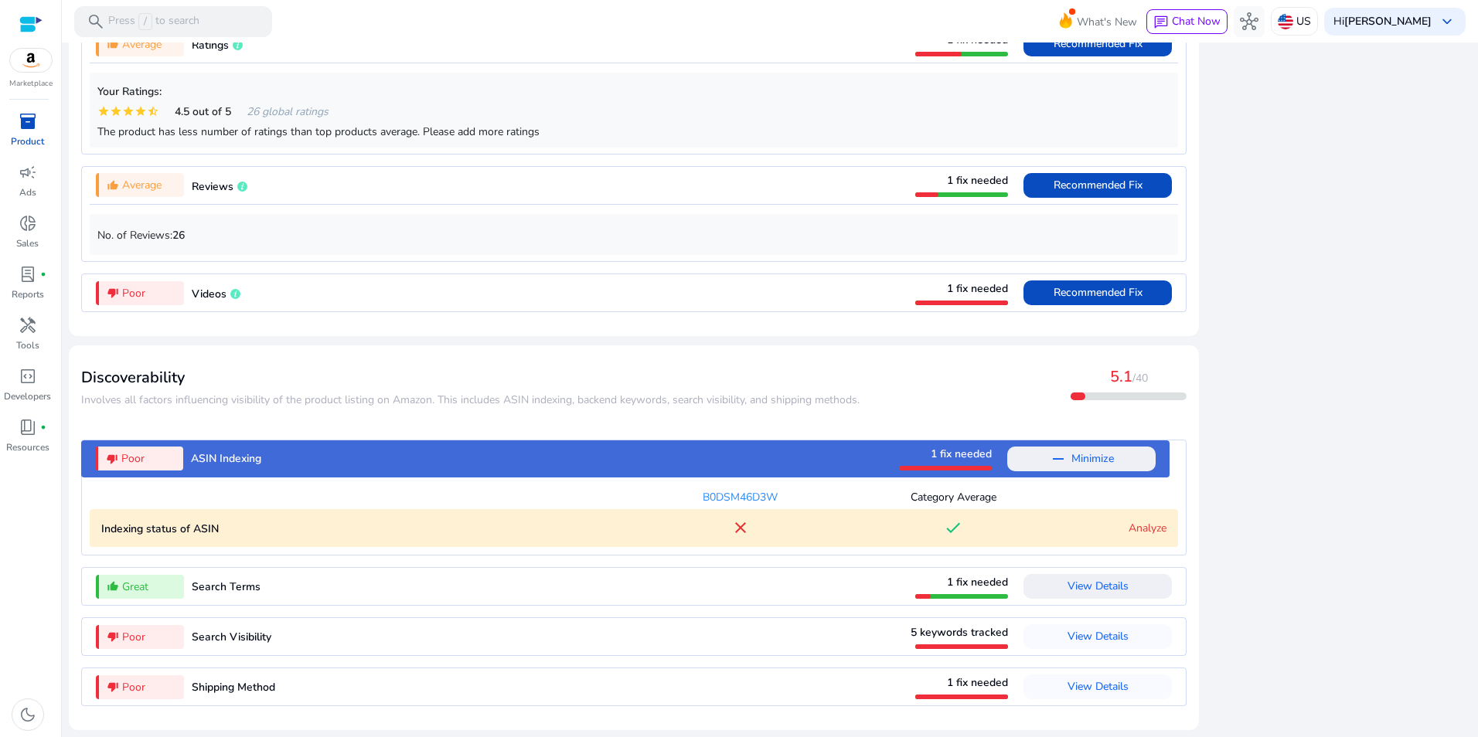
click at [1142, 527] on link "Analyze" at bounding box center [1148, 528] width 38 height 15
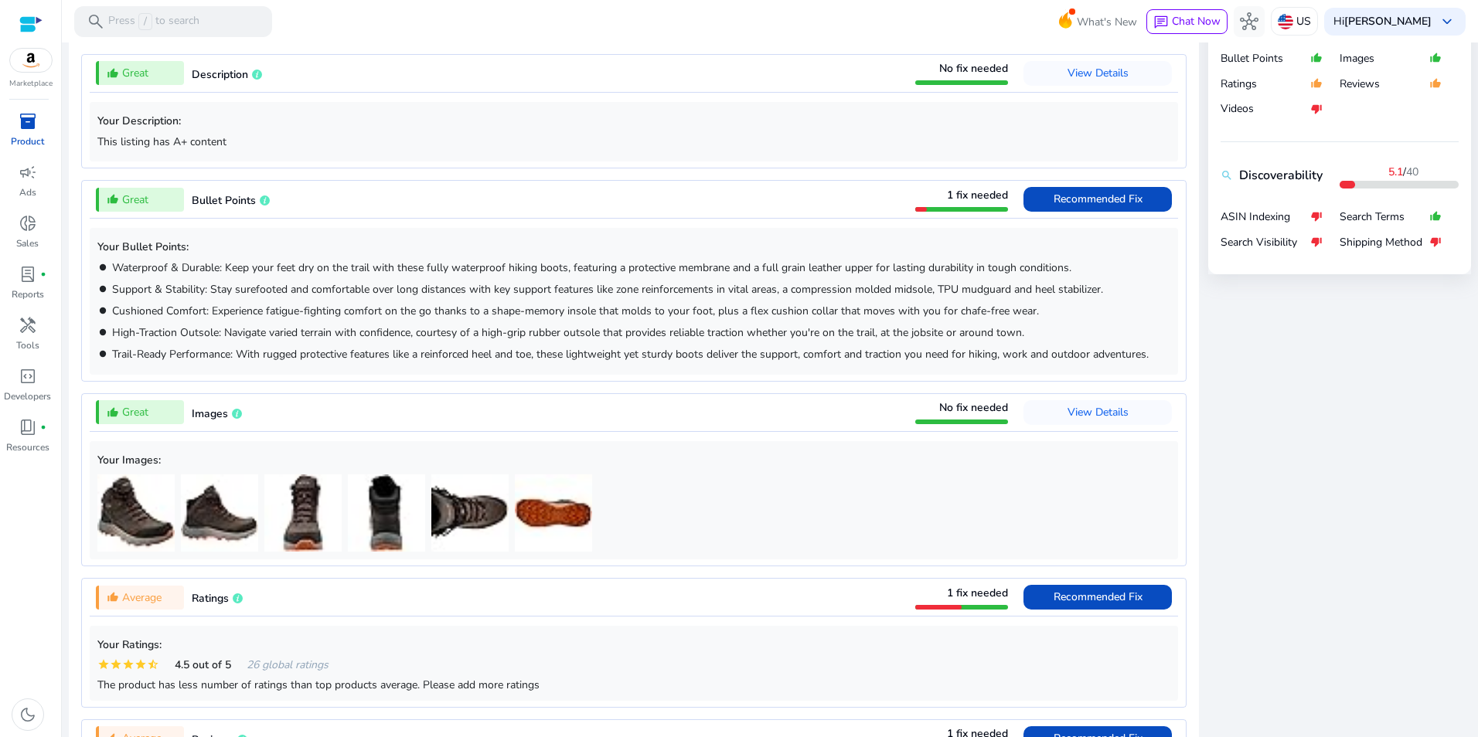
scroll to position [56, 0]
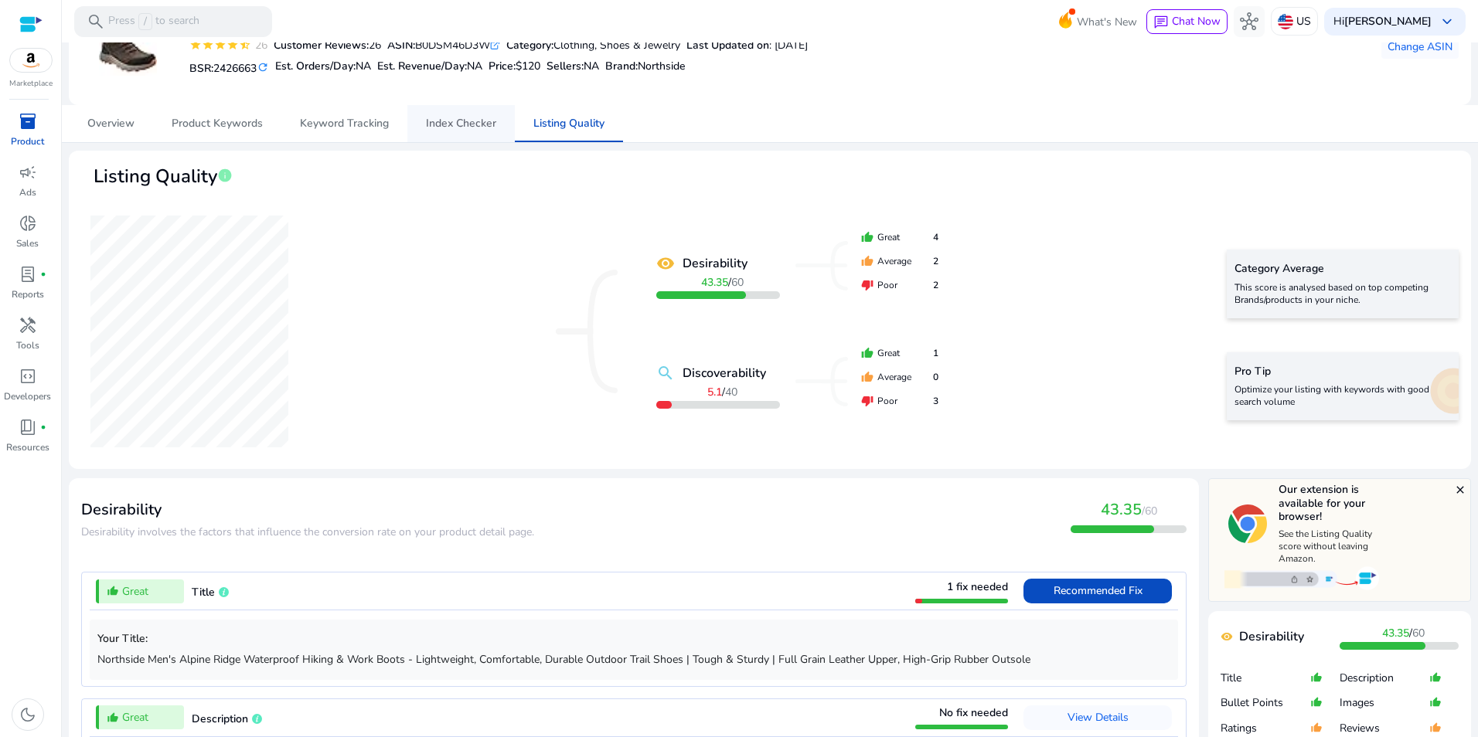
click at [452, 129] on span "Index Checker" at bounding box center [461, 123] width 70 height 11
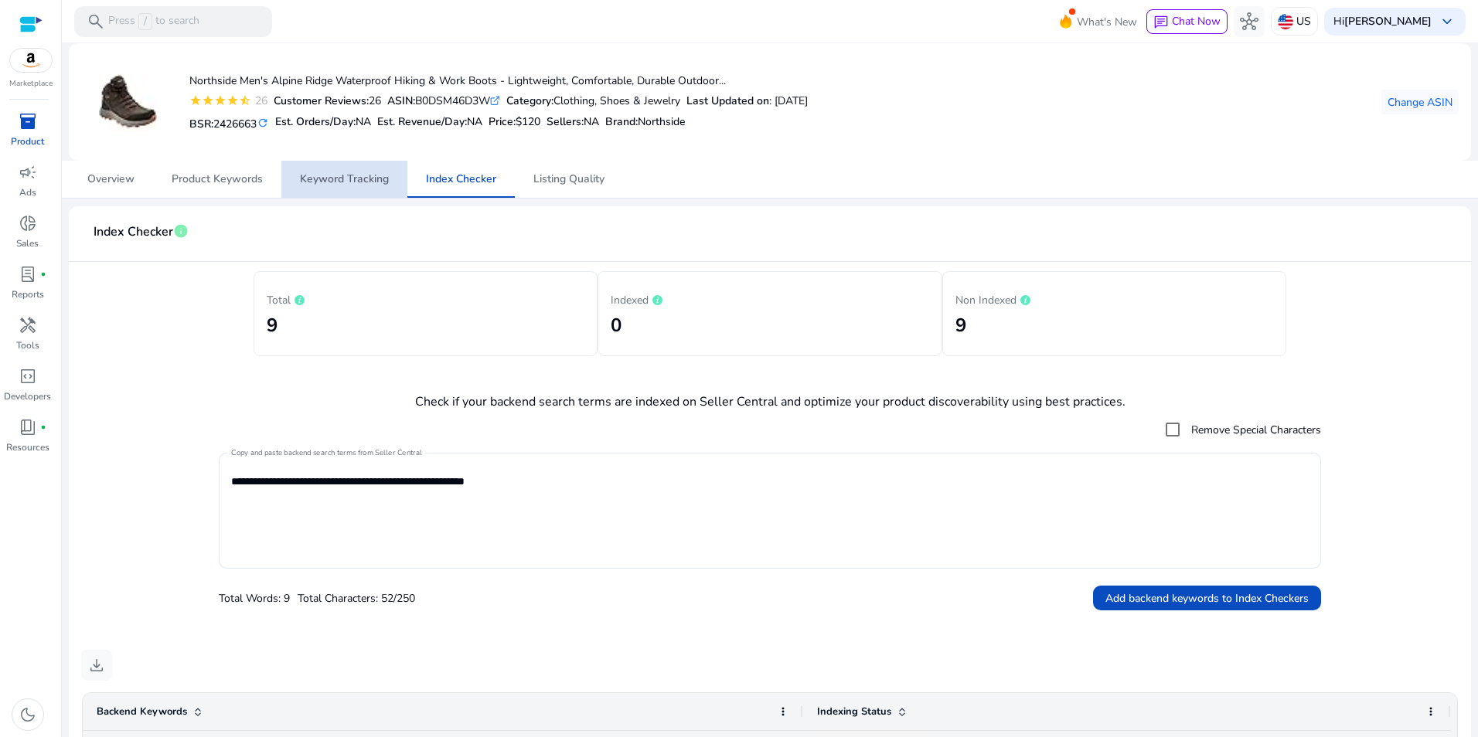
click at [342, 171] on span "Keyword Tracking" at bounding box center [344, 179] width 89 height 37
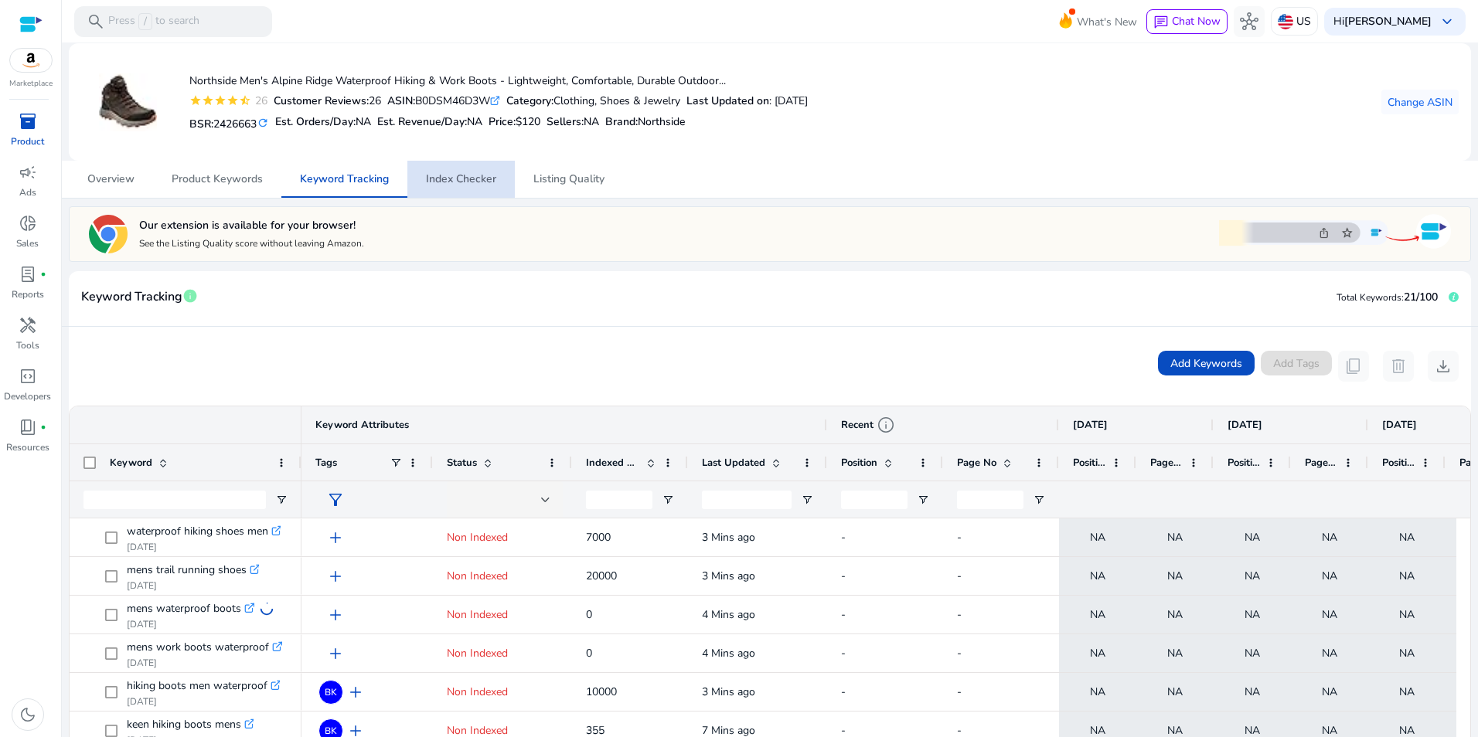
click at [480, 182] on span "Index Checker" at bounding box center [461, 179] width 70 height 11
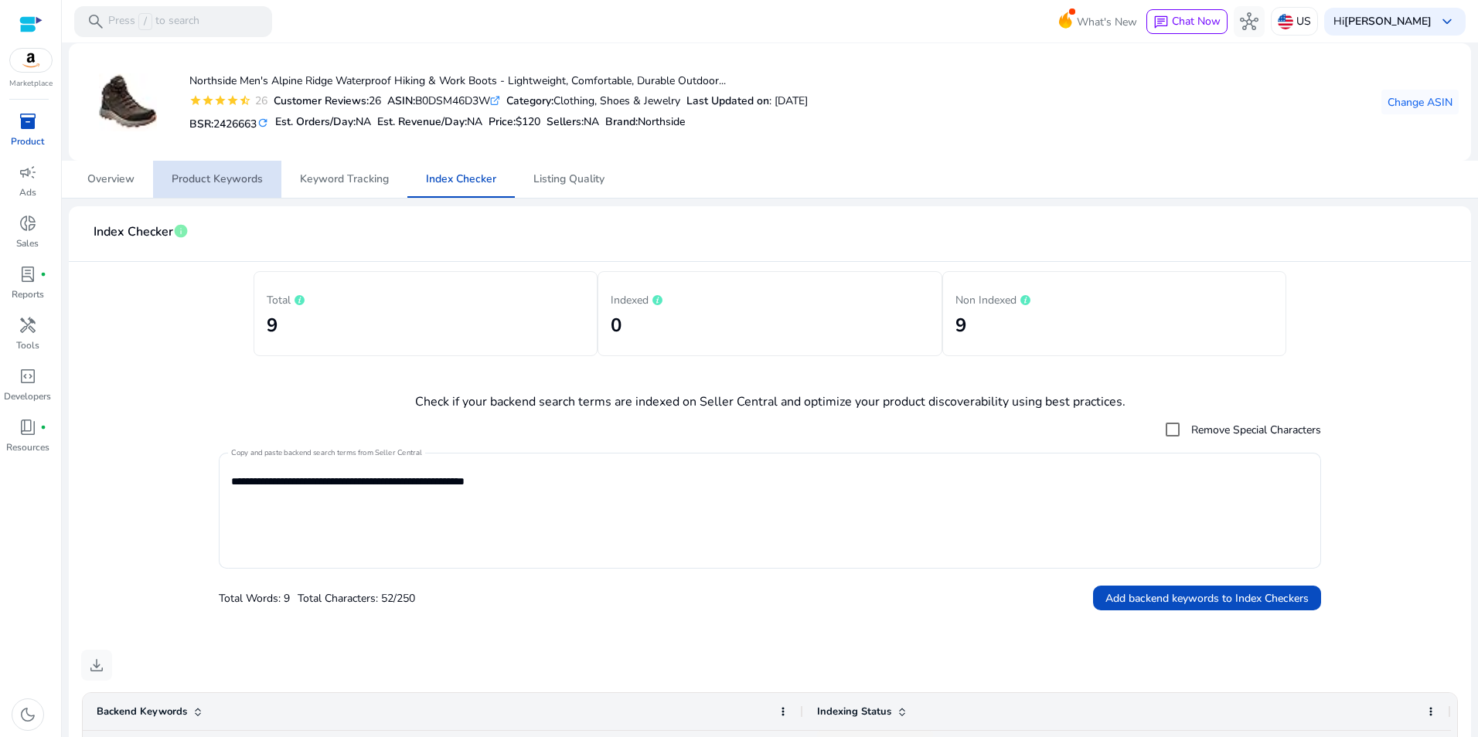
click at [230, 169] on span "Product Keywords" at bounding box center [217, 179] width 91 height 37
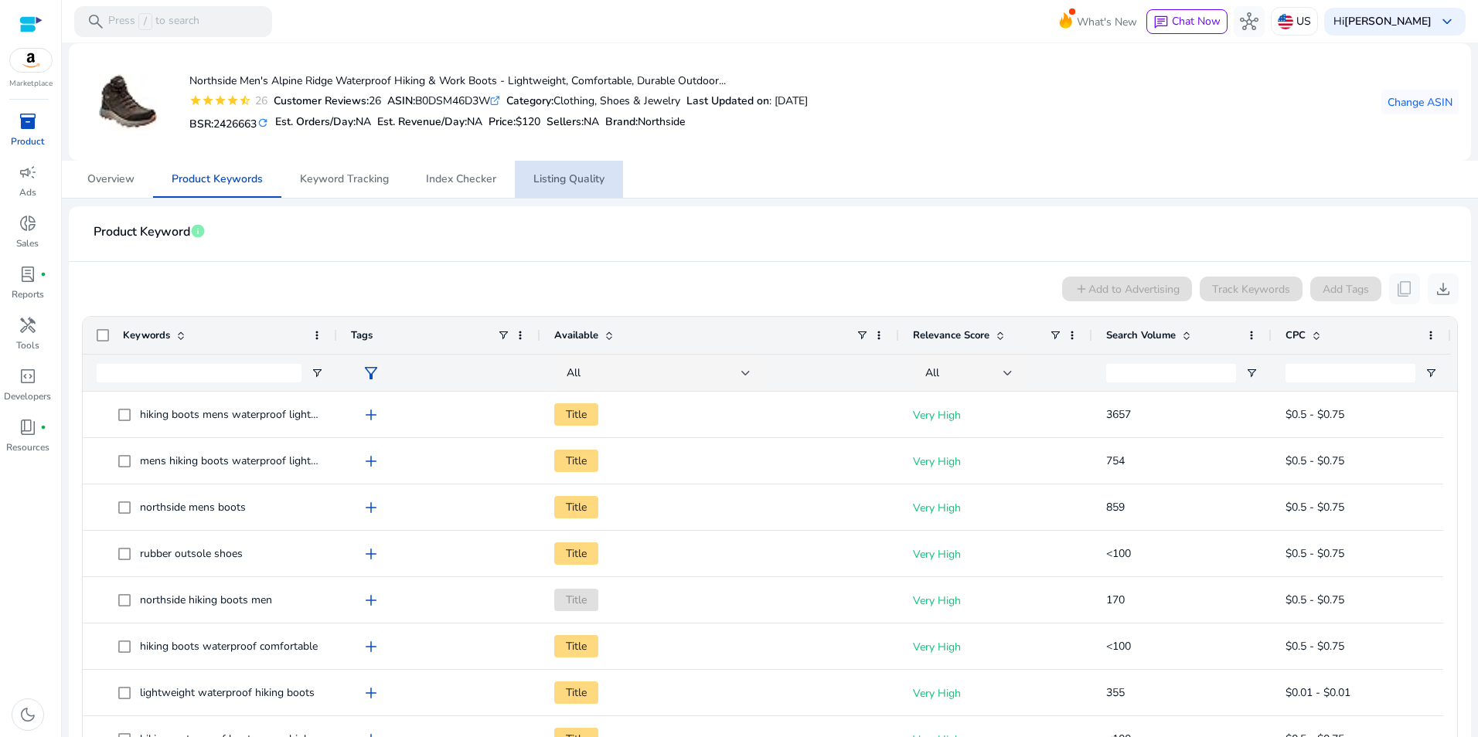
click at [597, 184] on span "Listing Quality" at bounding box center [568, 179] width 71 height 11
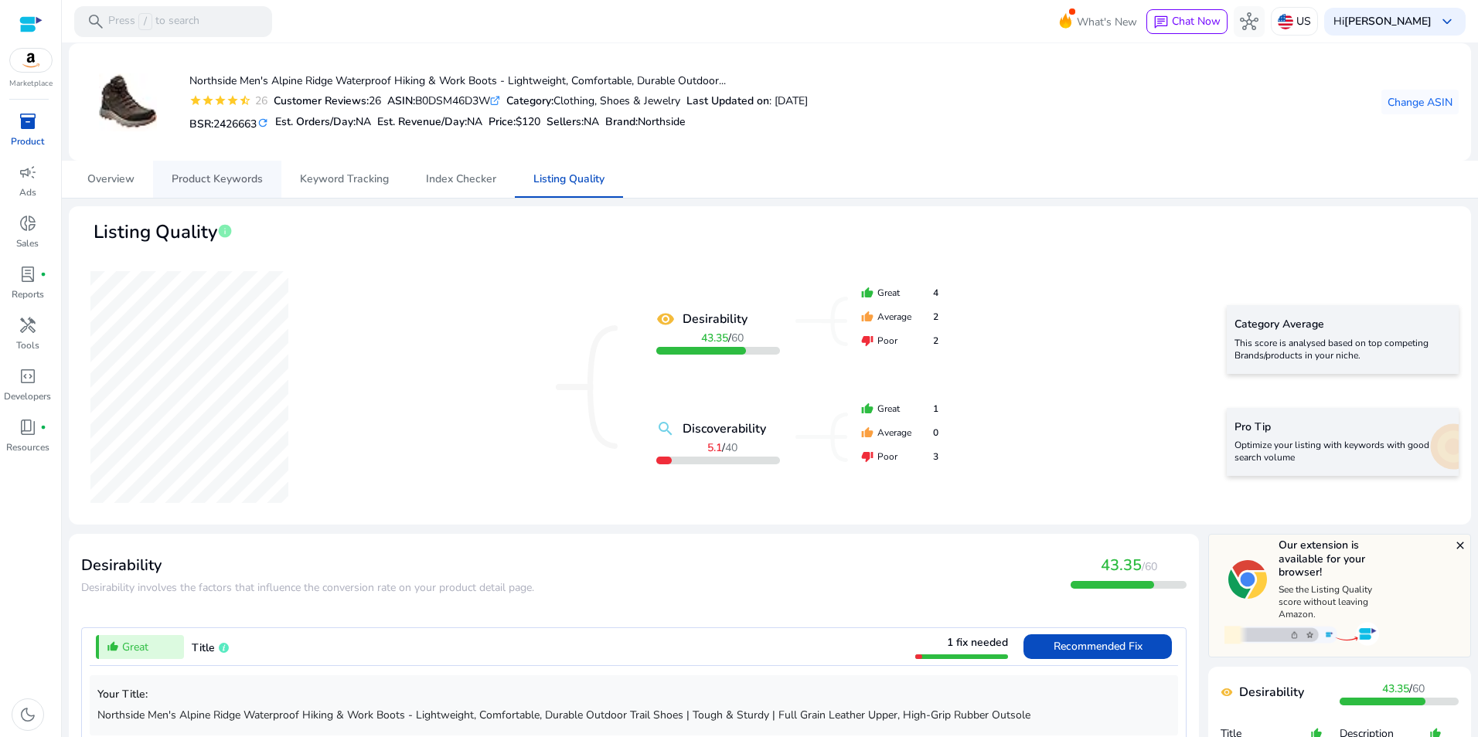
click at [222, 179] on span "Product Keywords" at bounding box center [217, 179] width 91 height 11
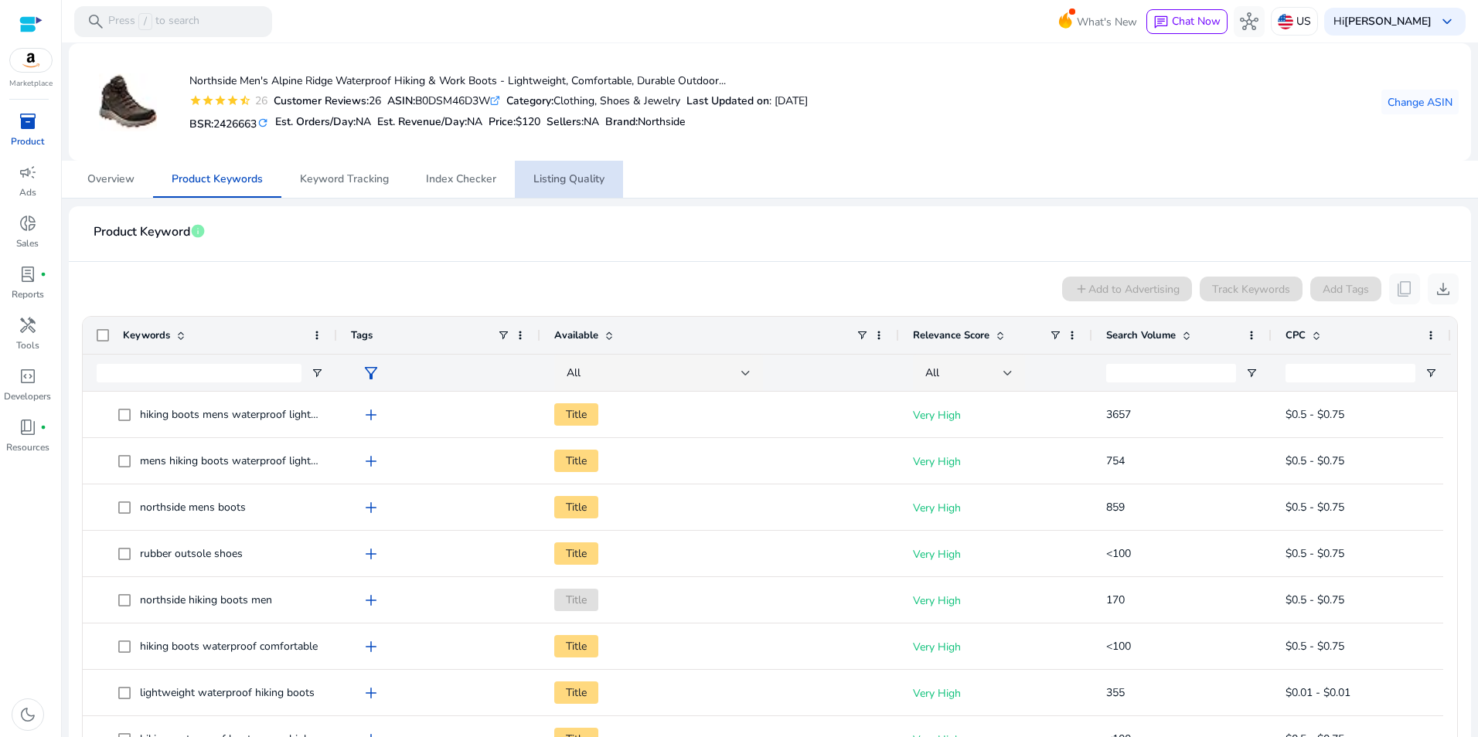
click at [577, 175] on span "Listing Quality" at bounding box center [568, 179] width 71 height 11
